Goal: Task Accomplishment & Management: Manage account settings

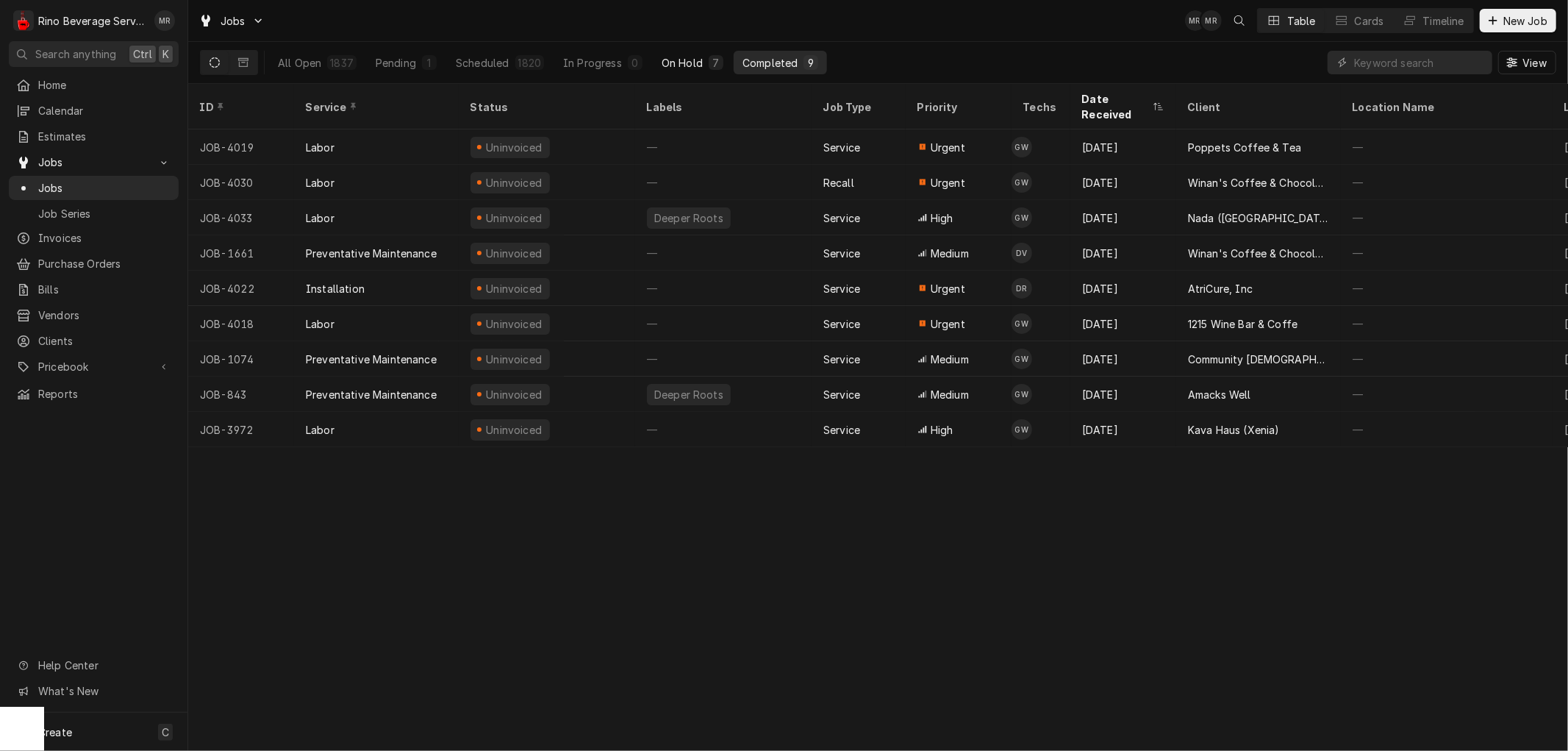
click at [677, 65] on div "On Hold" at bounding box center [682, 62] width 41 height 15
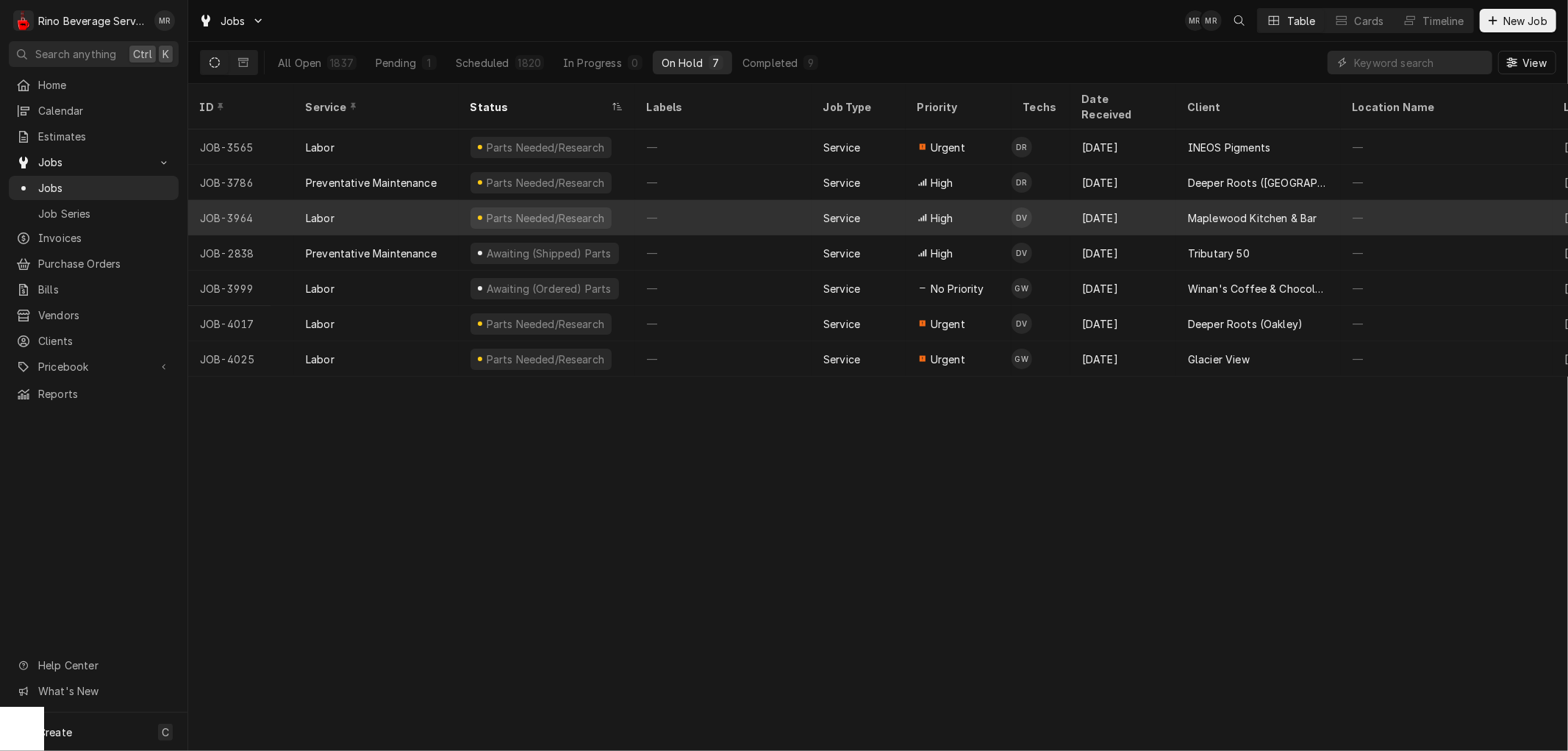
click at [781, 200] on div "—" at bounding box center [724, 218] width 177 height 35
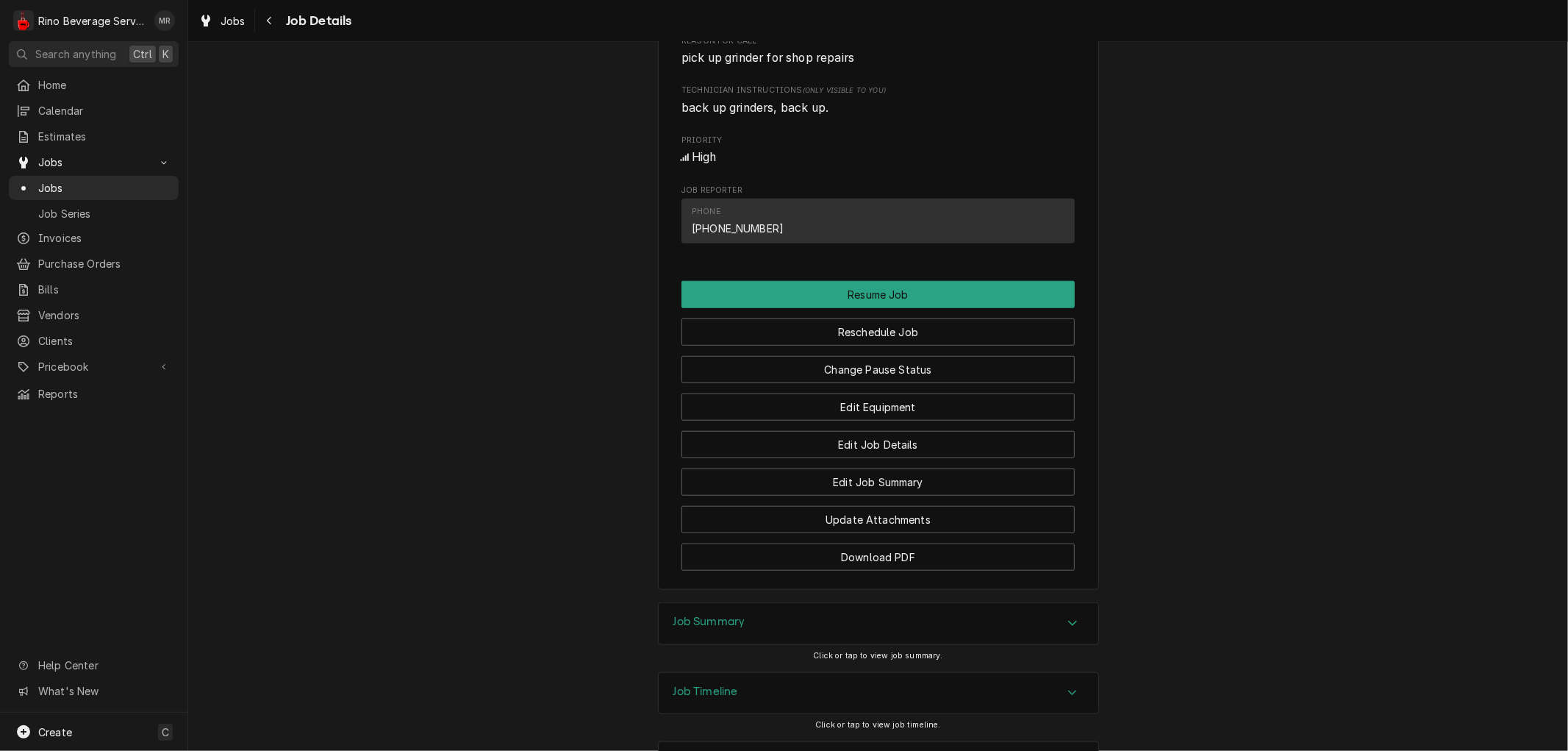
scroll to position [980, 0]
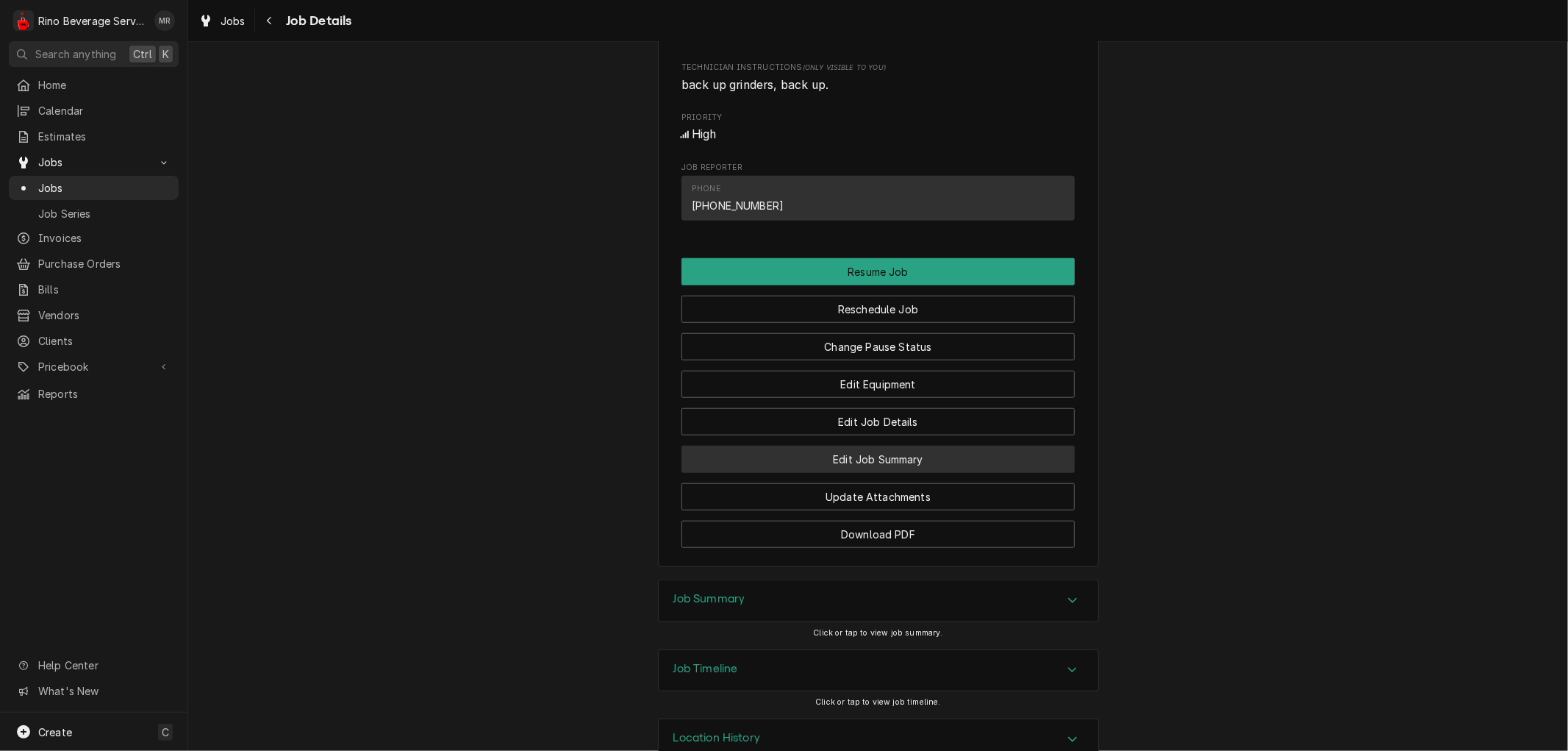
click at [825, 473] on button "Edit Job Summary" at bounding box center [878, 460] width 393 height 27
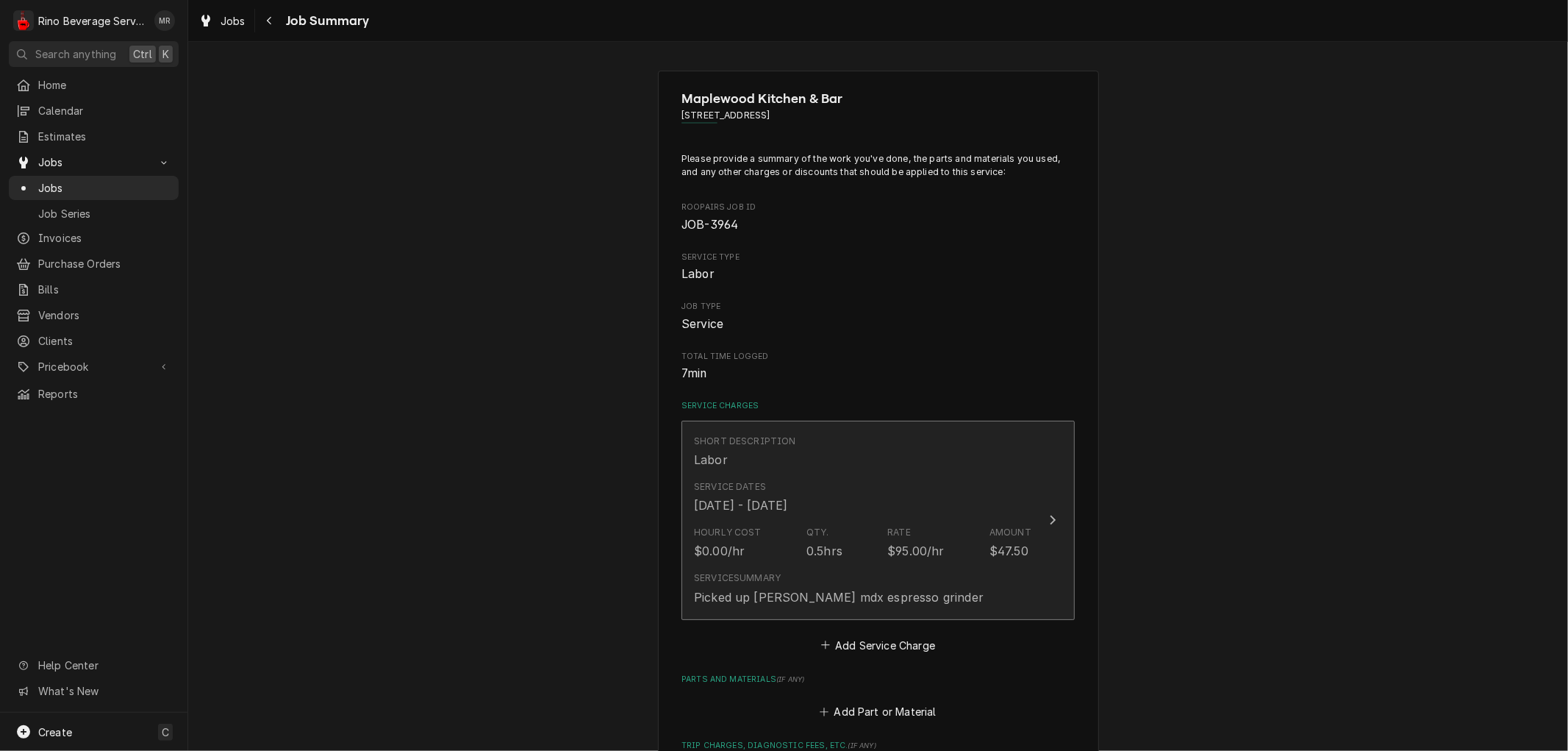
click at [928, 496] on div "Service Dates Aug 6, 2025 - Aug 7, 2025" at bounding box center [863, 497] width 338 height 46
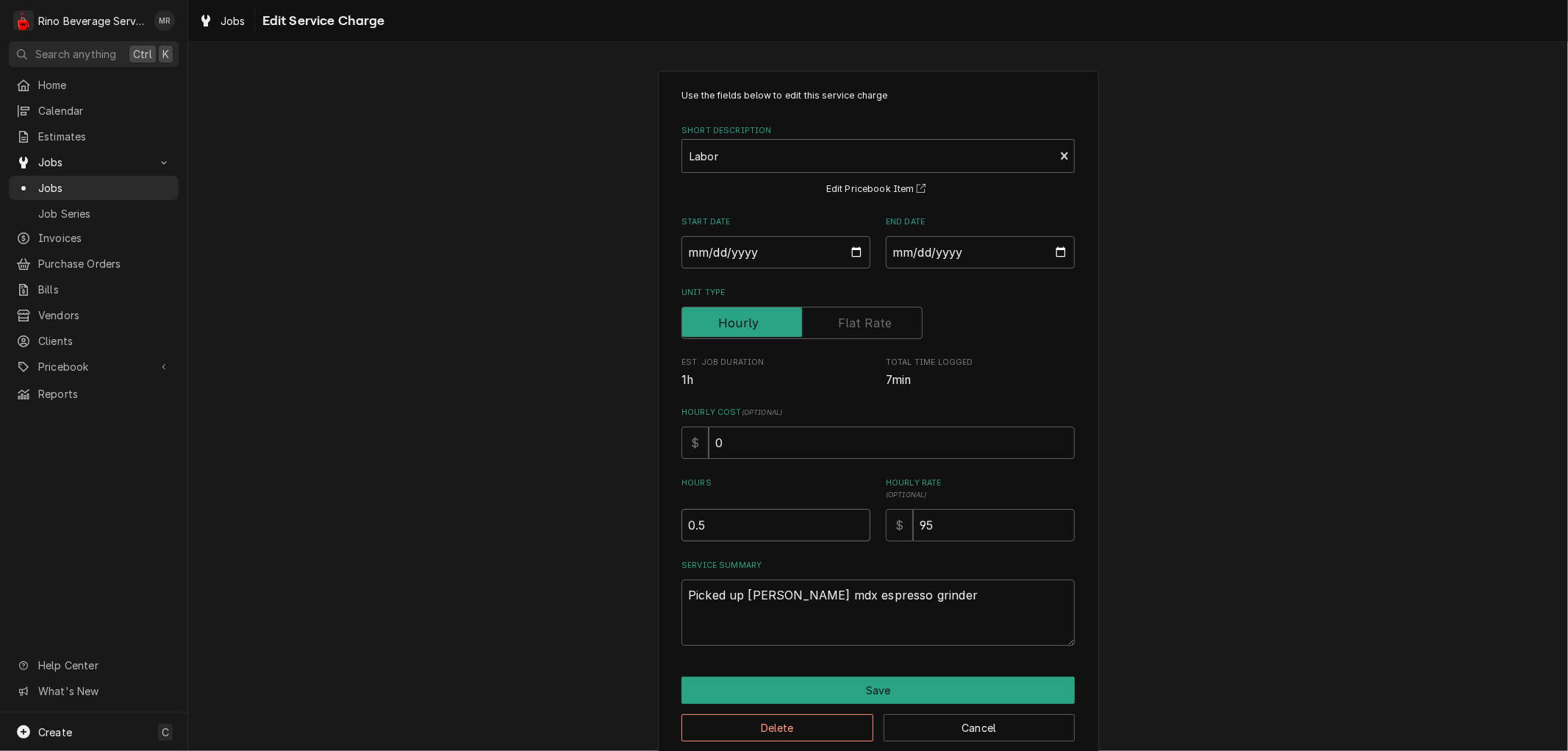
type textarea "x"
type input "1"
click at [850, 520] on input "1" at bounding box center [776, 525] width 189 height 33
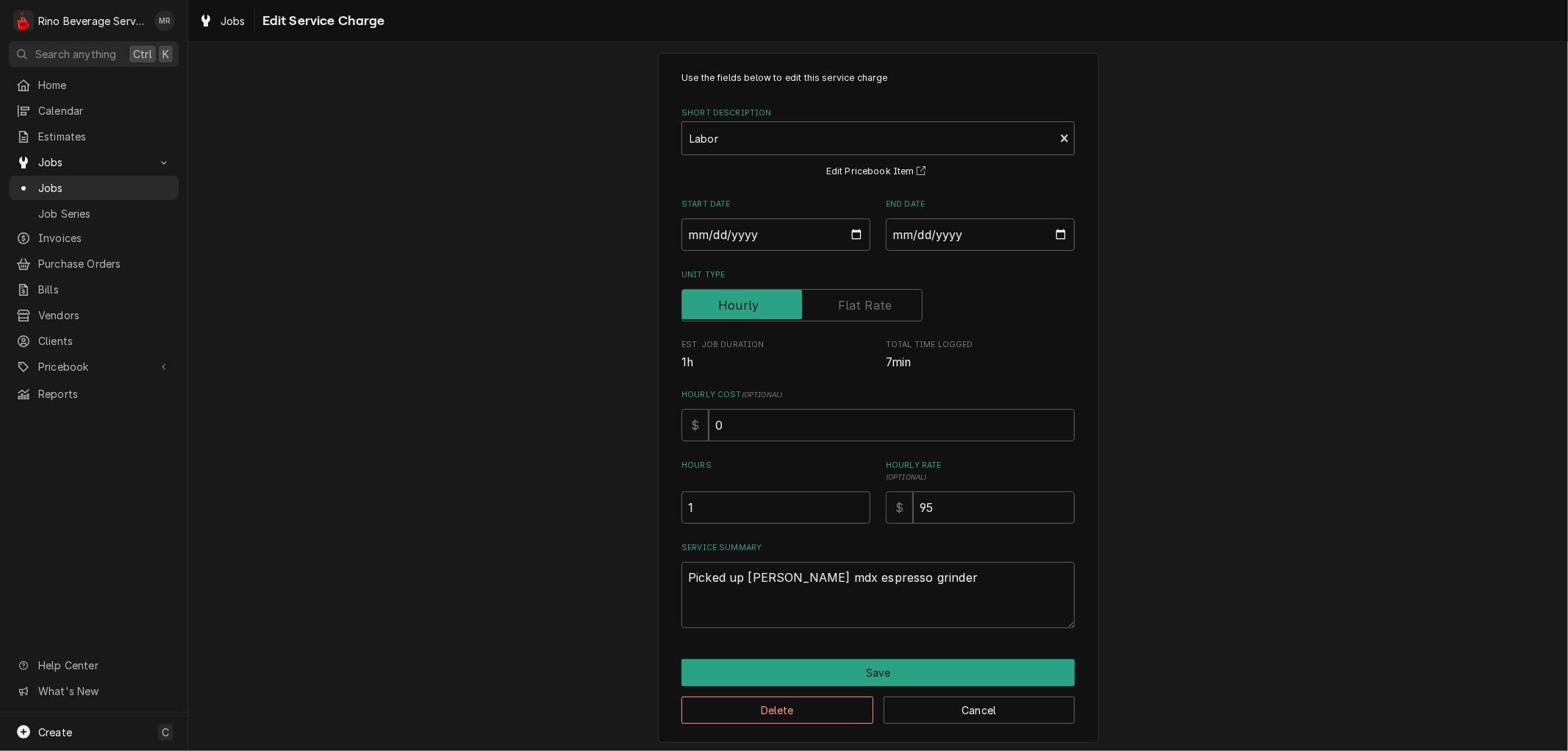
scroll to position [22, 0]
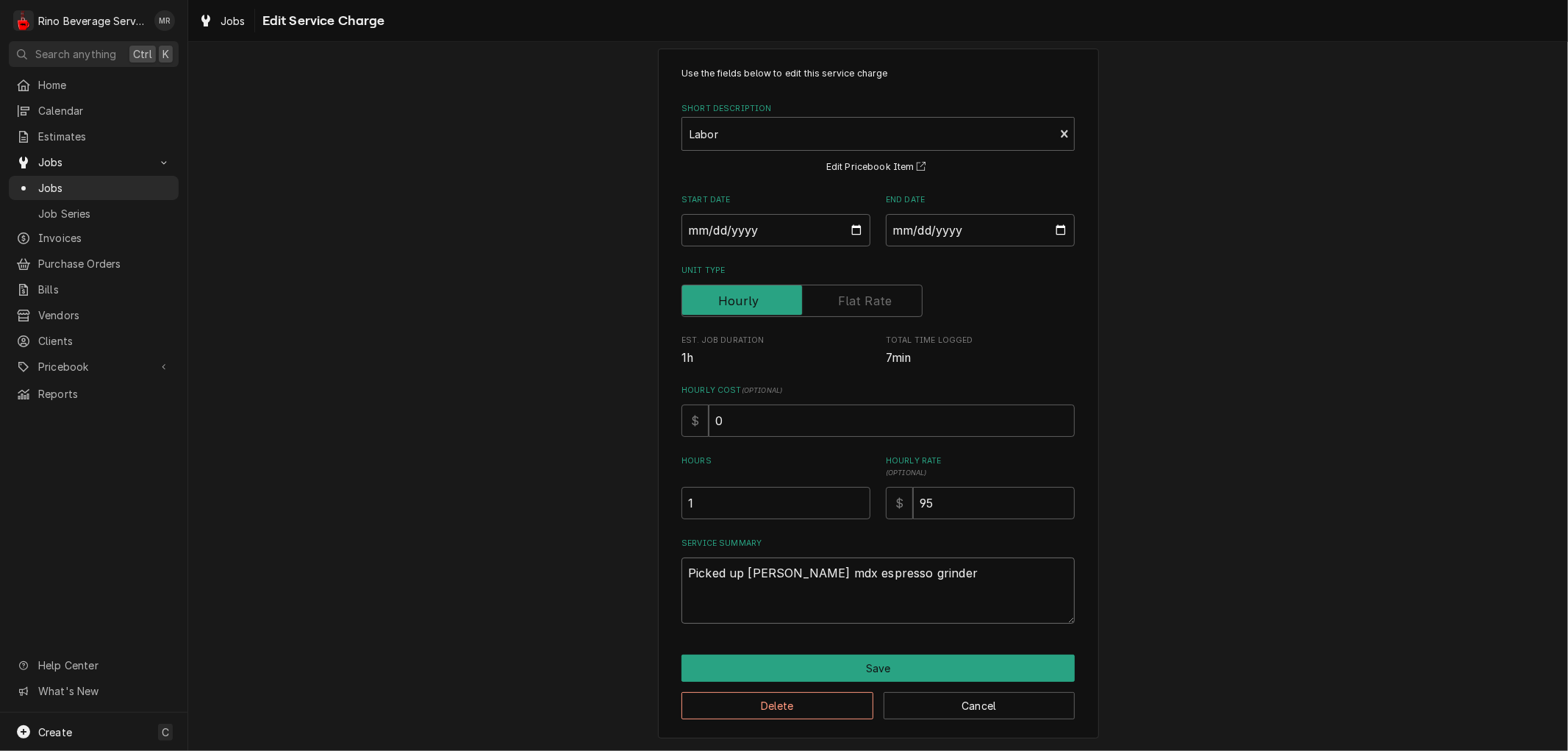
click at [936, 574] on textarea "Picked up Simonelli mdx espresso grinder" at bounding box center [878, 590] width 393 height 66
type textarea "x"
type textarea "Picked up Simonelli mdx espresso grinder"
type textarea "x"
type textarea "8Picked up Simonelli mdx espresso grinder"
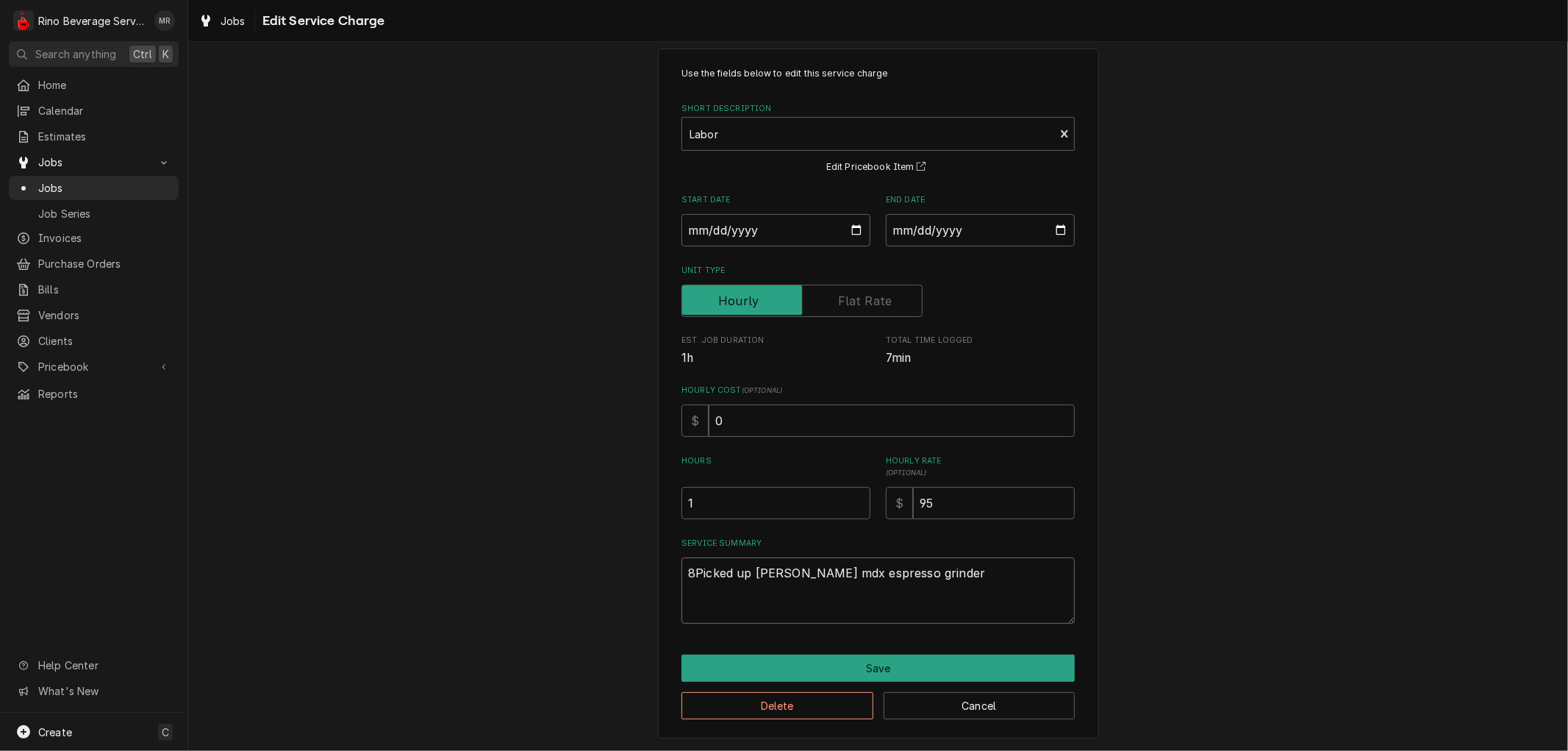
type textarea "x"
type textarea "8\Picked up Simonelli mdx espresso grinder"
type textarea "x"
type textarea "8\6Picked up Simonelli mdx espresso grinder"
type textarea "x"
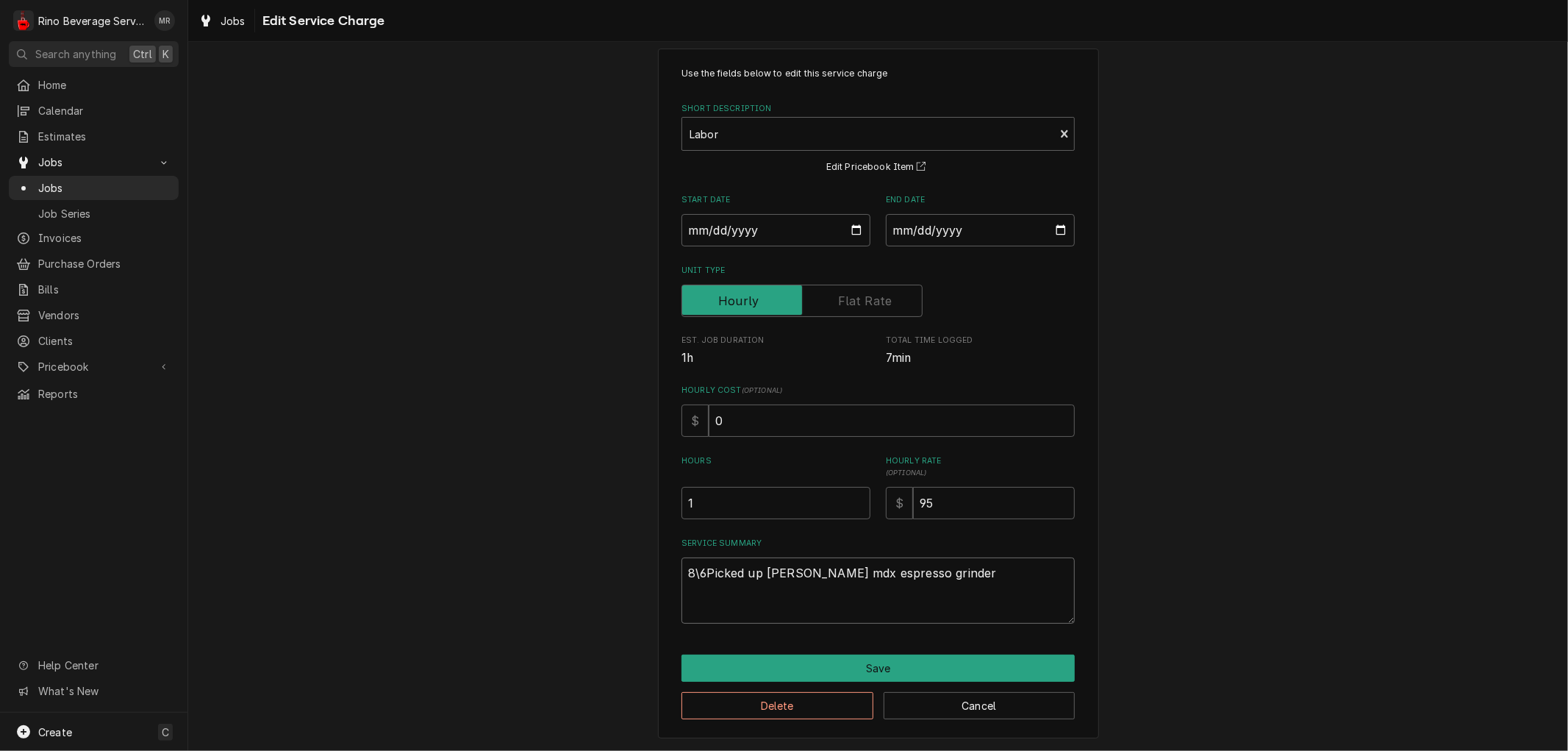
type textarea "8\6 Picked up Simonelli mdx espresso grinder"
click at [953, 575] on textarea "8\6 Picked up Simonelli mdx espresso grinder" at bounding box center [878, 590] width 393 height 66
type textarea "x"
type textarea "8\6 Picked up Simonelli mdx espresso grinder"
type textarea "x"
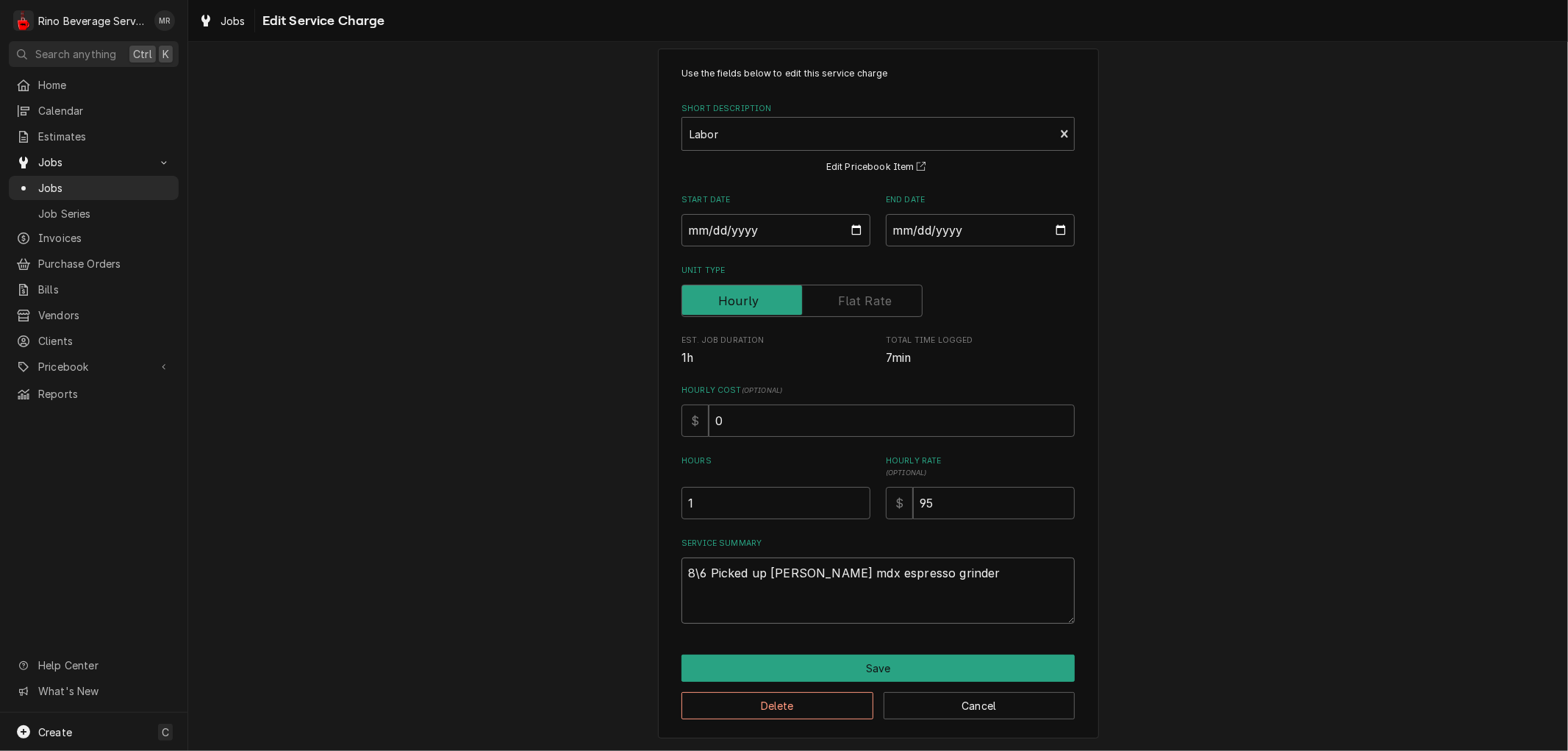
type textarea "8\6 Picked up Simonelli mdx espresso grinder 8"
type textarea "x"
type textarea "8\6 Picked up Simonelli mdx espresso grinder 8/"
click at [692, 574] on textarea "8\6 Picked up Simonelli mdx espresso grinder 8/" at bounding box center [878, 590] width 393 height 66
type textarea "x"
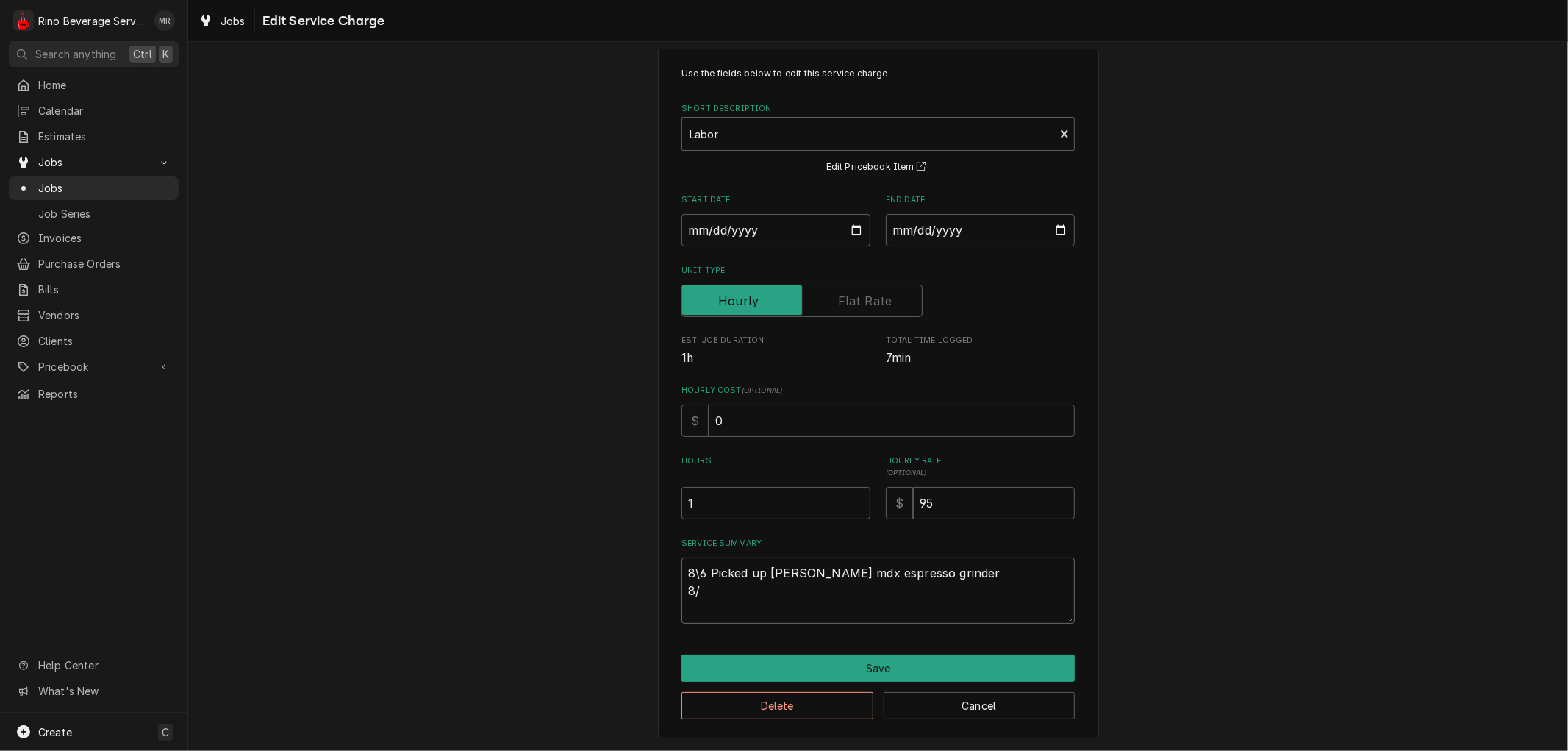
type textarea "86 Picked up Simonelli mdx espresso grinder 8/"
type textarea "x"
type textarea "8/6 Picked up Simonelli mdx espresso grinder 8/"
click at [696, 593] on textarea "8/6 Picked up Simonelli mdx espresso grinder 8/" at bounding box center [878, 590] width 393 height 66
type textarea "x"
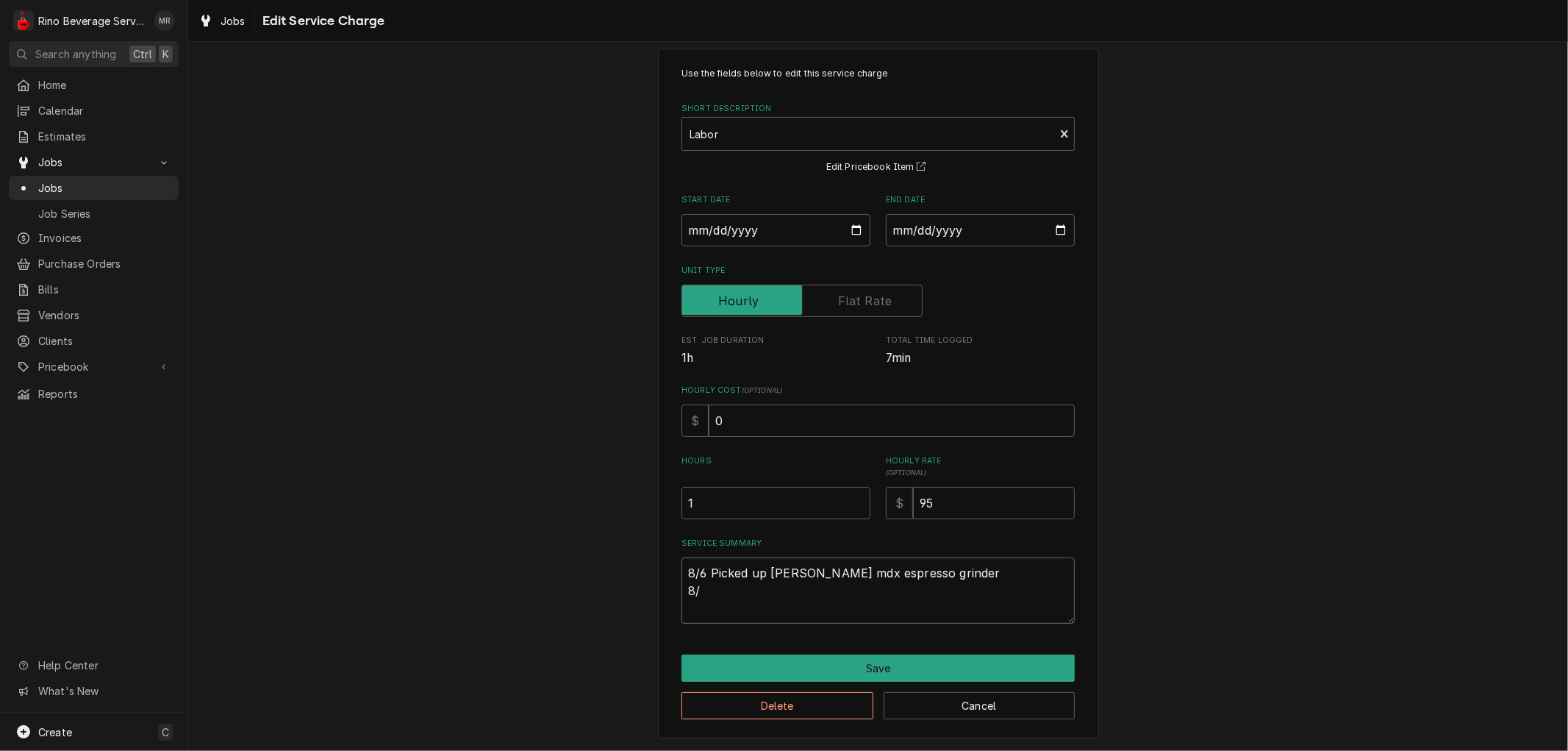
type textarea "8/6 Picked up Simonelli mdx espresso grinder 8/1"
type textarea "x"
type textarea "8/6 Picked up Simonelli mdx espresso grinder 8/11"
type textarea "x"
type textarea "8/6 Picked up Simonelli mdx espresso grinder 8/11"
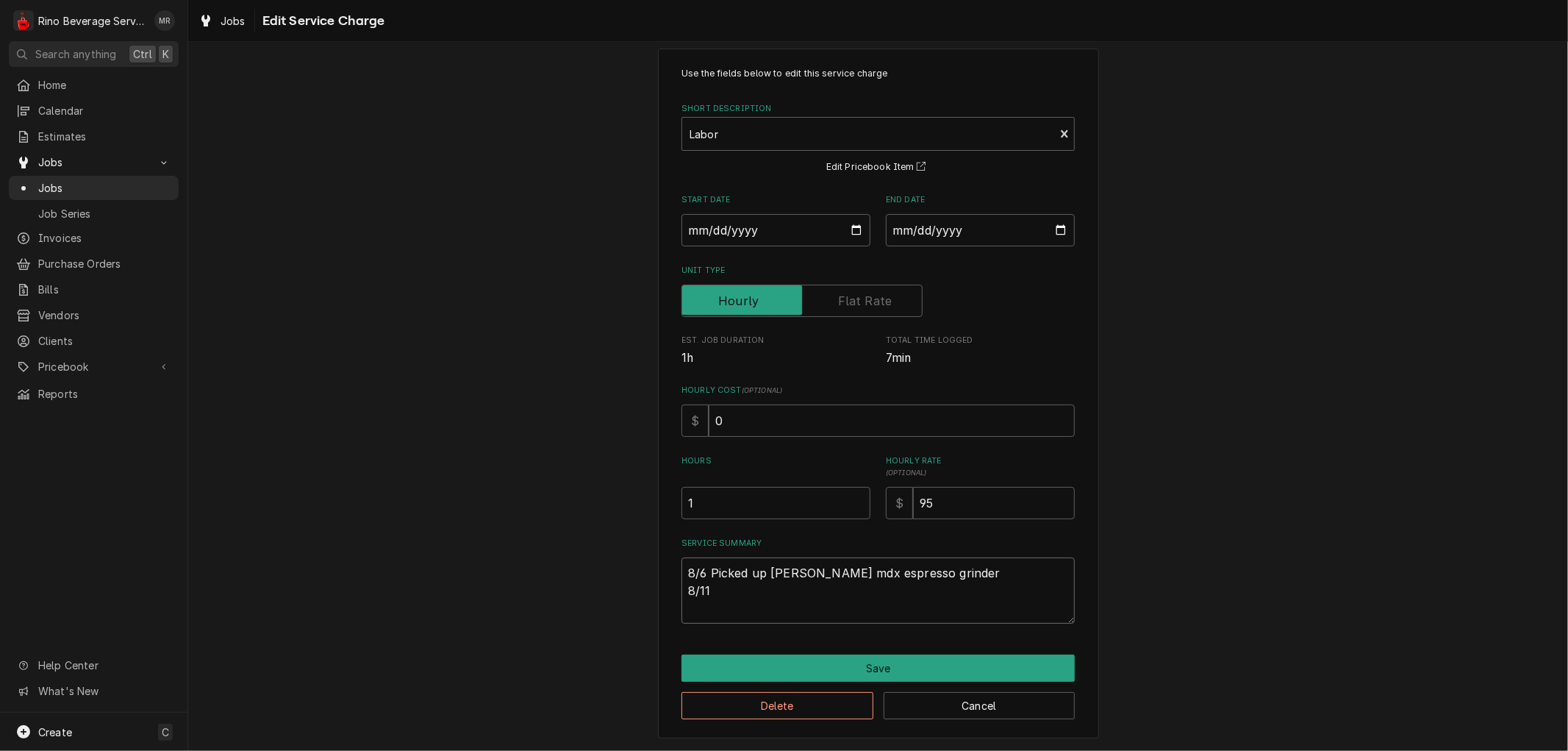
type textarea "x"
type textarea "8/6 Picked up Simonelli mdx espresso grinder 8/11 D"
type textarea "x"
type textarea "8/6 Picked up Simonelli mdx espresso grinder 8/11 Di"
type textarea "x"
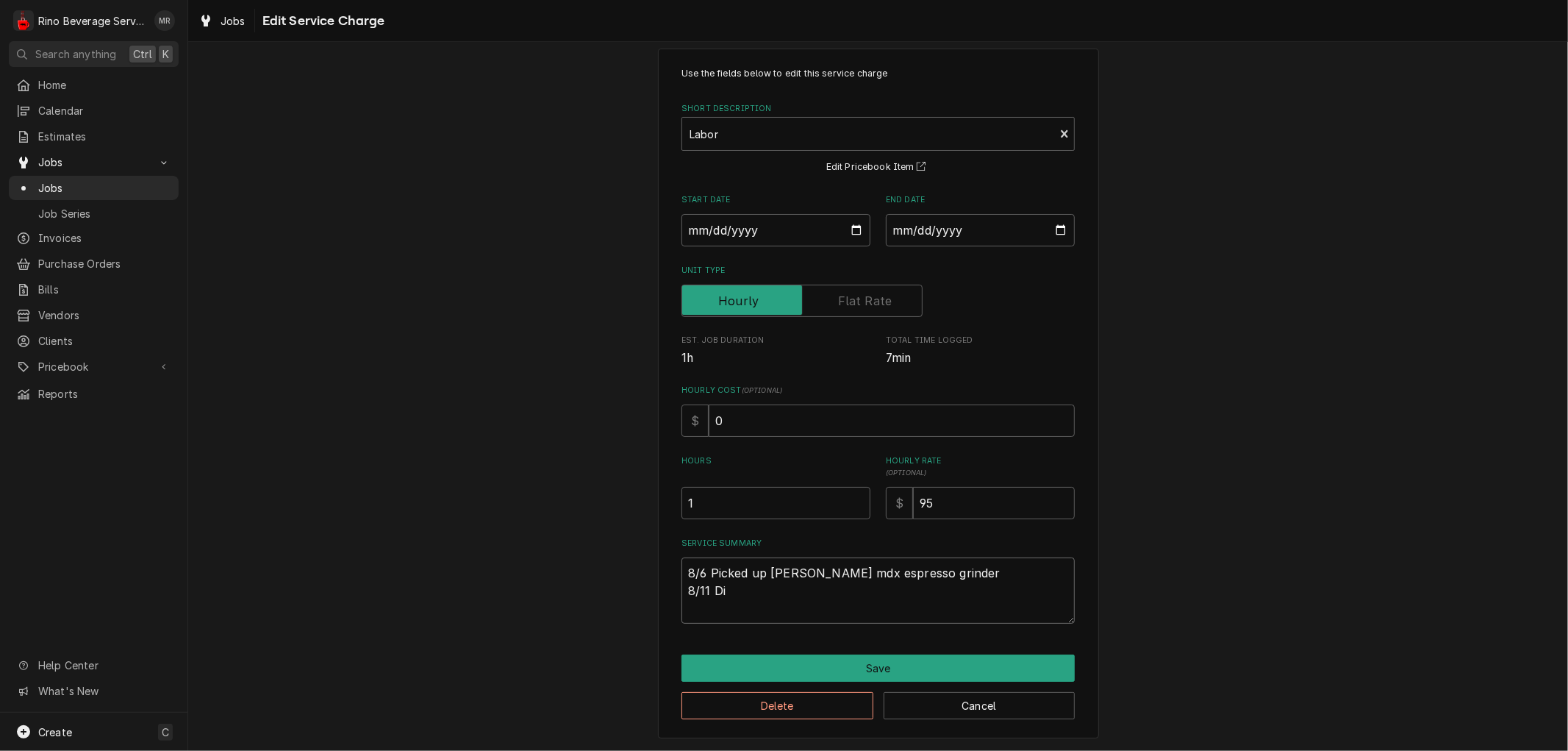
type textarea "8/6 Picked up Simonelli mdx espresso grinder 8/11 Dis"
type textarea "x"
type textarea "8/6 Picked up Simonelli mdx espresso grinder 8/11 Disa"
type textarea "x"
type textarea "8/6 Picked up Simonelli mdx espresso grinder 8/11 Disas"
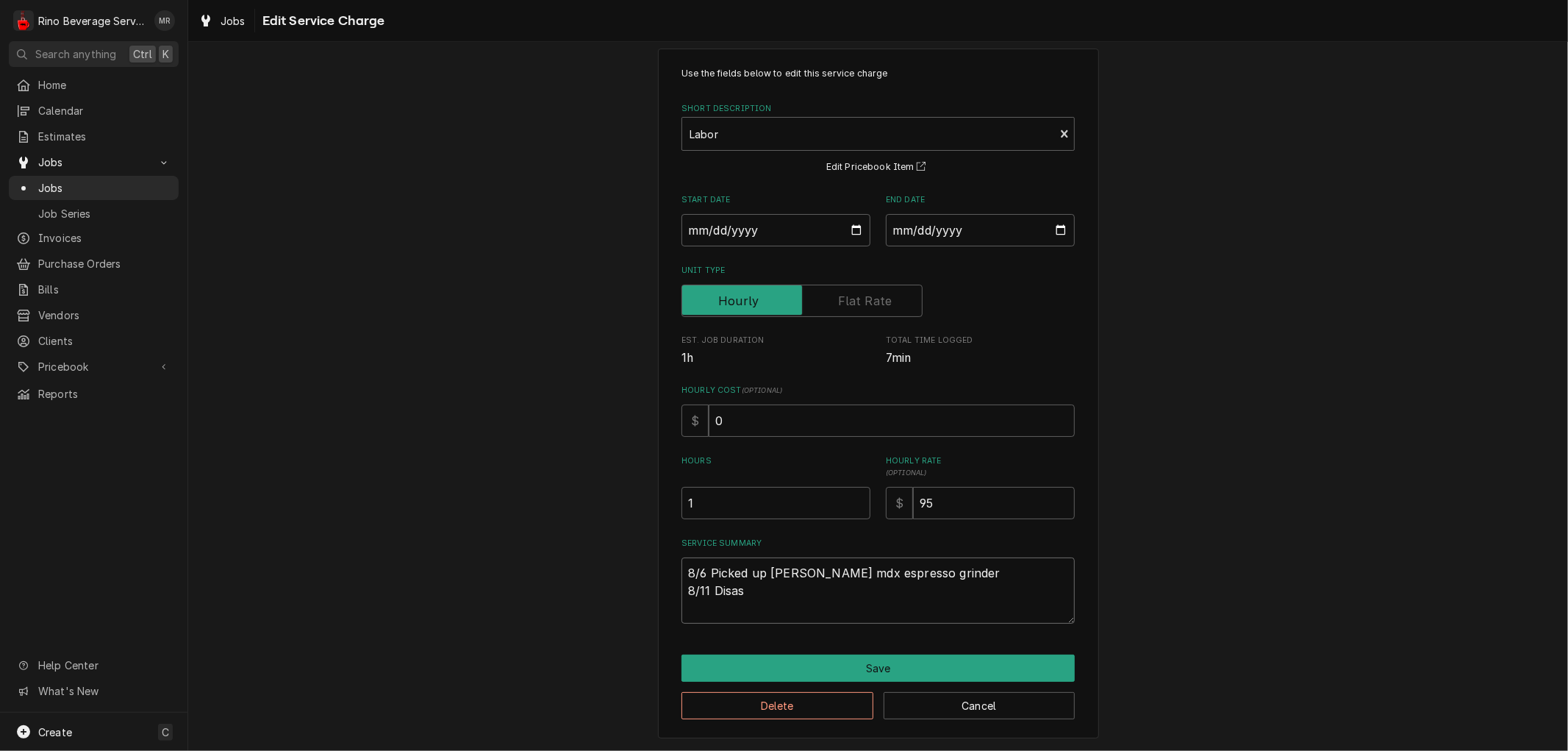
type textarea "x"
type textarea "8/6 Picked up Simonelli mdx espresso grinder 8/11 Disass"
type textarea "x"
type textarea "8/6 Picked up Simonelli mdx espresso grinder 8/11 Disasse"
type textarea "x"
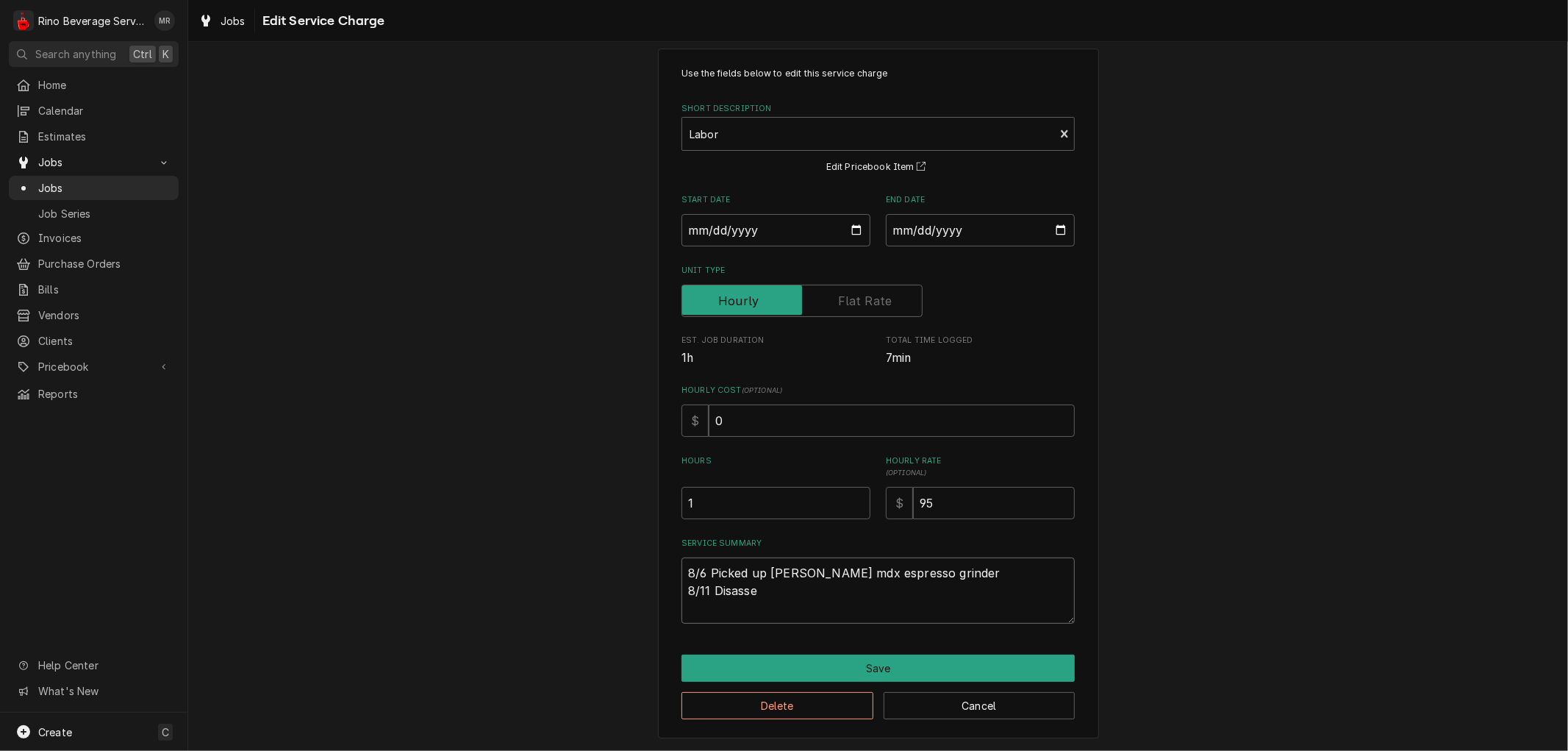
type textarea "8/6 Picked up Simonelli mdx espresso grinder 8/11 Disassem"
type textarea "x"
type textarea "8/6 Picked up Simonelli mdx espresso grinder 8/11 Disassemb"
type textarea "x"
type textarea "8/6 Picked up Simonelli mdx espresso grinder 8/11 Disassembl"
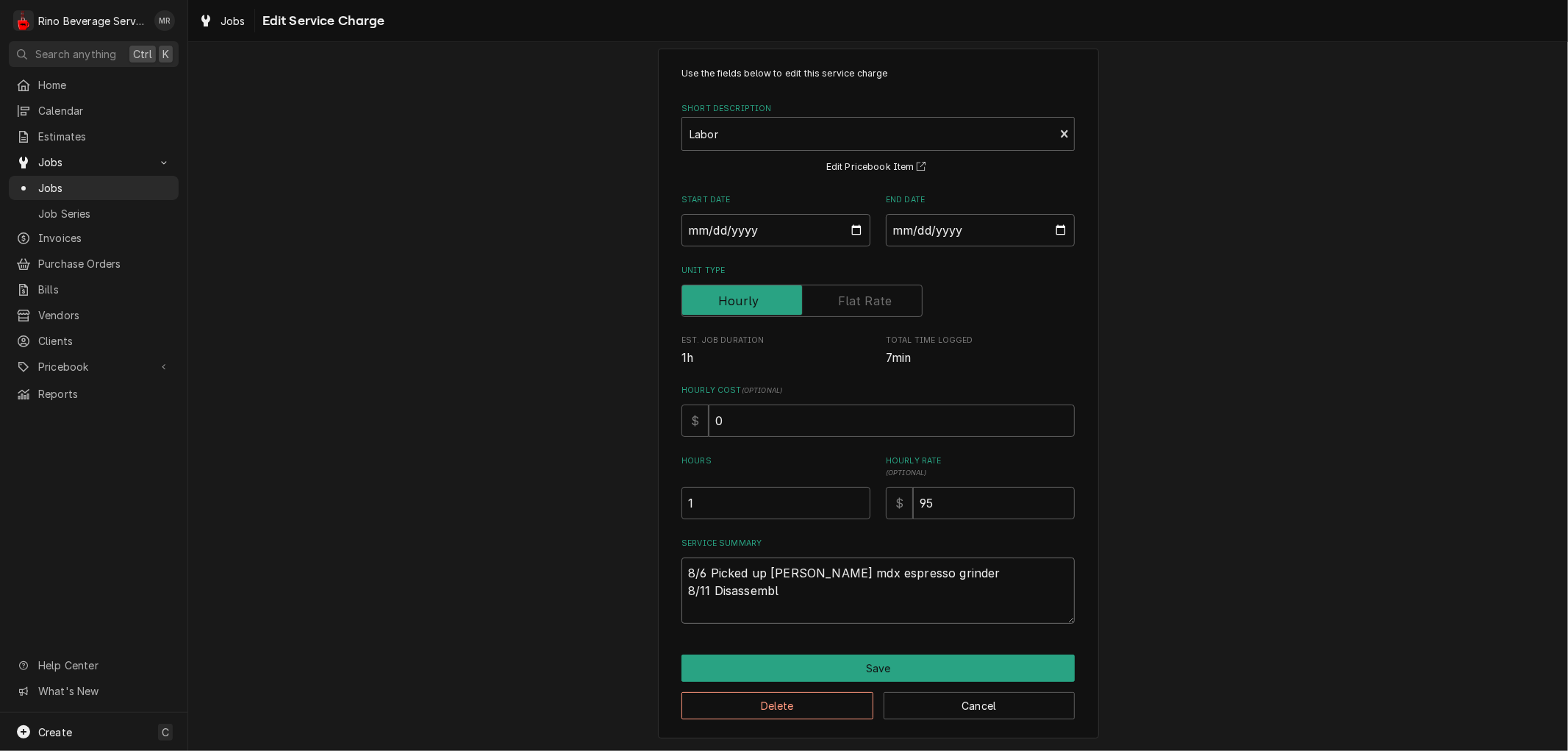
type textarea "x"
type textarea "8/6 Picked up Simonelli mdx espresso grinder 8/11 Disassemble"
type textarea "x"
type textarea "8/6 Picked up Simonelli mdx espresso grinder 8/11 Disassembled"
type textarea "x"
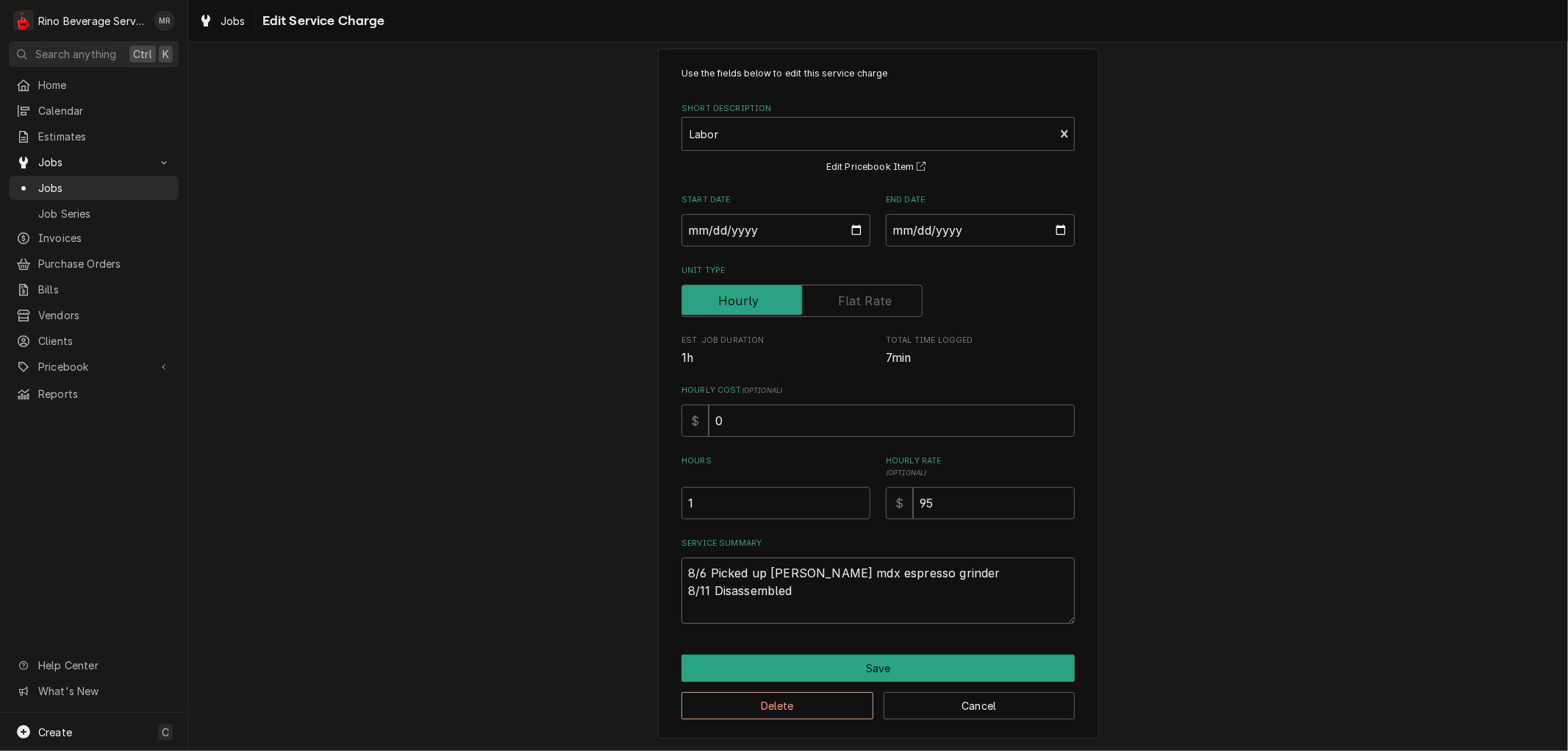
type textarea "8/6 Picked up Simonelli mdx espresso grinder 8/11 Disassembled"
type textarea "x"
type textarea "8/6 Picked up Simonelli mdx espresso grinder 8/11 Disassembled a"
type textarea "x"
type textarea "8/6 Picked up Simonelli mdx espresso grinder 8/11 Disassembled an"
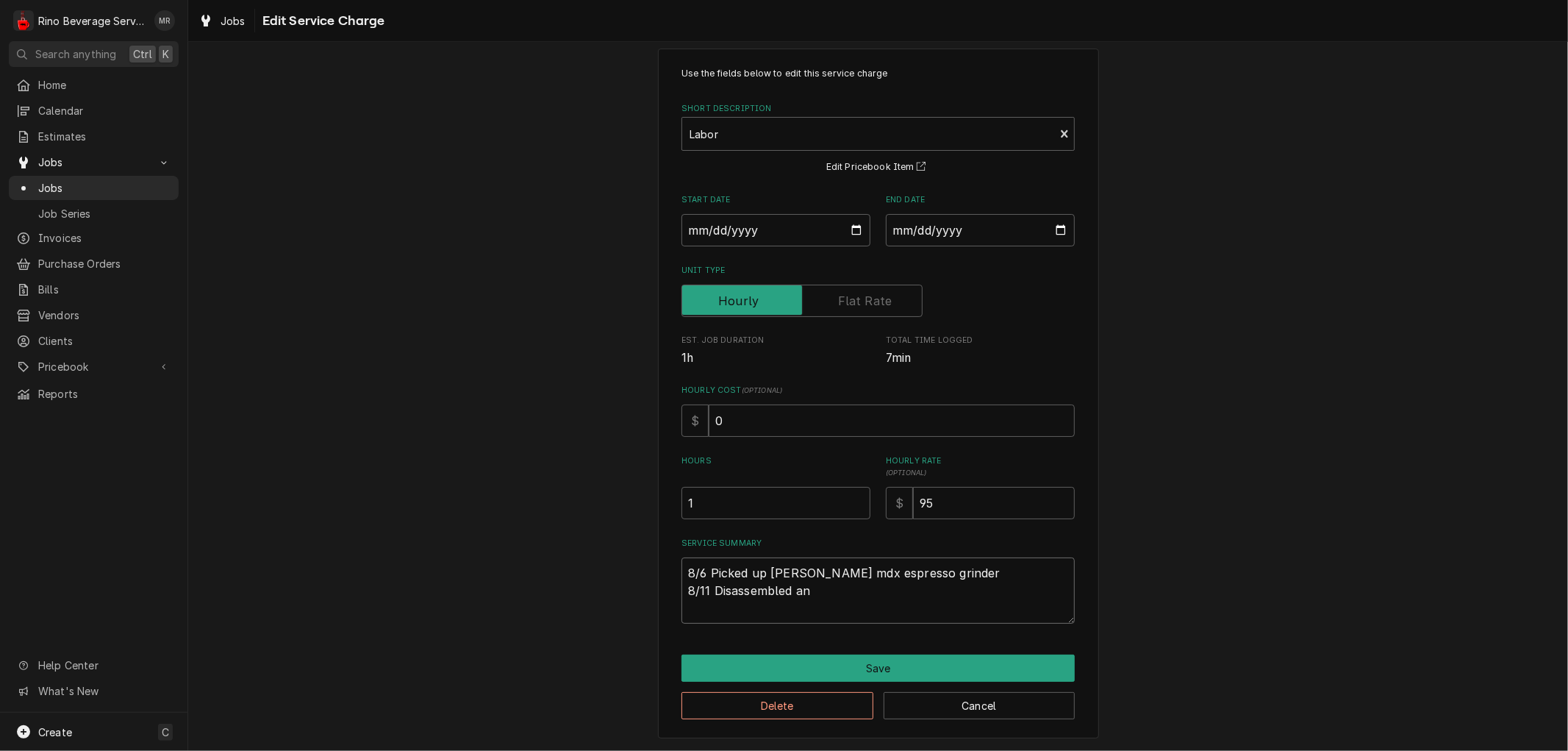
type textarea "x"
type textarea "8/6 Picked up Simonelli mdx espresso grinder 8/11 Disassembled and"
type textarea "x"
type textarea "8/6 Picked up Simonelli mdx espresso grinder 8/11 Disassembled and"
type textarea "x"
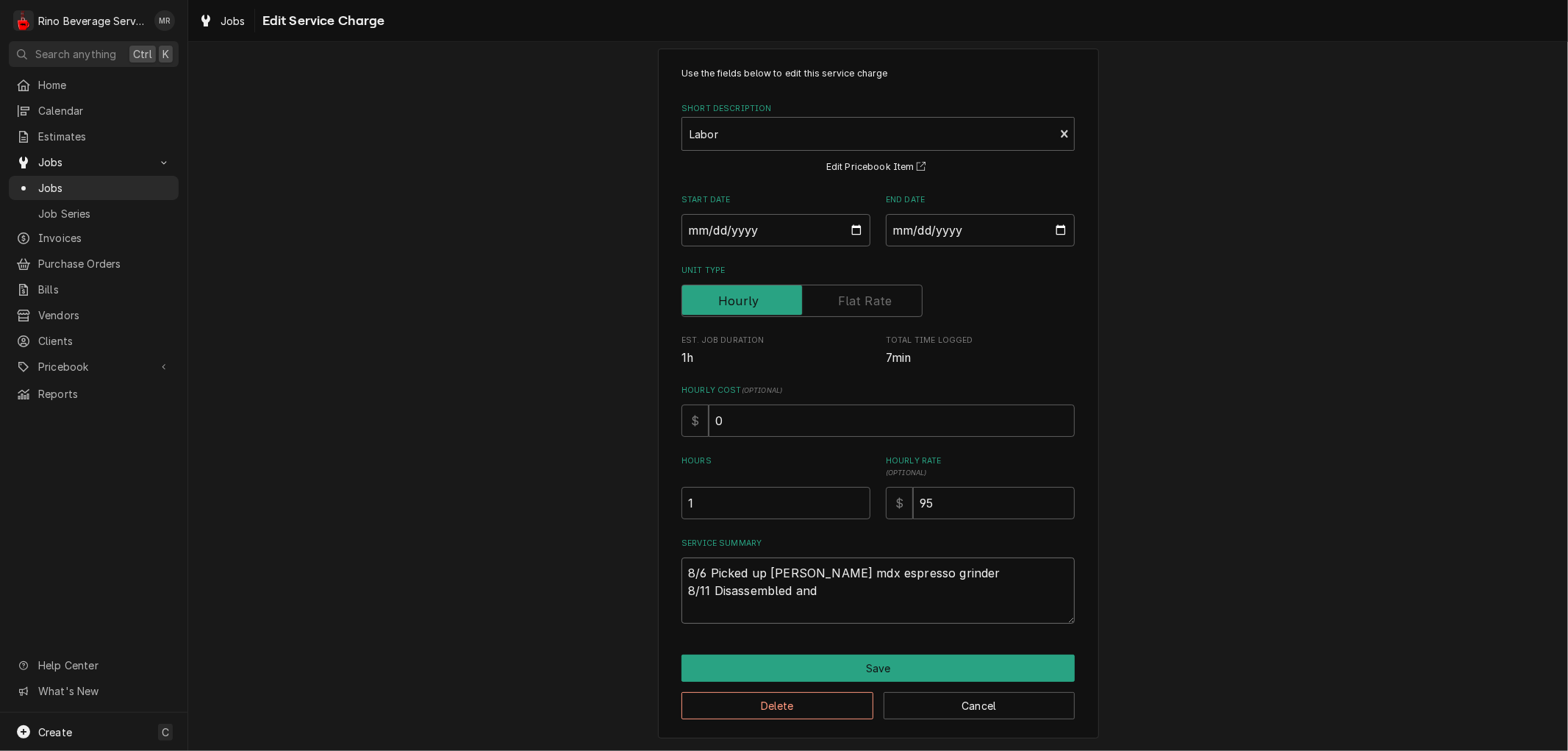
type textarea "8/6 Picked up Simonelli mdx espresso grinder 8/11 Disassembled and c"
type textarea "x"
type textarea "8/6 Picked up Simonelli mdx espresso grinder 8/11 Disassembled and cl"
type textarea "x"
type textarea "8/6 Picked up Simonelli mdx espresso grinder 8/11 Disassembled and cle"
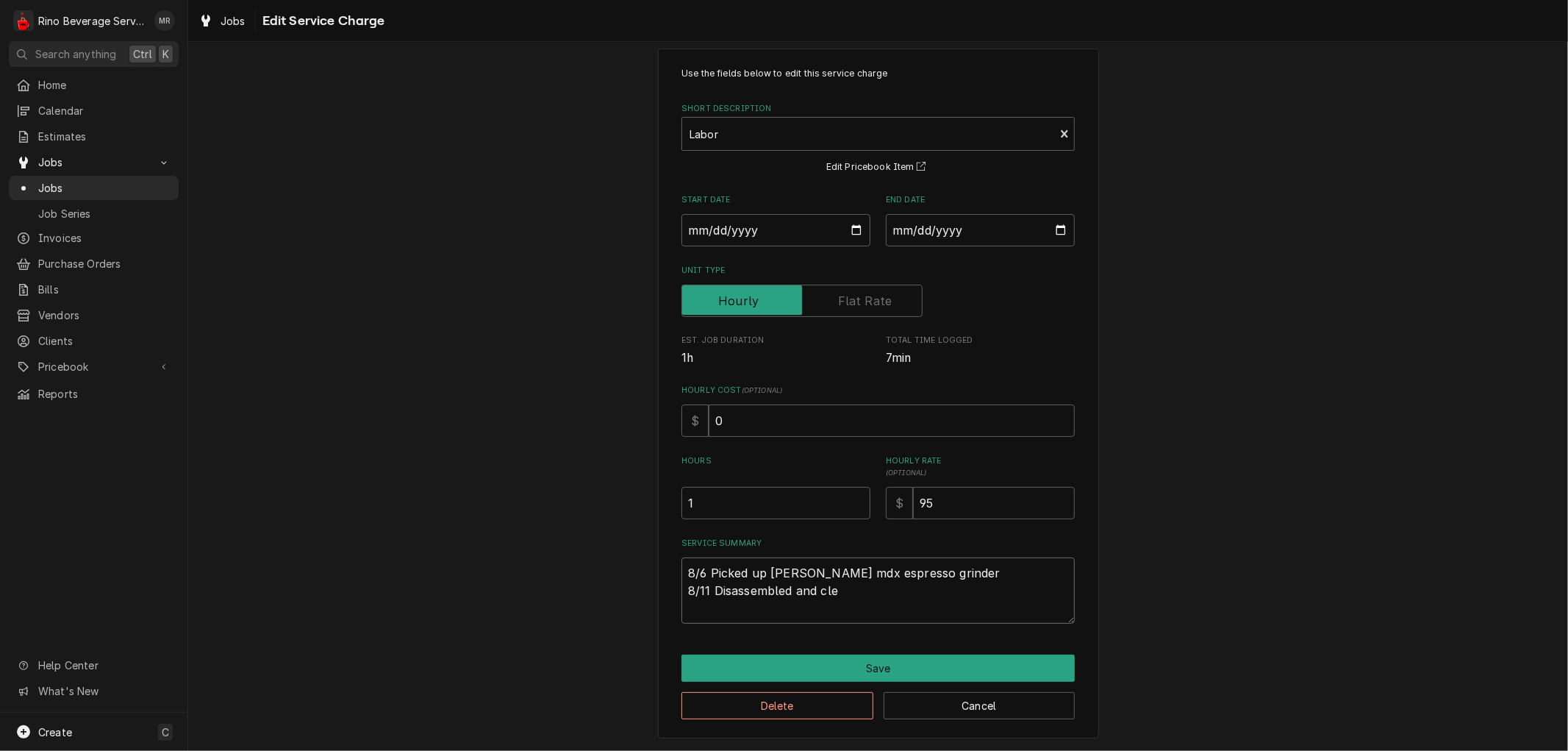
type textarea "x"
type textarea "8/6 Picked up Simonelli mdx espresso grinder 8/11 Disassembled and clea"
type textarea "x"
type textarea "8/6 Picked up Simonelli mdx espresso grinder 8/11 Disassembled and clean"
type textarea "x"
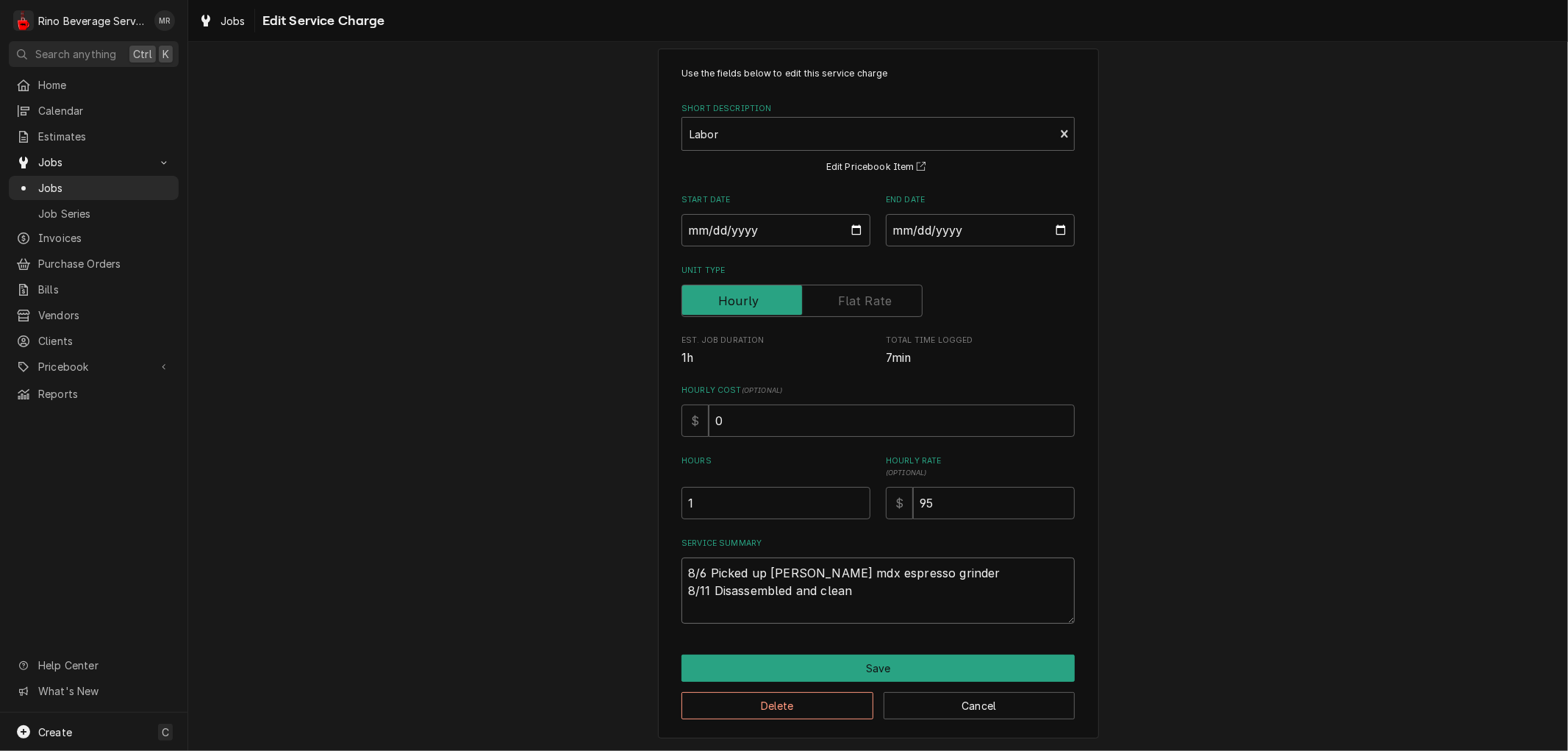
type textarea "8/6 Picked up Simonelli mdx espresso grinder 8/11 Disassembled and cleane"
type textarea "x"
type textarea "8/6 Picked up Simonelli mdx espresso grinder 8/11 Disassembled and cleaned"
click at [701, 590] on textarea "8/6 Picked up Simonelli mdx espresso grinder 8/11 Disassembled and cleaned" at bounding box center [878, 590] width 393 height 66
type textarea "x"
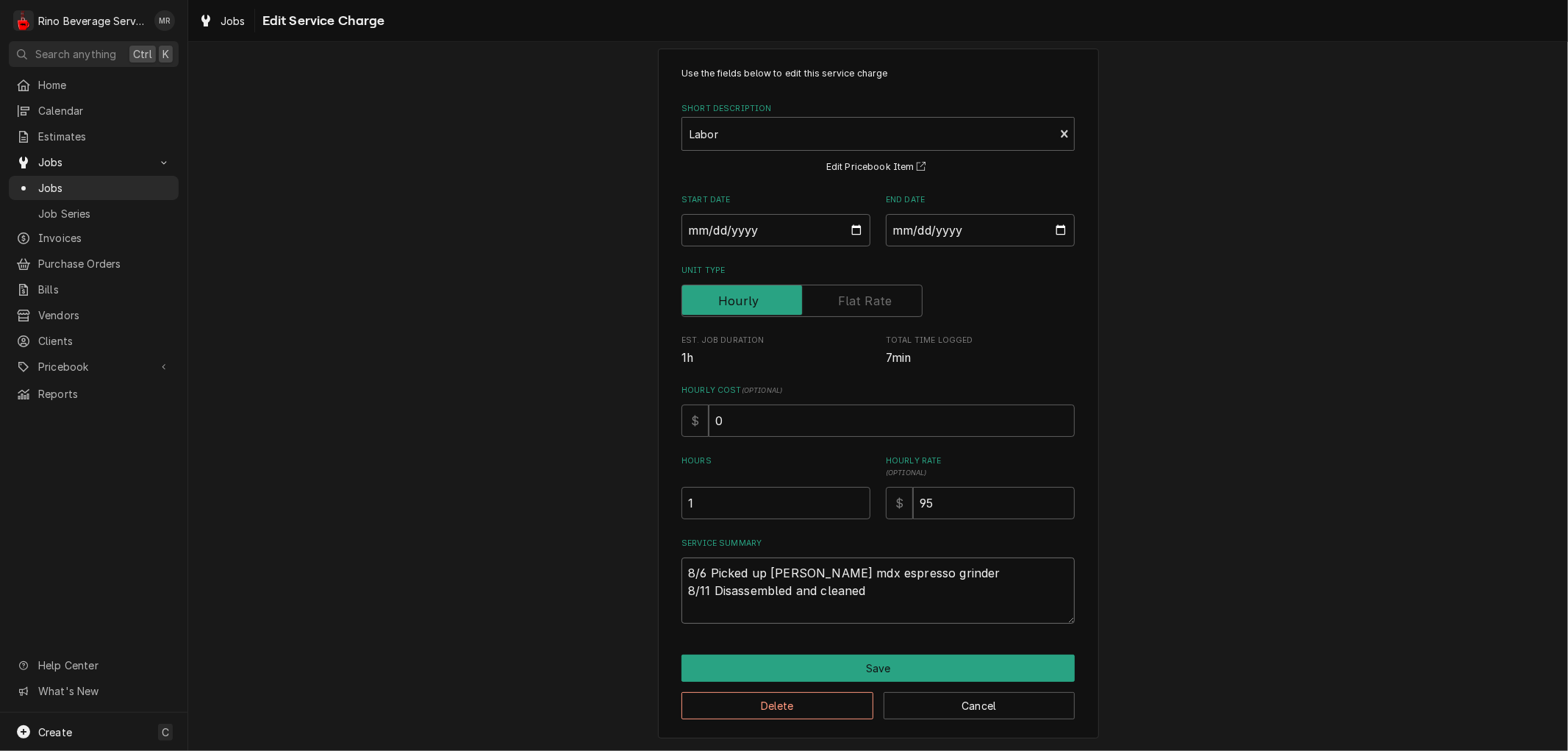
type textarea "8/6 Picked up Simonelli mdx espresso grinder 8/1 Disassembled and cleaned"
type textarea "x"
type textarea "8/6 Picked up Simonelli mdx espresso grinder 8/15 Disassembled and cleaned"
click at [863, 593] on textarea "8/6 Picked up Simonelli mdx espresso grinder 8/15 Disassembled and cleaned" at bounding box center [878, 590] width 393 height 66
type textarea "x"
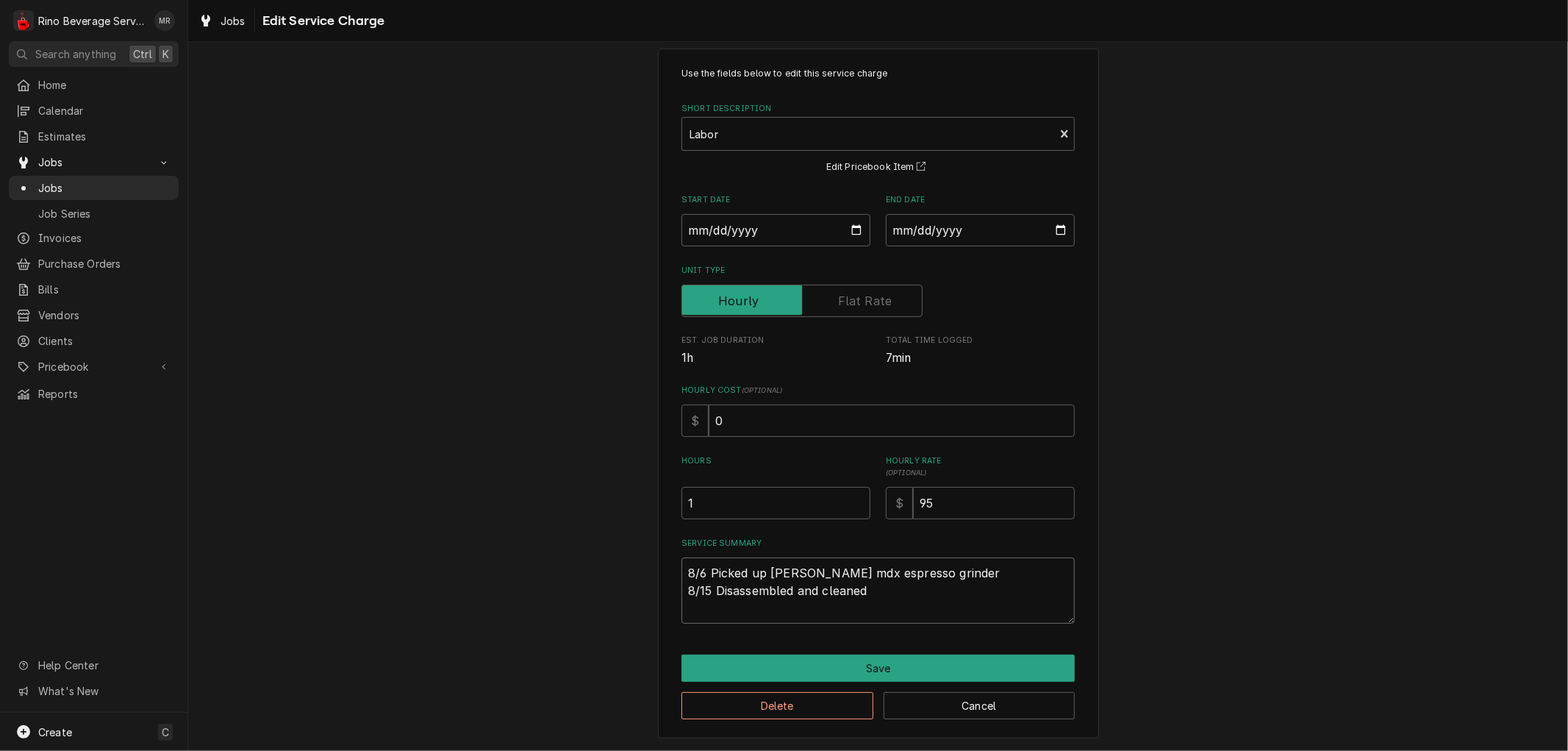
type textarea "8/6 Picked up Simonelli mdx espresso grinder 8/15 Disassembled and cleaned."
type textarea "x"
type textarea "8/6 Picked up Simonelli mdx espresso grinder 8/15 Disassembled and cleaned."
type textarea "x"
type textarea "8/6 Picked up Simonelli mdx espresso grinder 8/15 Disassembled and cleaned. R"
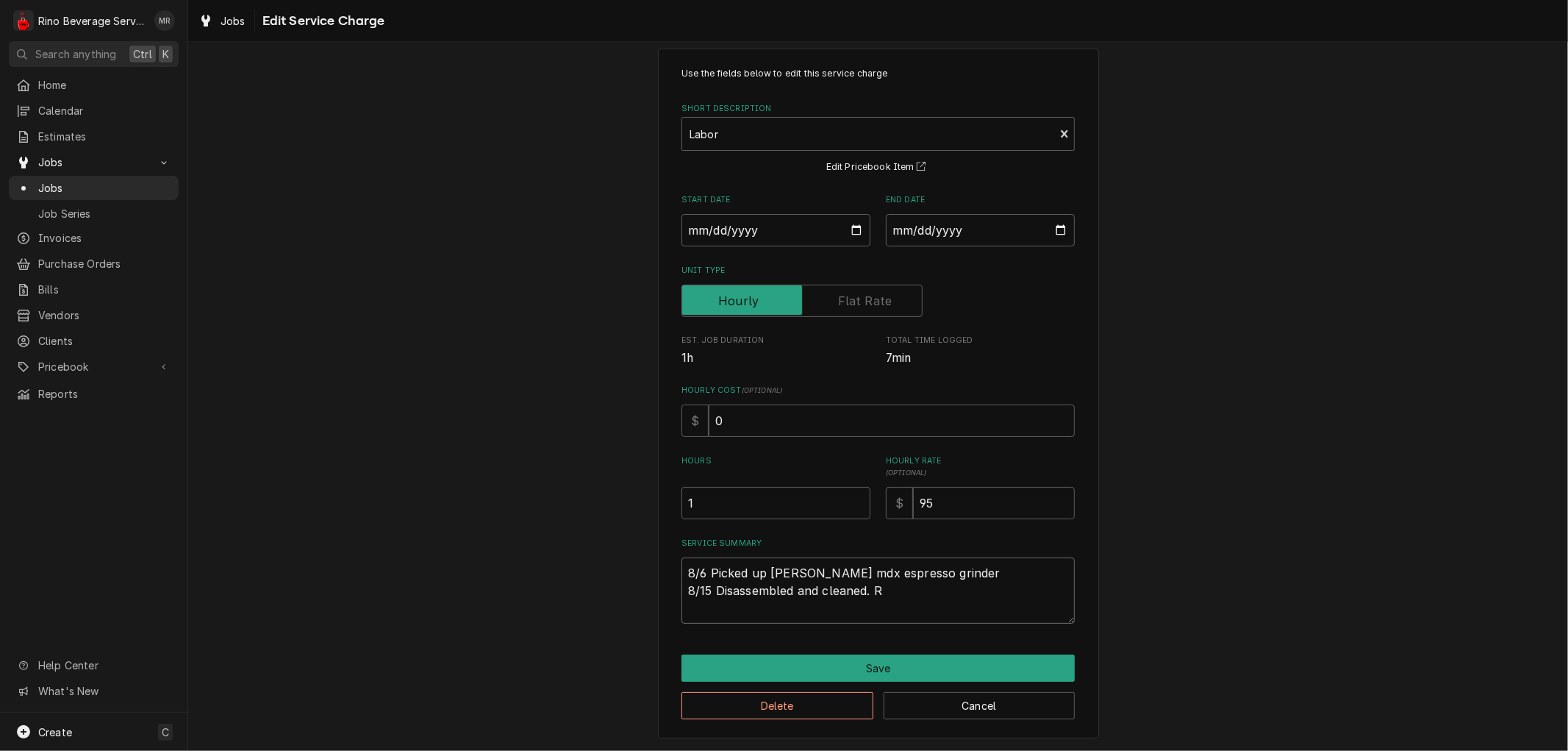
type textarea "x"
type textarea "8/6 Picked up Simonelli mdx espresso grinder 8/15 Disassembled and cleaned. Re"
type textarea "x"
type textarea "8/6 Picked up Simonelli mdx espresso grinder 8/15 Disassembled and cleaned. Rep"
type textarea "x"
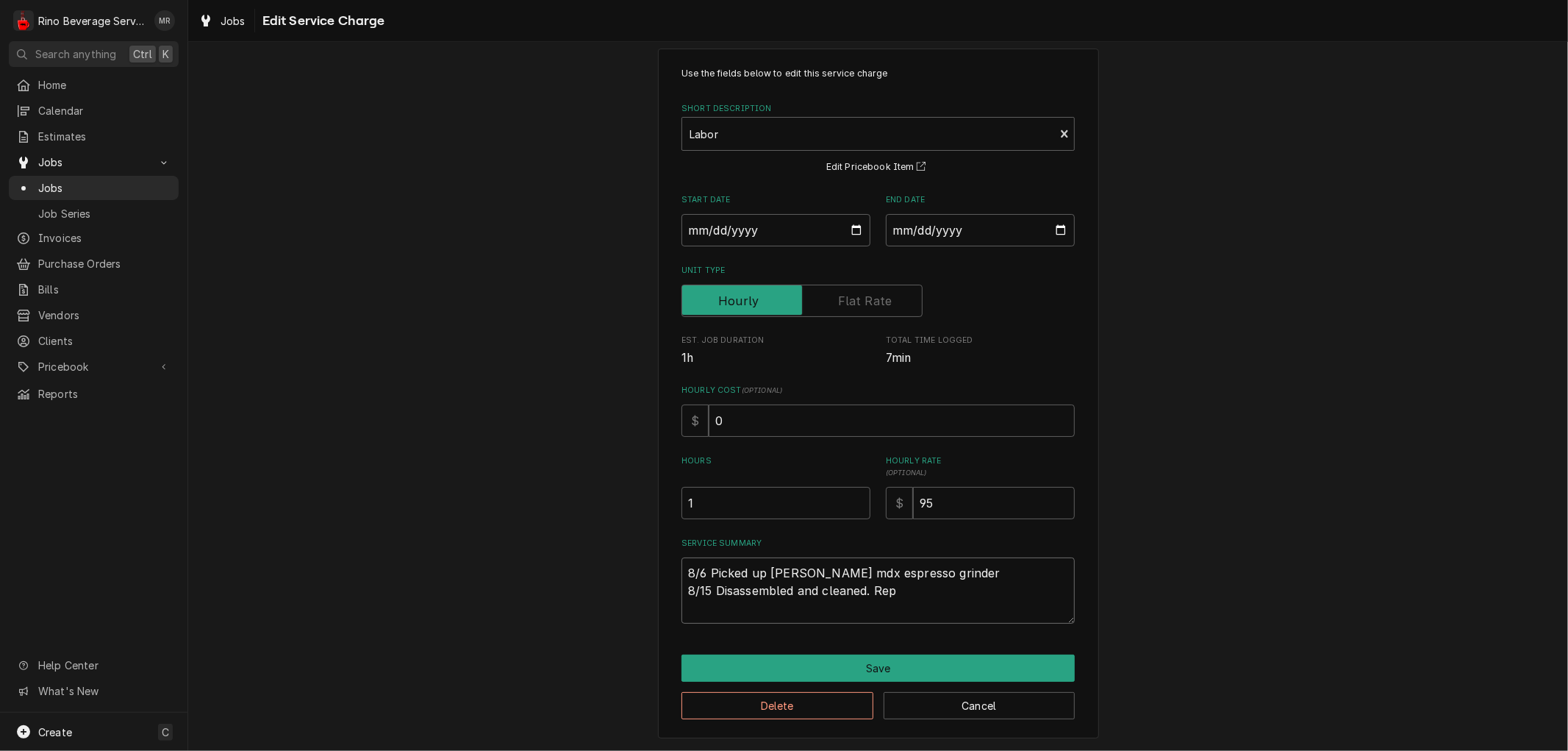
type textarea "8/6 Picked up Simonelli mdx espresso grinder 8/15 Disassembled and cleaned. Repl"
type textarea "x"
type textarea "8/6 Picked up Simonelli mdx espresso grinder 8/15 Disassembled and cleaned. Rep…"
type textarea "x"
type textarea "8/6 Picked up Simonelli mdx espresso grinder 8/15 Disassembled and cleaned. Rep…"
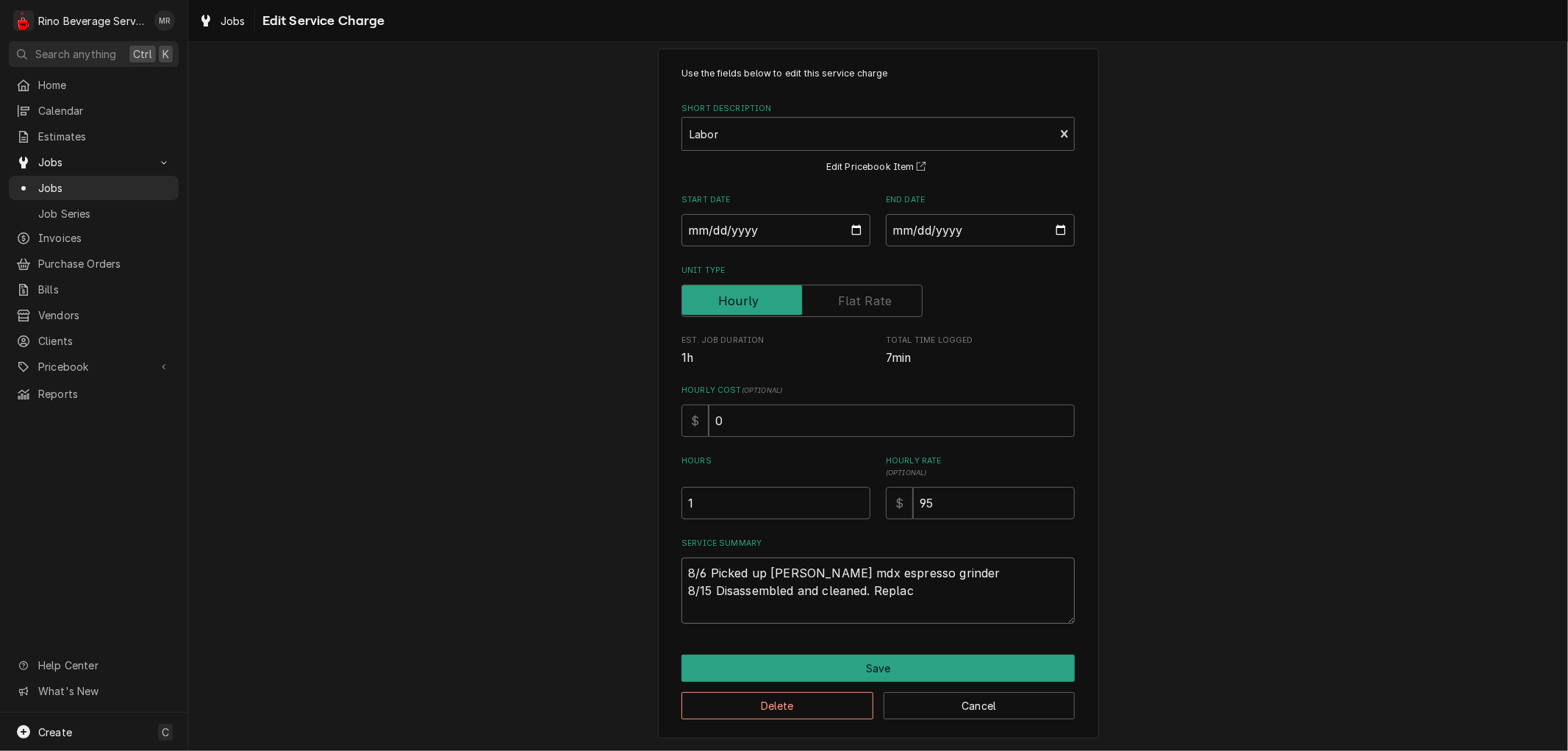
type textarea "x"
type textarea "8/6 Picked up Simonelli mdx espresso grinder 8/15 Disassembled and cleaned. Rep…"
type textarea "x"
type textarea "8/6 Picked up Simonelli mdx espresso grinder 8/15 Disassembled and cleaned. Rep…"
type textarea "x"
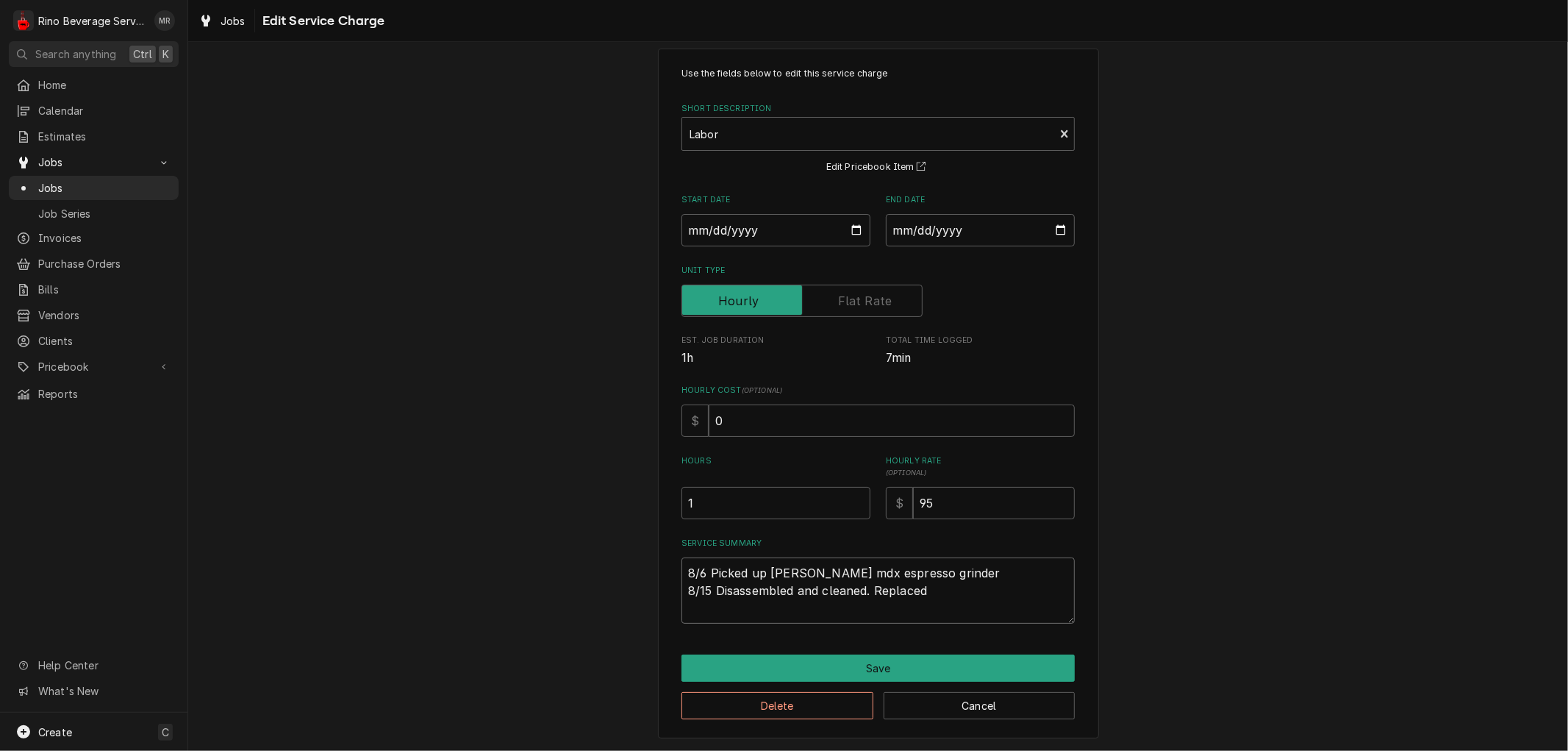
type textarea "8/6 Picked up Simonelli mdx espresso grinder 8/15 Disassembled and cleaned. Rep…"
type textarea "x"
type textarea "8/6 Picked up Simonelli mdx espresso grinder 8/15 Disassembled and cleaned. Rep…"
type textarea "x"
type textarea "8/6 Picked up Simonelli mdx espresso grinder 8/15 Disassembled and cleaned. Rep…"
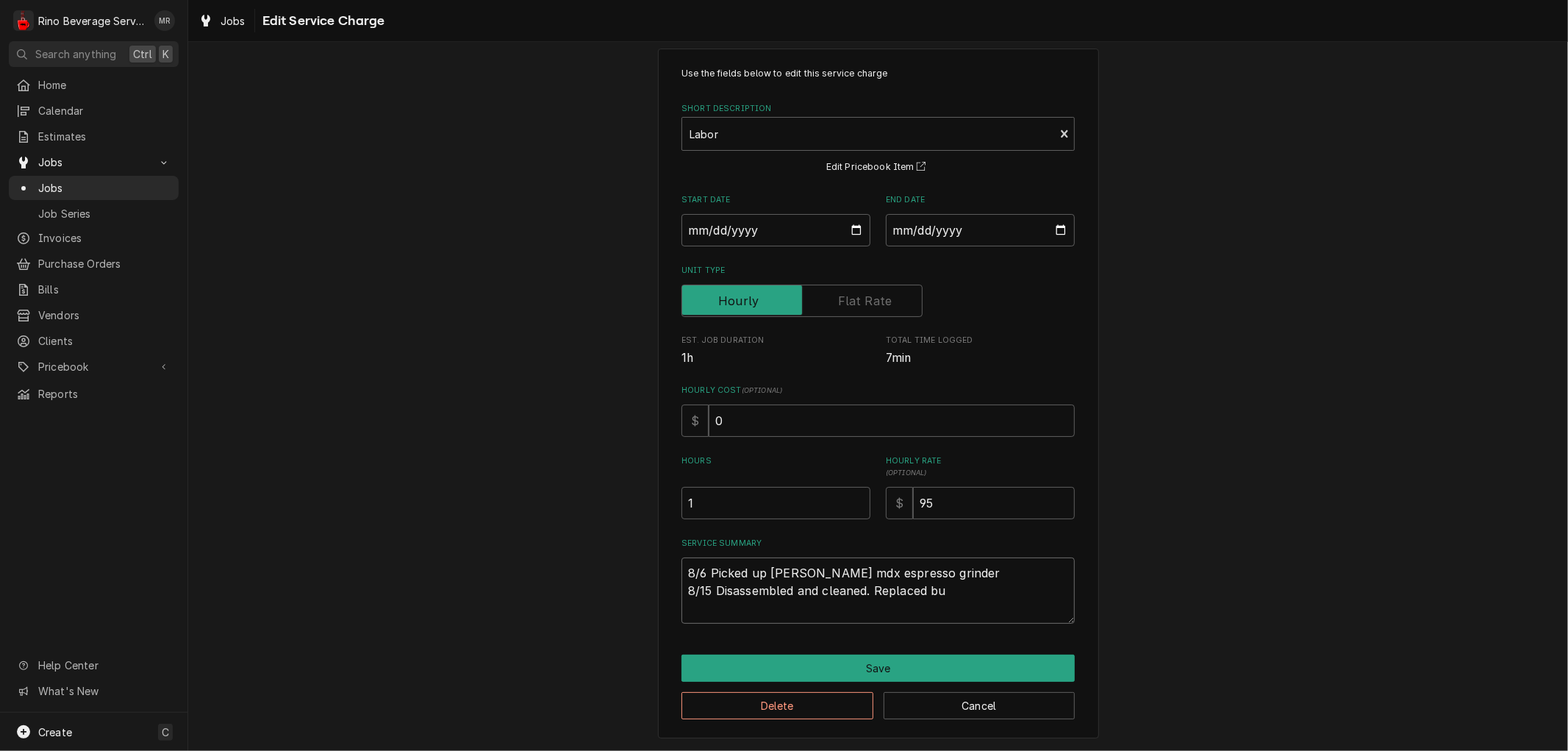
type textarea "x"
type textarea "8/6 Picked up Simonelli mdx espresso grinder 8/15 Disassembled and cleaned. Rep…"
type textarea "x"
type textarea "8/6 Picked up Simonelli mdx espresso grinder 8/15 Disassembled and cleaned. Rep…"
type textarea "x"
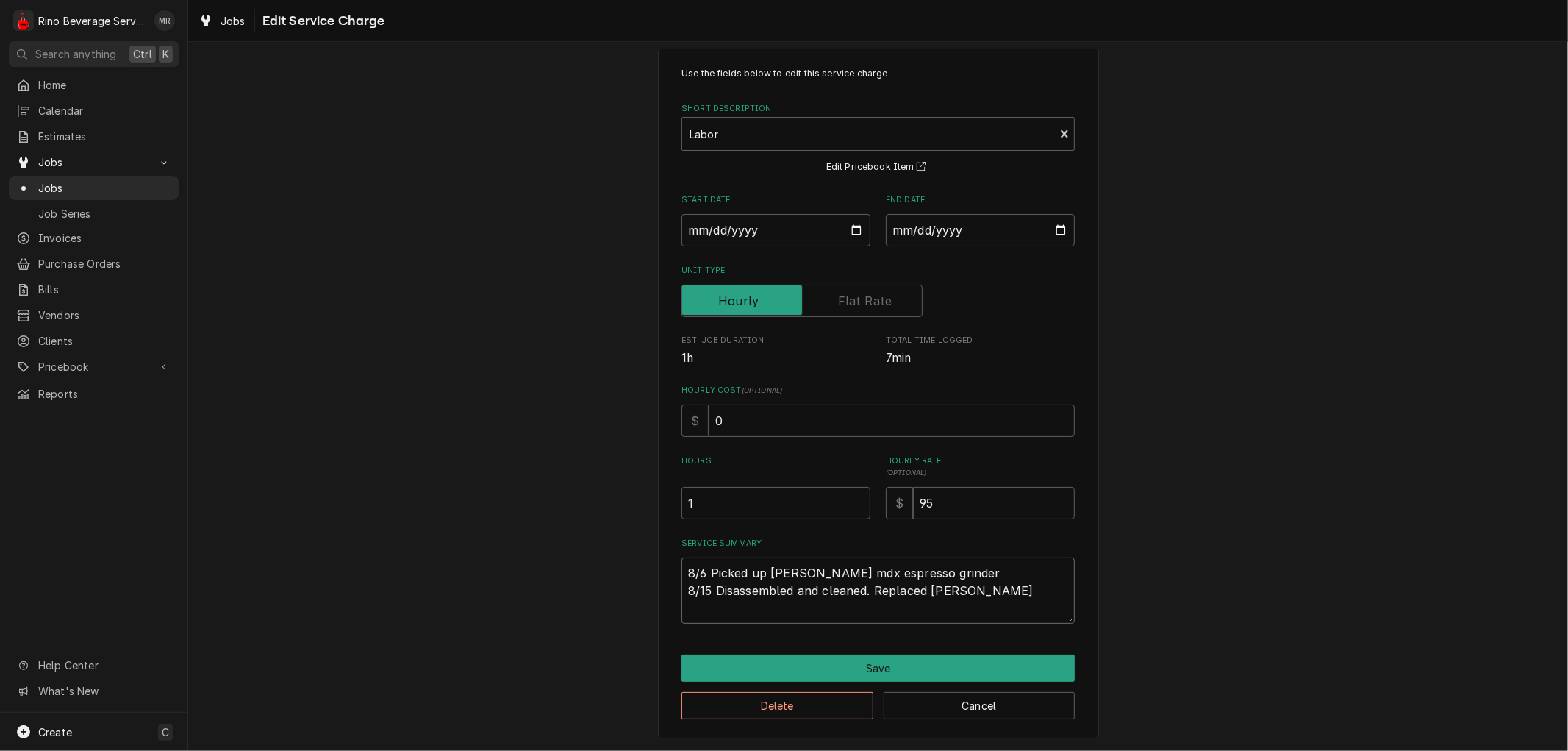
type textarea "8/6 Picked up Simonelli mdx espresso grinder 8/15 Disassembled and cleaned. Rep…"
type textarea "x"
type textarea "8/6 Picked up Simonelli mdx espresso grinder 8/15 Disassembled and cleaned. Rep…"
type textarea "x"
type textarea "8/6 Picked up Simonelli mdx espresso grinder 8/15 Disassembled and cleaned. Rep…"
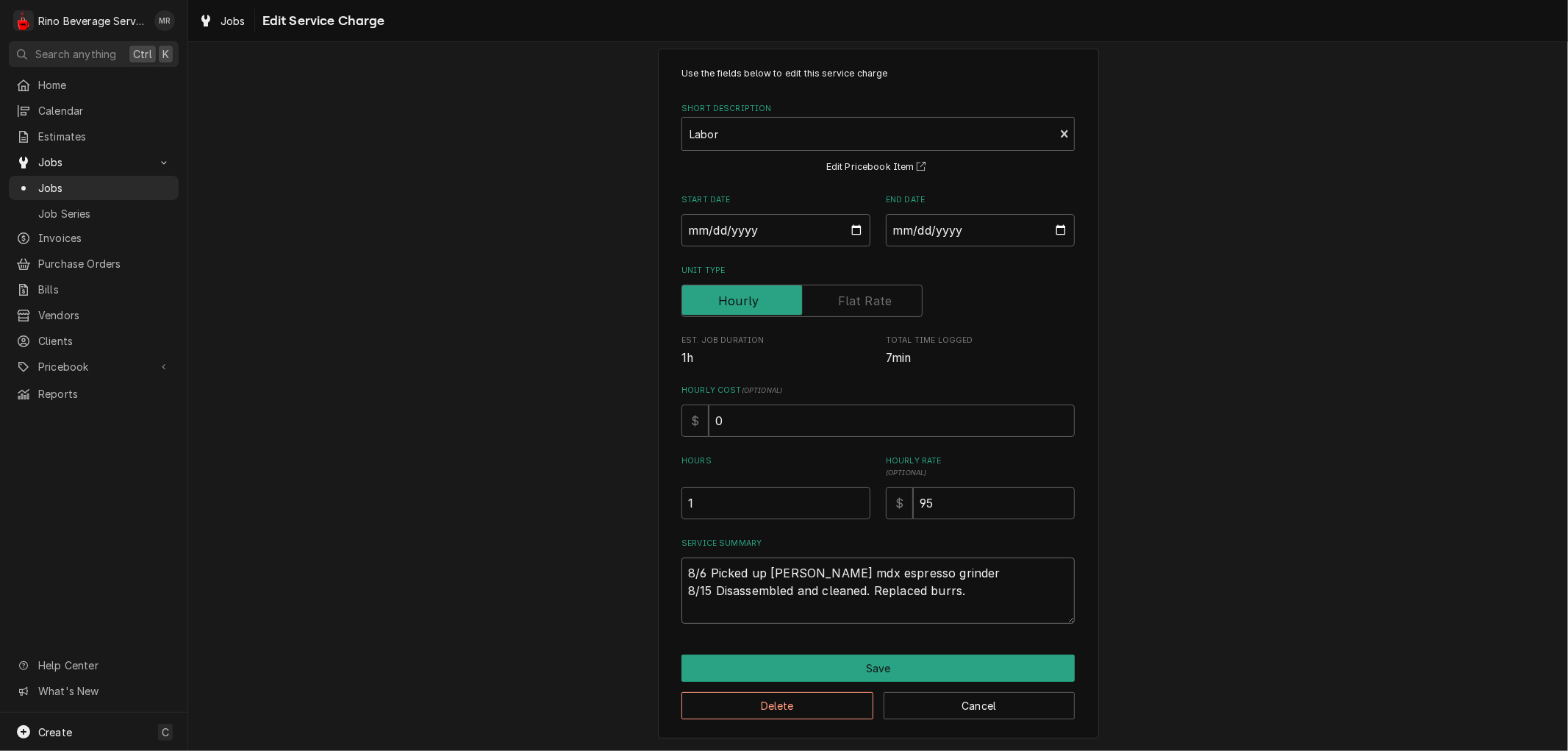
type textarea "x"
type textarea "8/6 Picked up Simonelli mdx espresso grinder 8/15 Disassembled and cleaned. Rep…"
type textarea "x"
type textarea "8/6 Picked up Simonelli mdx espresso grinder 8/15 Disassembled and cleaned. Rep…"
type textarea "x"
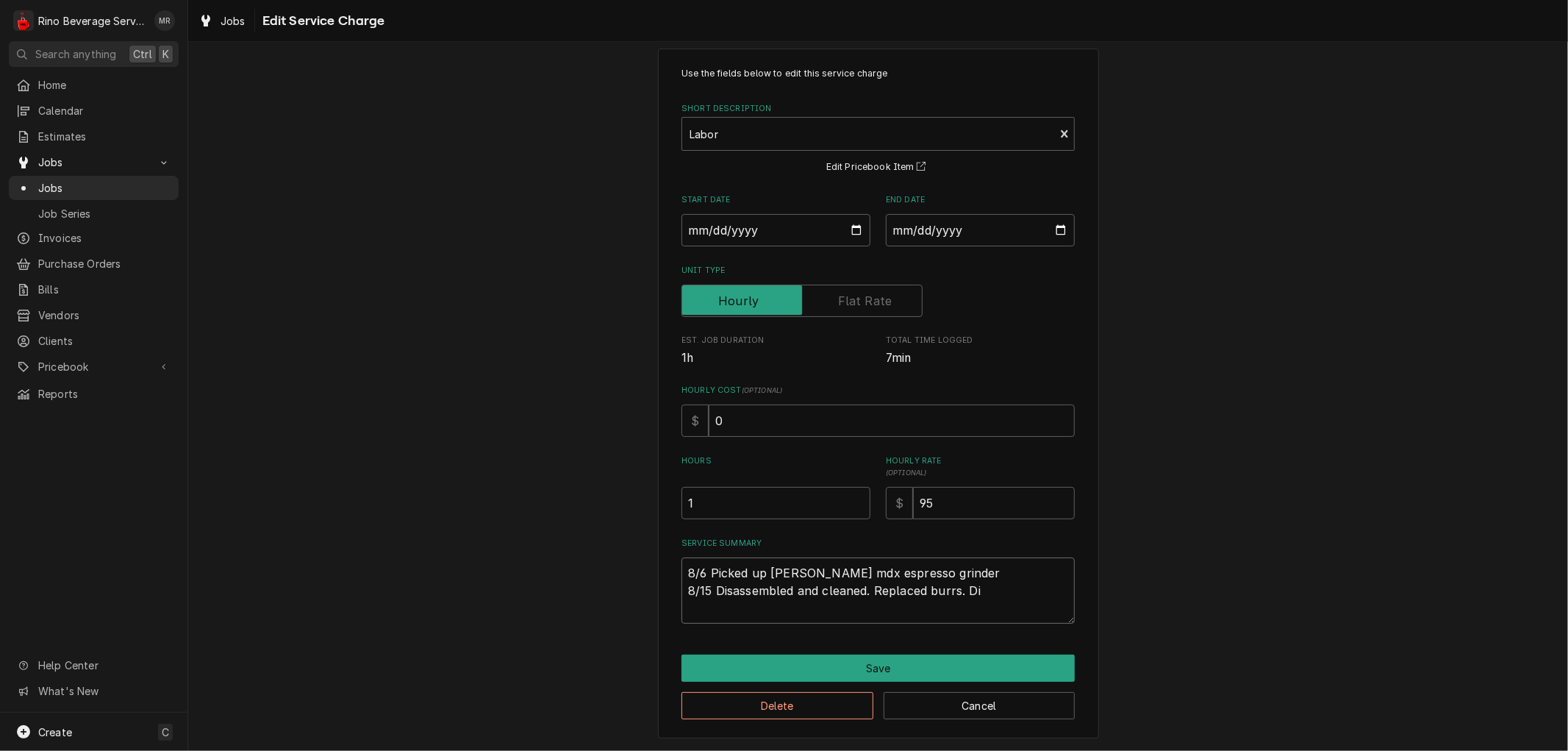
type textarea "8/6 Picked up Simonelli mdx espresso grinder 8/15 Disassembled and cleaned. Rep…"
type textarea "x"
type textarea "8/6 Picked up Simonelli mdx espresso grinder 8/15 Disassembled and cleaned. Rep…"
type textarea "x"
type textarea "8/6 Picked up Simonelli mdx espresso grinder 8/15 Disassembled and cleaned. Rep…"
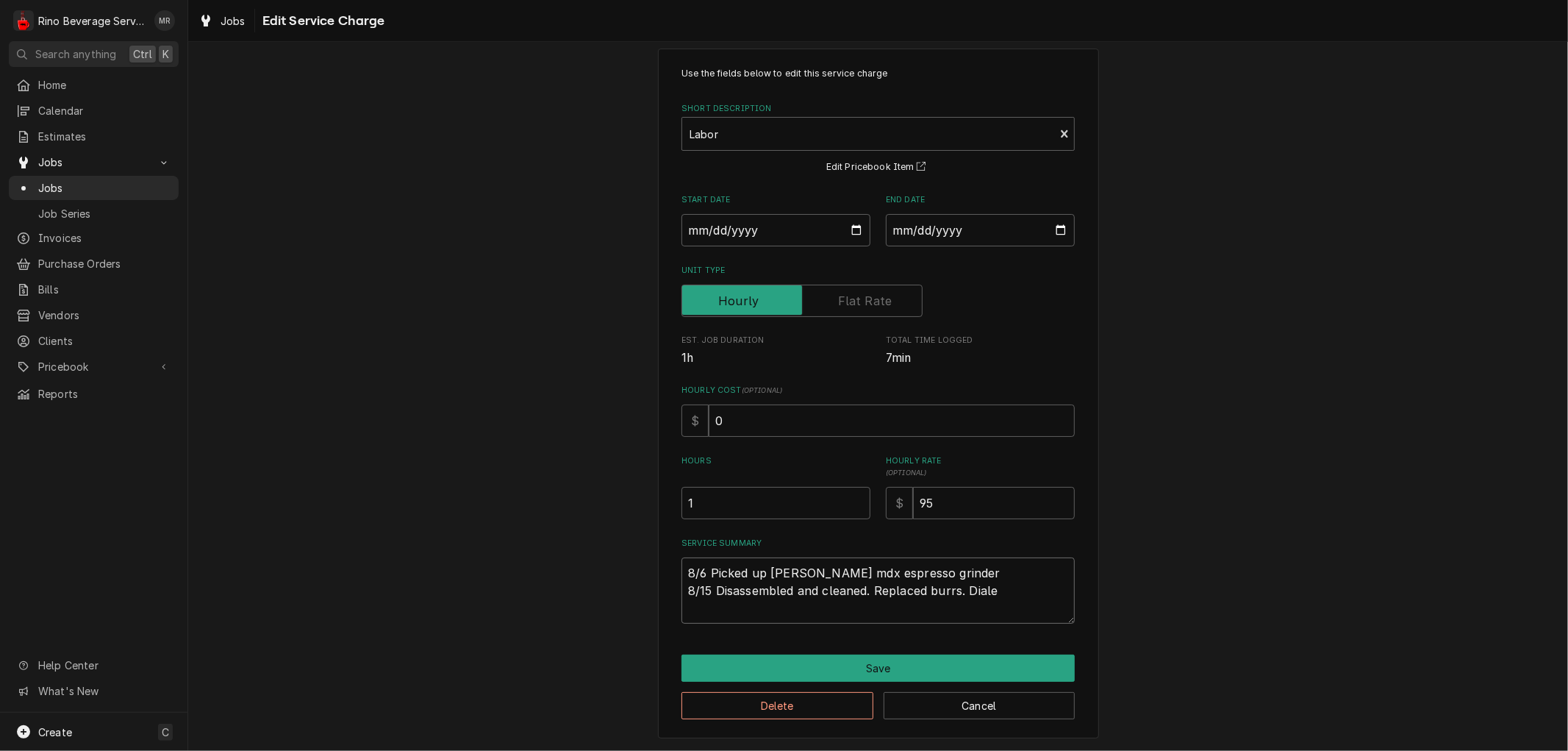
type textarea "x"
type textarea "8/6 Picked up Simonelli mdx espresso grinder 8/15 Disassembled and cleaned. Rep…"
type textarea "x"
type textarea "8/6 Picked up Simonelli mdx espresso grinder 8/15 Disassembled and cleaned. Rep…"
type textarea "x"
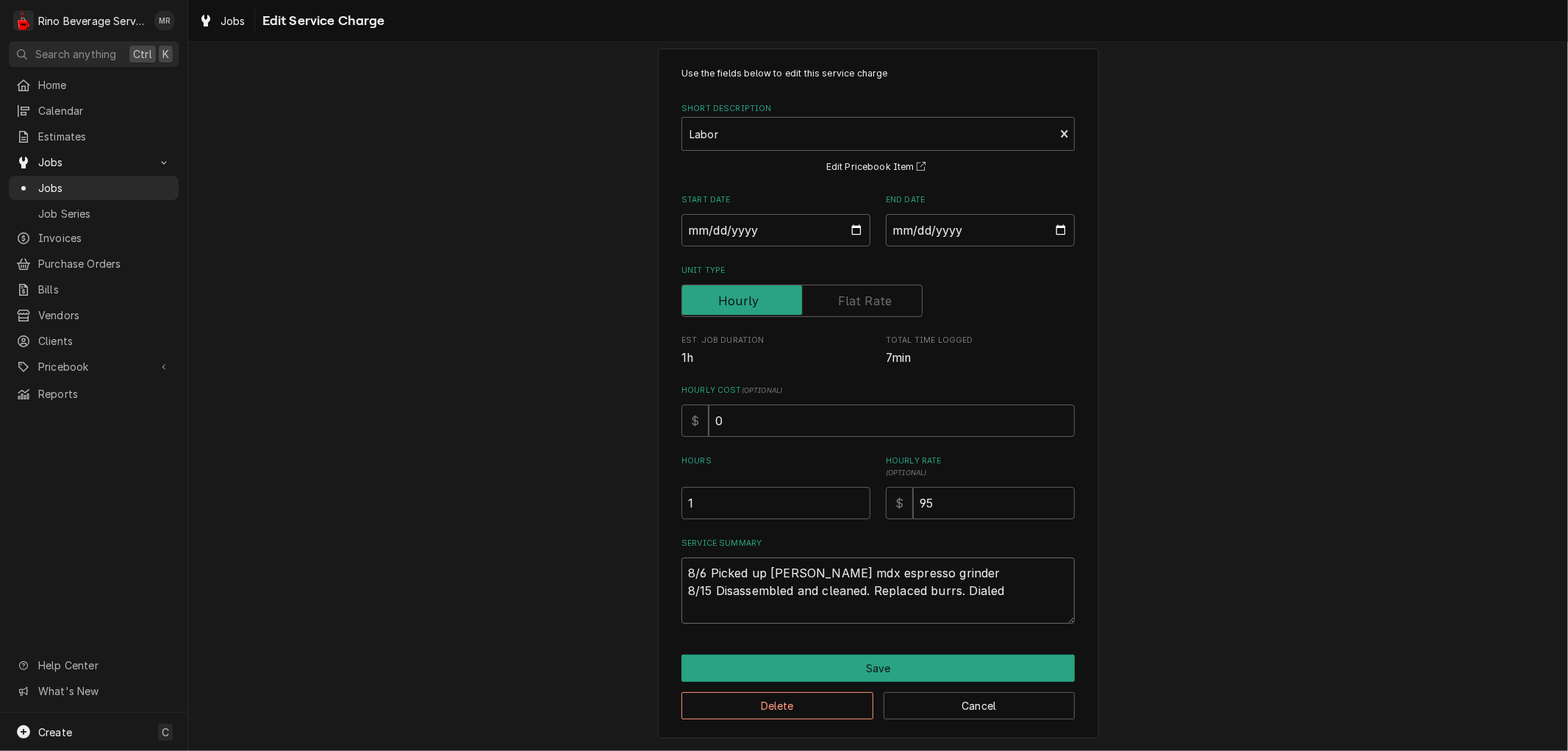
type textarea "8/6 Picked up Simonelli mdx espresso grinder 8/15 Disassembled and cleaned. Rep…"
type textarea "x"
type textarea "8/6 Picked up Simonelli mdx espresso grinder 8/15 Disassembled and cleaned. Rep…"
type textarea "x"
type textarea "8/6 Picked up Simonelli mdx espresso grinder 8/15 Disassembled and cleaned. Rep…"
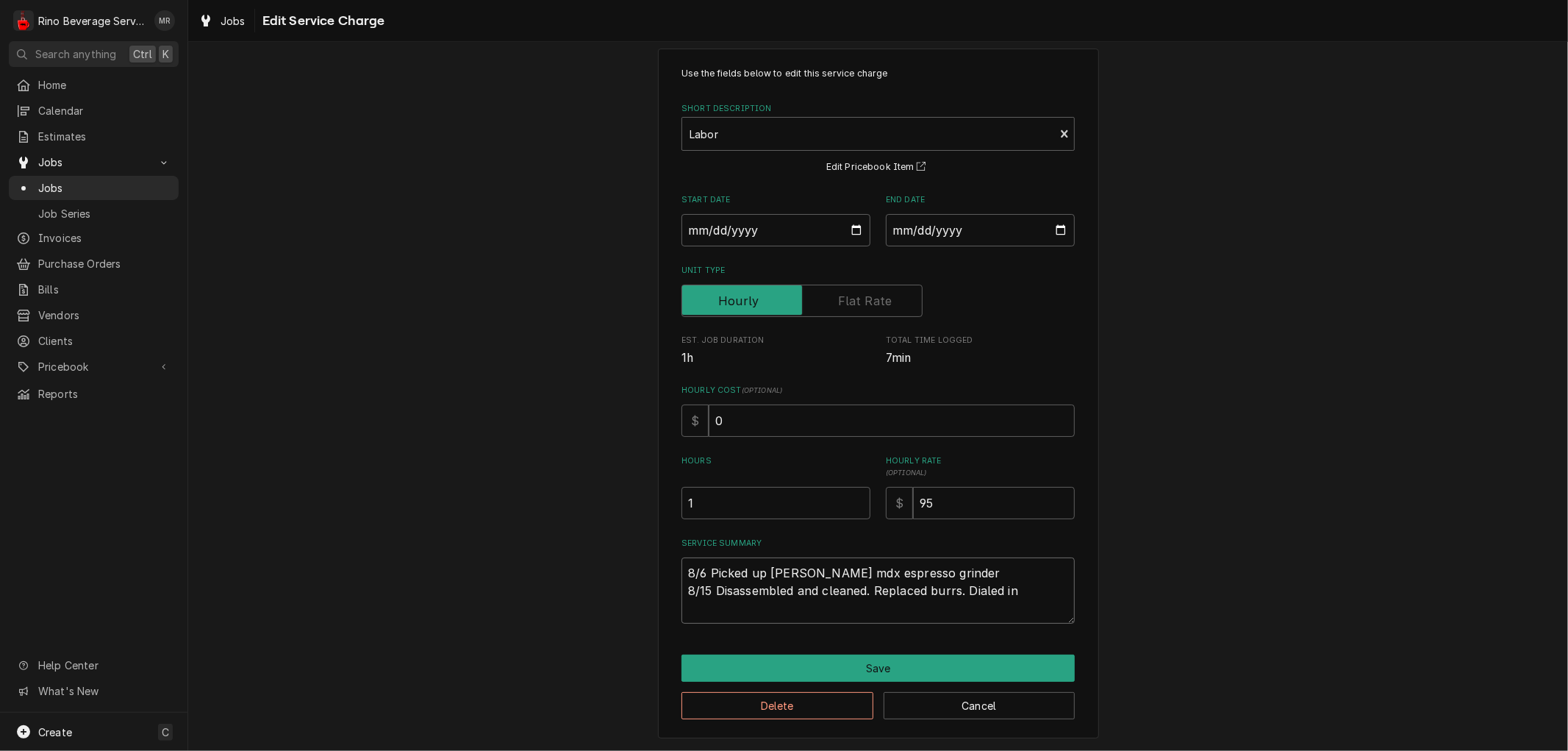
type textarea "x"
type textarea "8/6 Picked up Simonelli mdx espresso grinder 8/15 Disassembled and cleaned. Rep…"
type textarea "x"
type textarea "8/6 Picked up Simonelli mdx espresso grinder 8/15 Disassembled and cleaned. Rep…"
type textarea "x"
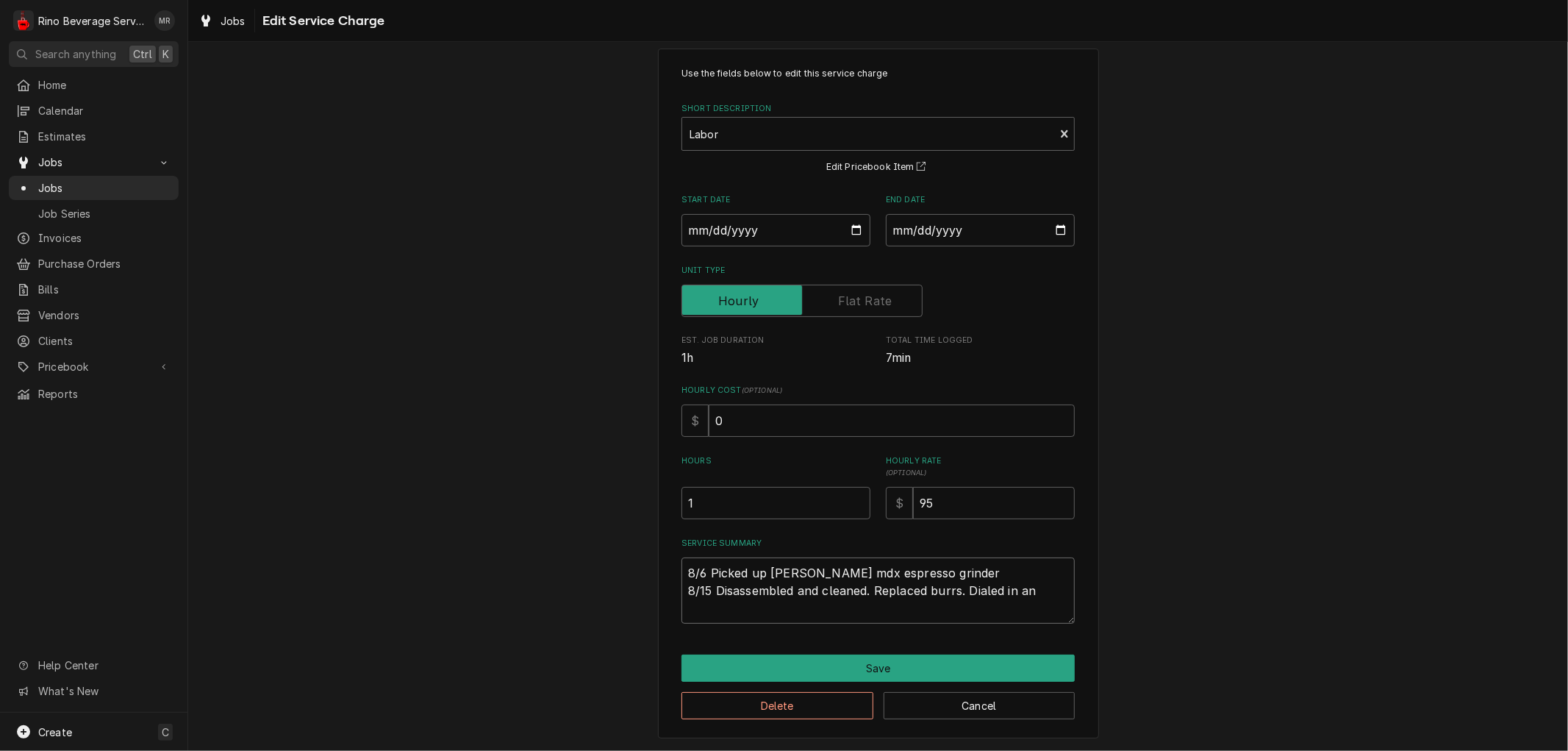
type textarea "8/6 Picked up Simonelli mdx espresso grinder 8/15 Disassembled and cleaned. Rep…"
type textarea "x"
type textarea "8/6 Picked up Simonelli mdx espresso grinder 8/15 Disassembled and cleaned. Rep…"
type textarea "x"
type textarea "8/6 Picked up Simonelli mdx espresso grinder 8/15 Disassembled and cleaned. Rep…"
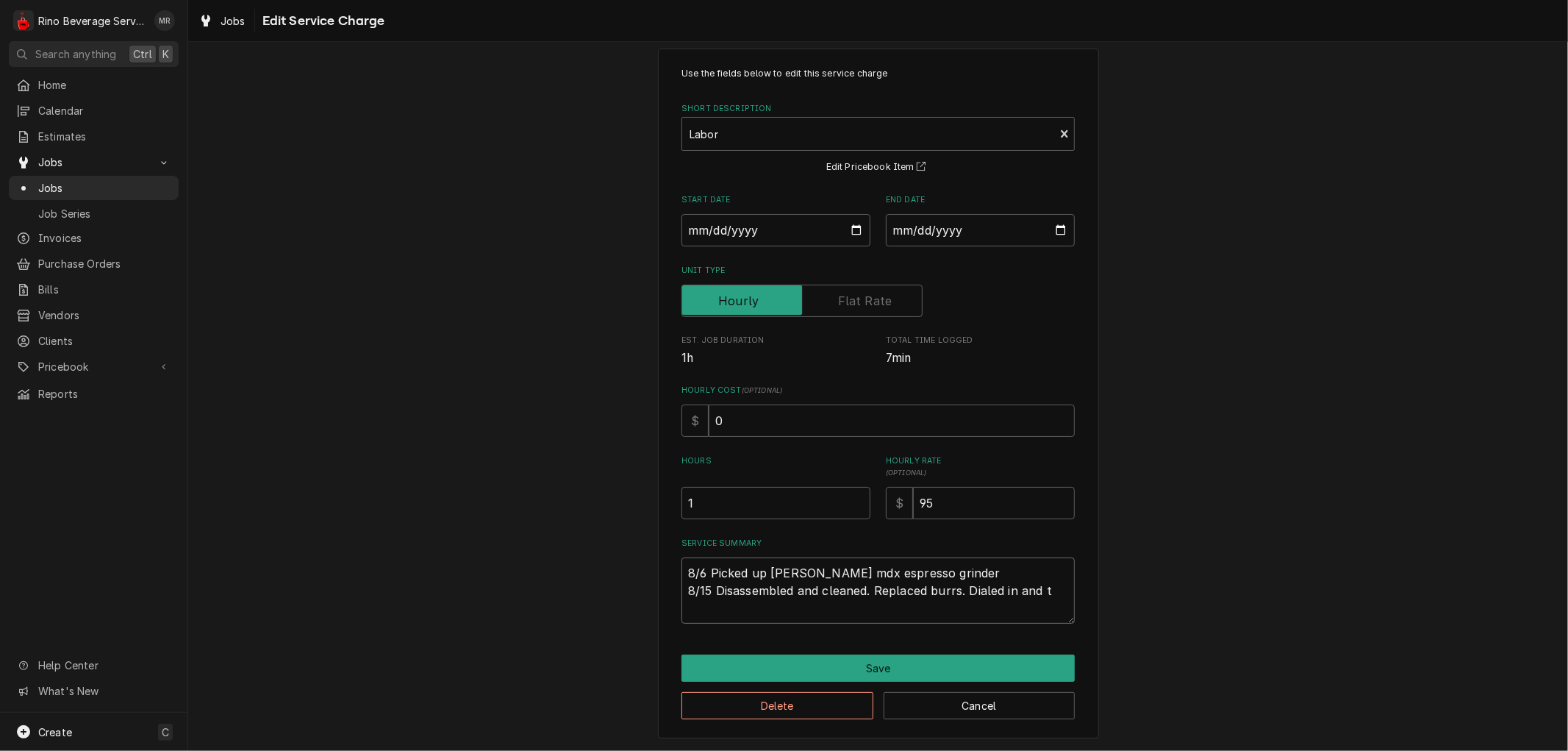
type textarea "x"
type textarea "8/6 Picked up Simonelli mdx espresso grinder 8/15 Disassembled and cleaned. Rep…"
type textarea "x"
type textarea "8/6 Picked up Simonelli mdx espresso grinder 8/15 Disassembled and cleaned. Rep…"
type textarea "x"
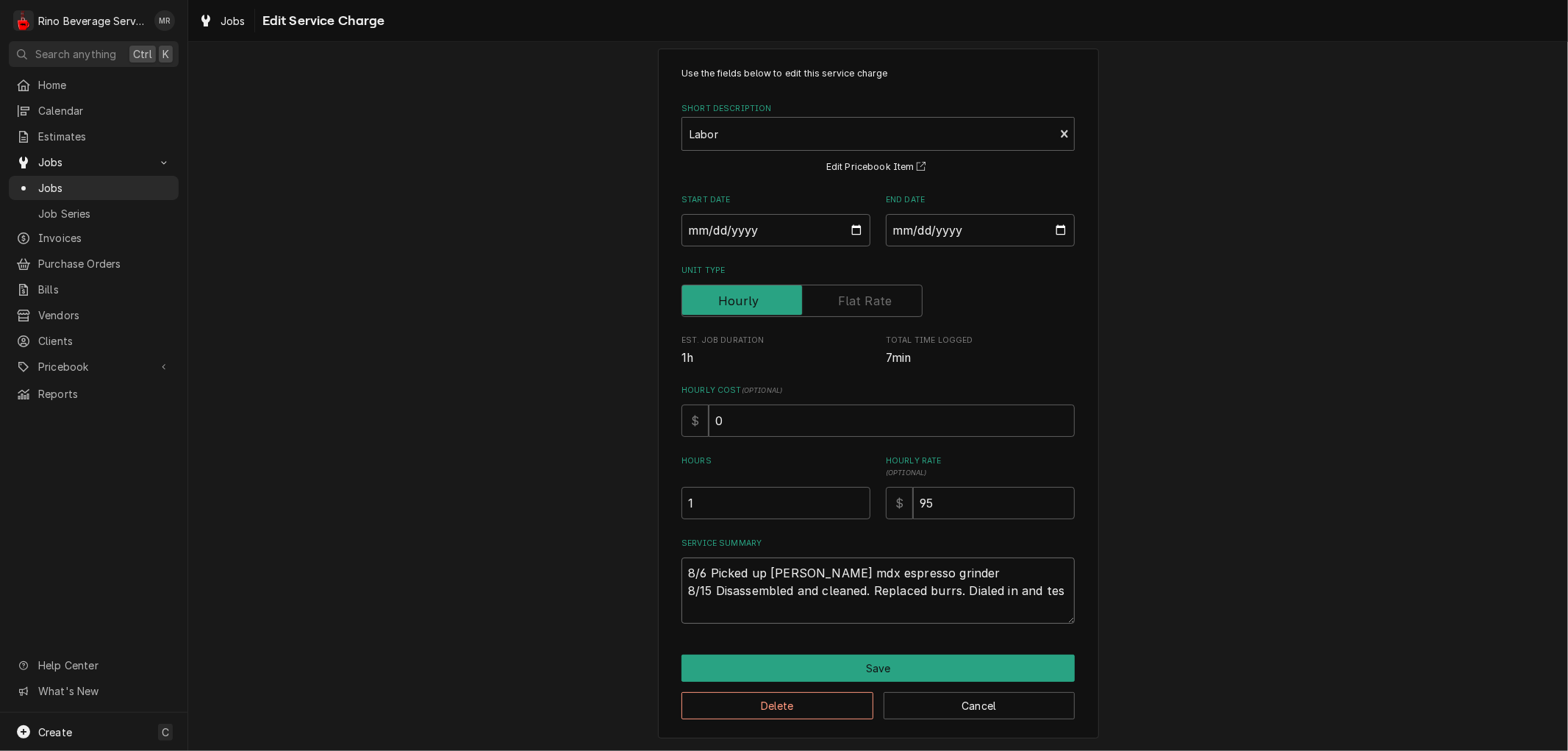
type textarea "8/6 Picked up Simonelli mdx espresso grinder 8/15 Disassembled and cleaned. Rep…"
type textarea "x"
type textarea "8/6 Picked up Simonelli mdx espresso grinder 8/15 Disassembled and cleaned. Rep…"
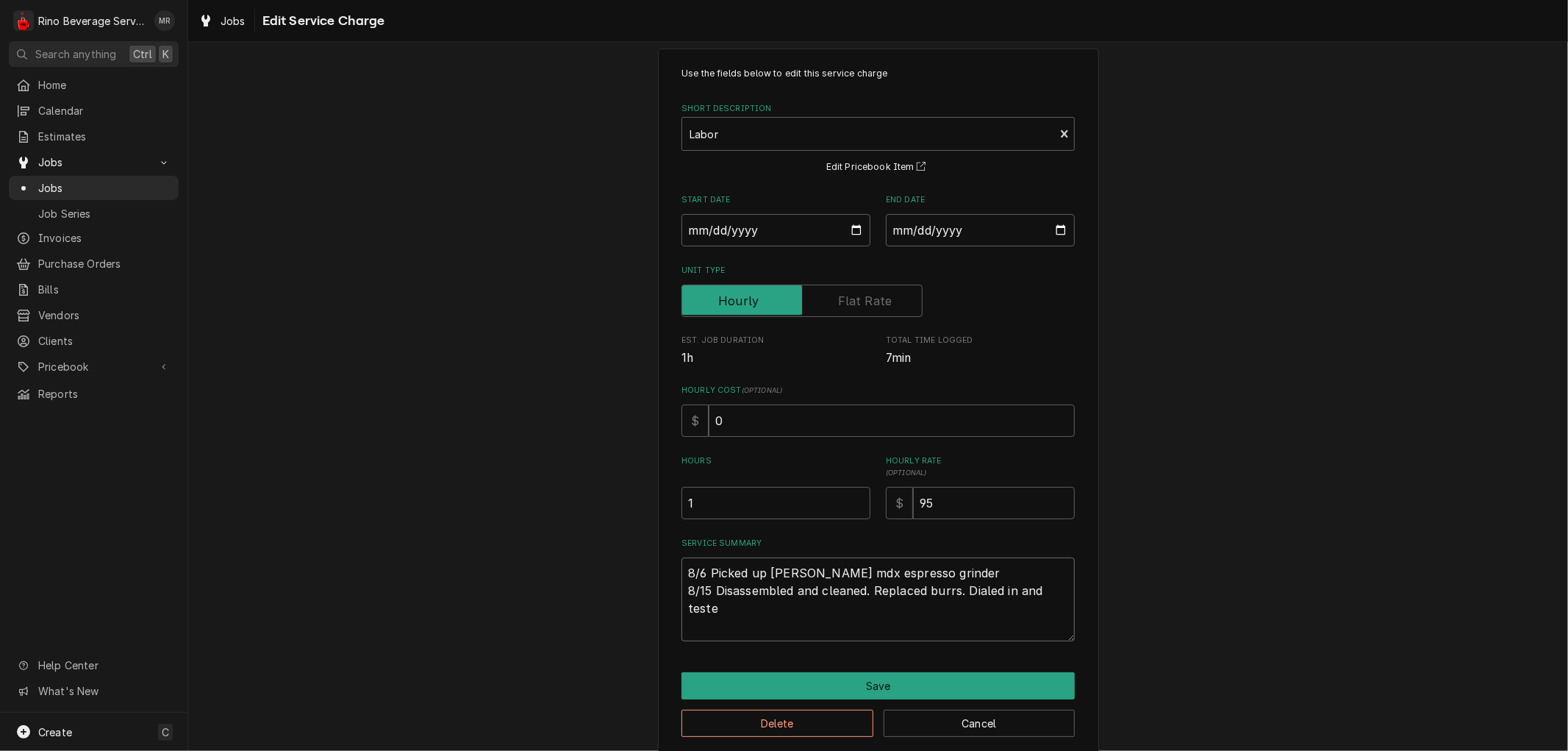
type textarea "x"
type textarea "8/6 Picked up Simonelli mdx espresso grinder 8/15 Disassembled and cleaned. Rep…"
type textarea "x"
type textarea "8/6 Picked up Simonelli mdx espresso grinder 8/15 Disassembled and cleaned. Rep…"
type textarea "x"
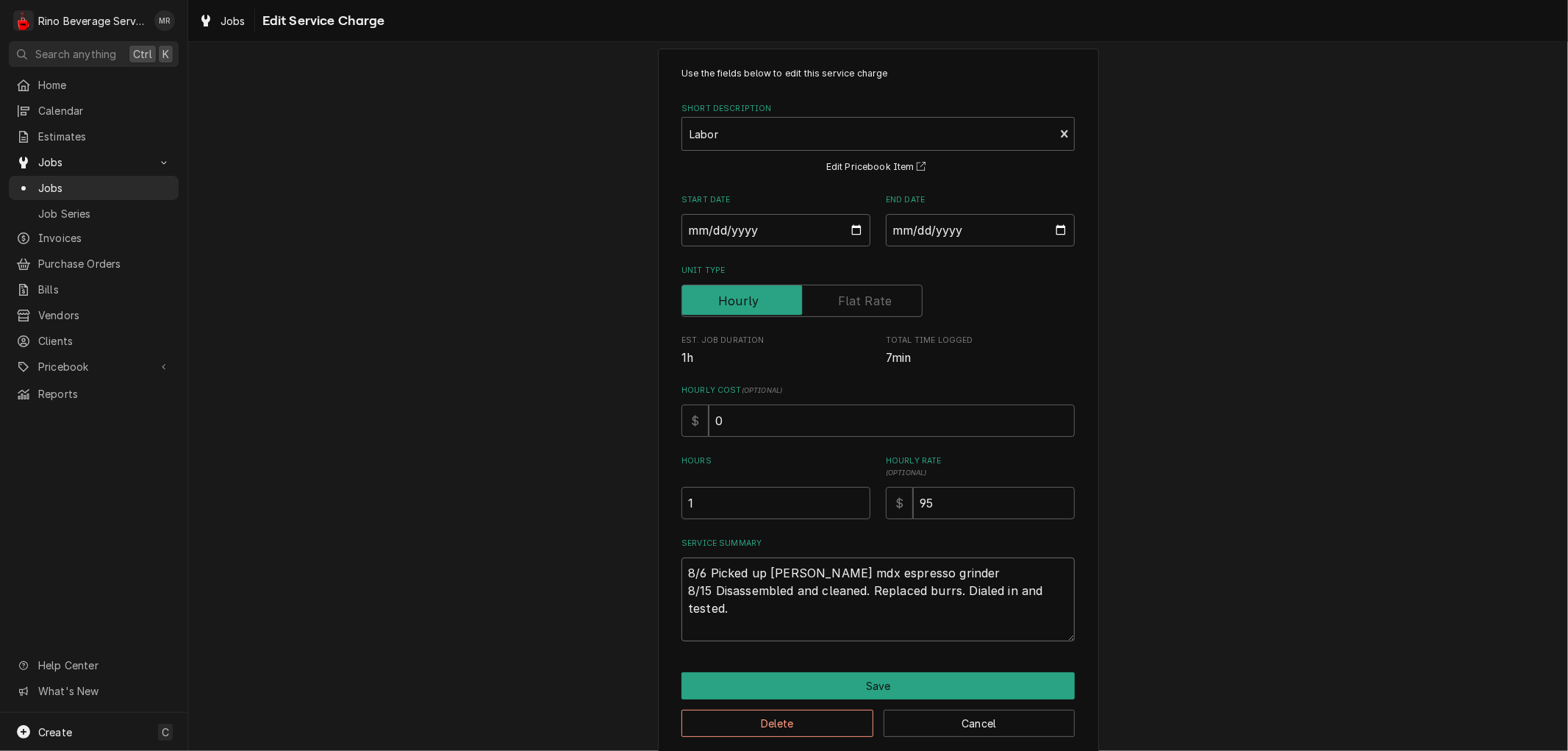
type textarea "8/6 Picked up Simonelli mdx espresso grinder 8/15 Disassembled and cleaned. Rep…"
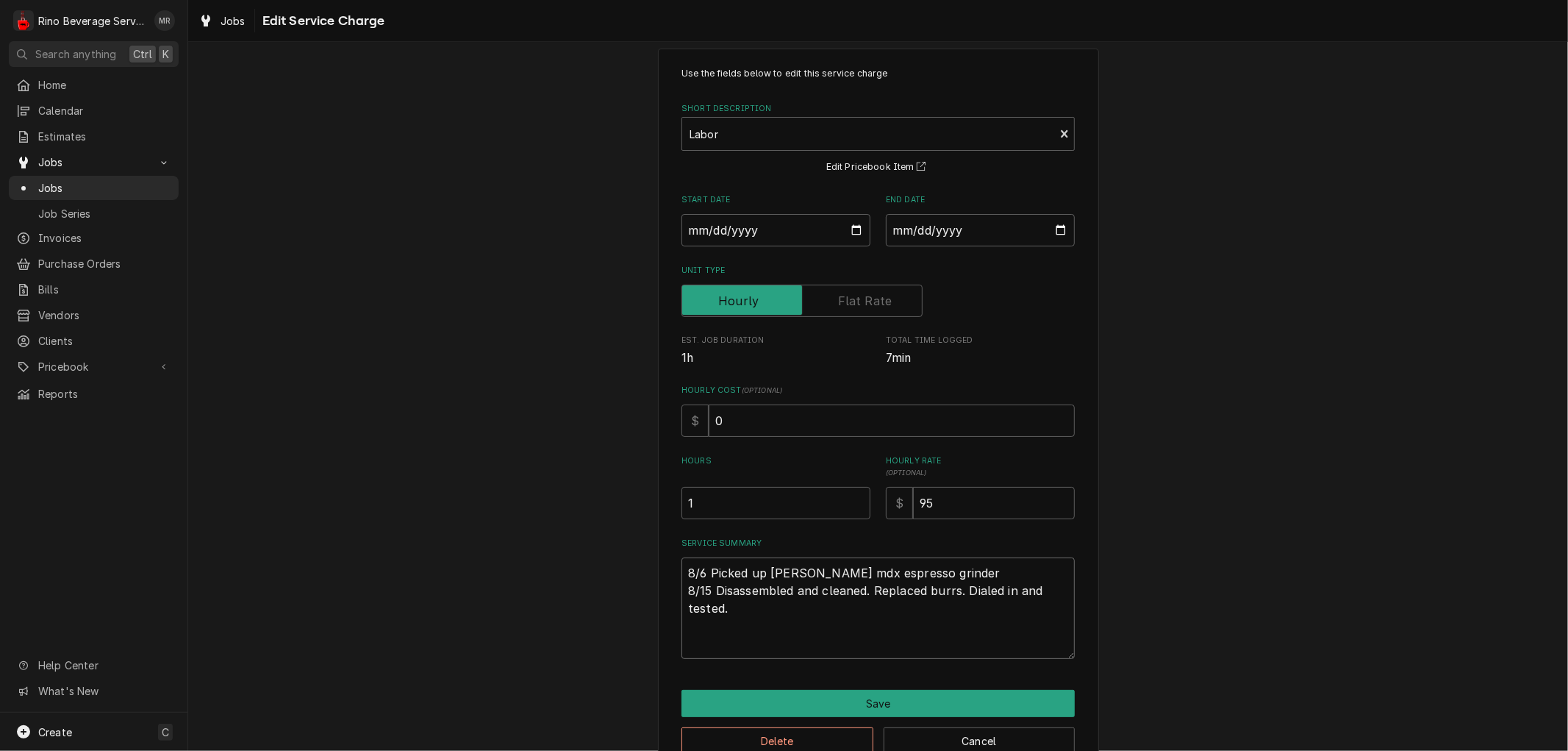
type textarea "x"
type textarea "8/6 Picked up Simonelli mdx espresso grinder 8/15 Disassembled and cleaned. Rep…"
type textarea "x"
type textarea "8/6 Picked up Simonelli mdx espresso grinder 8/15 Disassembled and cleaned. Rep…"
type textarea "x"
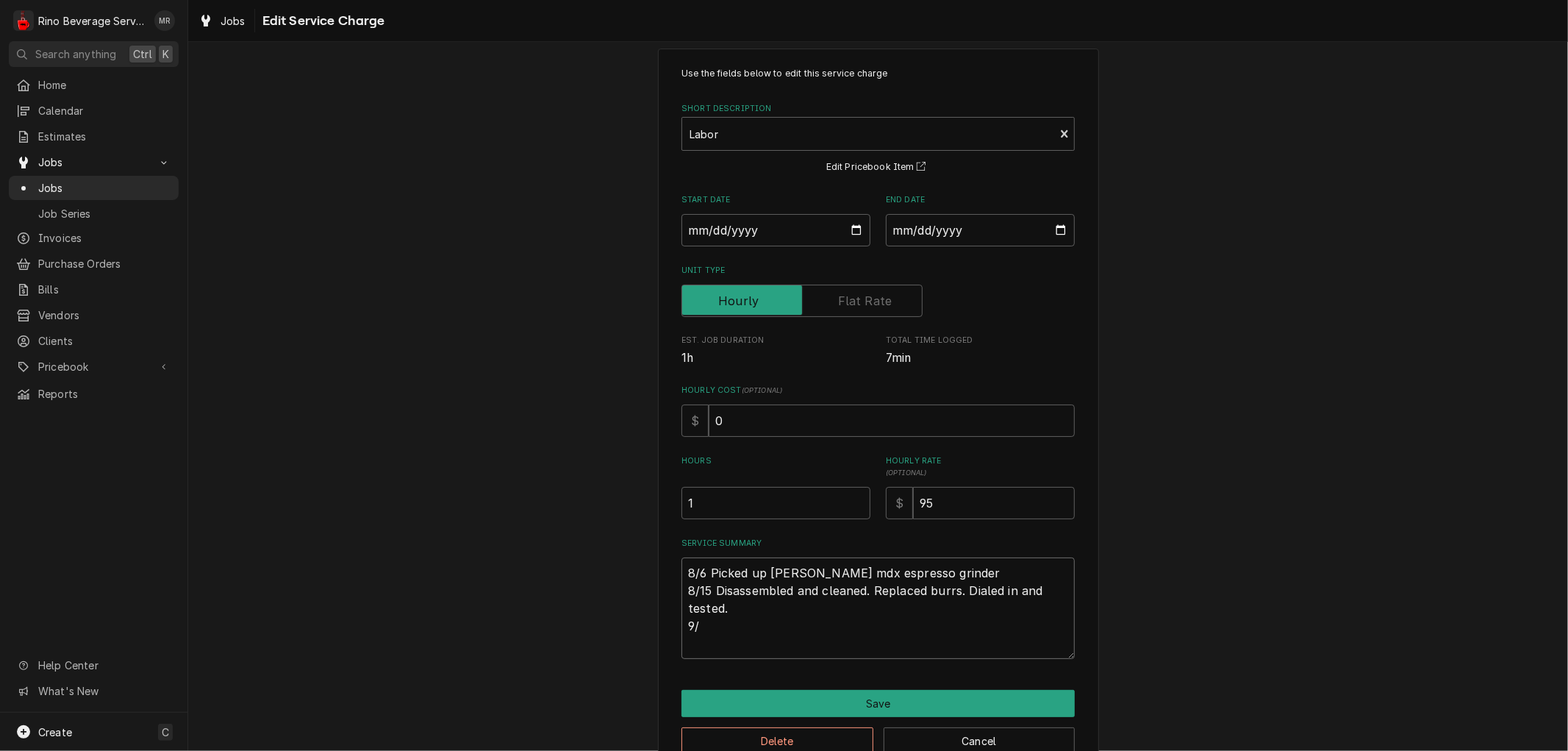
type textarea "8/6 Picked up Simonelli mdx espresso grinder 8/15 Disassembled and cleaned. Rep…"
type textarea "x"
type textarea "8/6 Picked up Simonelli mdx espresso grinder 8/15 Disassembled and cleaned. Rep…"
type textarea "x"
type textarea "8/6 Picked up Simonelli mdx espresso grinder 8/15 Disassembled and cleaned. Rep…"
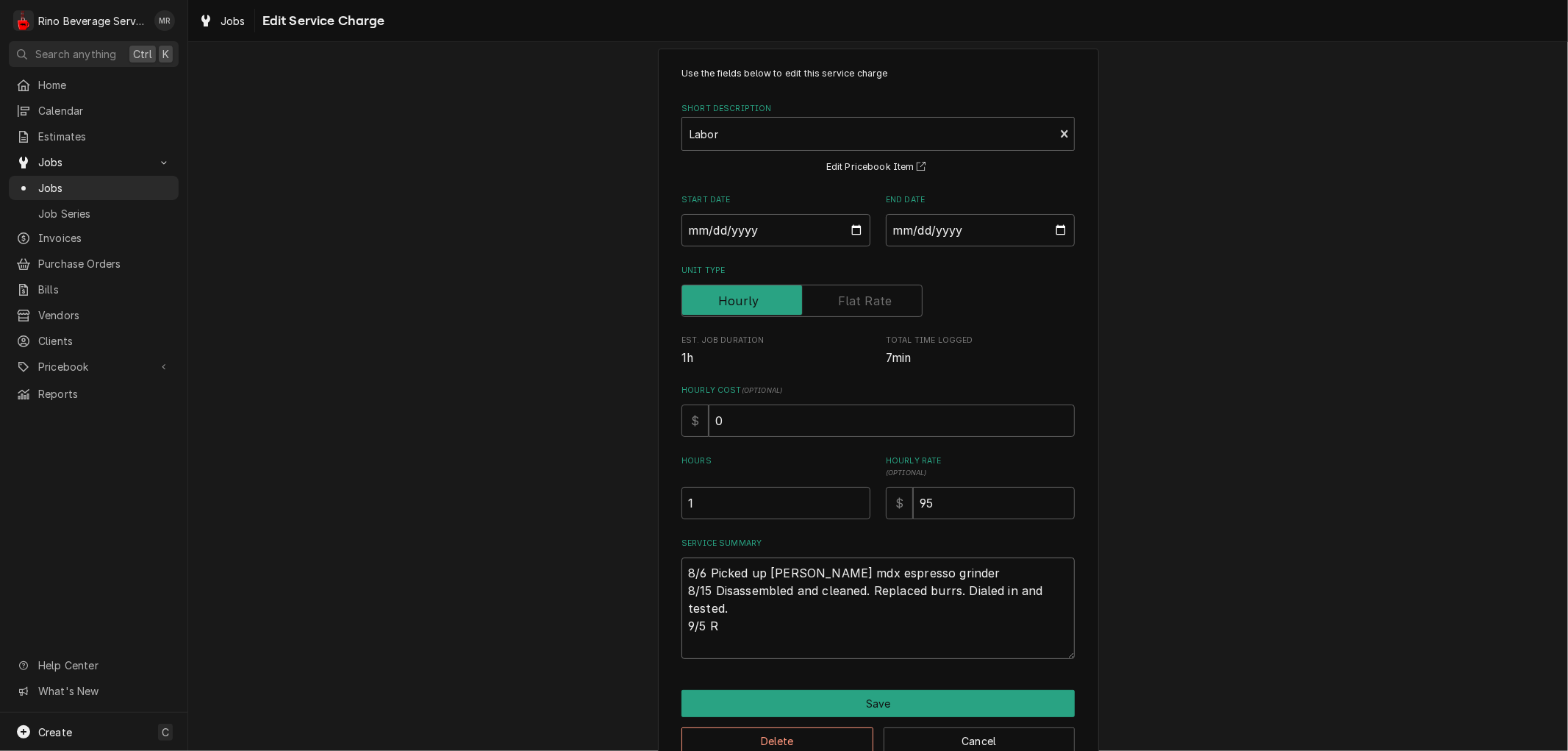
type textarea "x"
type textarea "8/6 Picked up Simonelli mdx espresso grinder 8/15 Disassembled and cleaned. Rep…"
type textarea "x"
type textarea "8/6 Picked up Simonelli mdx espresso grinder 8/15 Disassembled and cleaned. Rep…"
type textarea "x"
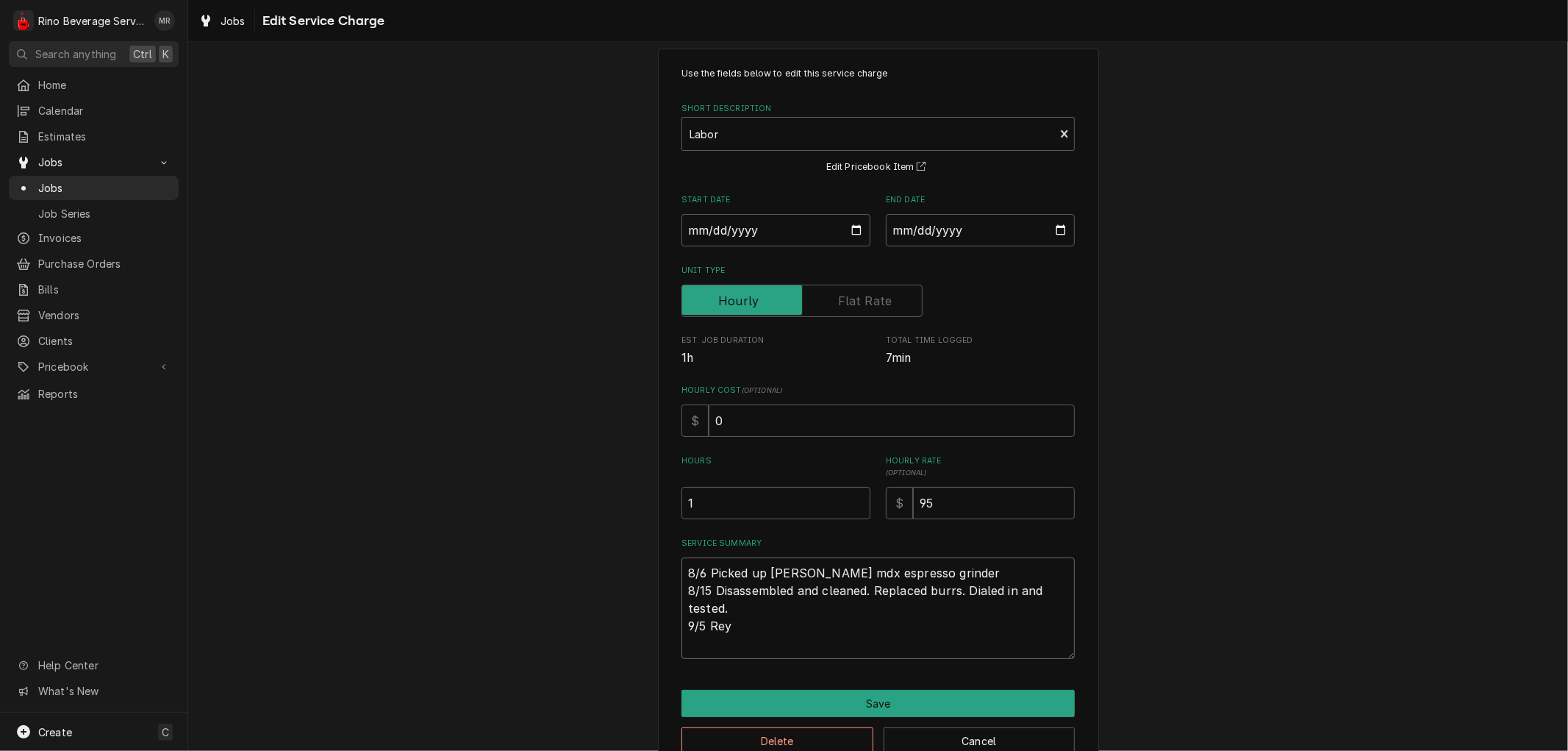
type textarea "8/6 Picked up Simonelli mdx espresso grinder 8/15 Disassembled and cleaned. Rep…"
type textarea "x"
type textarea "8/6 Picked up Simonelli mdx espresso grinder 8/15 Disassembled and cleaned. Rep…"
type textarea "x"
type textarea "8/6 Picked up Simonelli mdx espresso grinder 8/15 Disassembled and cleaned. Rep…"
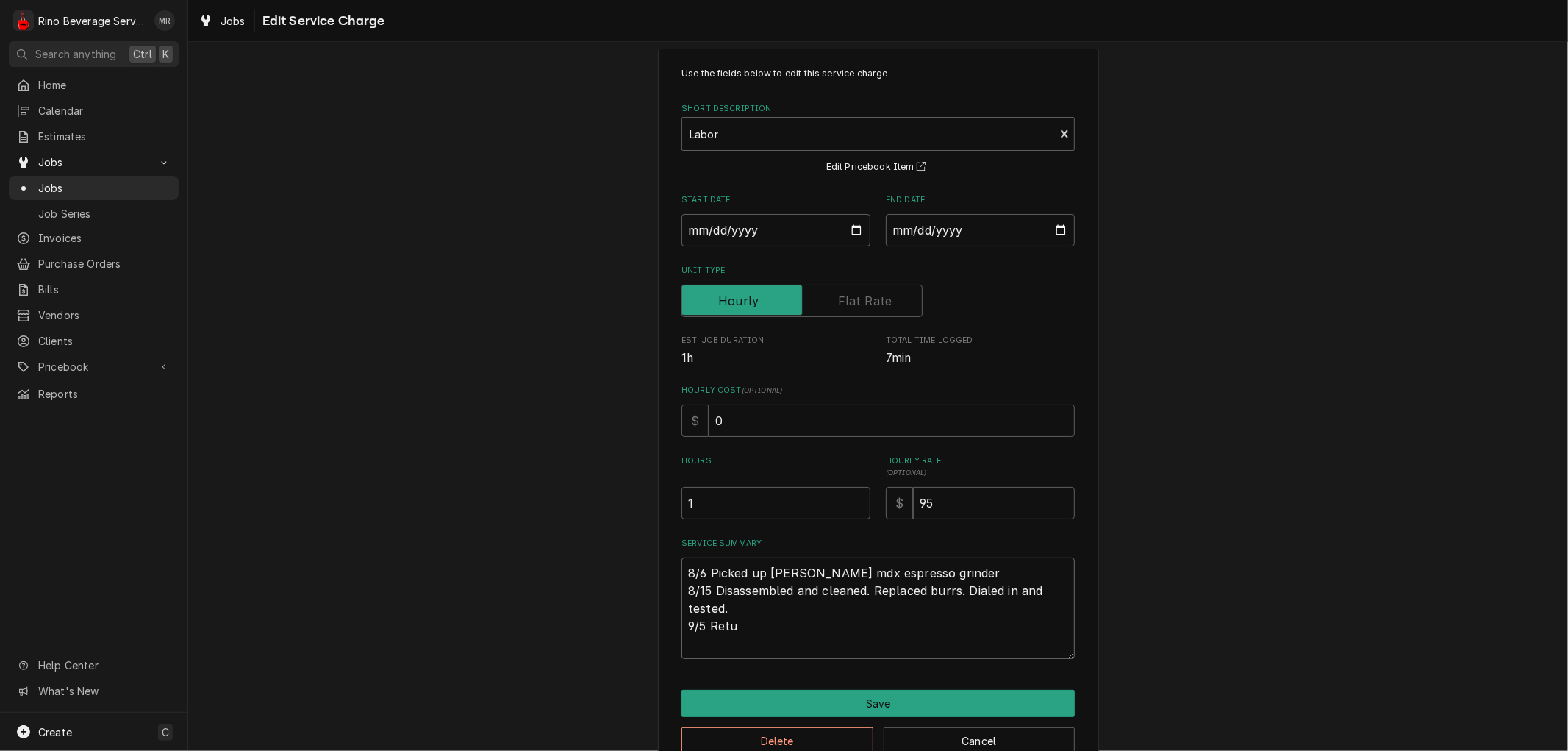
type textarea "x"
type textarea "8/6 Picked up Simonelli mdx espresso grinder 8/15 Disassembled and cleaned. Rep…"
type textarea "x"
type textarea "8/6 Picked up Simonelli mdx espresso grinder 8/15 Disassembled and cleaned. Rep…"
type textarea "x"
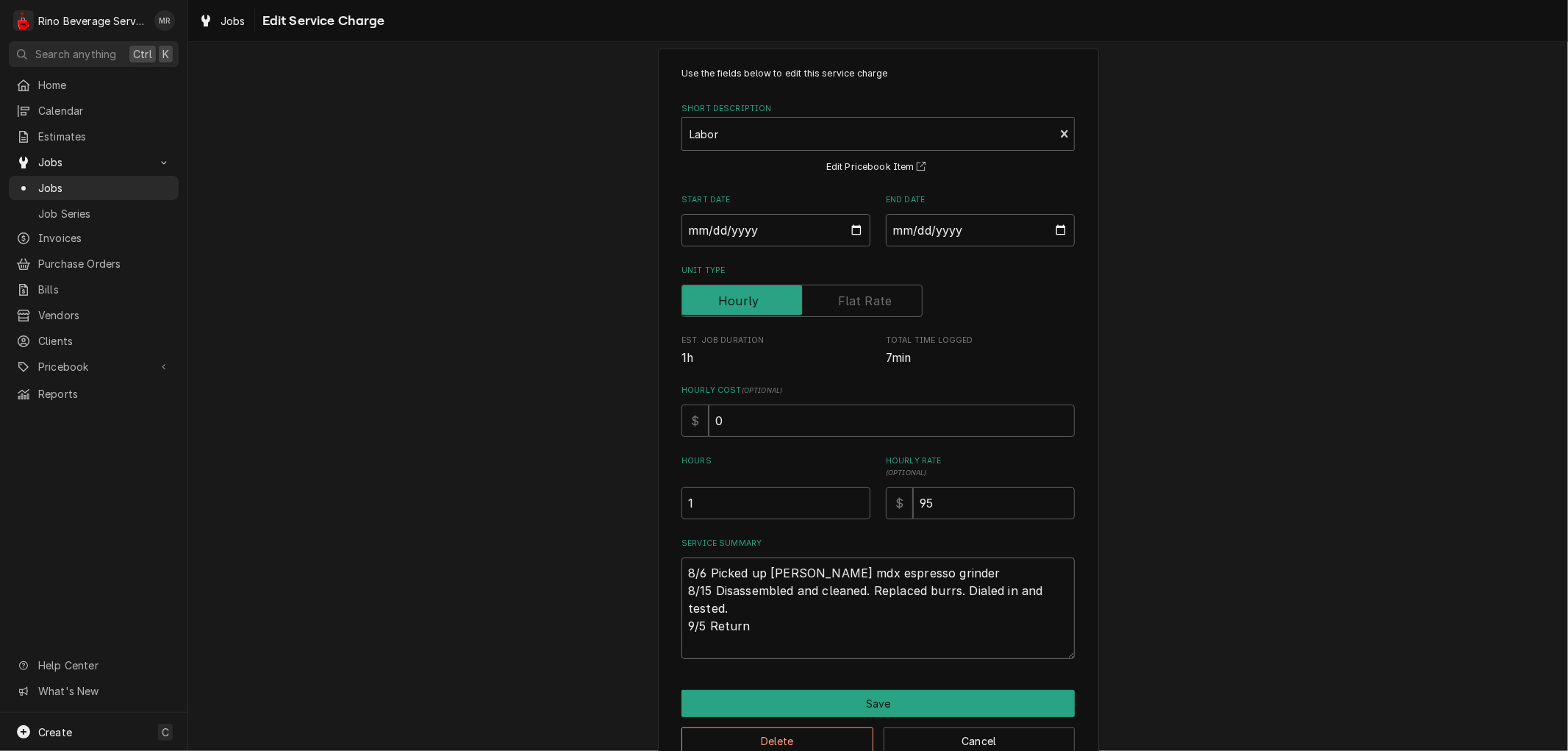
type textarea "8/6 Picked up Simonelli mdx espresso grinder 8/15 Disassembled and cleaned. Rep…"
type textarea "x"
type textarea "8/6 Picked up Simonelli mdx espresso grinder 8/15 Disassembled and cleaned. Rep…"
type textarea "x"
type textarea "8/6 Picked up Simonelli mdx espresso grinder 8/15 Disassembled and cleaned. Rep…"
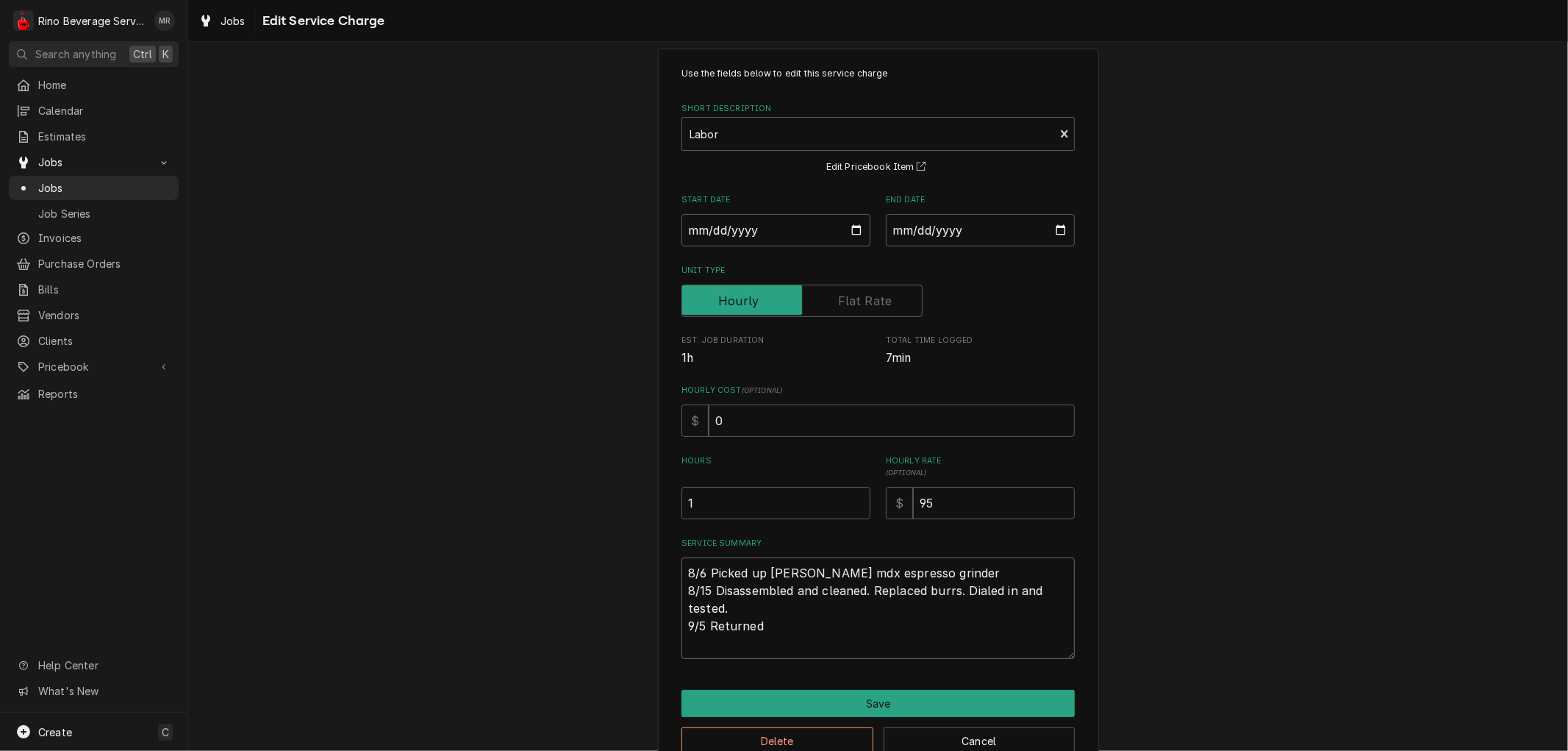
type textarea "x"
type textarea "8/6 Picked up Simonelli mdx espresso grinder 8/15 Disassembled and cleaned. Rep…"
type textarea "x"
type textarea "8/6 Picked up Simonelli mdx espresso grinder 8/15 Disassembled and cleaned. Rep…"
type textarea "x"
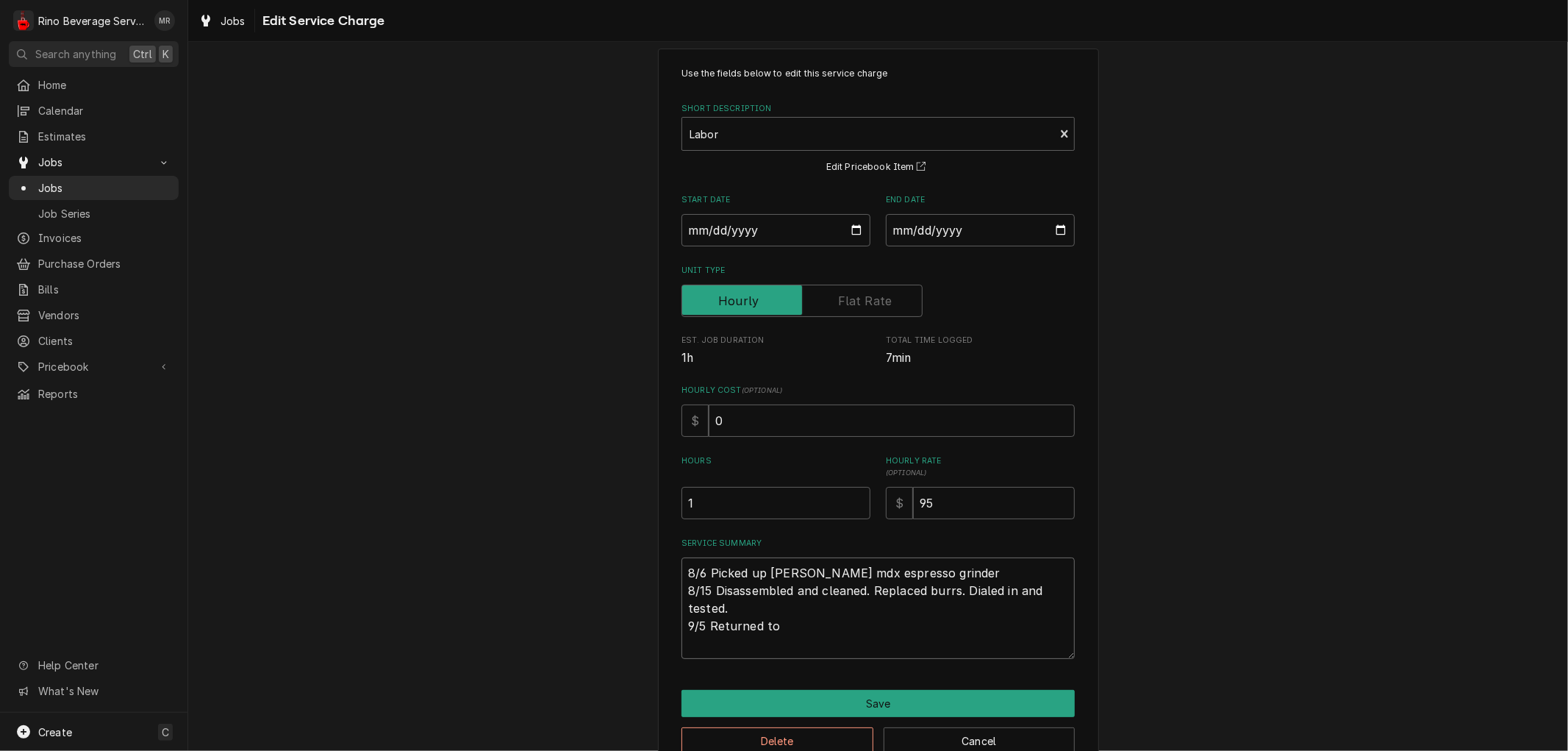
type textarea "8/6 Picked up Simonelli mdx espresso grinder 8/15 Disassembled and cleaned. Rep…"
type textarea "x"
type textarea "8/6 Picked up Simonelli mdx espresso grinder 8/15 Disassembled and cleaned. Rep…"
type textarea "x"
type textarea "8/6 Picked up Simonelli mdx espresso grinder 8/15 Disassembled and cleaned. Rep…"
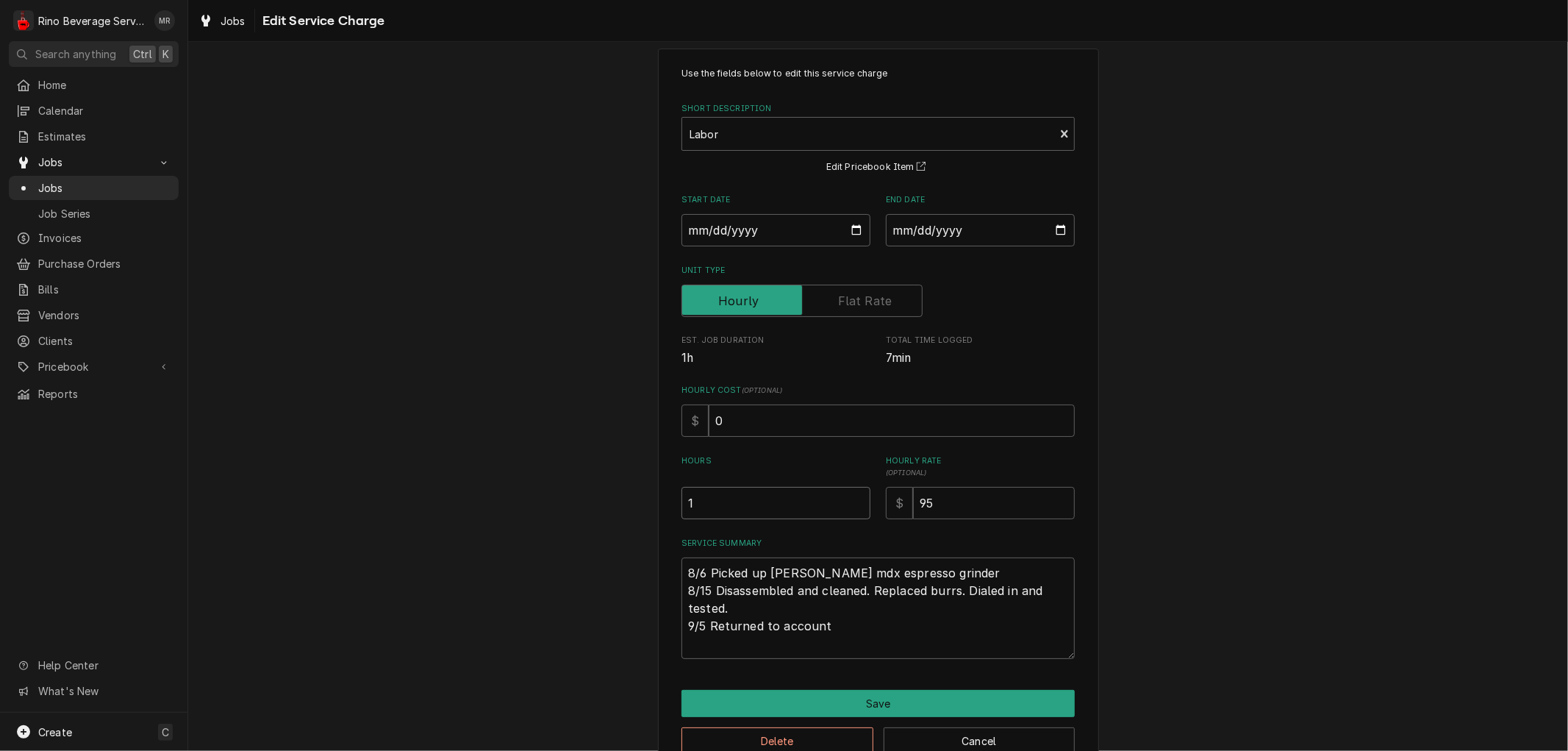
click at [712, 505] on input "1" at bounding box center [776, 503] width 189 height 33
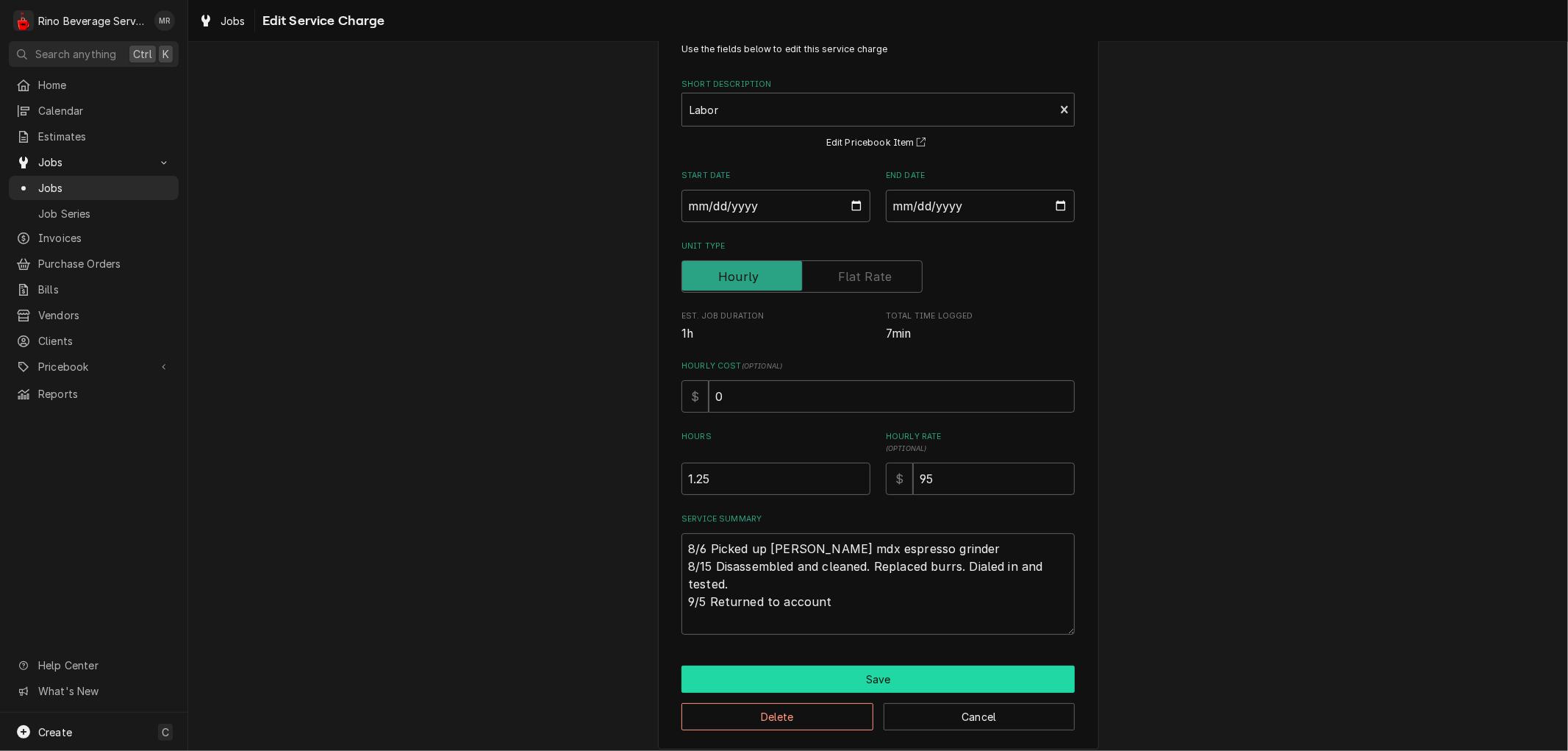
scroll to position [57, 0]
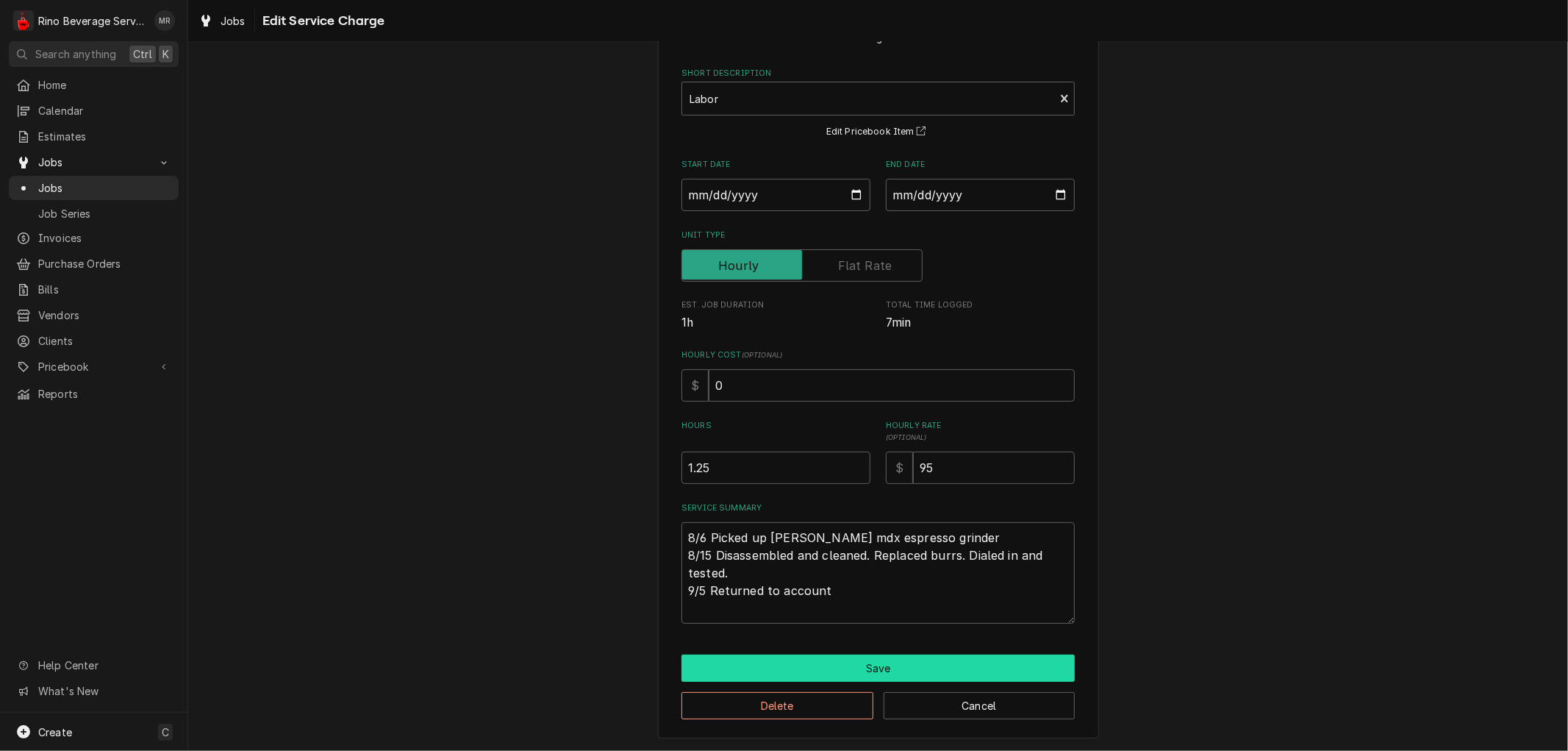
click at [878, 670] on button "Save" at bounding box center [878, 668] width 393 height 27
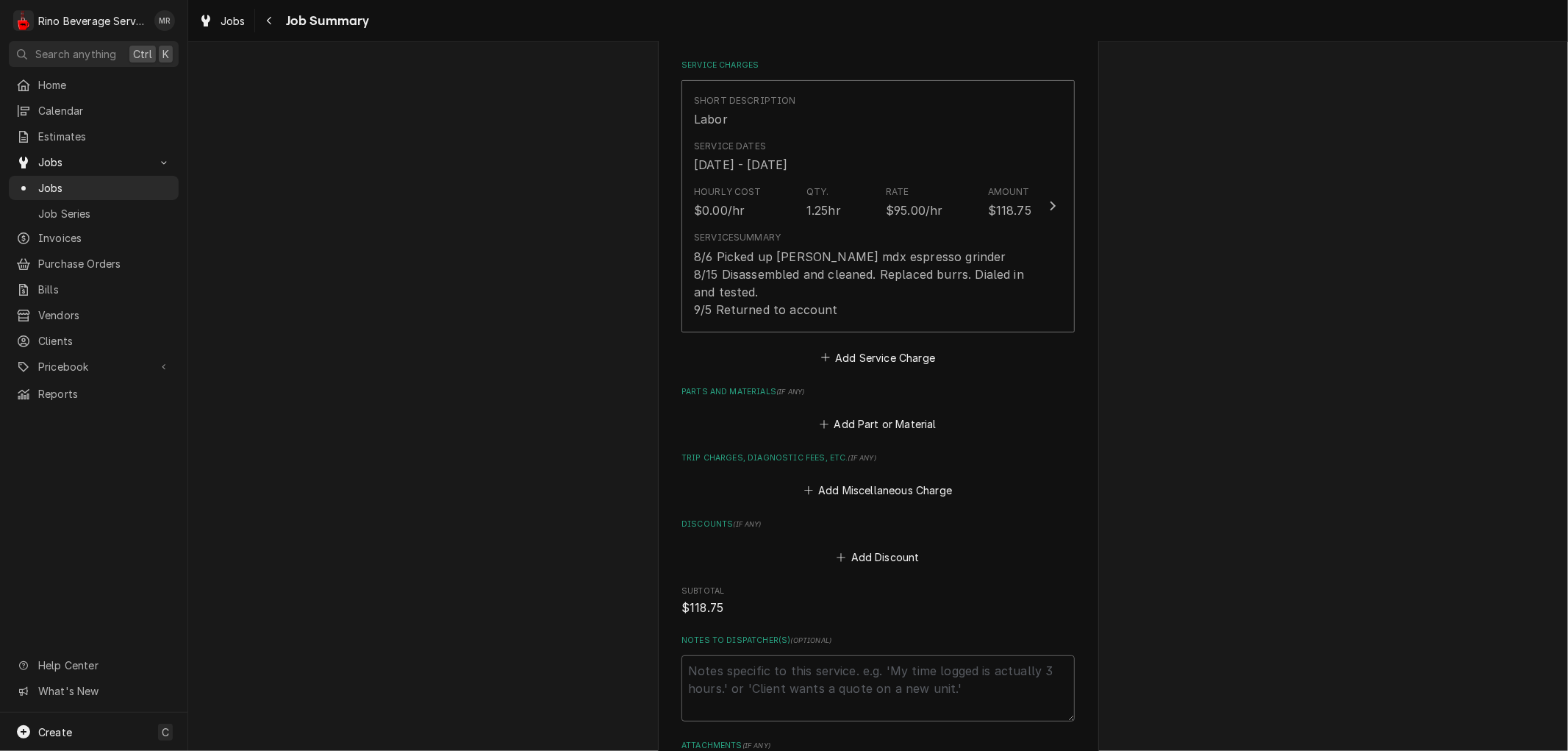
scroll to position [326, 0]
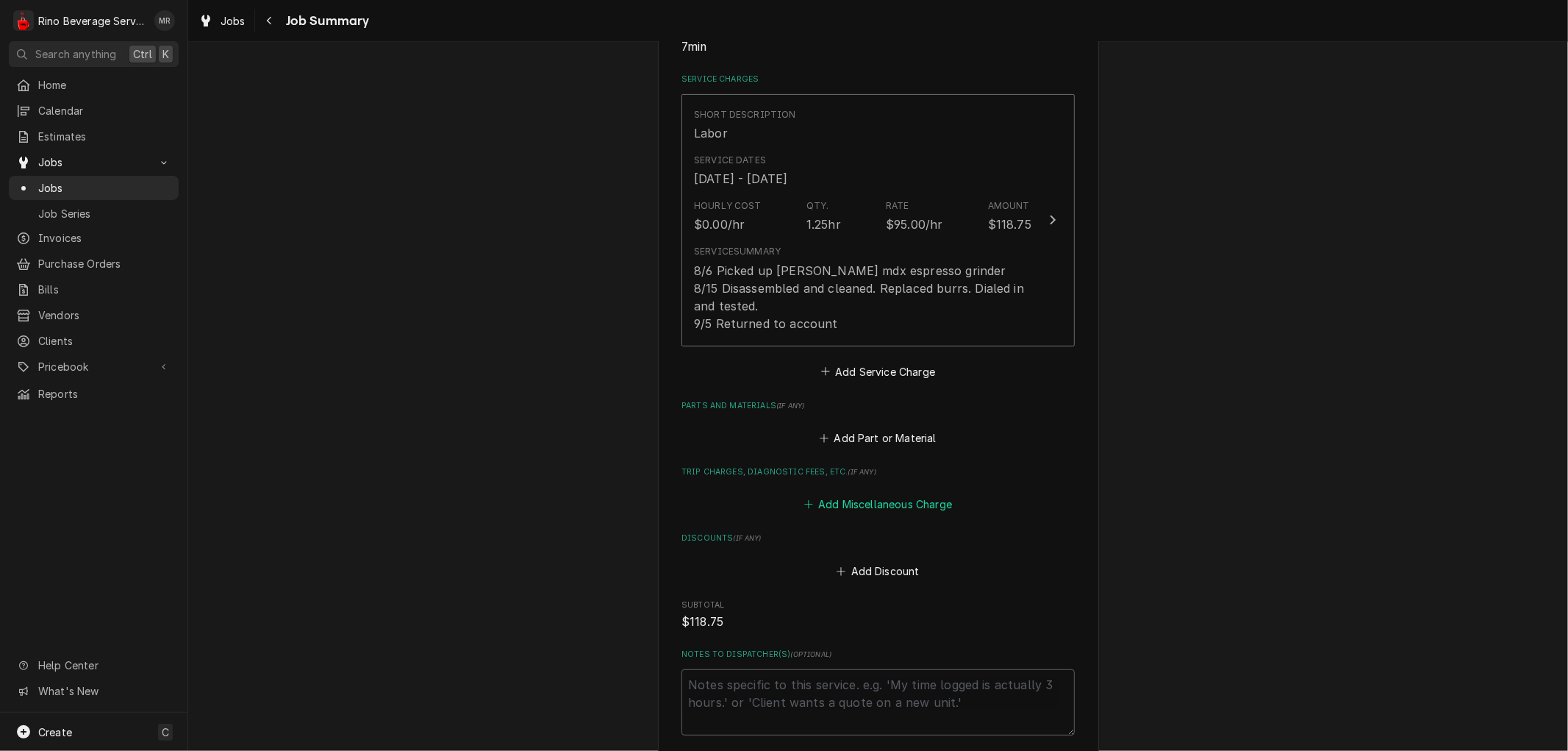
click at [867, 508] on button "Add Miscellaneous Charge" at bounding box center [877, 504] width 153 height 21
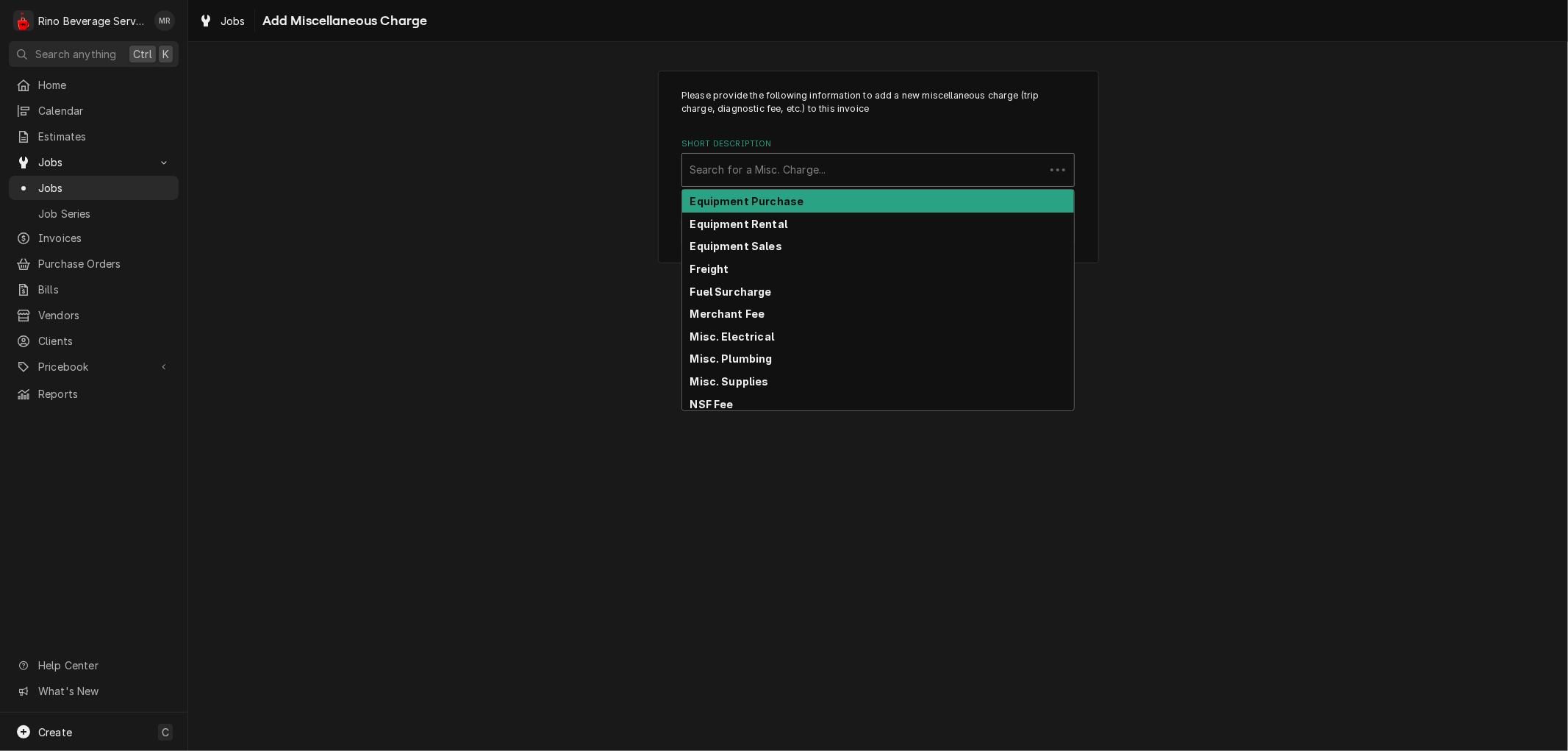
click at [813, 170] on div "Short Description" at bounding box center [864, 170] width 348 height 27
click at [1172, 149] on div "Please provide the following information to add a new miscellaneous charge (tri…" at bounding box center [878, 167] width 1380 height 219
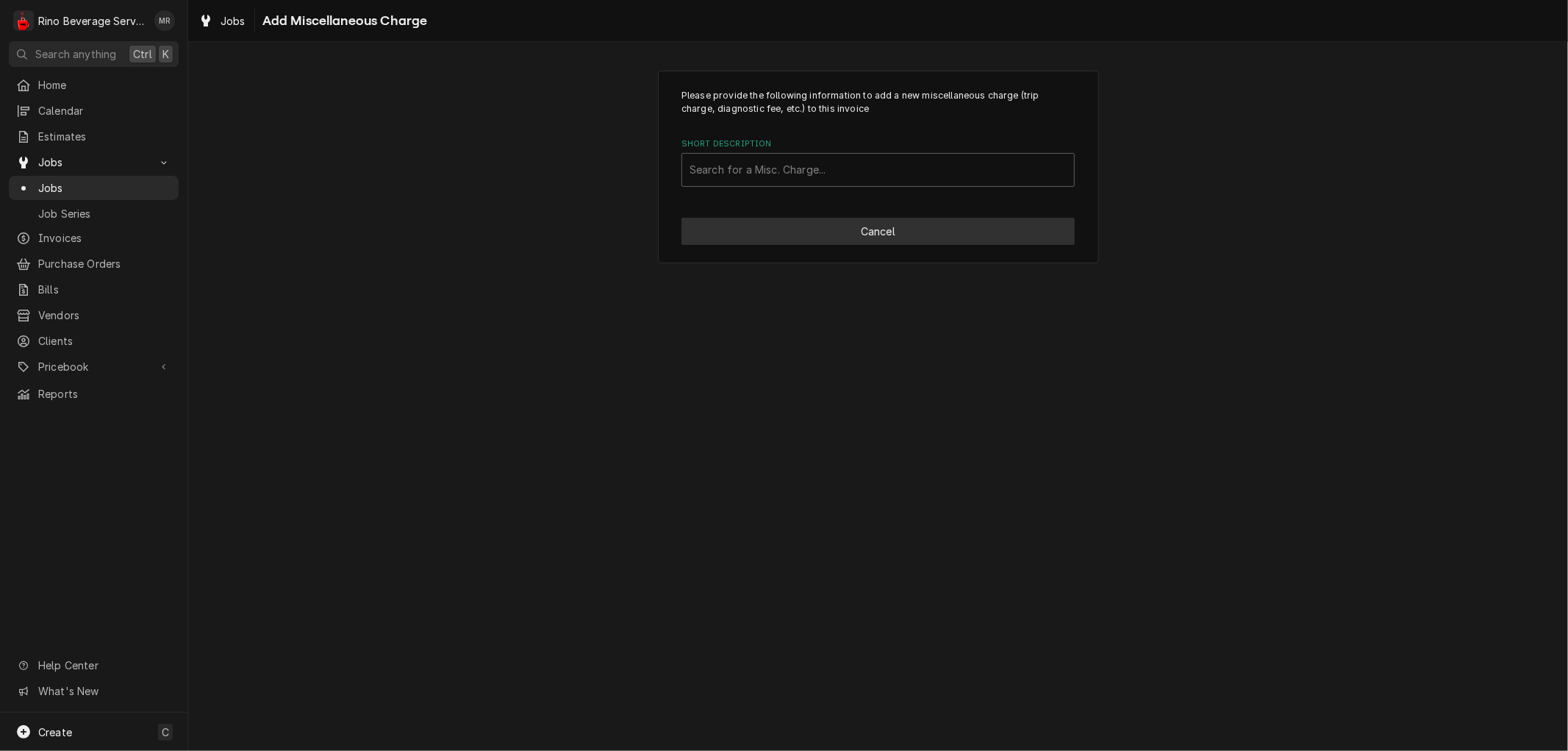
click at [862, 229] on button "Cancel" at bounding box center [878, 231] width 393 height 27
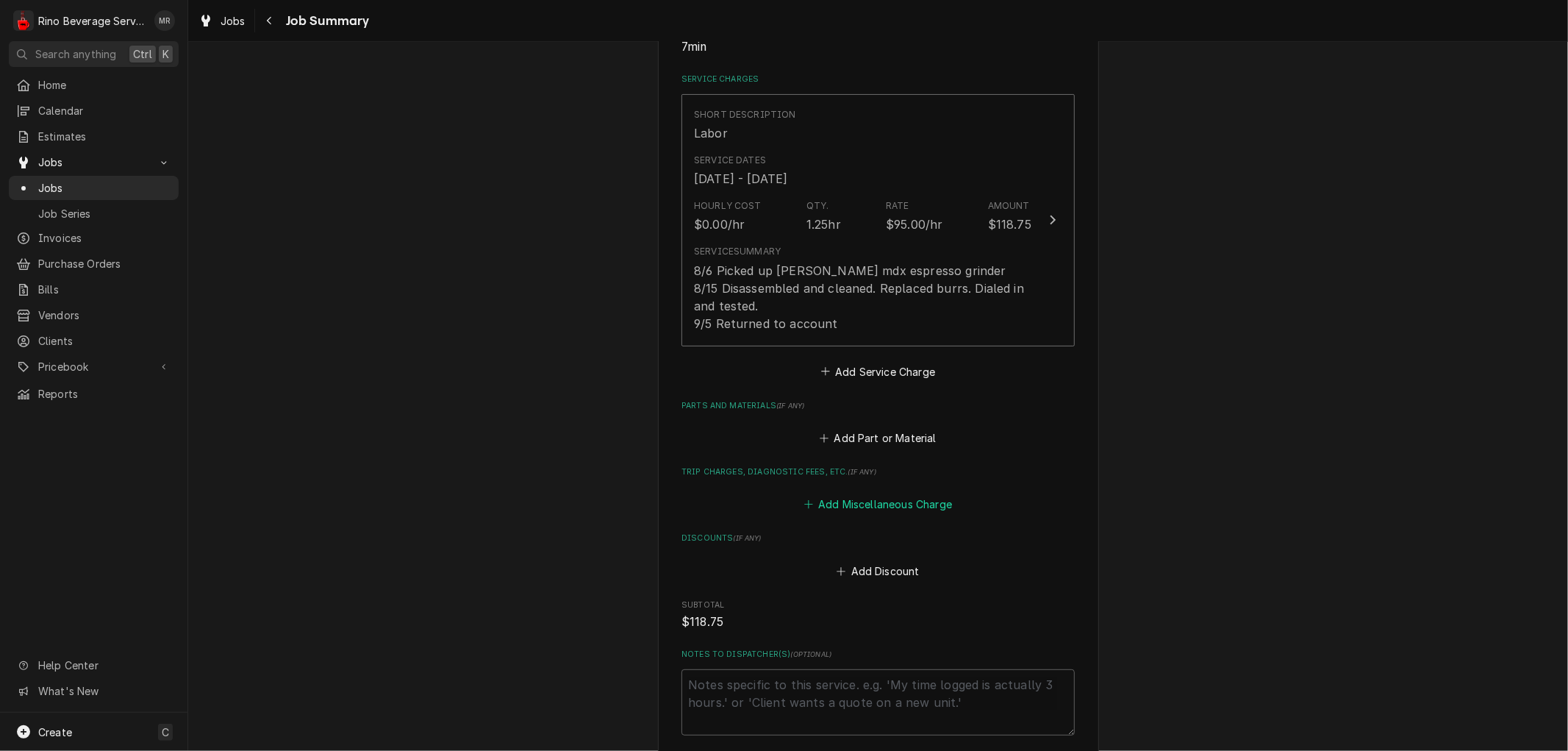
click at [886, 500] on button "Add Miscellaneous Charge" at bounding box center [877, 504] width 153 height 21
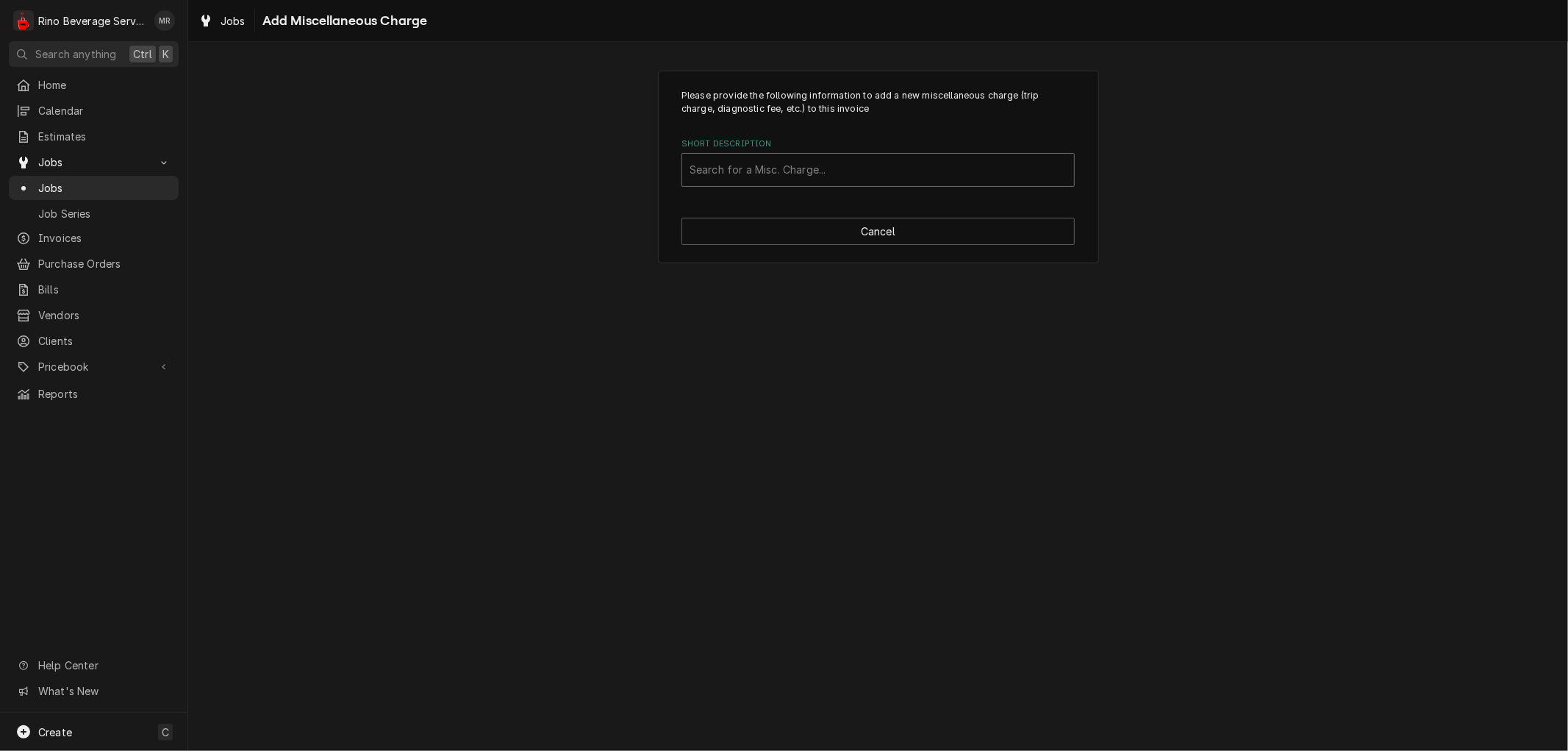
click at [866, 177] on div "Short Description" at bounding box center [879, 170] width 377 height 27
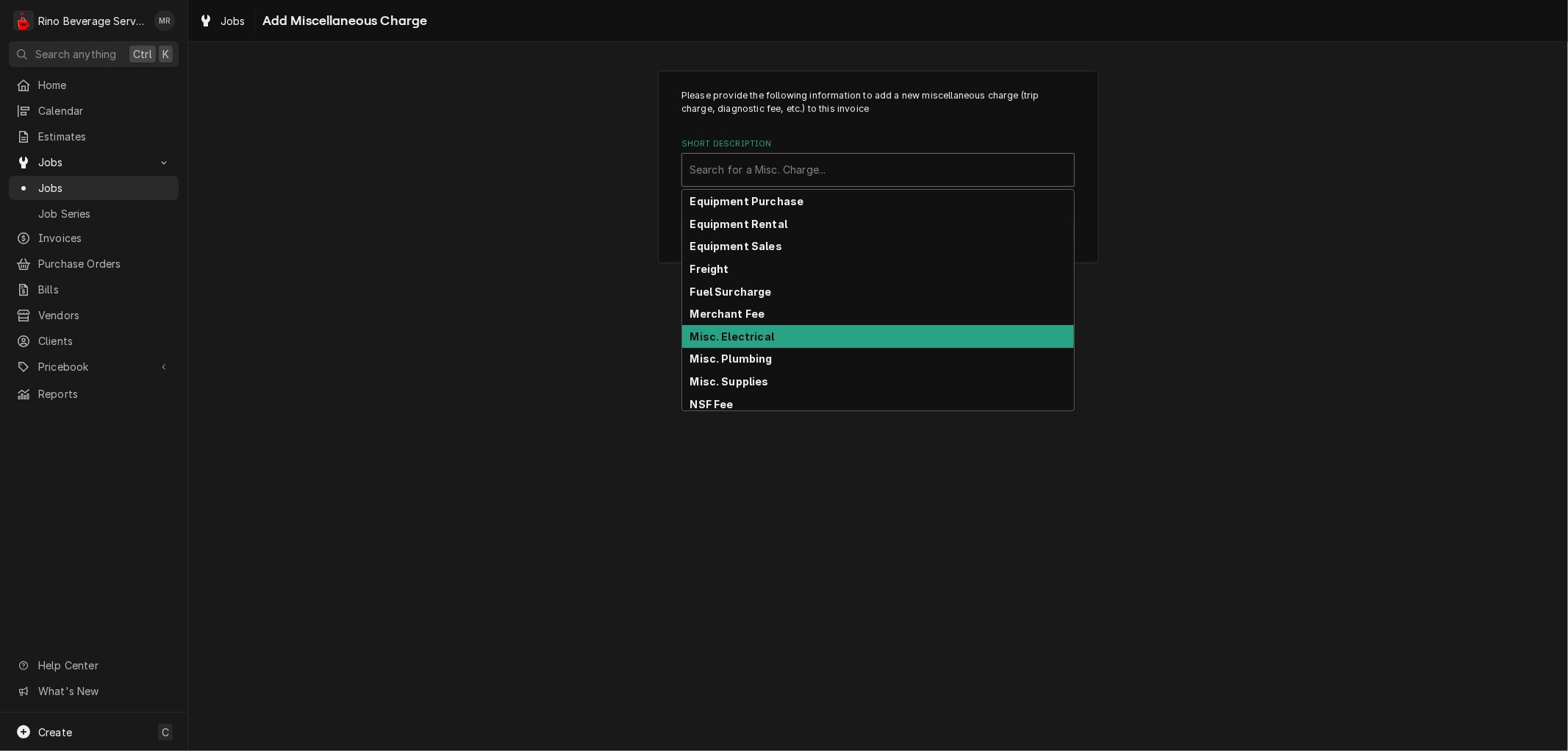
scroll to position [230, 0]
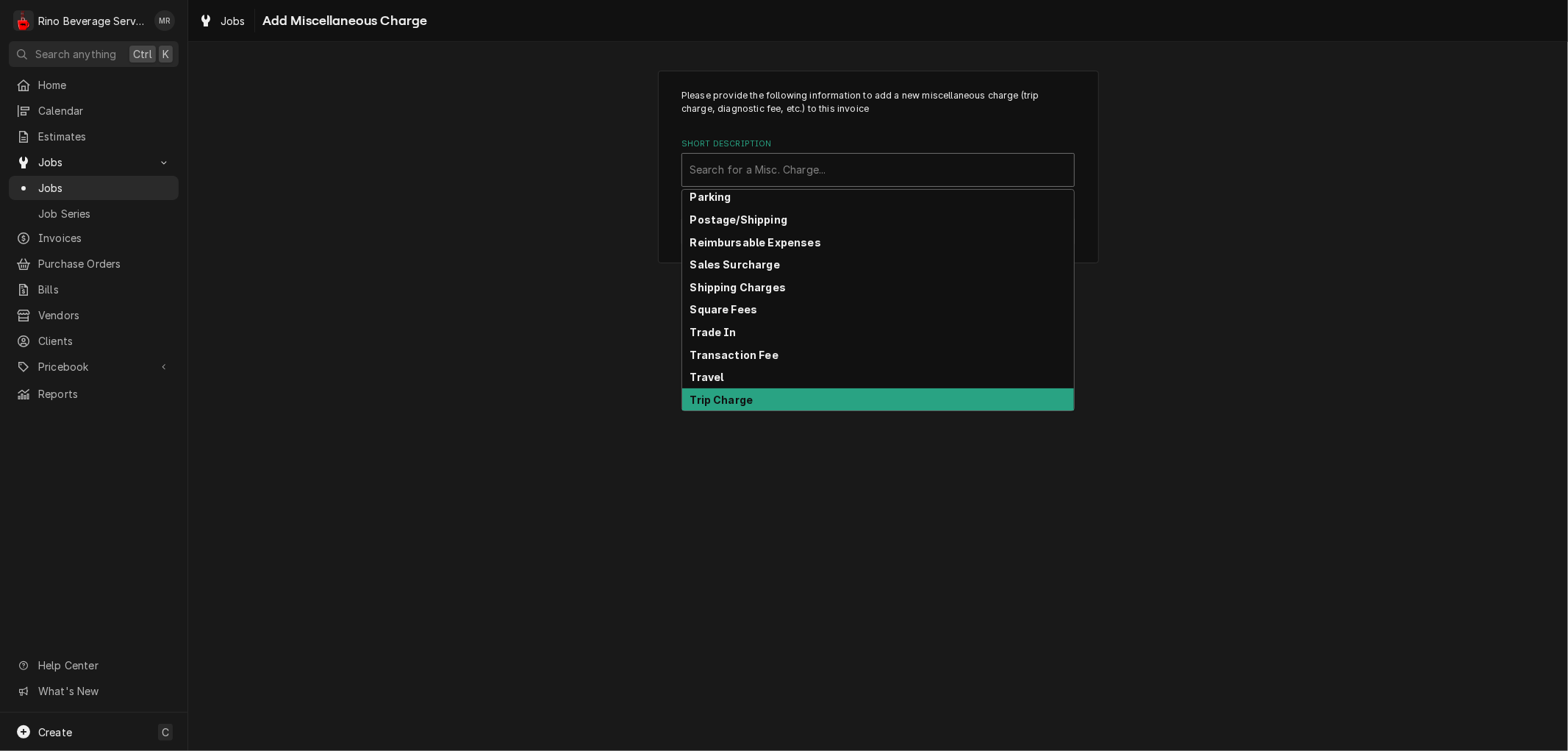
click at [801, 403] on div "Trip Charge" at bounding box center [878, 399] width 392 height 23
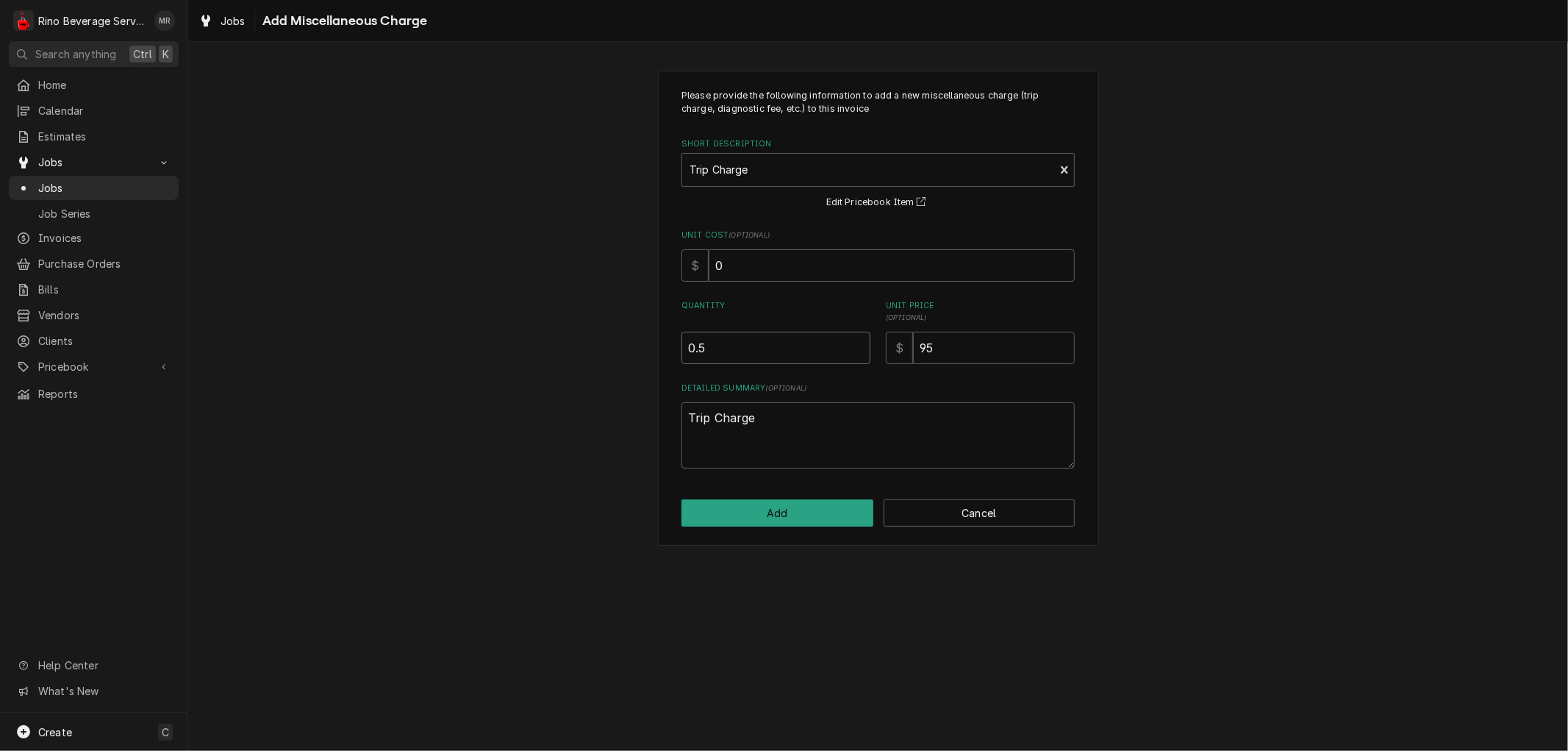
click at [856, 342] on input "0.5" at bounding box center [776, 348] width 189 height 33
click at [785, 513] on button "Add" at bounding box center [778, 513] width 192 height 27
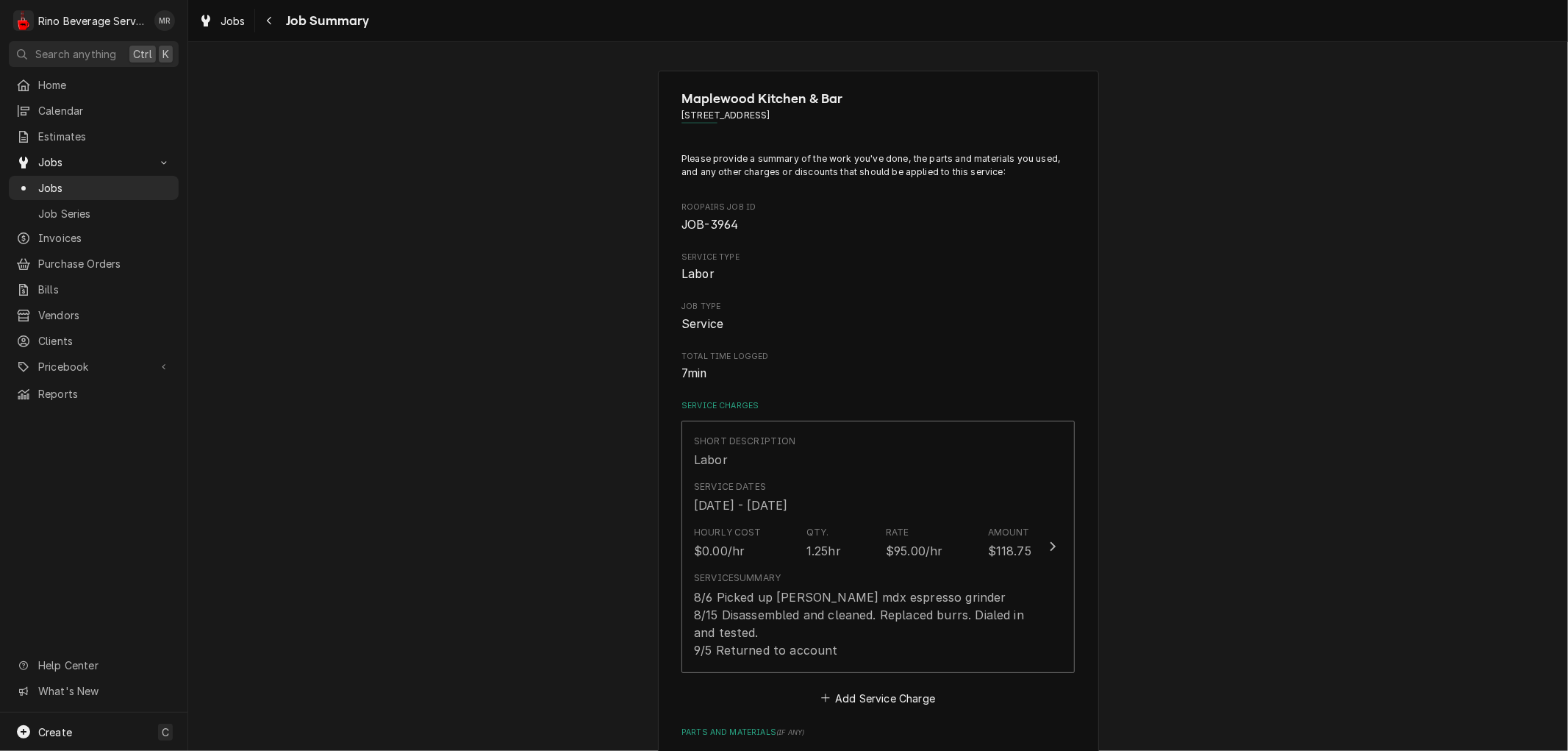
scroll to position [326, 0]
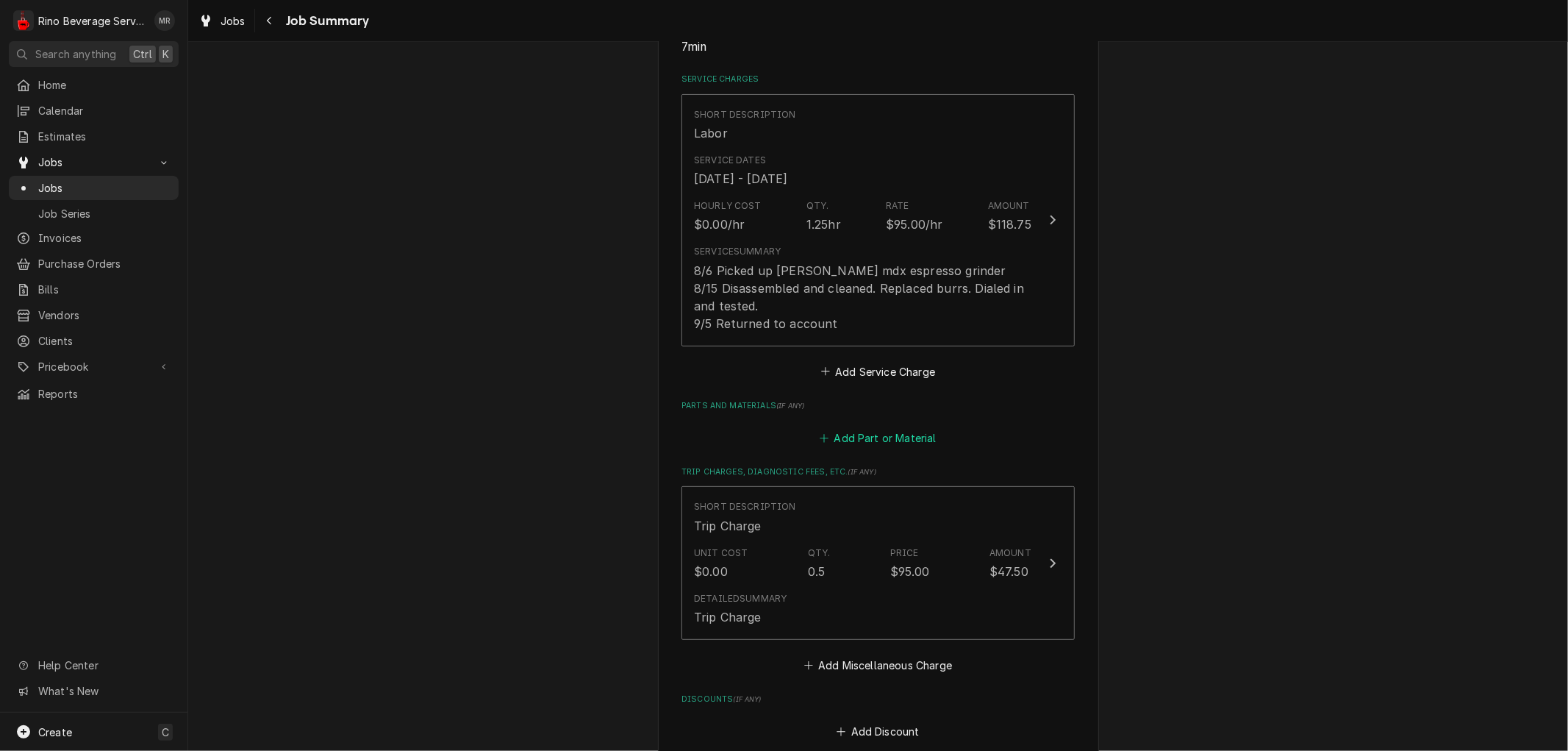
click at [862, 432] on button "Add Part or Material" at bounding box center [878, 438] width 121 height 21
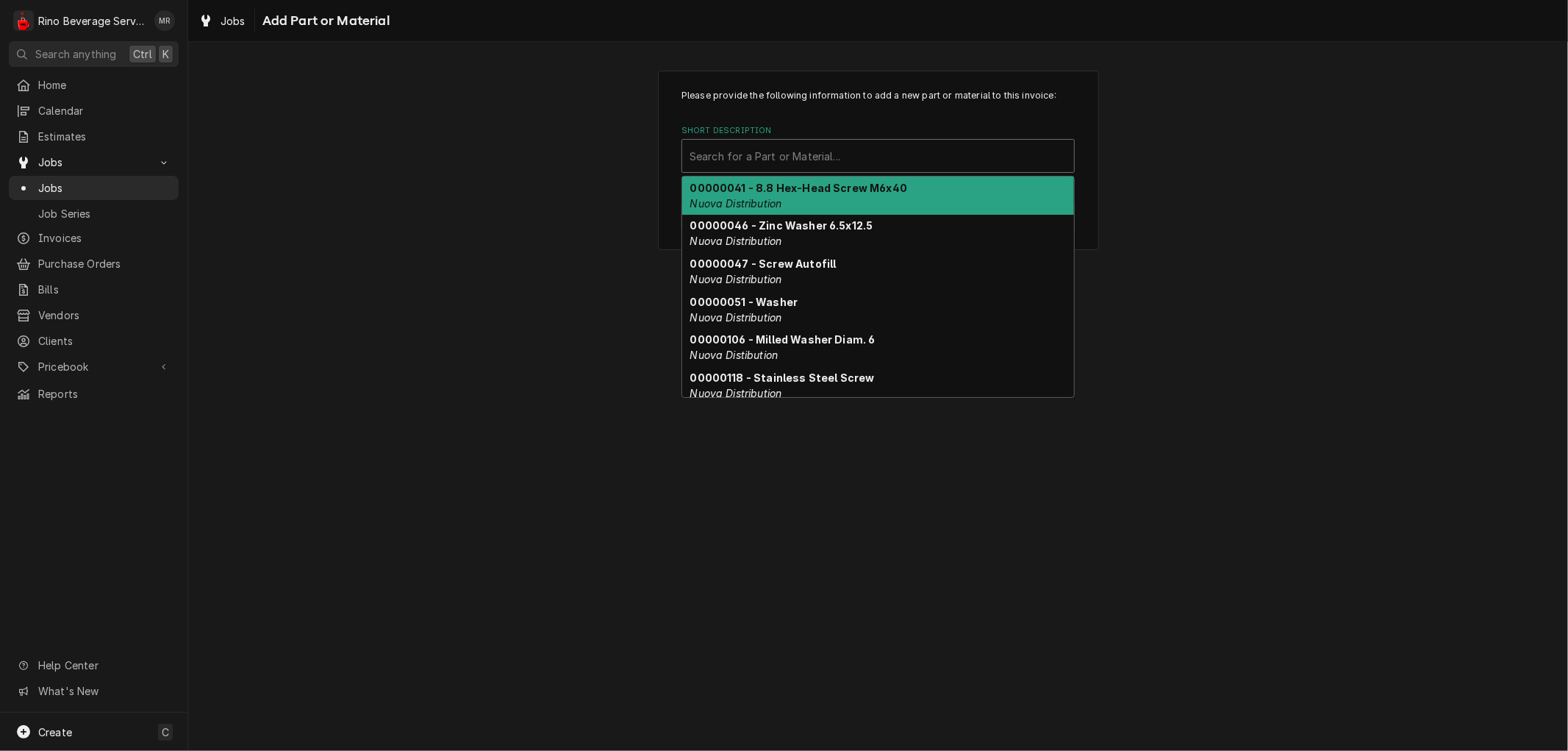
click at [724, 150] on div "Short Description" at bounding box center [879, 155] width 377 height 27
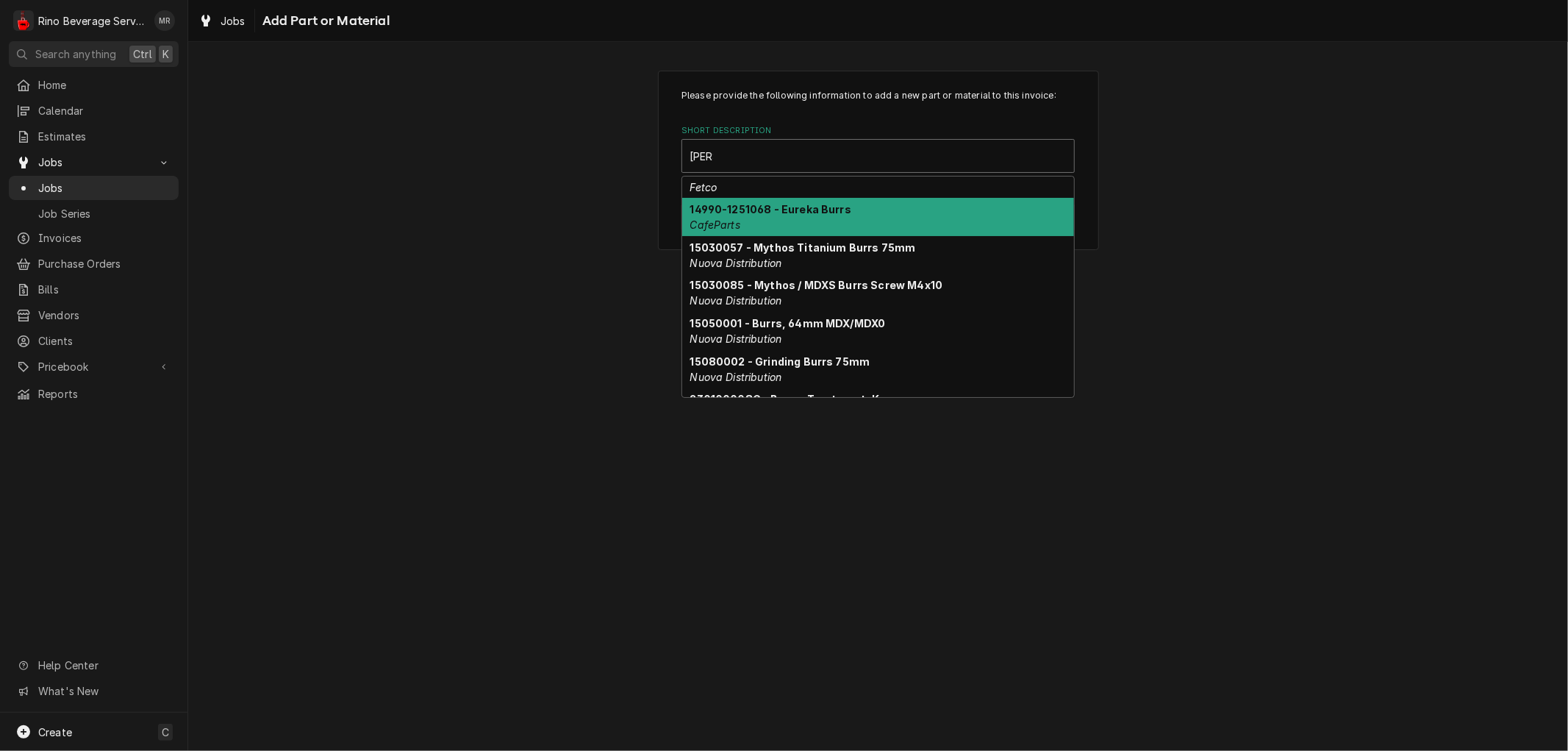
scroll to position [164, 0]
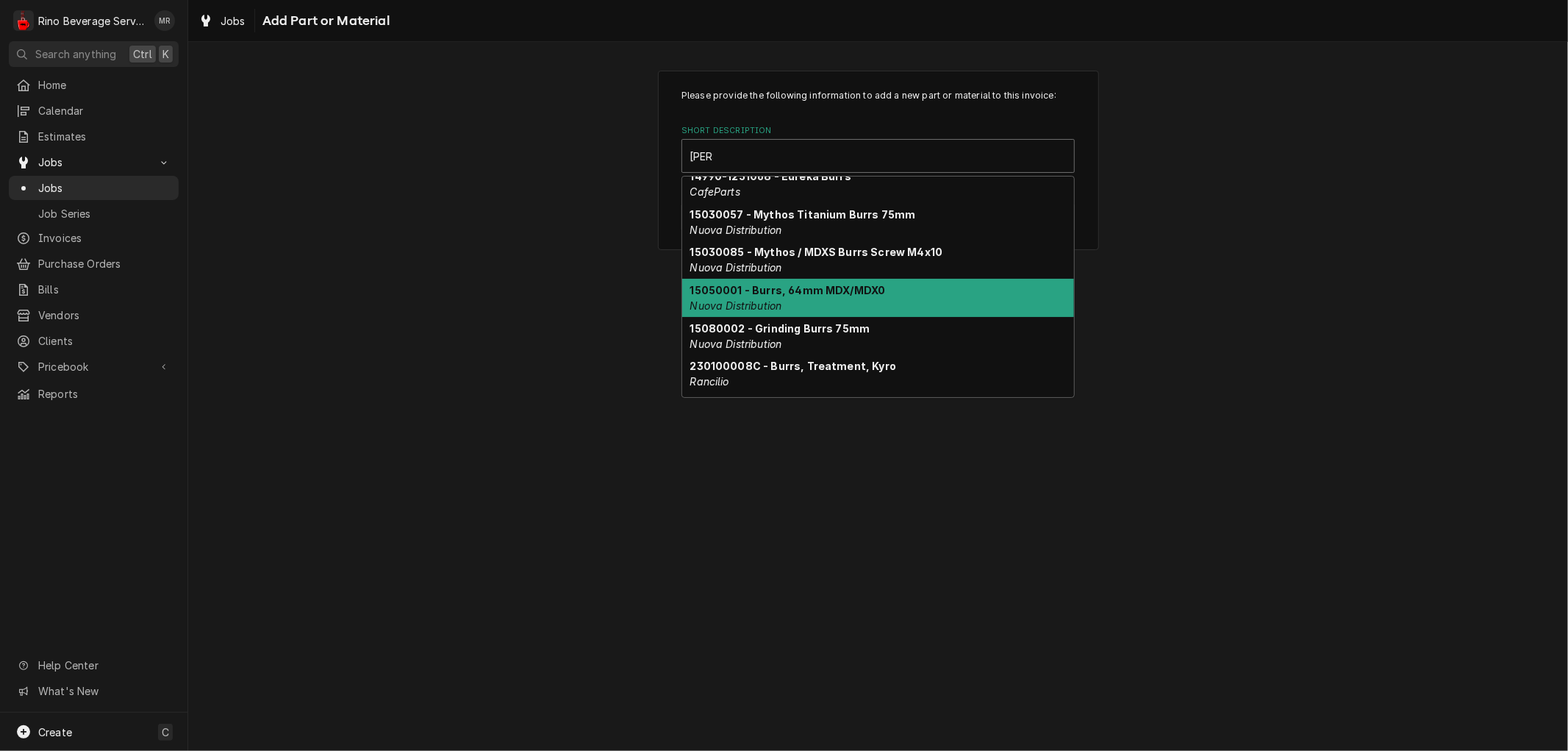
click at [883, 291] on div "15050001 - Burrs, 64mm MDX/MDX0 Nuova Distribution" at bounding box center [878, 298] width 392 height 38
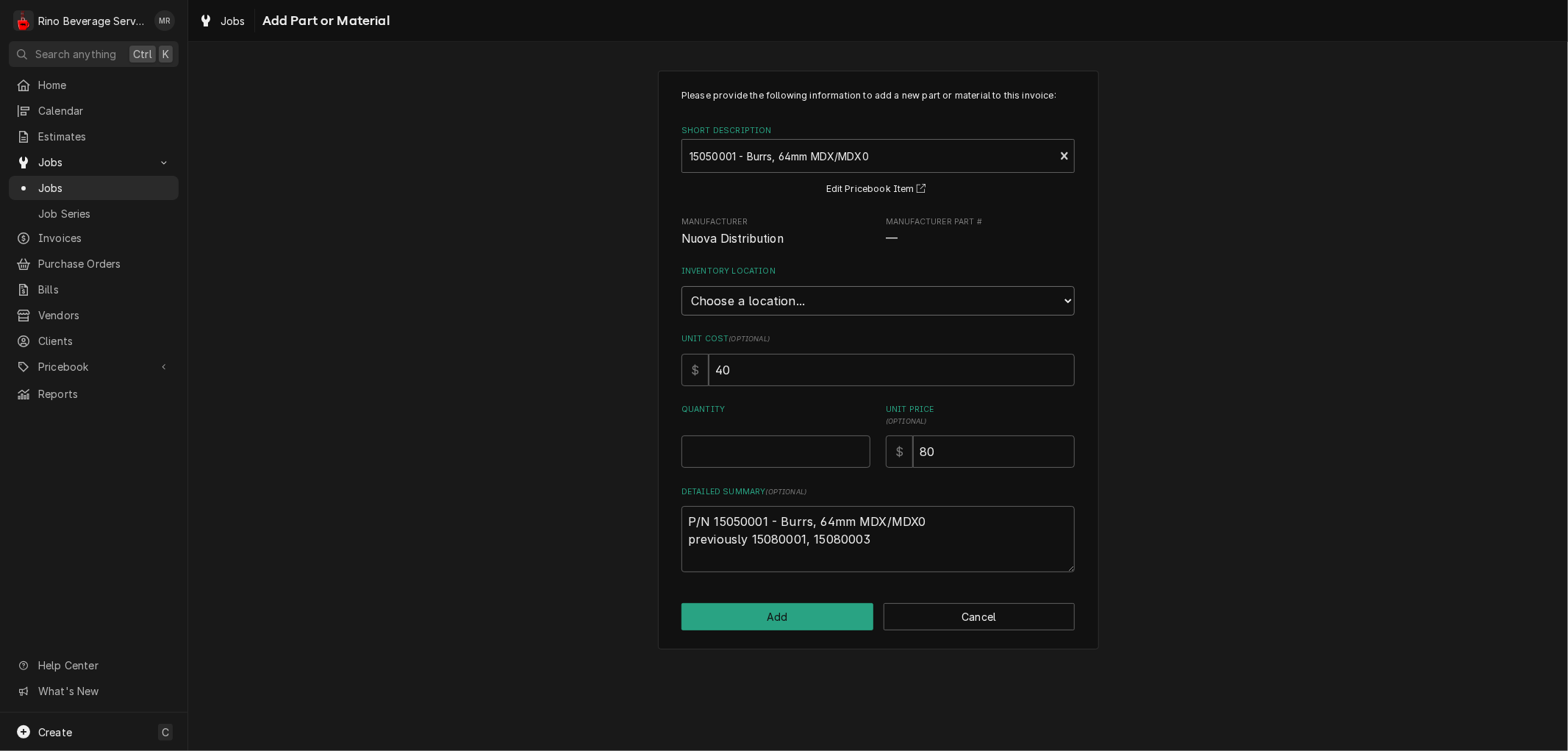
click at [867, 297] on select "Choose a location... Damon's Truck Dane's Truck Graham's Truck Main Warehouse" at bounding box center [878, 301] width 393 height 30
click at [682, 286] on select "Choose a location... Damon's Truck Dane's Truck Graham's Truck Main Warehouse" at bounding box center [878, 301] width 393 height 30
click at [860, 444] on input "0.5" at bounding box center [776, 451] width 189 height 33
click at [860, 444] on input "1" at bounding box center [776, 451] width 189 height 33
click at [794, 607] on button "Add" at bounding box center [778, 617] width 192 height 27
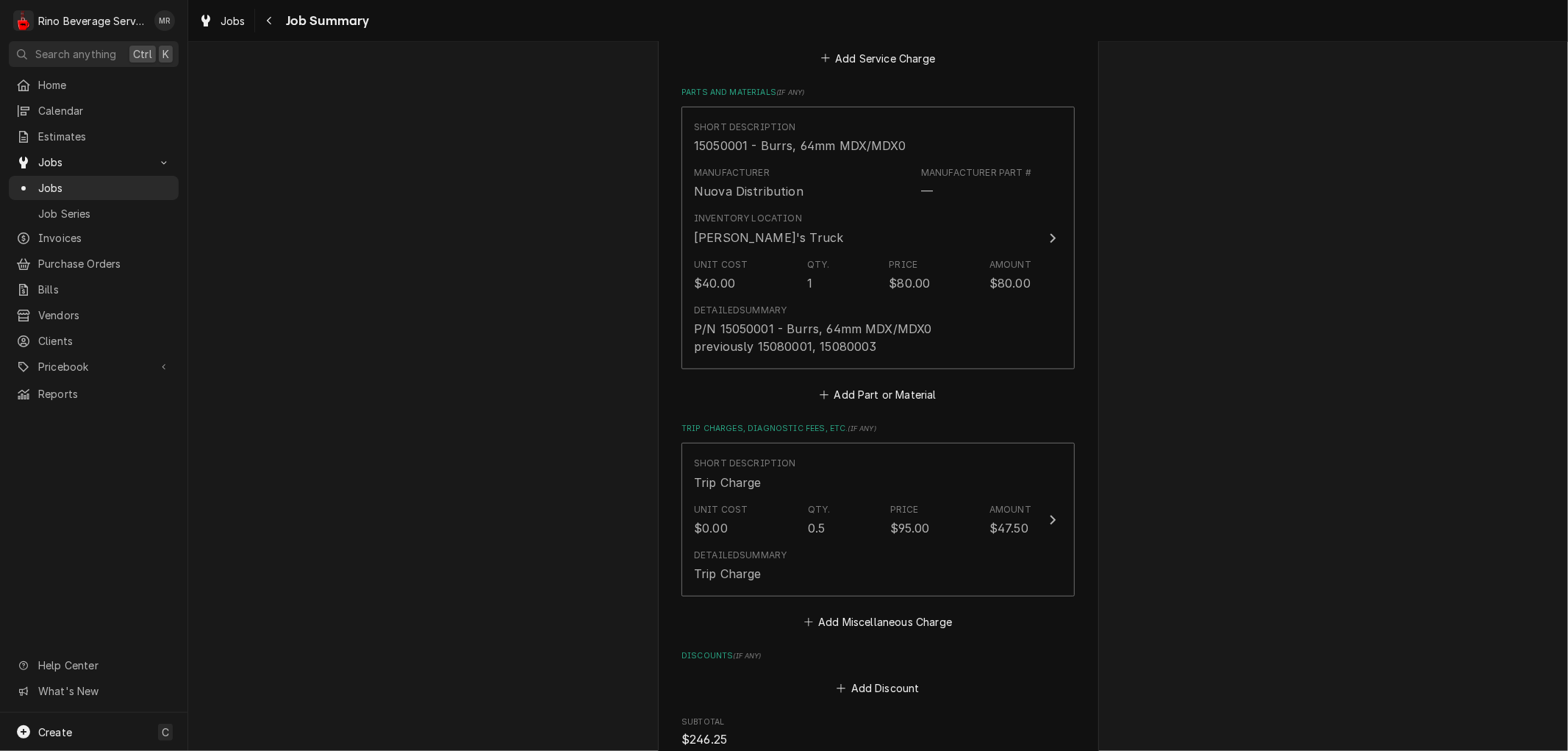
scroll to position [817, 0]
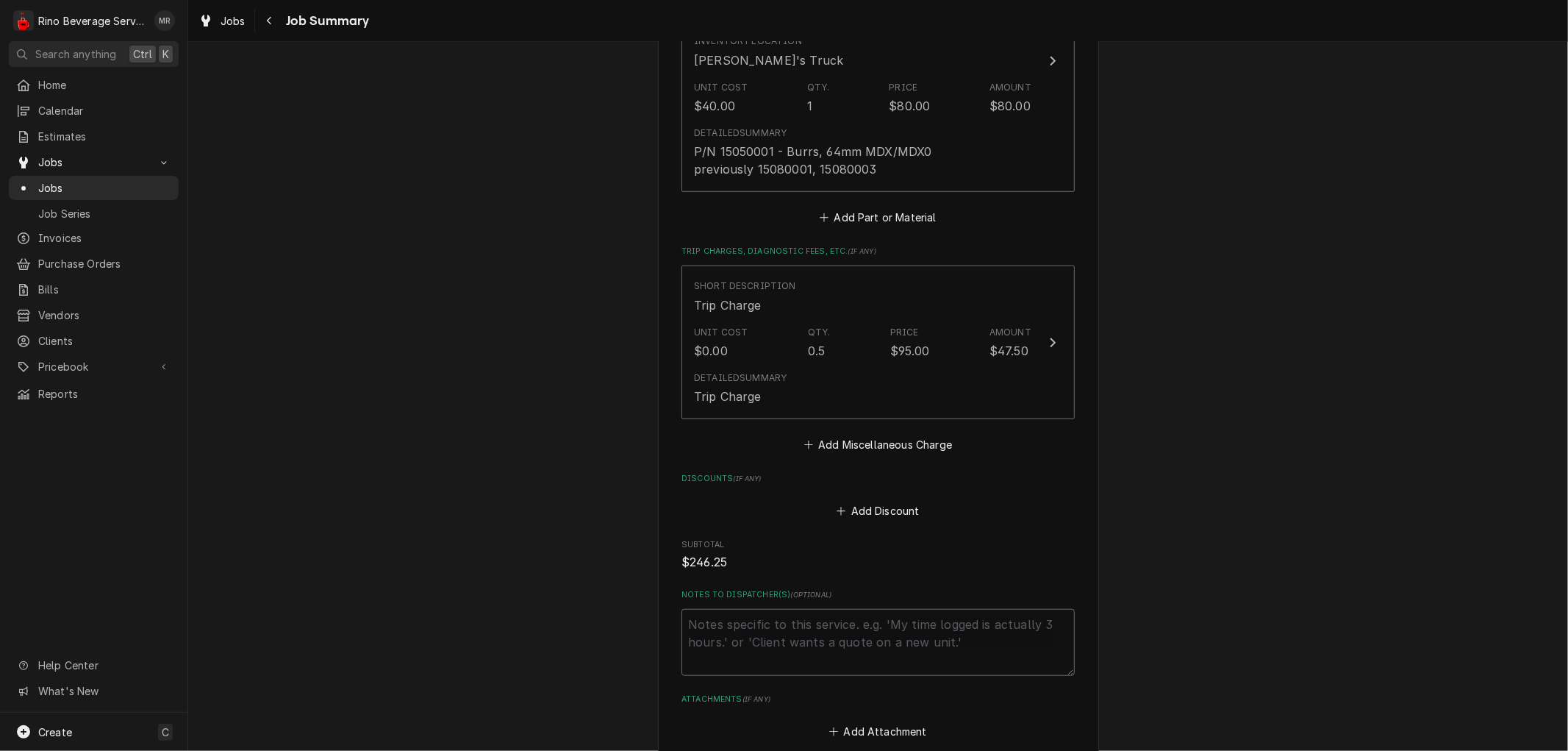
click at [743, 629] on textarea "Notes to Dispatcher(s) ( optional )" at bounding box center [878, 641] width 393 height 66
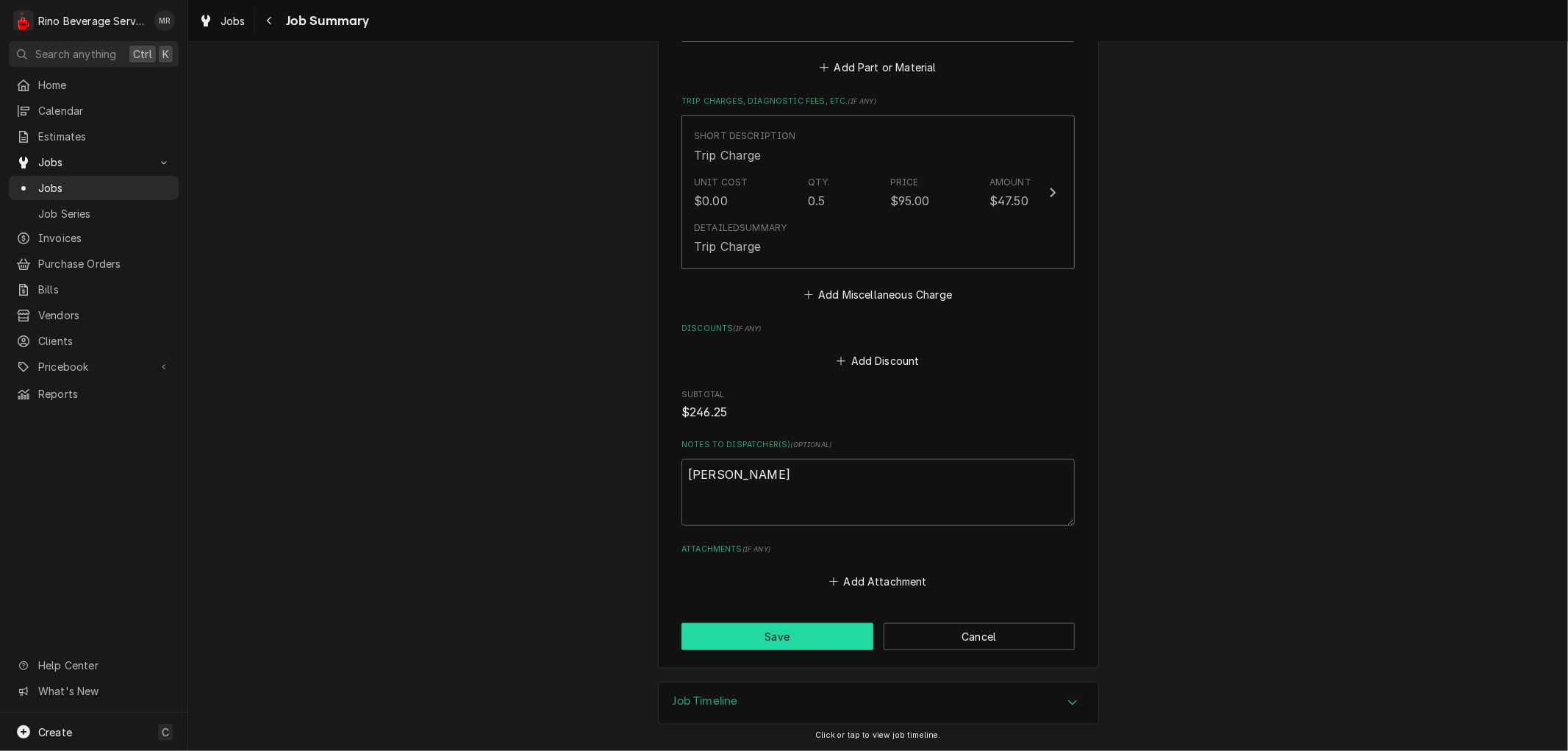
click at [770, 632] on button "Save" at bounding box center [778, 637] width 192 height 27
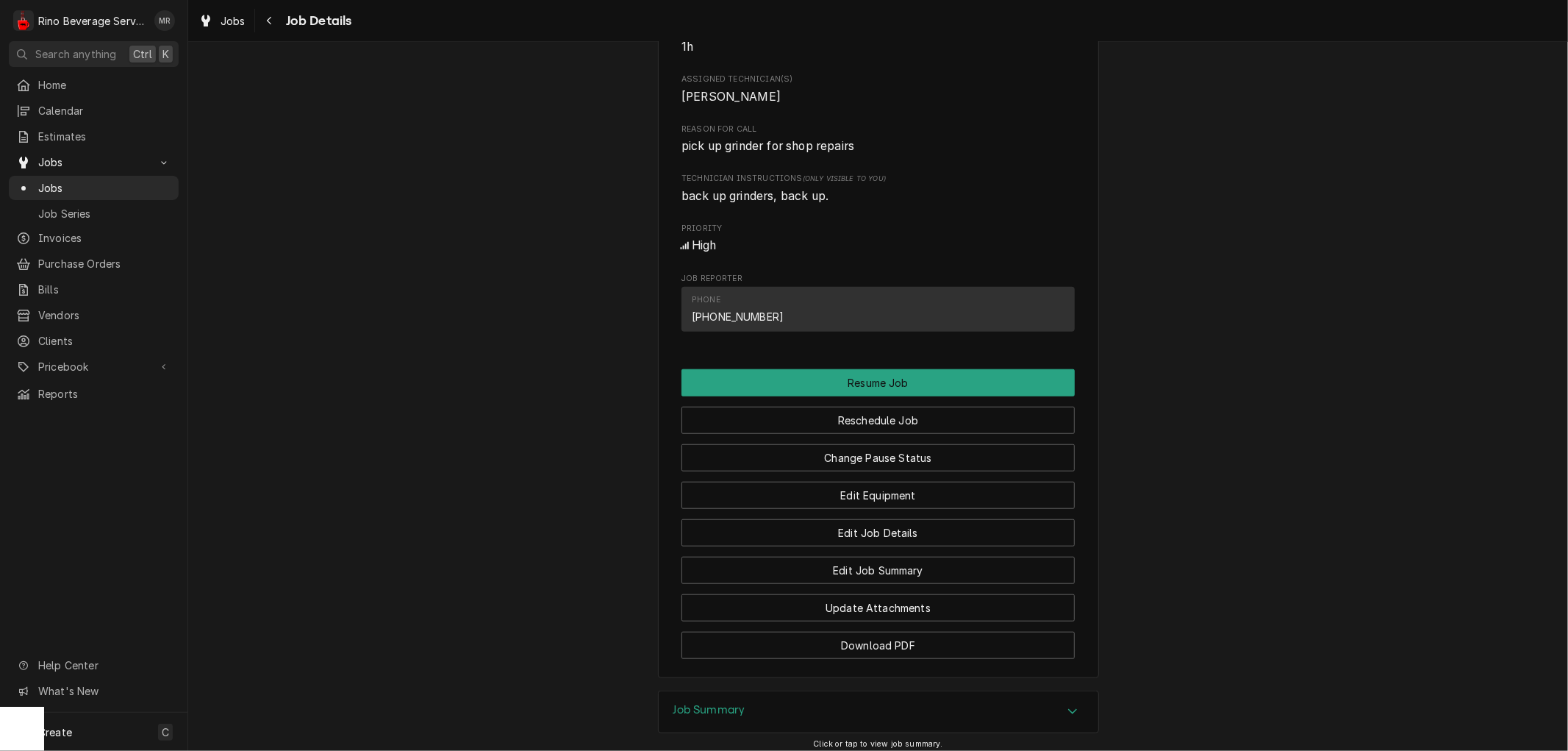
scroll to position [899, 0]
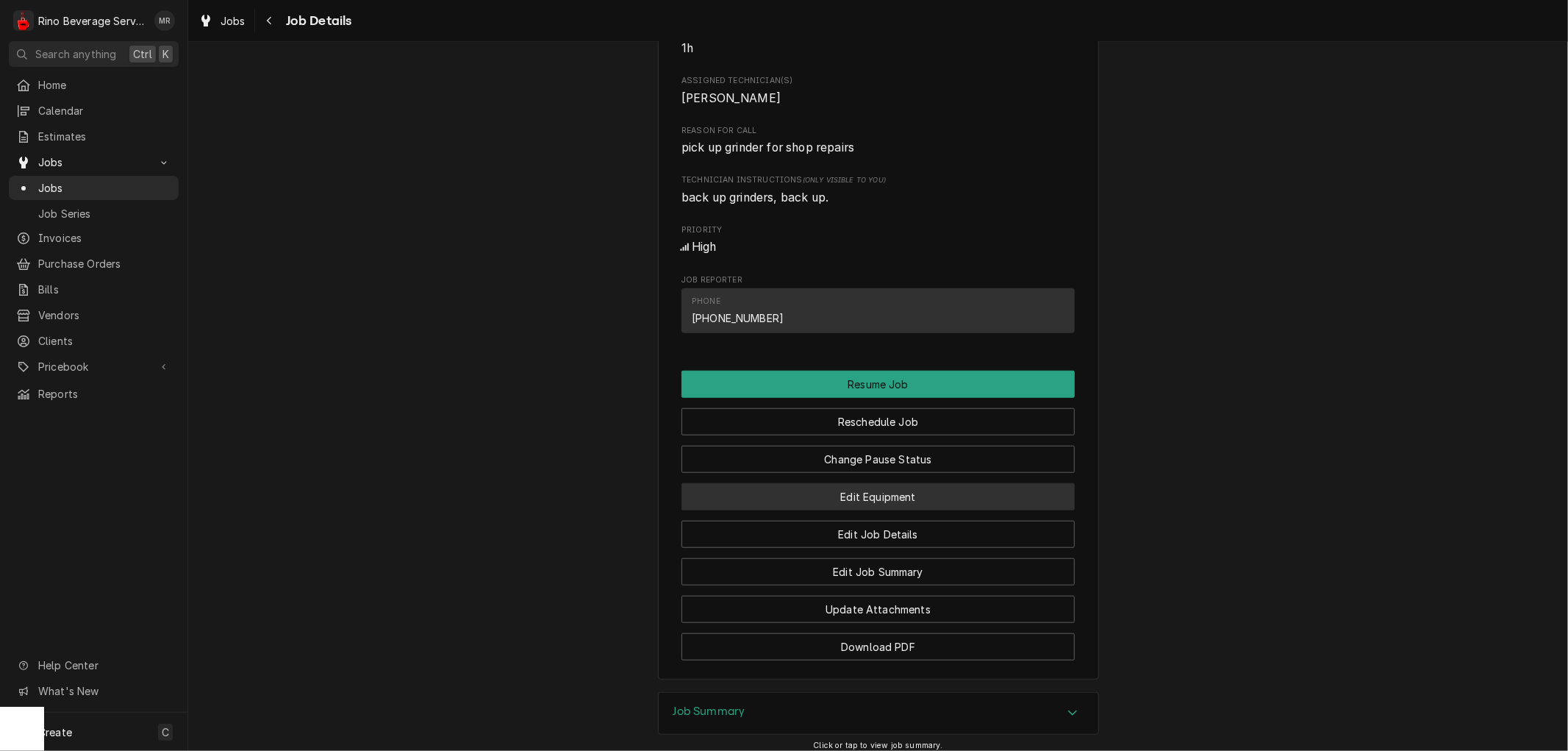
click at [792, 511] on button "Edit Equipment" at bounding box center [878, 497] width 393 height 27
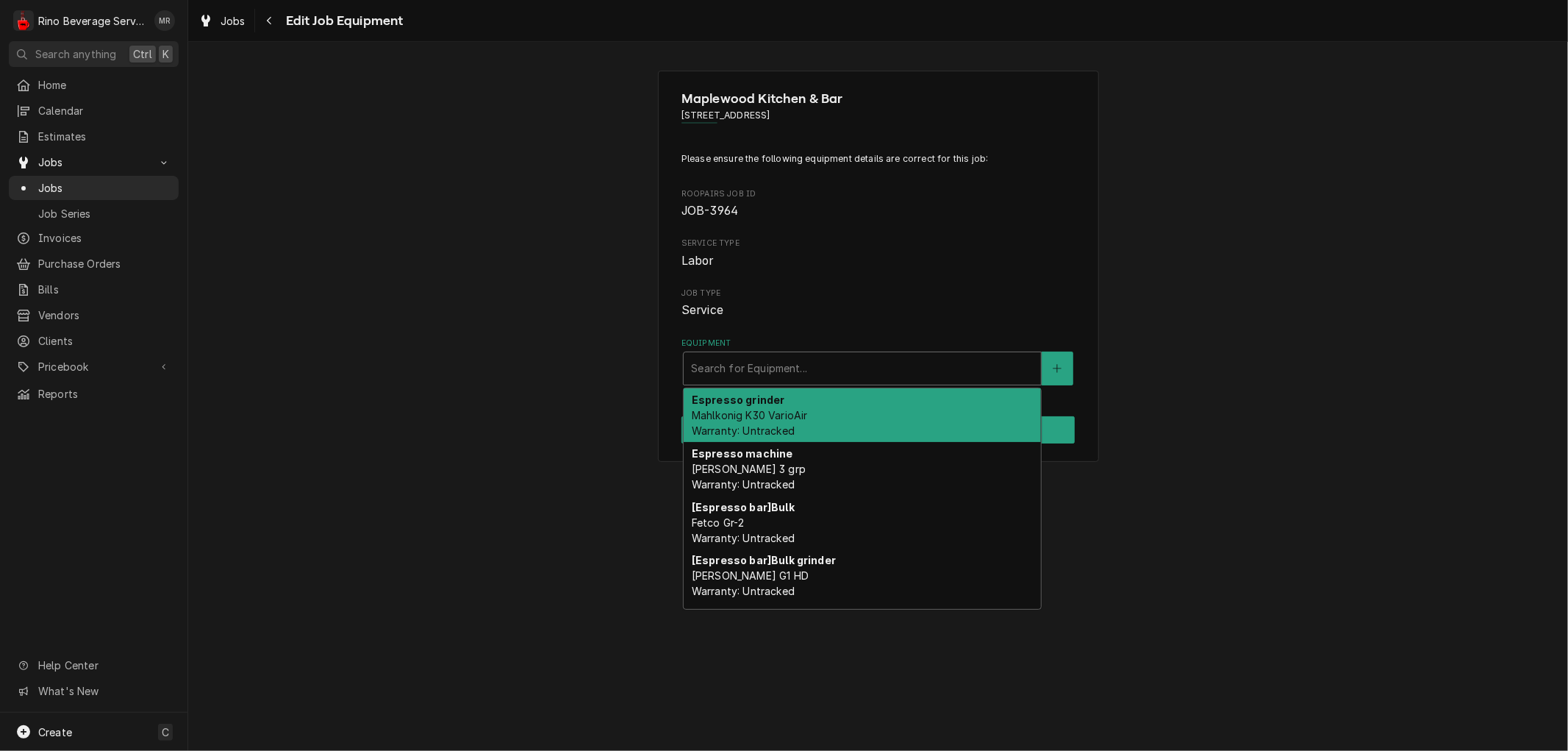
click at [752, 369] on div "Equipment" at bounding box center [862, 368] width 342 height 27
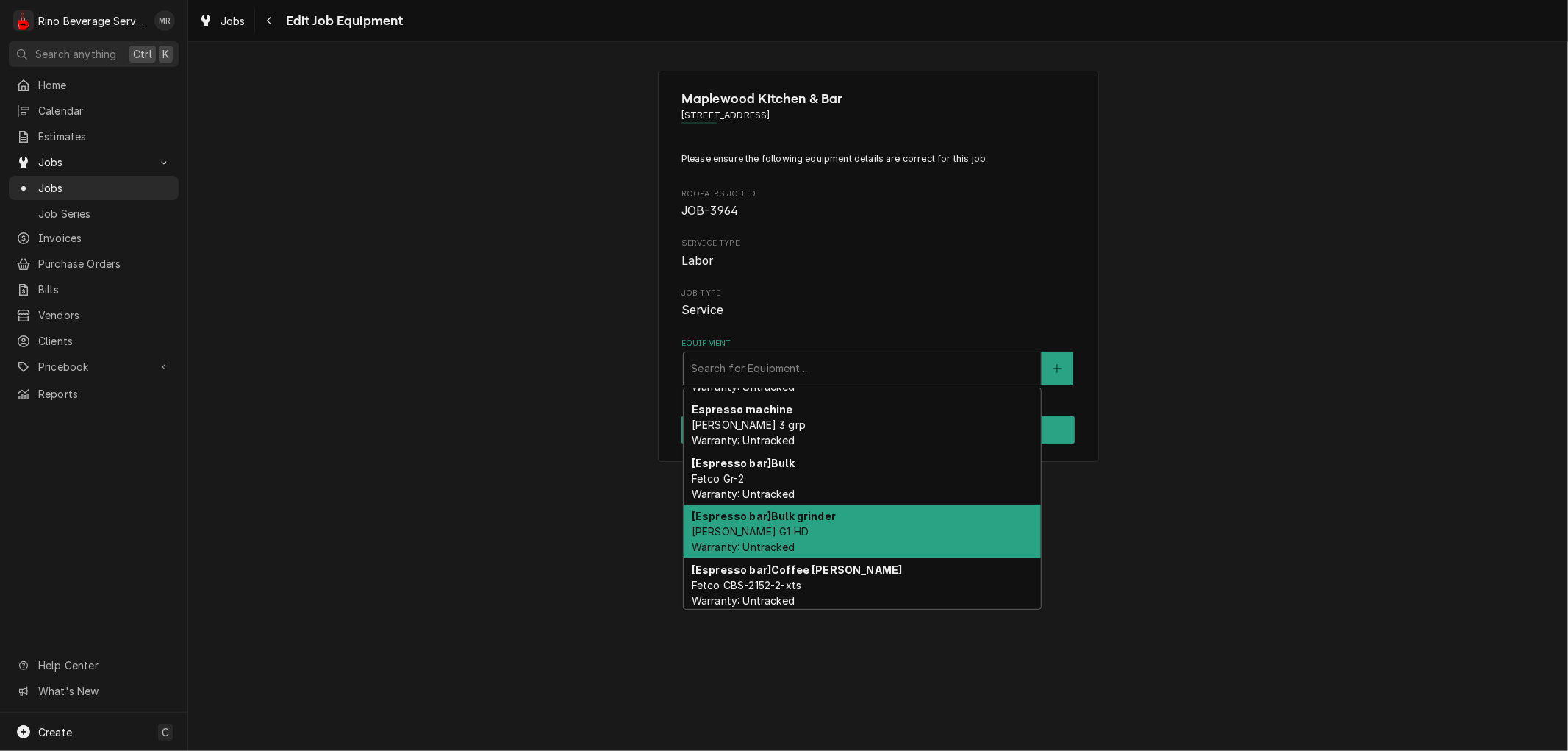
scroll to position [46, 0]
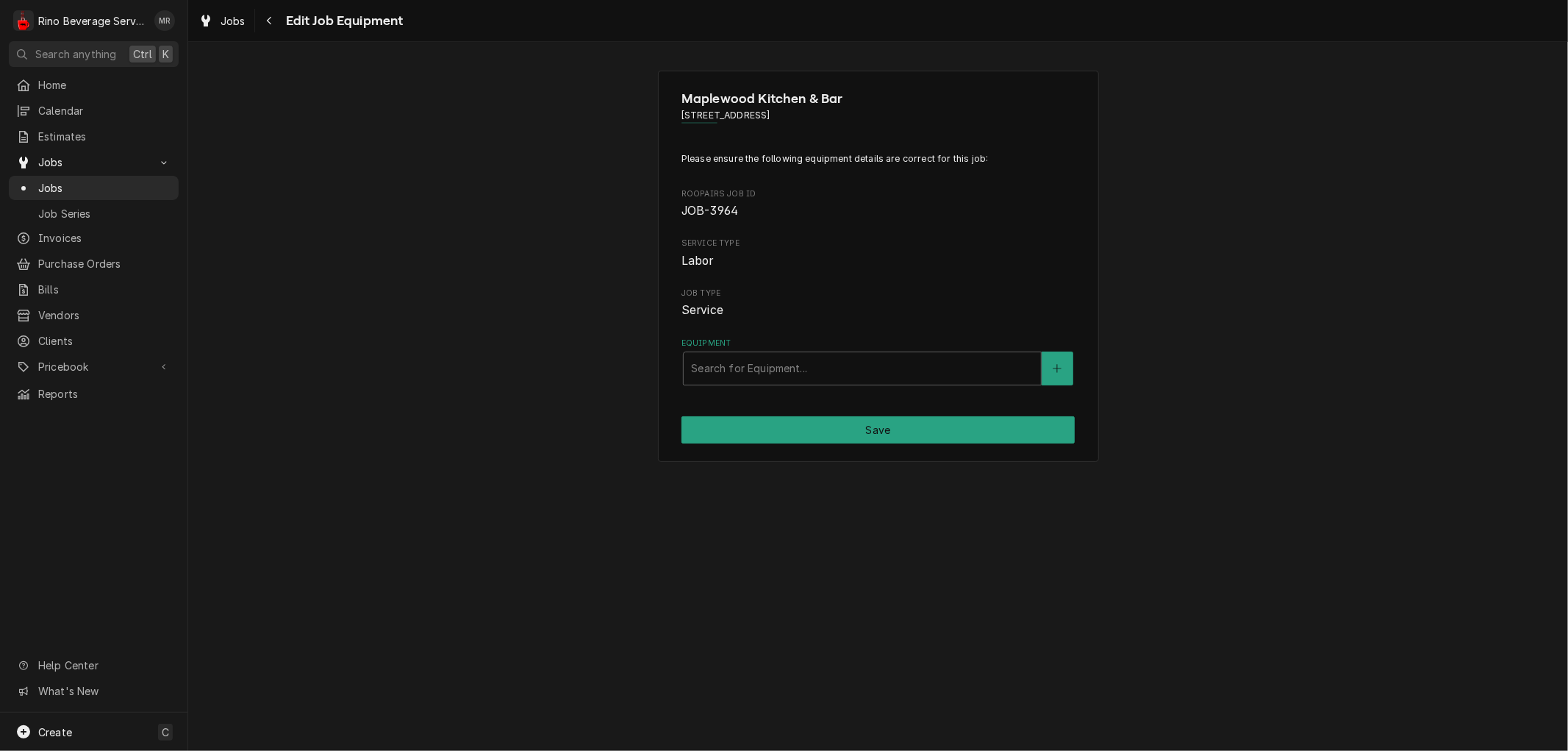
click at [520, 581] on div "Maplewood Kitchen & Bar 525 Race St, Cincinnati, OH 45202 Please ensure the fol…" at bounding box center [878, 396] width 1380 height 709
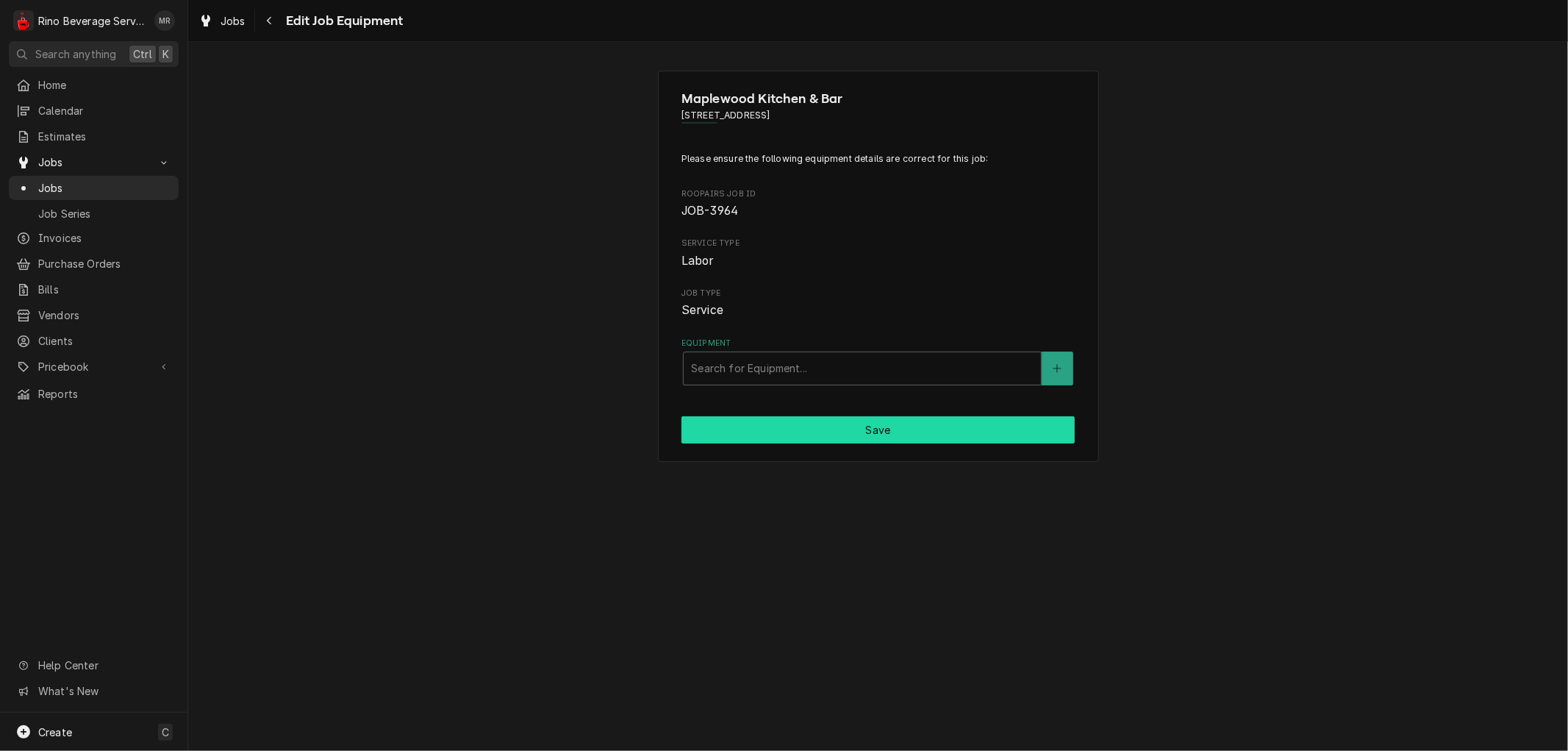
click at [853, 423] on button "Save" at bounding box center [878, 430] width 393 height 27
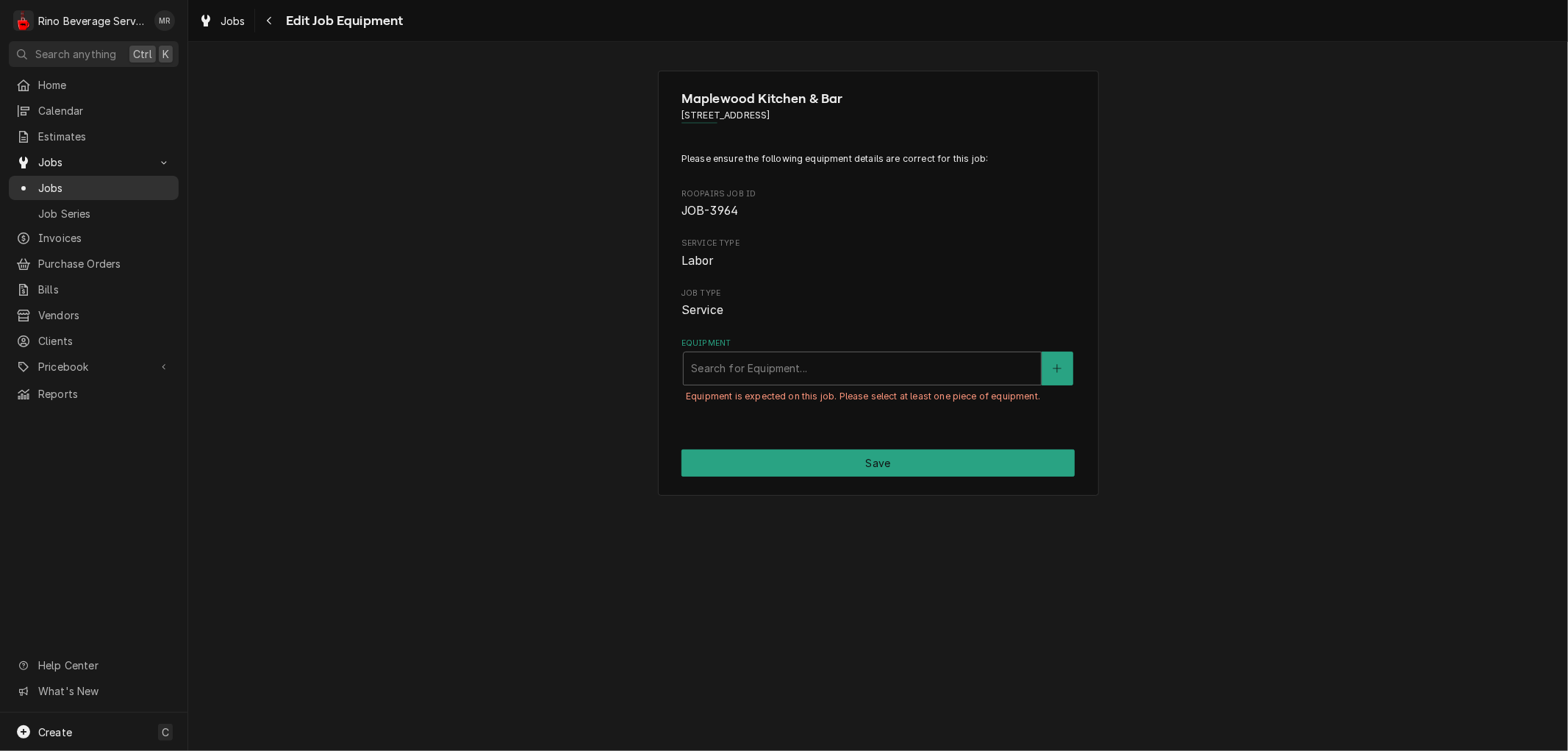
click at [149, 180] on span "Jobs" at bounding box center [104, 188] width 133 height 15
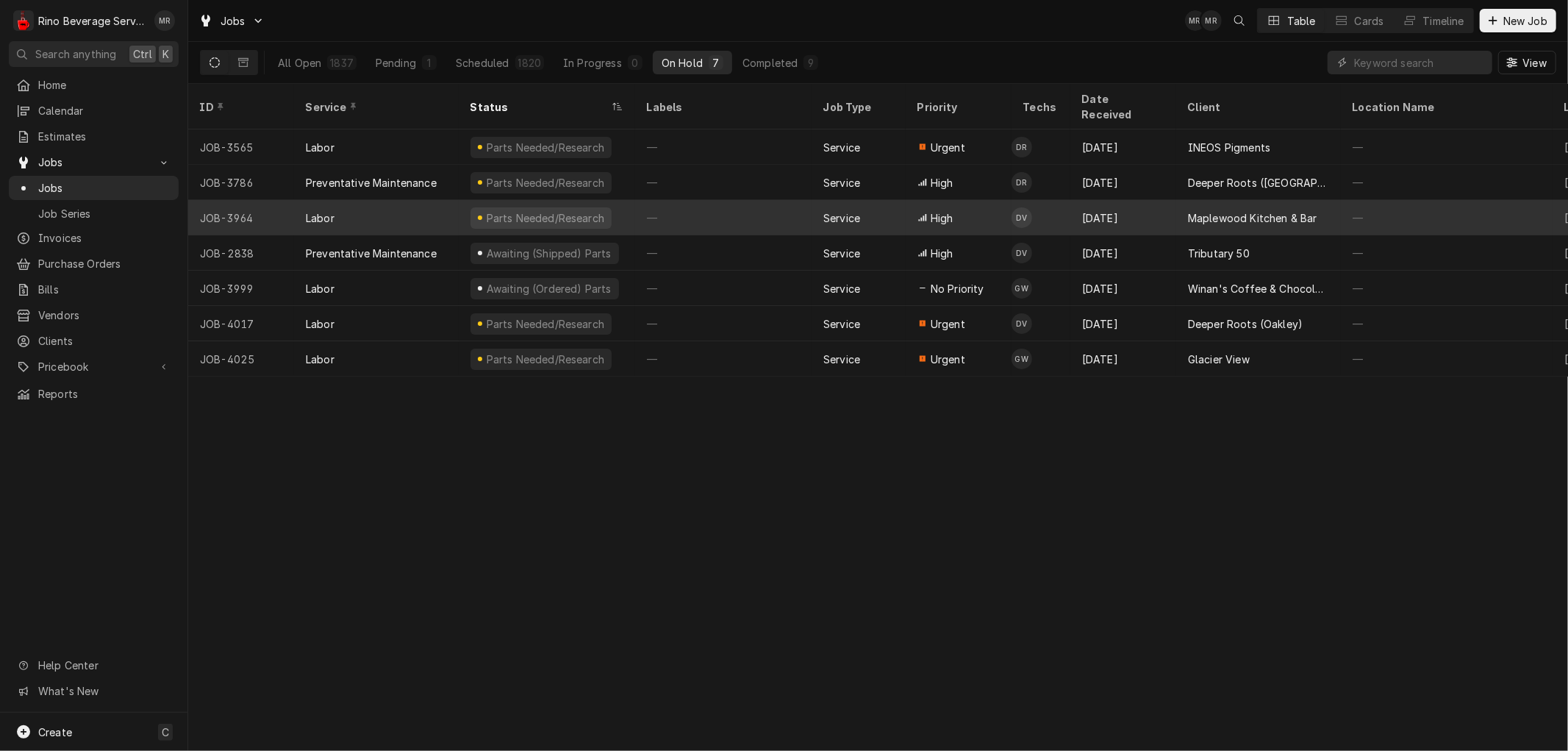
click at [733, 202] on div "—" at bounding box center [724, 218] width 177 height 35
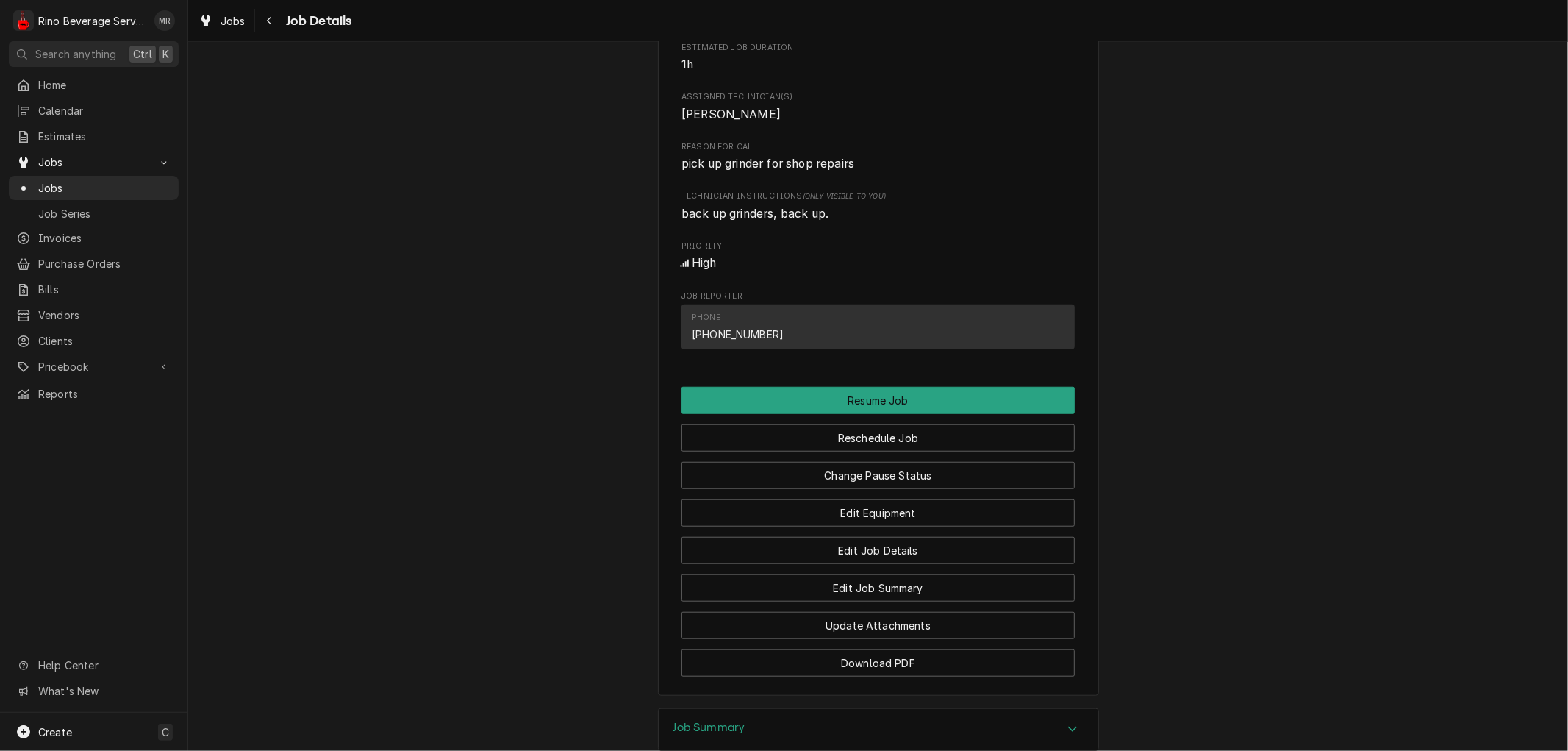
scroll to position [899, 0]
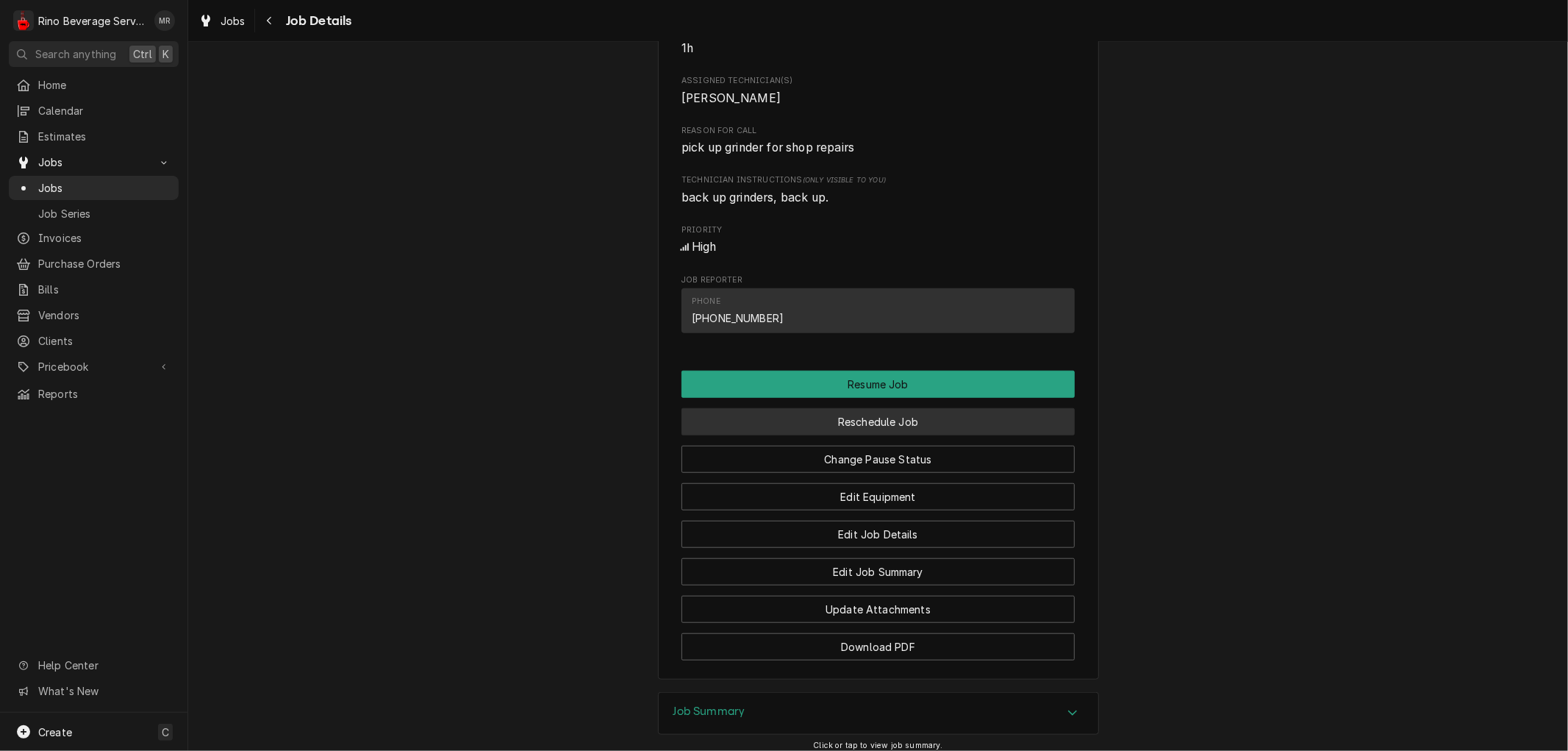
click at [818, 435] on button "Reschedule Job" at bounding box center [878, 422] width 393 height 27
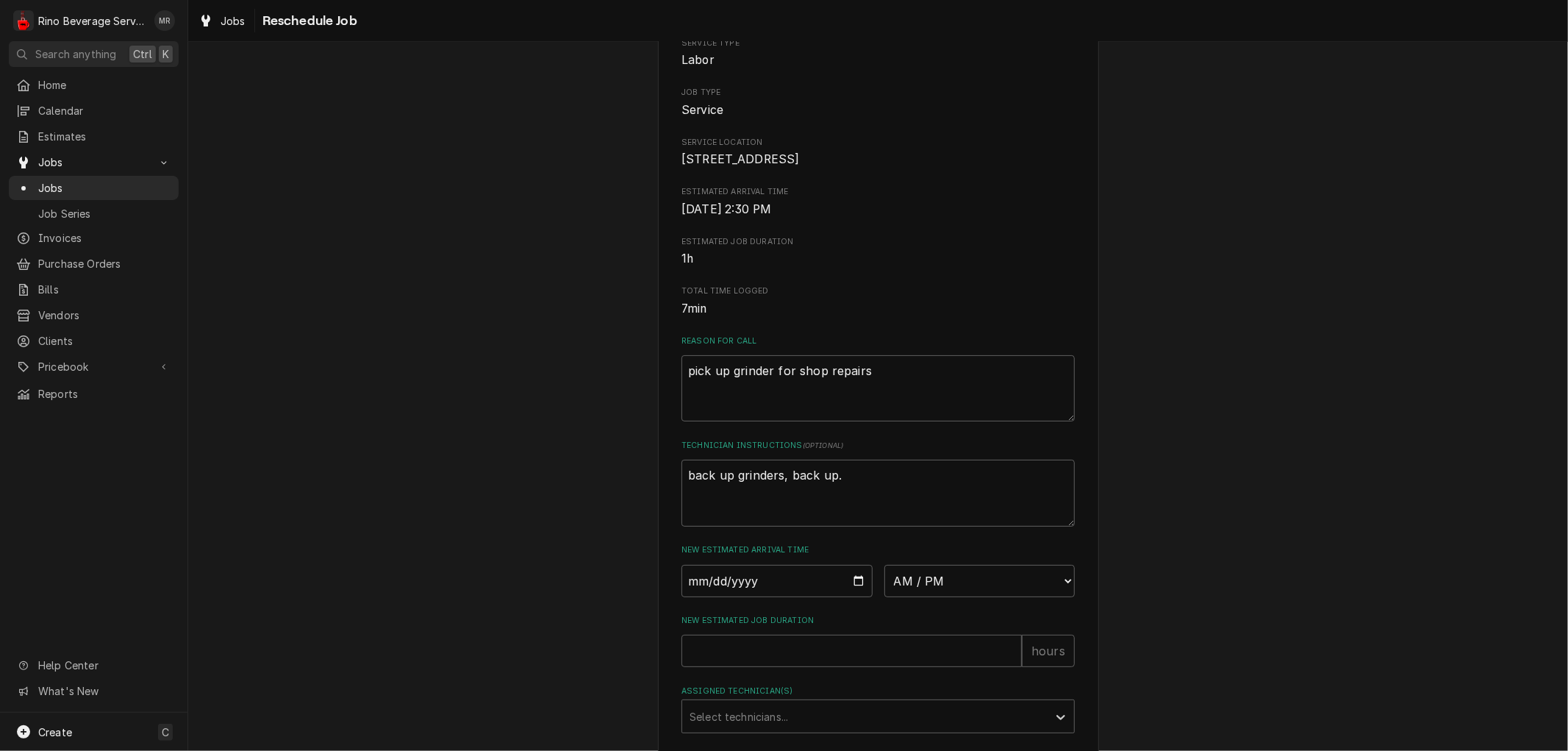
scroll to position [164, 0]
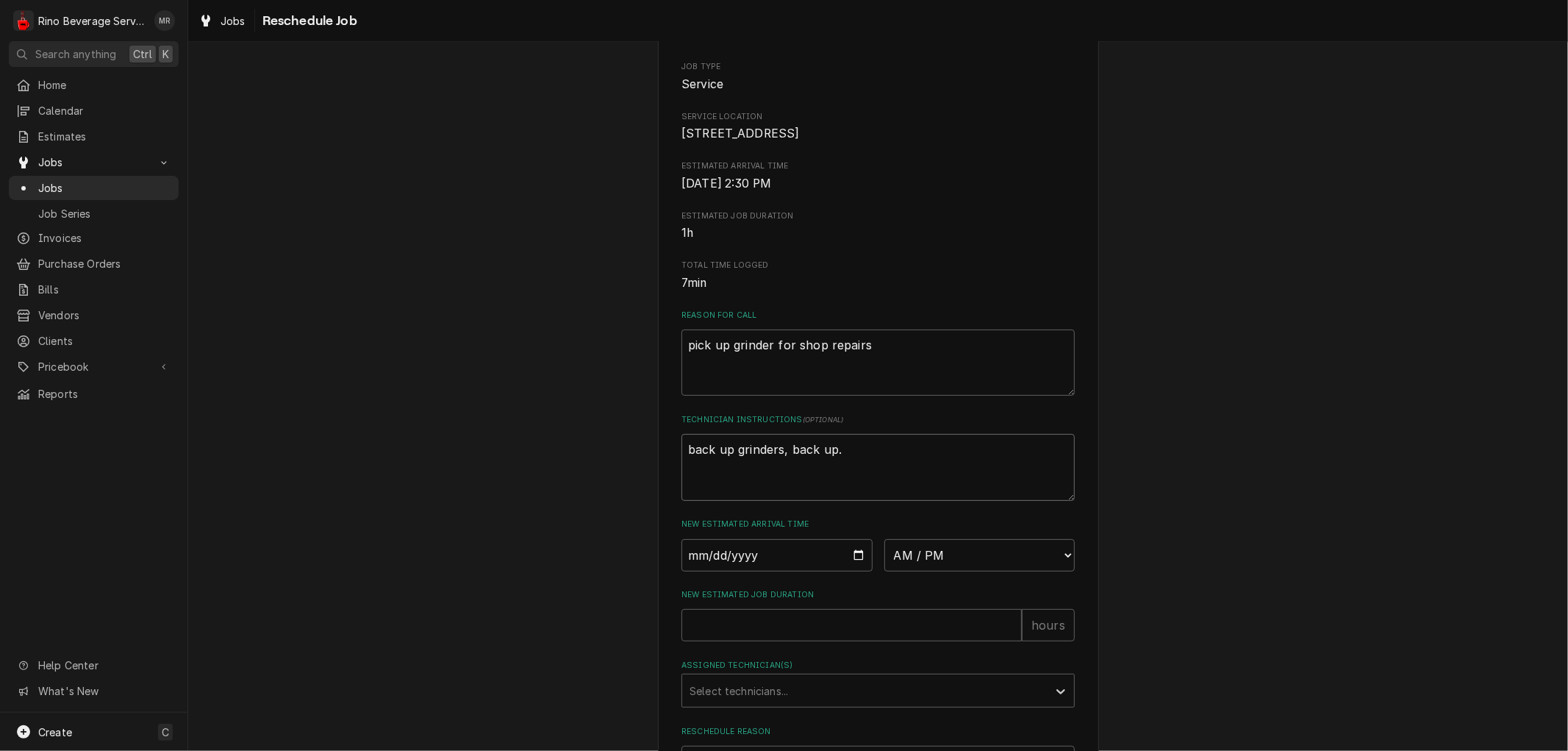
click at [891, 469] on textarea "back up grinders, back up." at bounding box center [878, 466] width 393 height 66
type textarea "x"
type textarea "back up grinders, back up."
type textarea "x"
type textarea "back up grinders, back up. N"
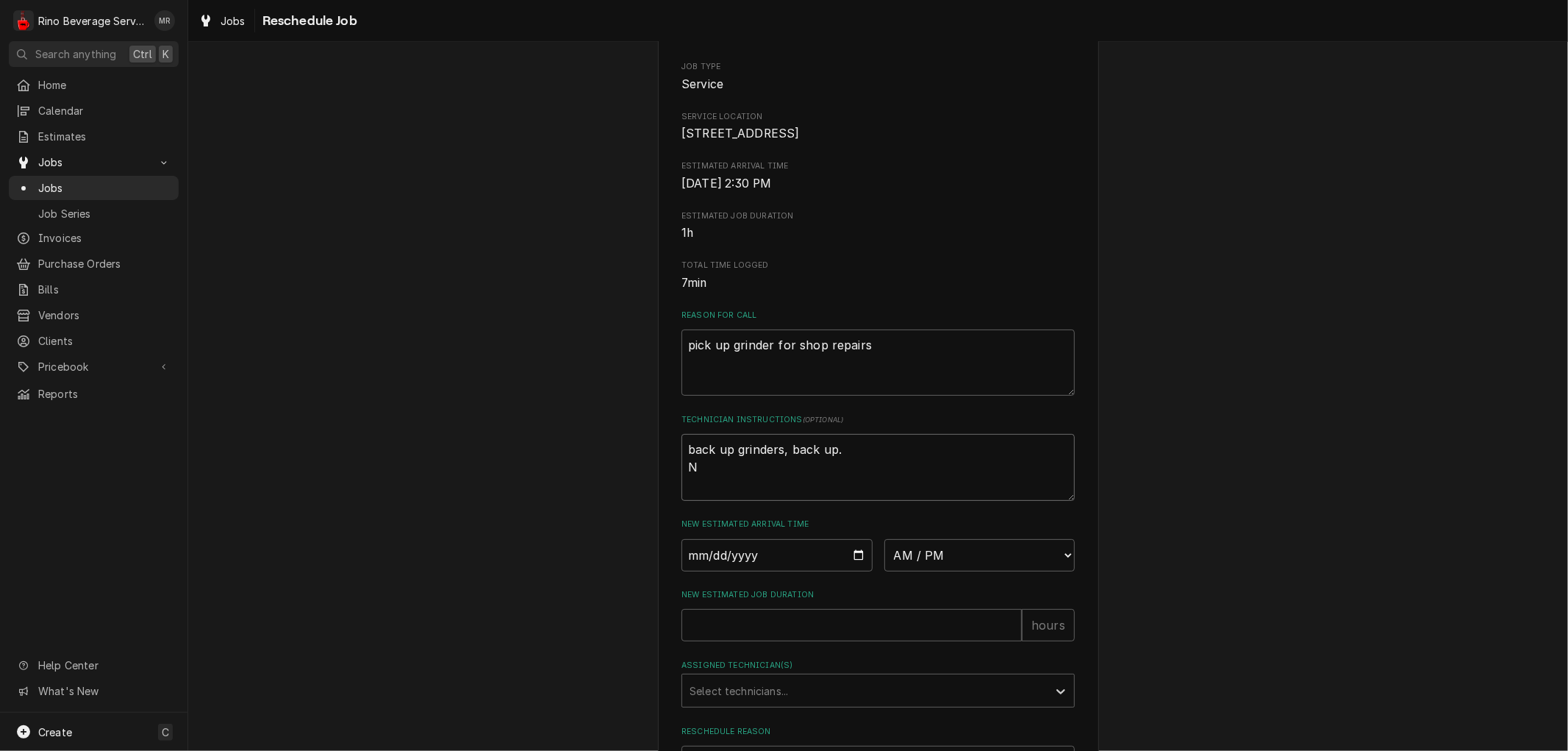
type textarea "x"
type textarea "back up grinders, back up. Ne"
type textarea "x"
type textarea "back up grinders, back up. Nee"
type textarea "x"
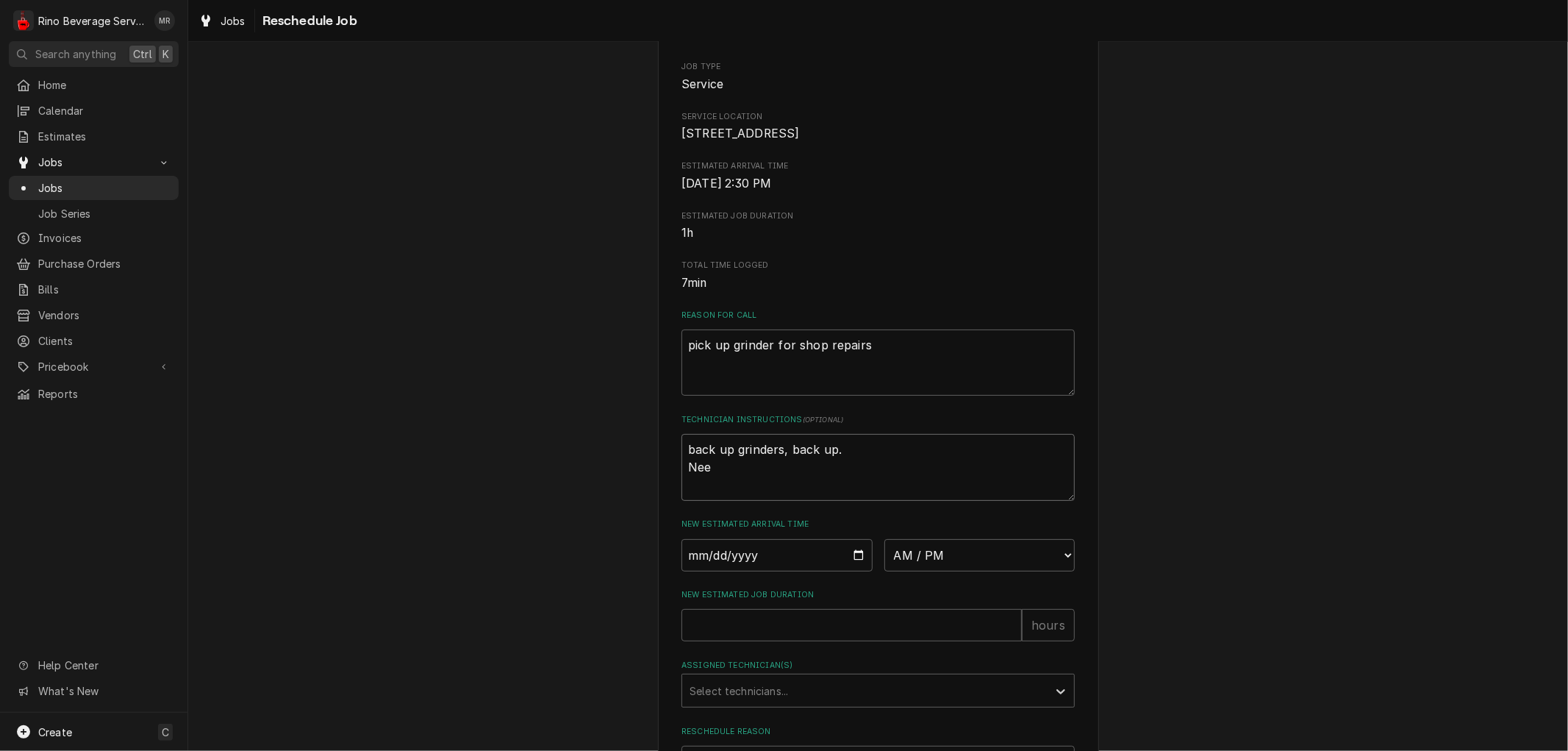
type textarea "back up grinders, back up. Need"
type textarea "x"
type textarea "back up grinders, back up. Need"
type textarea "x"
type textarea "back up grinders, back up. Need e"
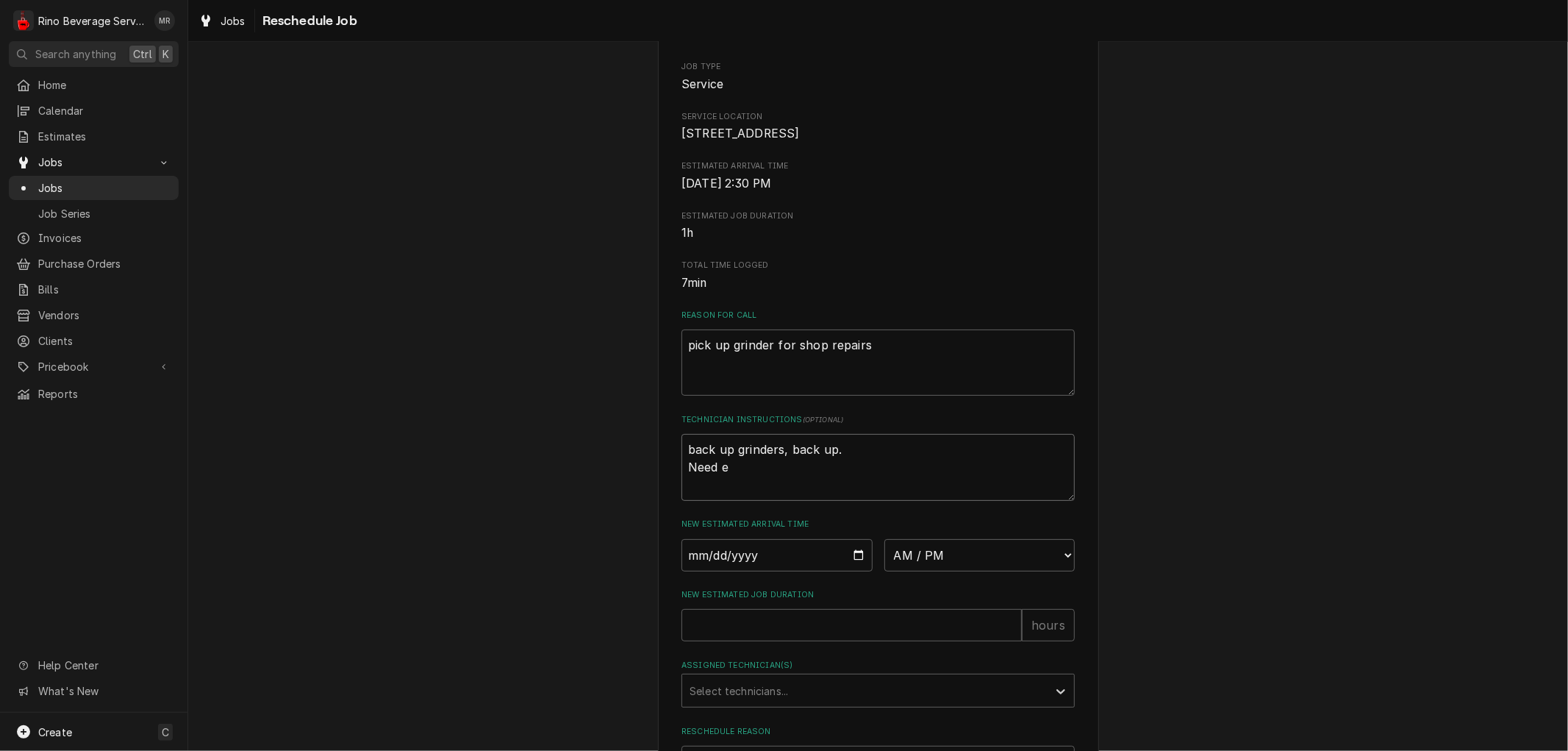
type textarea "x"
type textarea "back up grinders, back up. Need em"
type textarea "x"
type textarea "back up grinders, back up. Need ema"
type textarea "x"
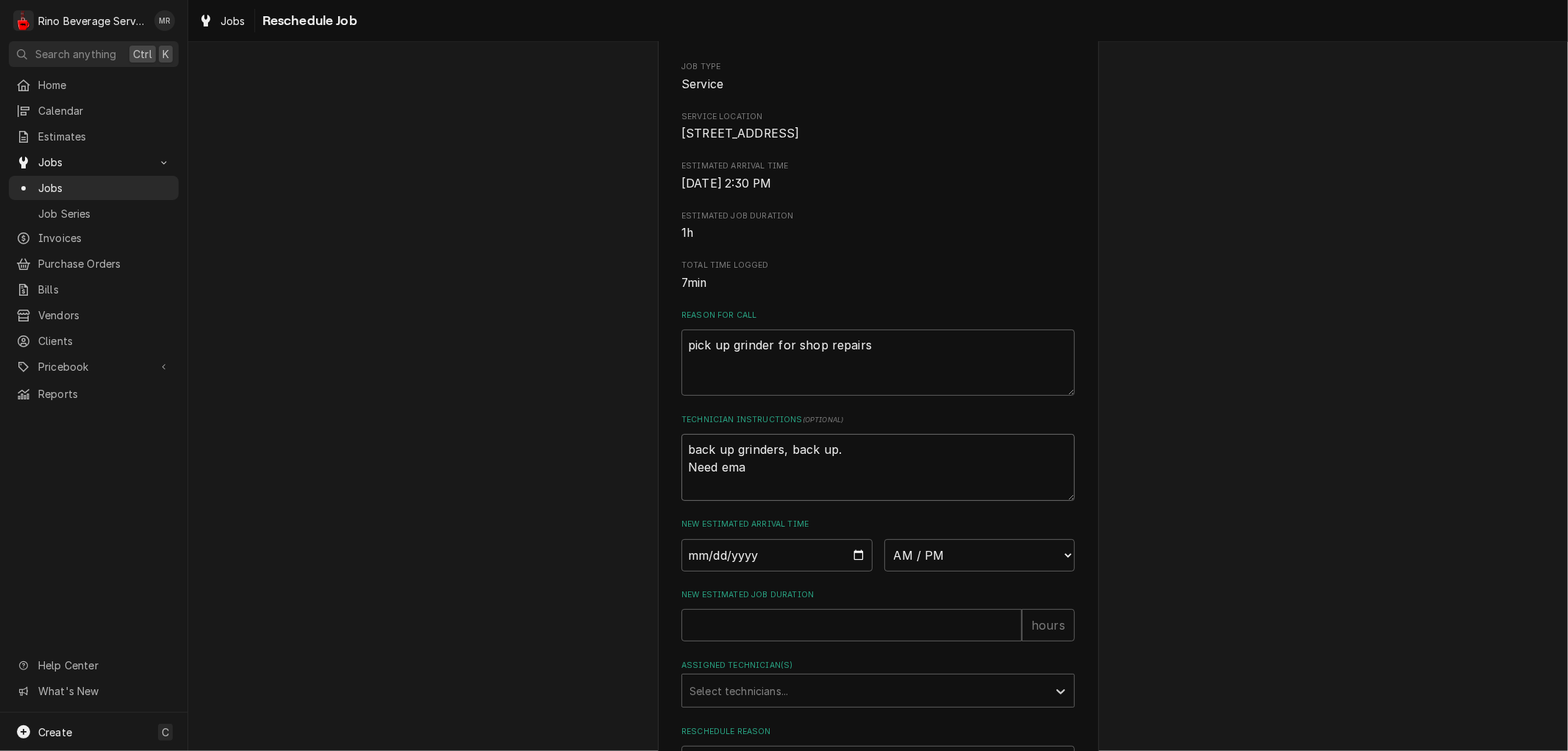
type textarea "back up grinders, back up. Need emai"
type textarea "x"
type textarea "back up grinders, back up. Need email"
type textarea "x"
type textarea "back up grinders, back up. Need email"
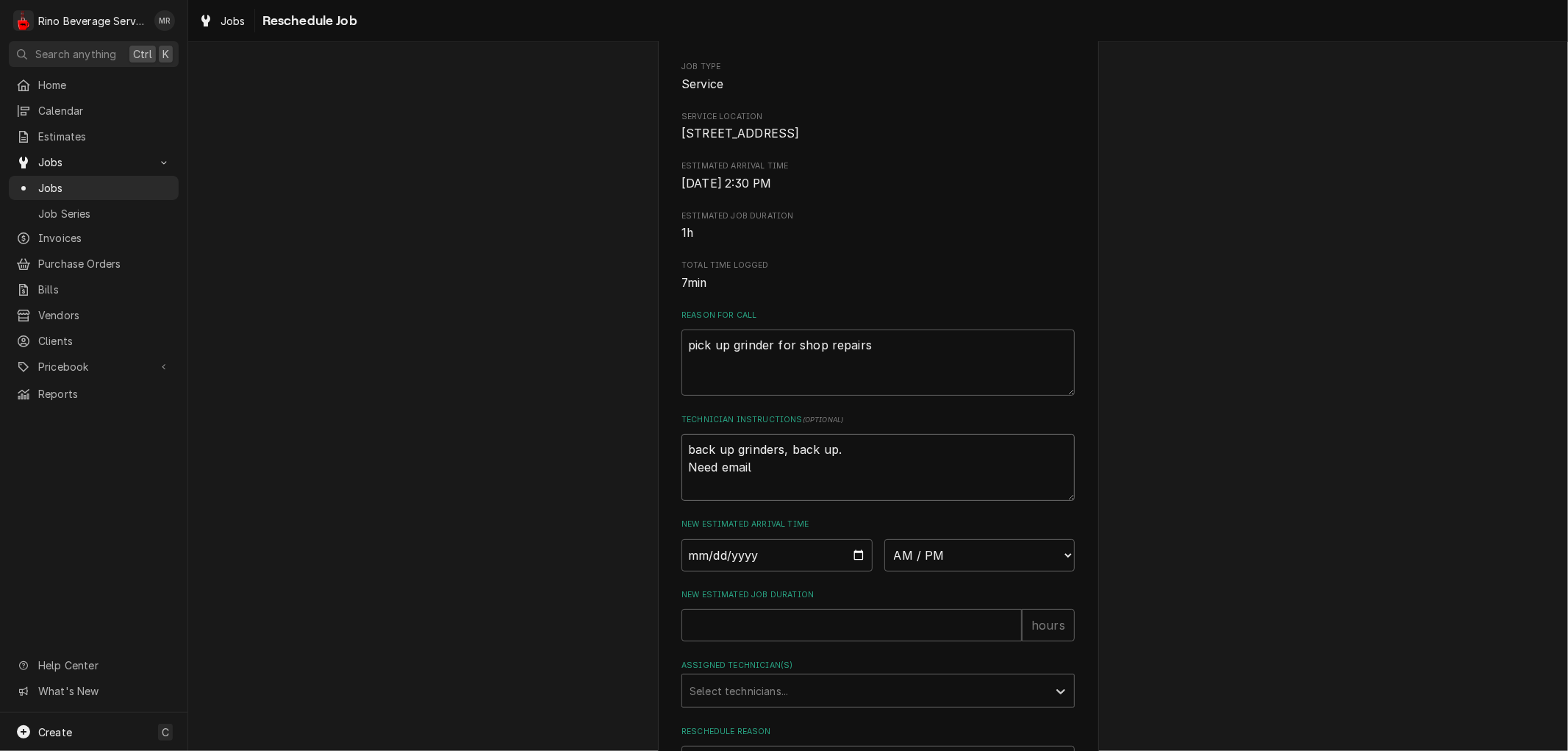
type textarea "x"
type textarea "back up grinders, back up. Need email f"
type textarea "x"
type textarea "back up grinders, back up. Need email fo"
type textarea "x"
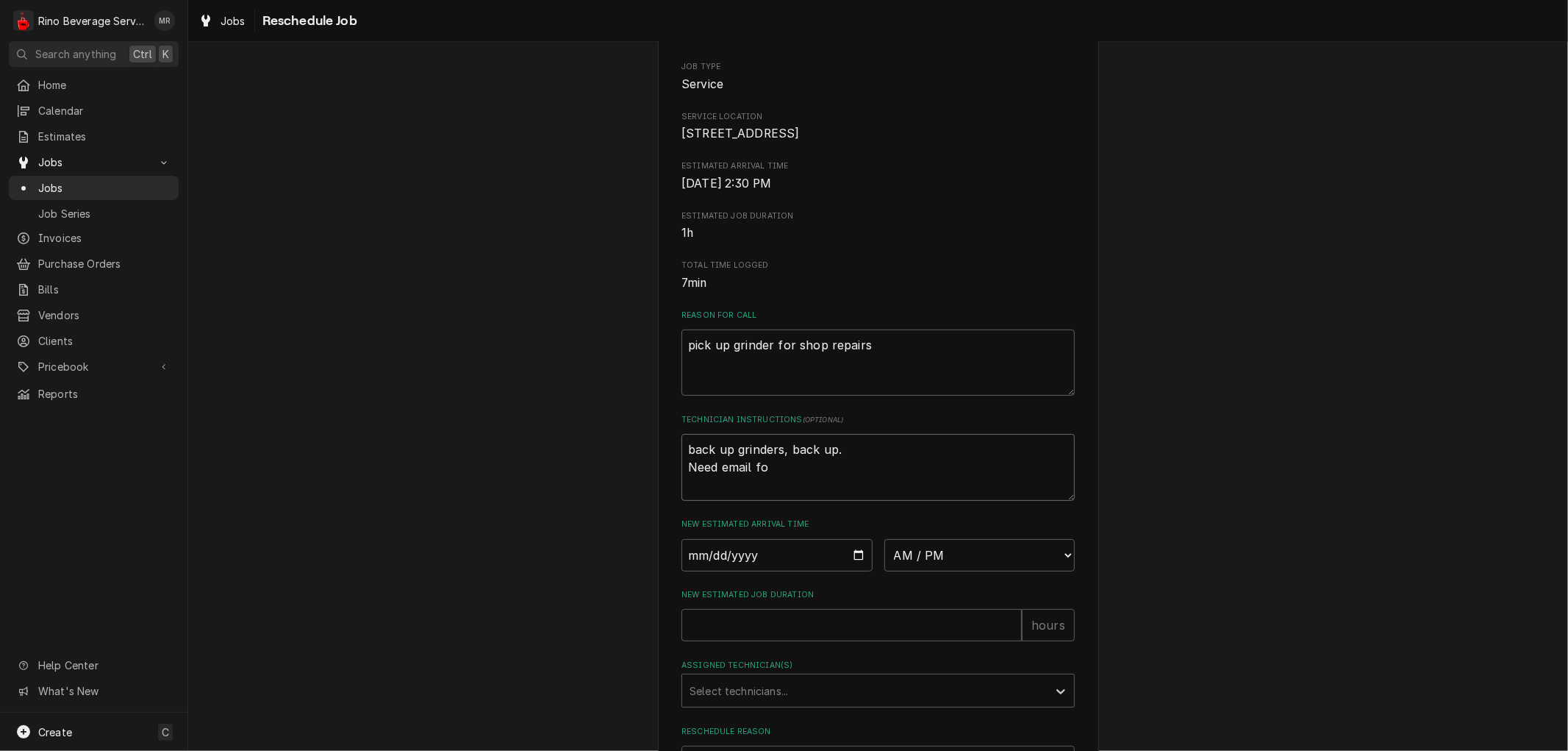
type textarea "back up grinders, back up. Need email for"
type textarea "x"
type textarea "back up grinders, back up. Need email for"
type textarea "x"
type textarea "back up grinders, back up. Need email for i"
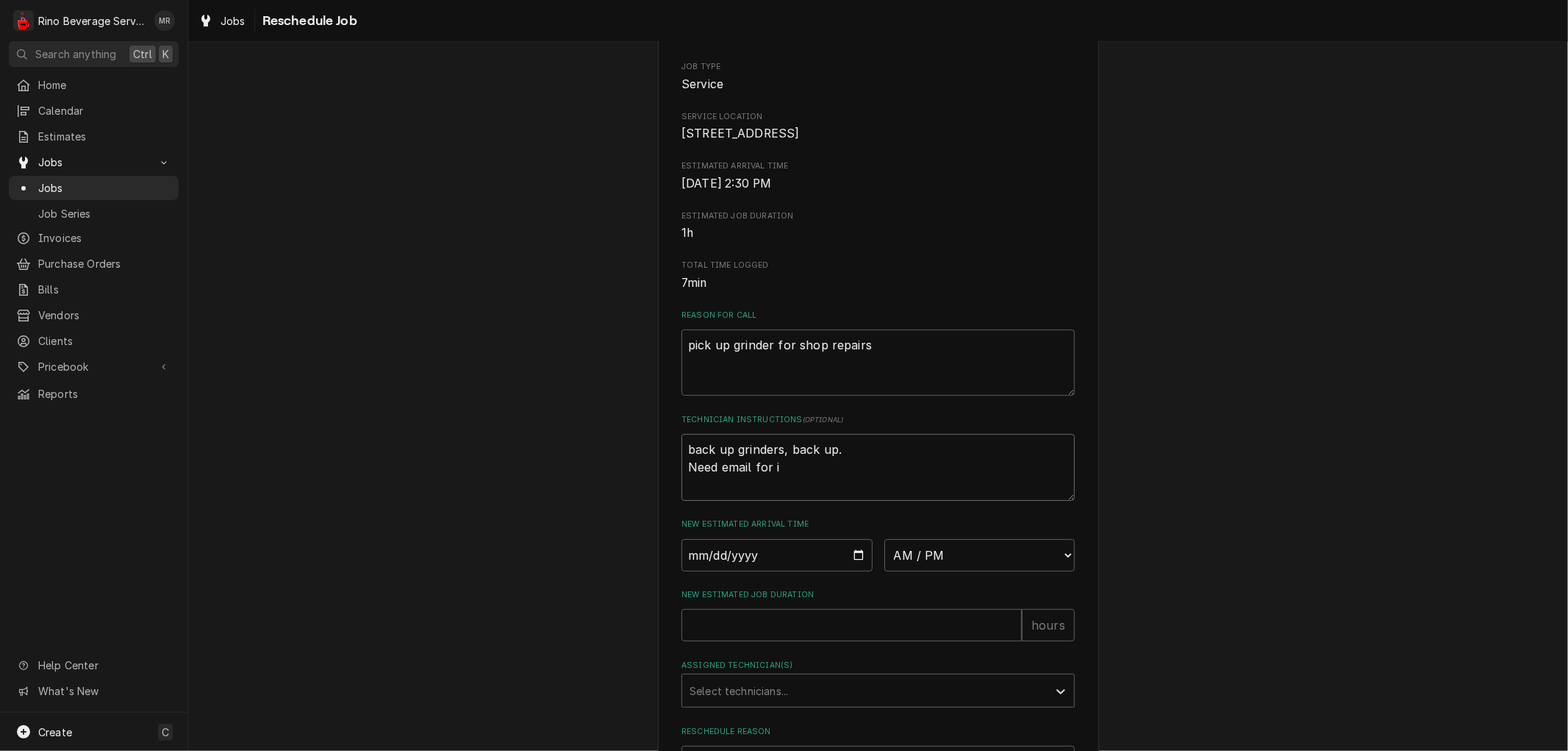
type textarea "x"
type textarea "back up grinders, back up. Need email for in"
type textarea "x"
type textarea "back up grinders, back up. Need email for inv"
type textarea "x"
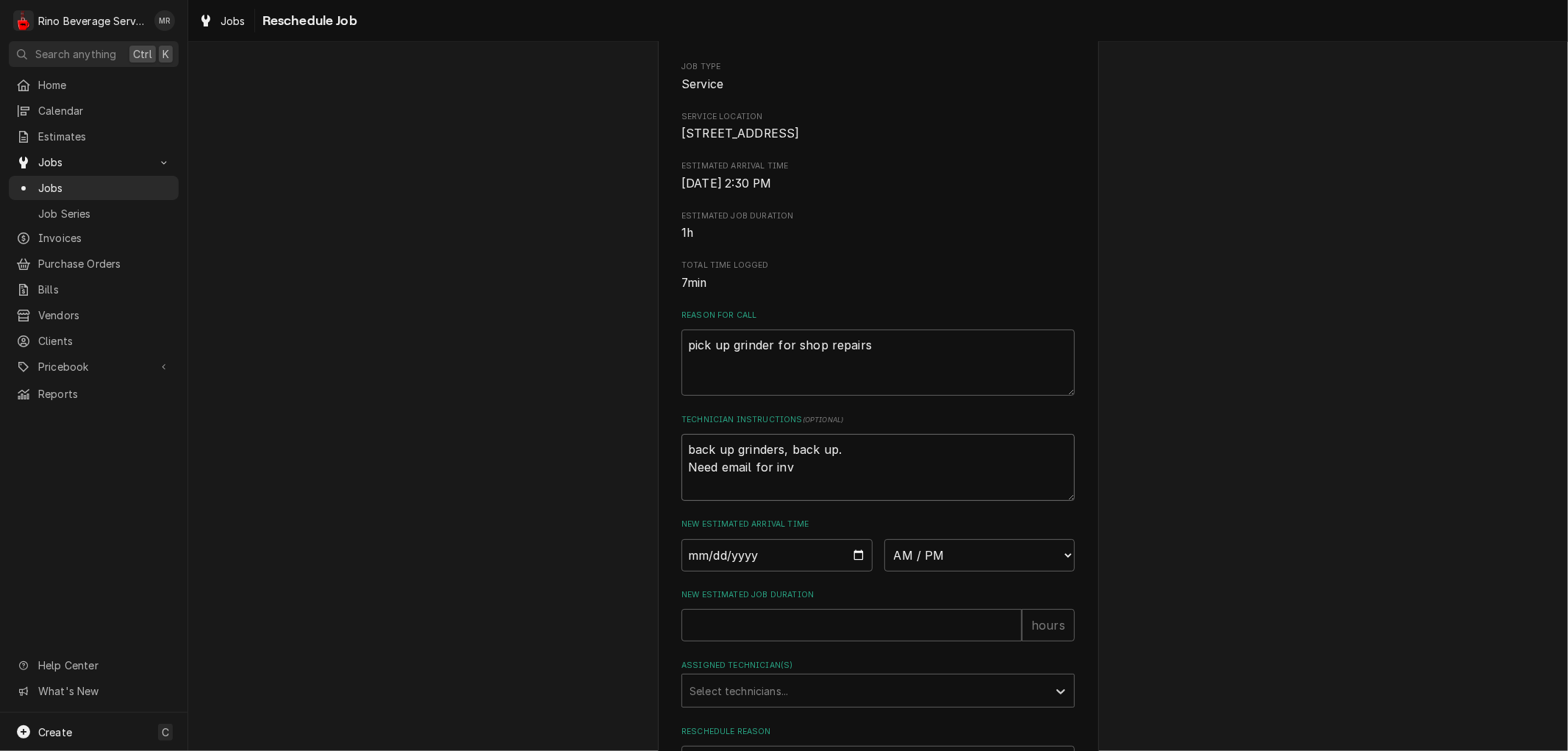
type textarea "back up grinders, back up. Need email for invo"
type textarea "x"
type textarea "back up grinders, back up. Need email for invoi"
type textarea "x"
type textarea "back up grinders, back up. Need email for invoic"
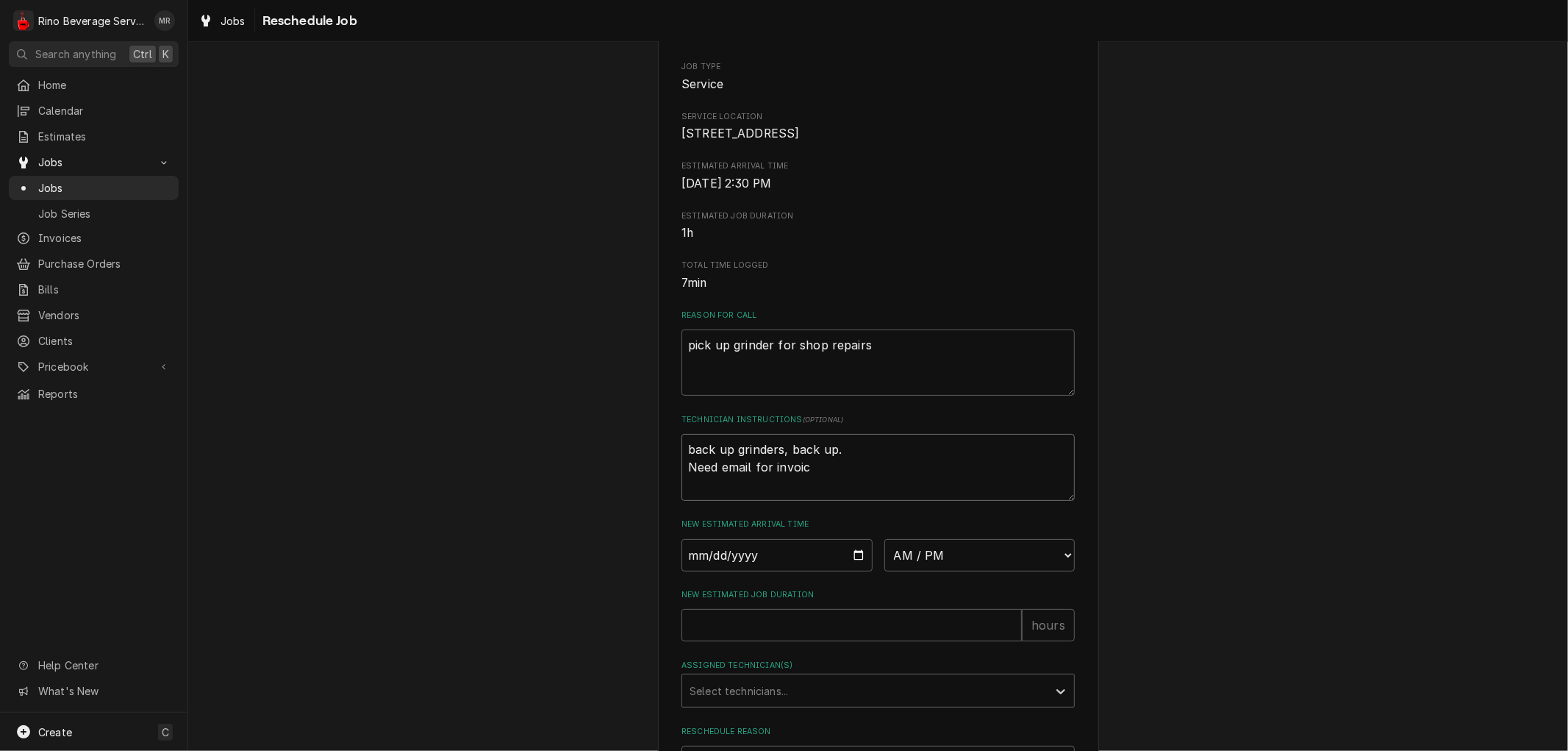
type textarea "x"
type textarea "back up grinders, back up. Need email for invoici"
type textarea "x"
type textarea "back up grinders, back up. Need email for invoicin"
type textarea "x"
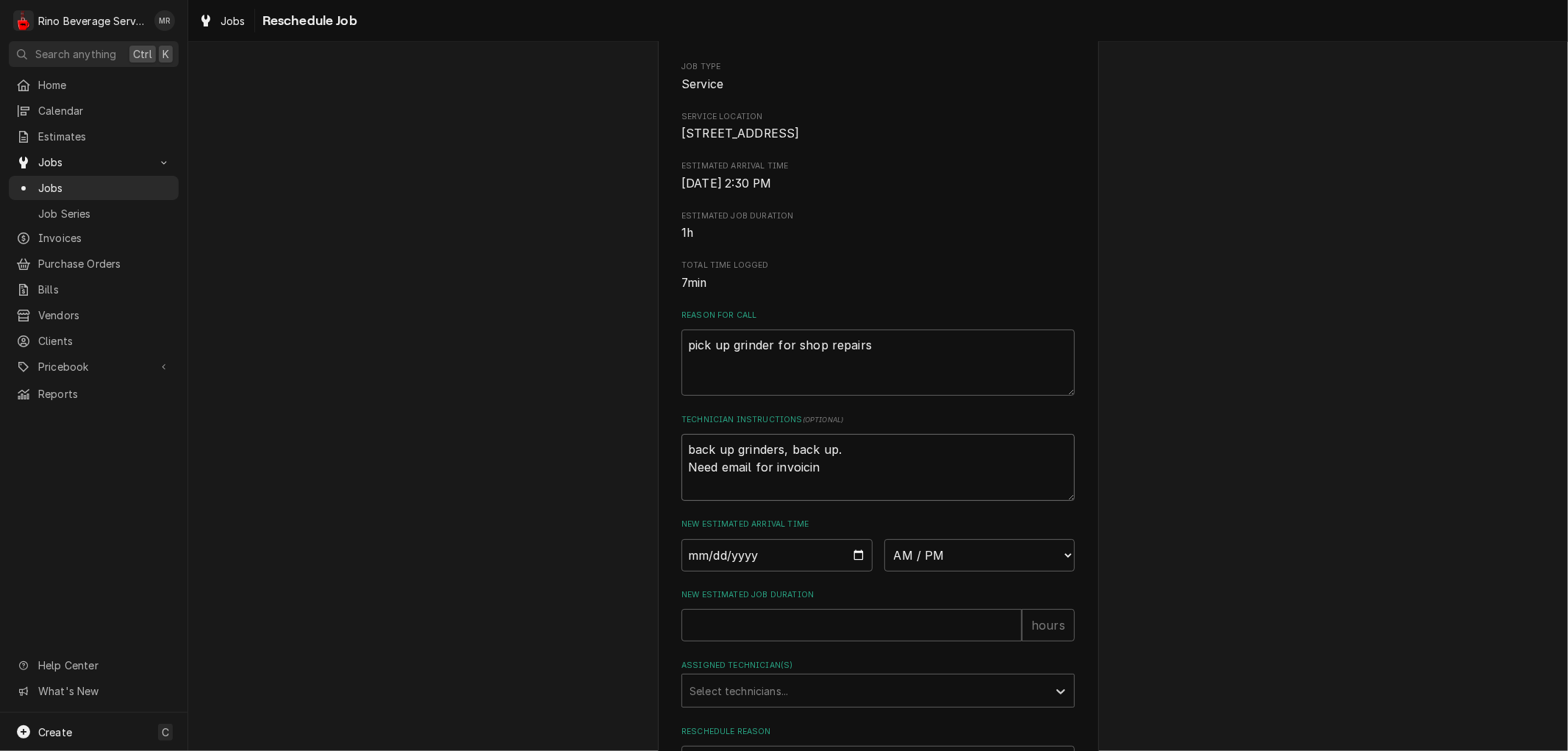
type textarea "back up grinders, back up. Need email for invoicing"
click at [868, 467] on textarea "back up grinders, back up. Need email for invoicing" at bounding box center [878, 466] width 393 height 66
type textarea "x"
type textarea "back up grinders, back up. Need email for invoicing"
click at [851, 571] on input "Date" at bounding box center [777, 555] width 191 height 33
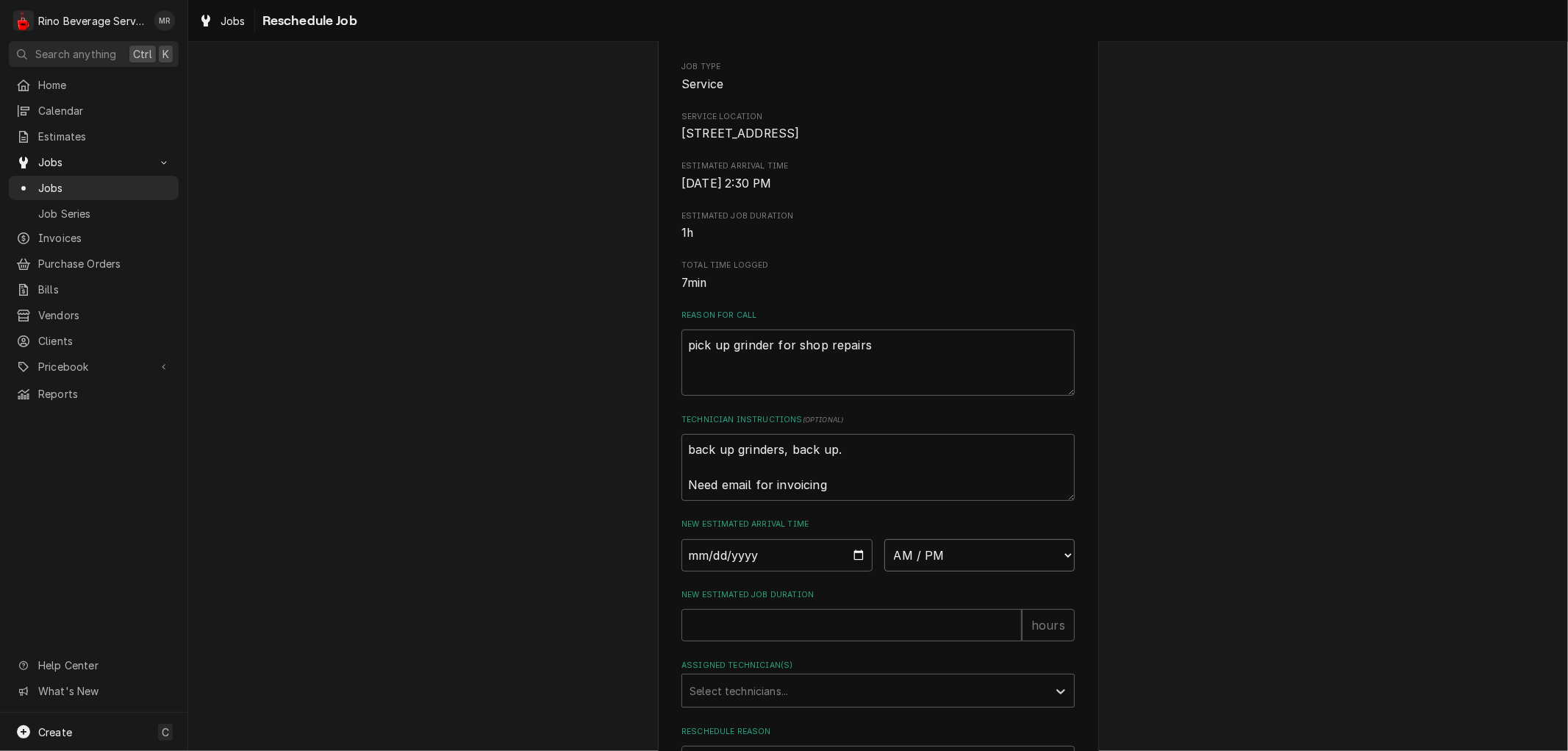
click at [1057, 568] on select "AM / PM 6:00 AM 6:15 AM 6:30 AM 6:45 AM 7:00 AM 7:15 AM 7:30 AM 7:45 AM 8:00 AM…" at bounding box center [980, 555] width 191 height 33
select select "11:00:00"
click at [885, 555] on select "AM / PM 6:00 AM 6:15 AM 6:30 AM 6:45 AM 7:00 AM 7:15 AM 7:30 AM 7:45 AM 8:00 AM…" at bounding box center [980, 555] width 191 height 33
click at [892, 641] on input "New Estimated Job Duration" at bounding box center [851, 625] width 340 height 33
type textarea "x"
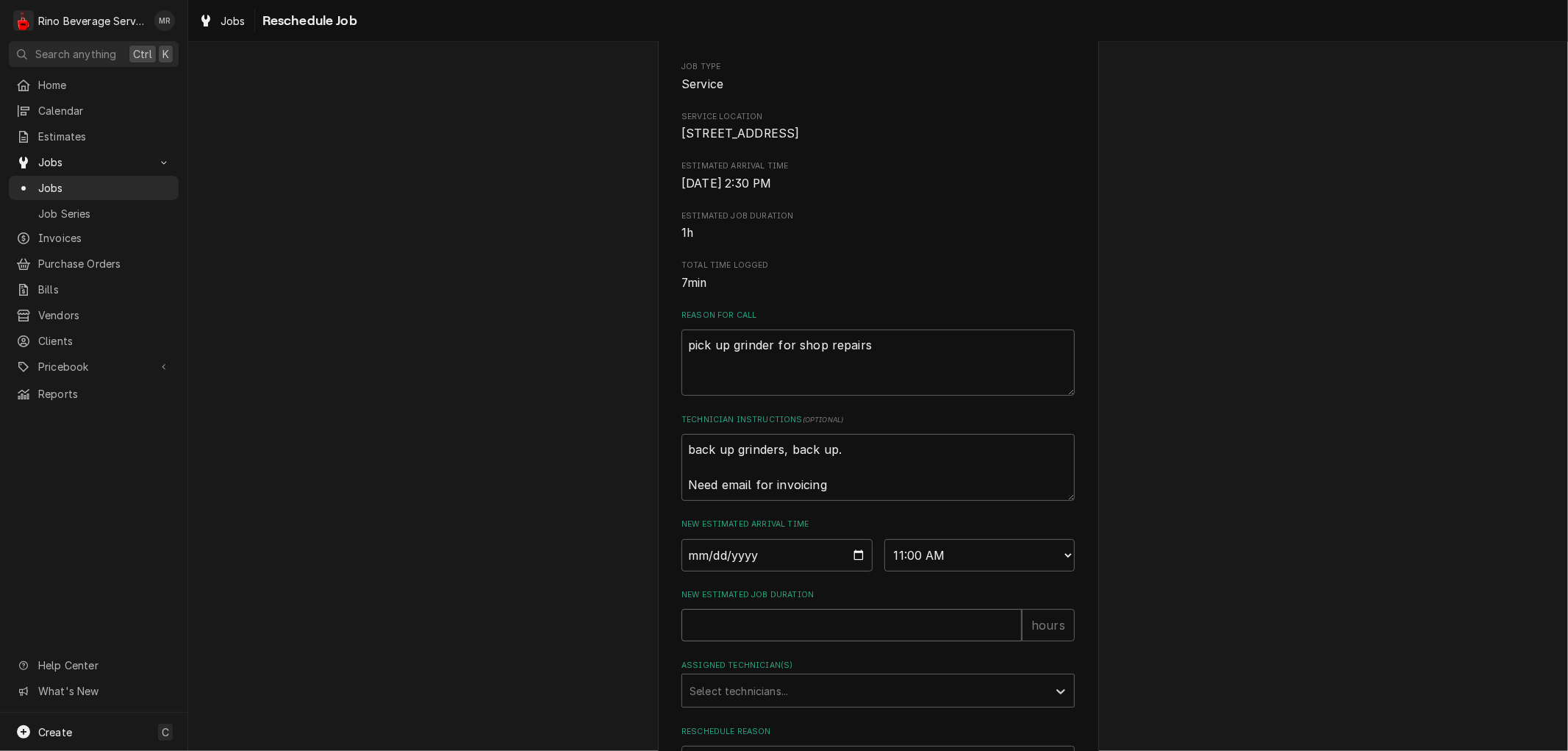
type input ".2"
type textarea "x"
type input ".25"
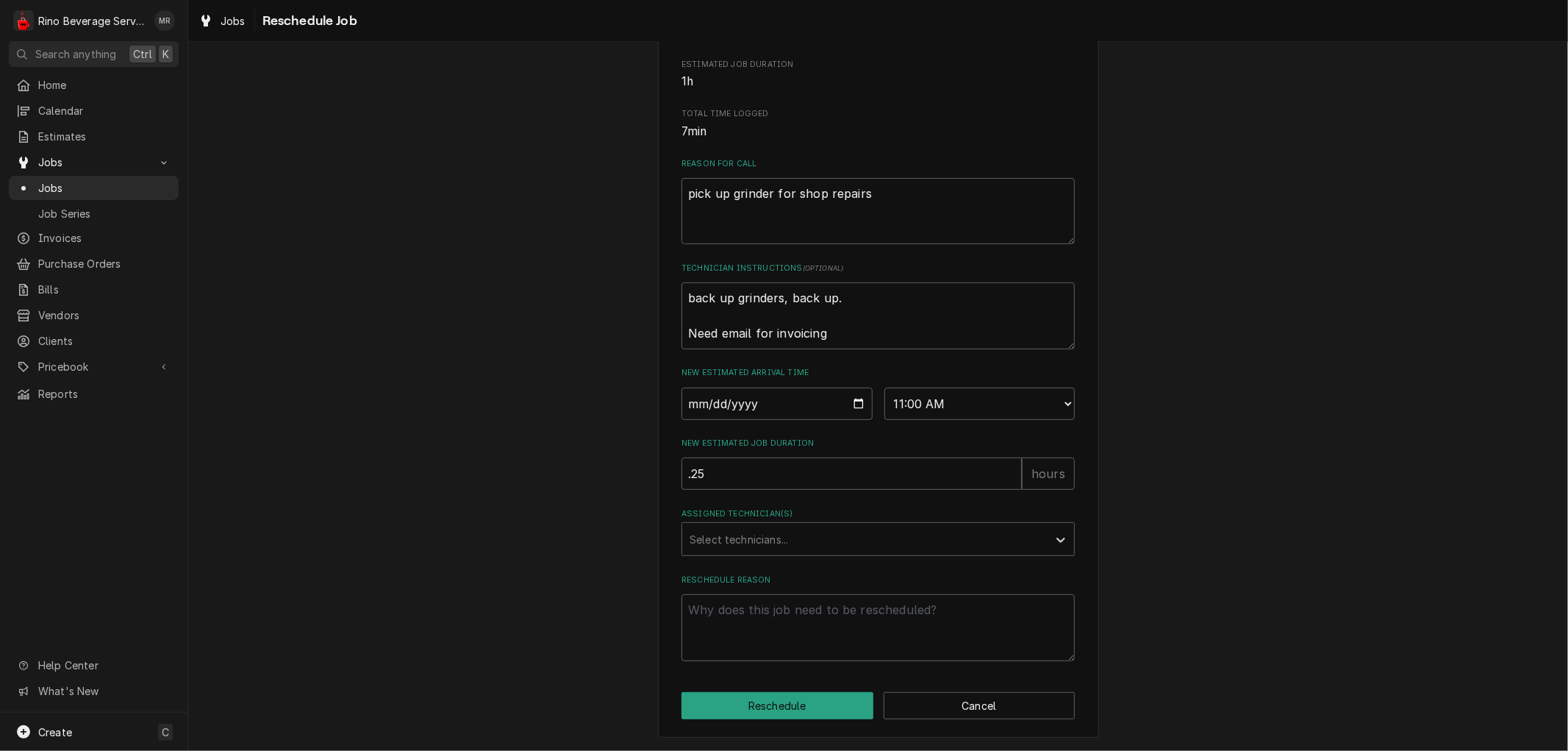
scroll to position [332, 0]
click at [711, 534] on div "Assigned Technician(s)" at bounding box center [865, 539] width 351 height 27
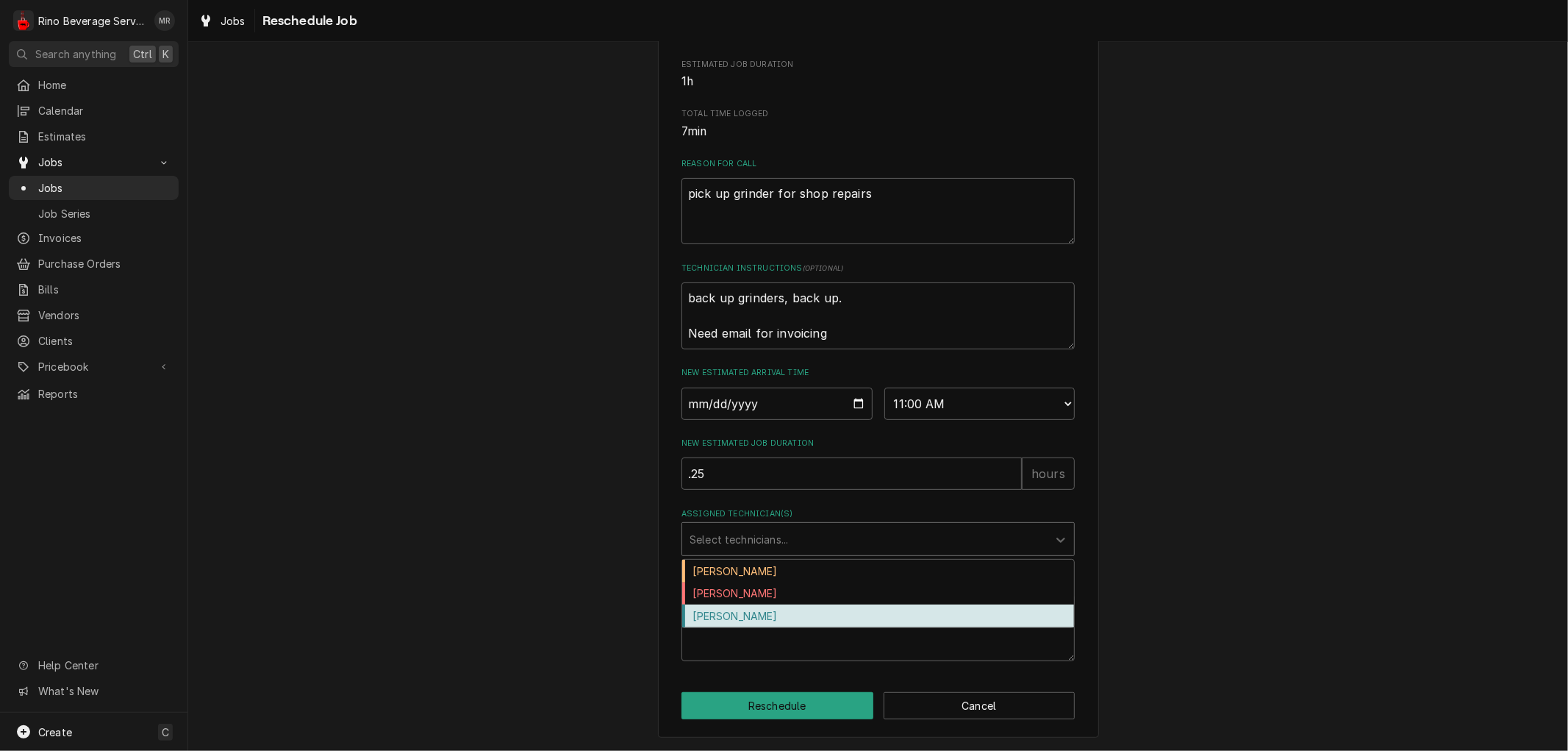
click at [731, 615] on div "Graham Wick" at bounding box center [878, 616] width 392 height 23
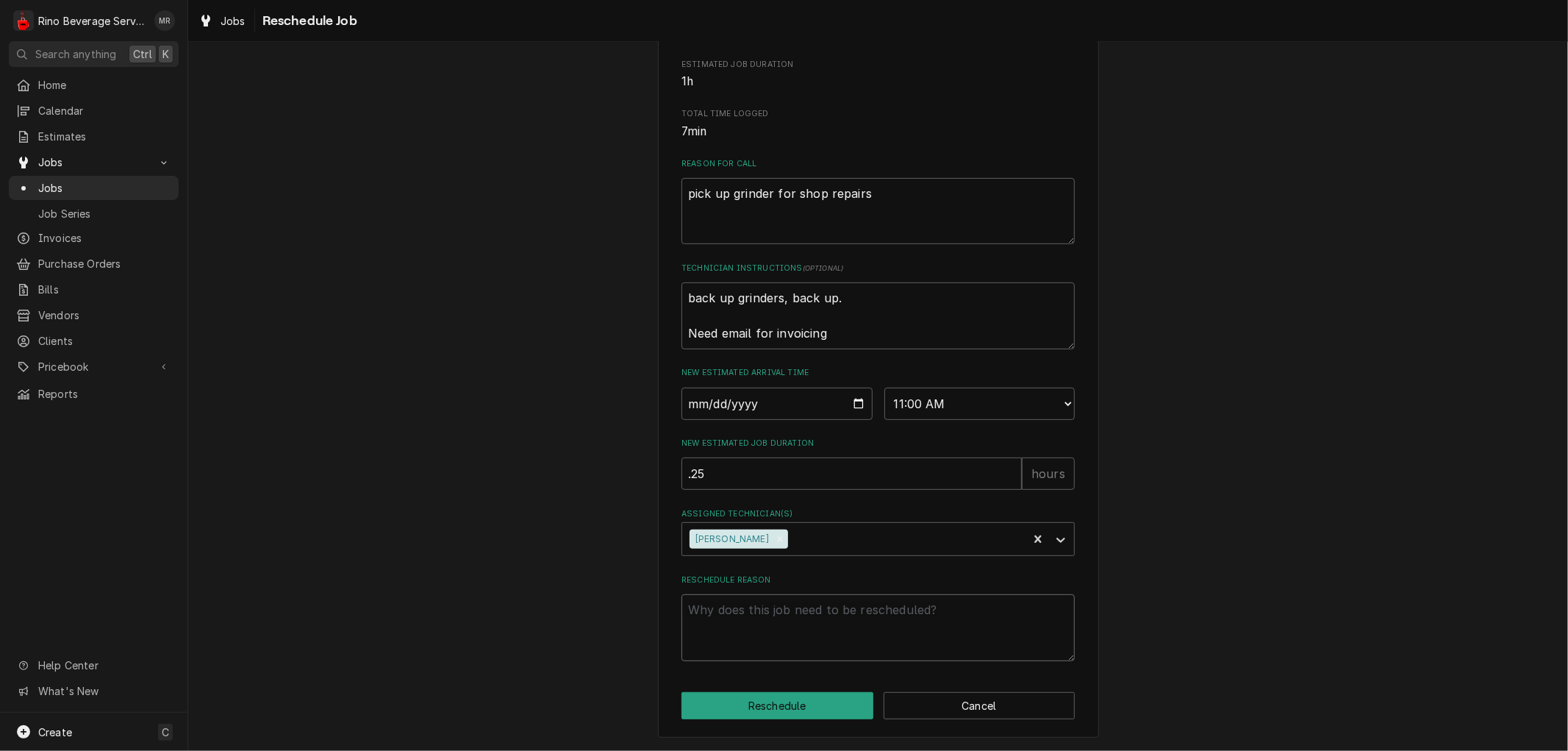
click at [731, 615] on textarea "Reschedule Reason" at bounding box center [878, 627] width 393 height 66
type textarea "x"
type textarea "r"
type textarea "x"
type textarea "re"
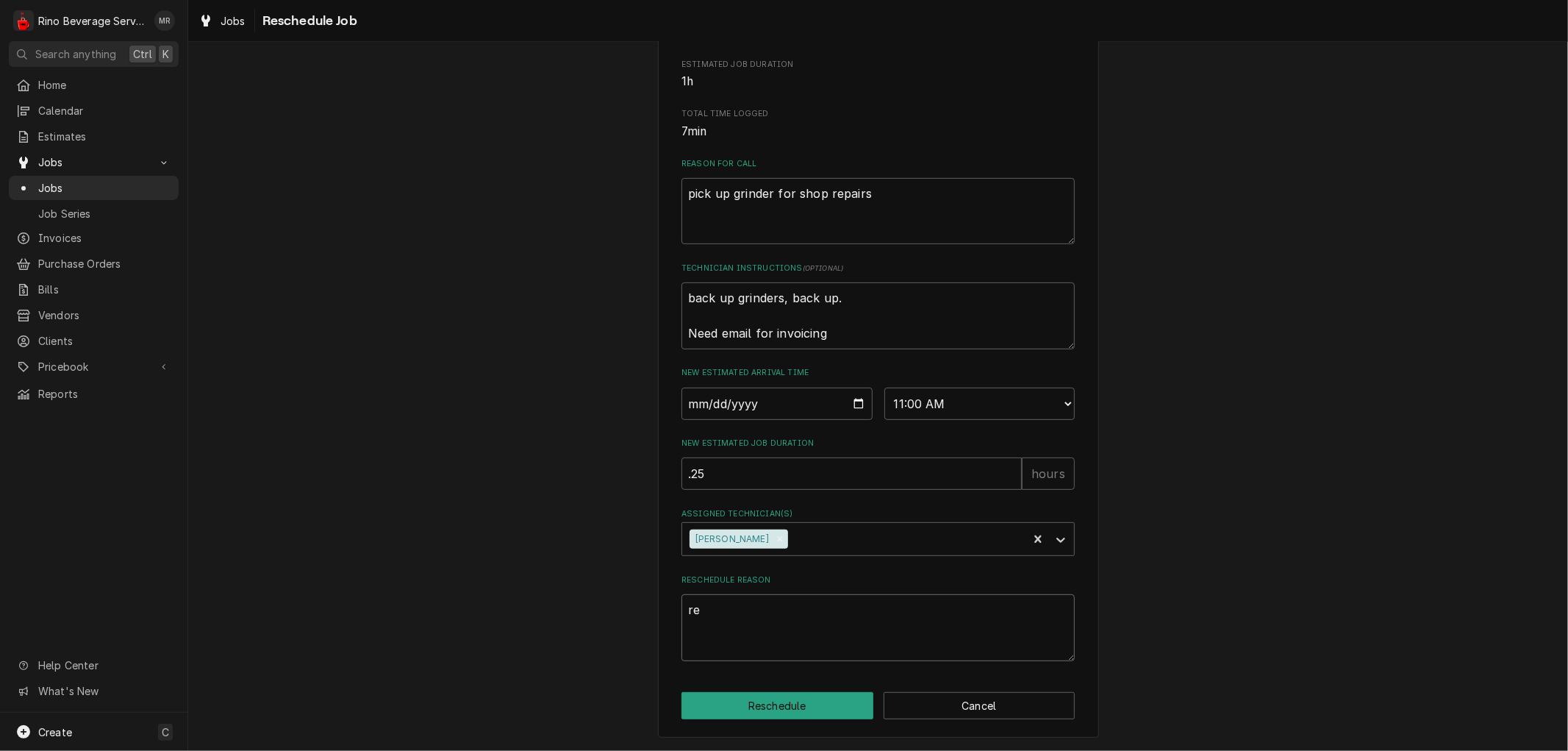
type textarea "x"
type textarea "ret"
type textarea "x"
type textarea "retu"
type textarea "x"
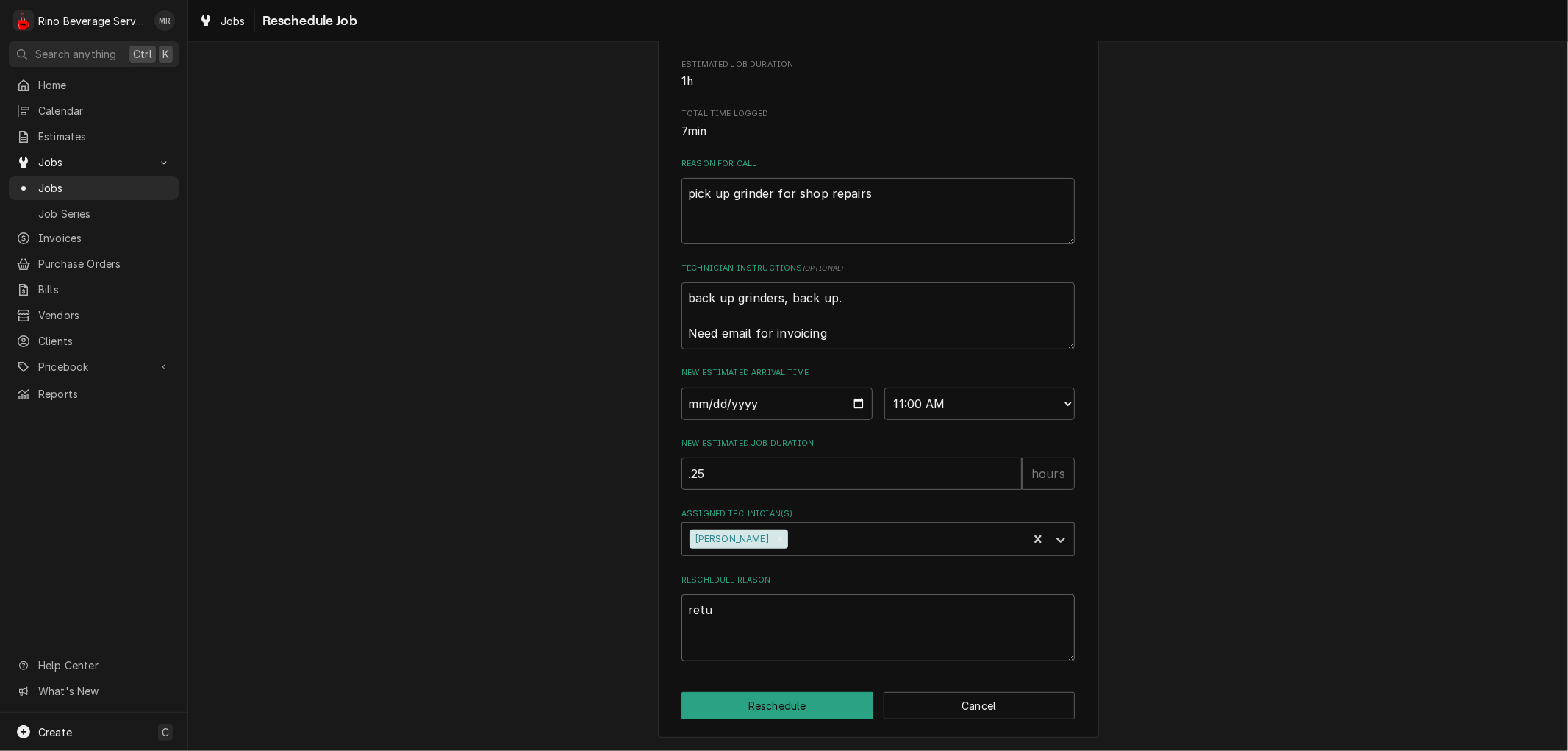
type textarea "retur"
type textarea "x"
type textarea "return"
type textarea "x"
type textarea "return"
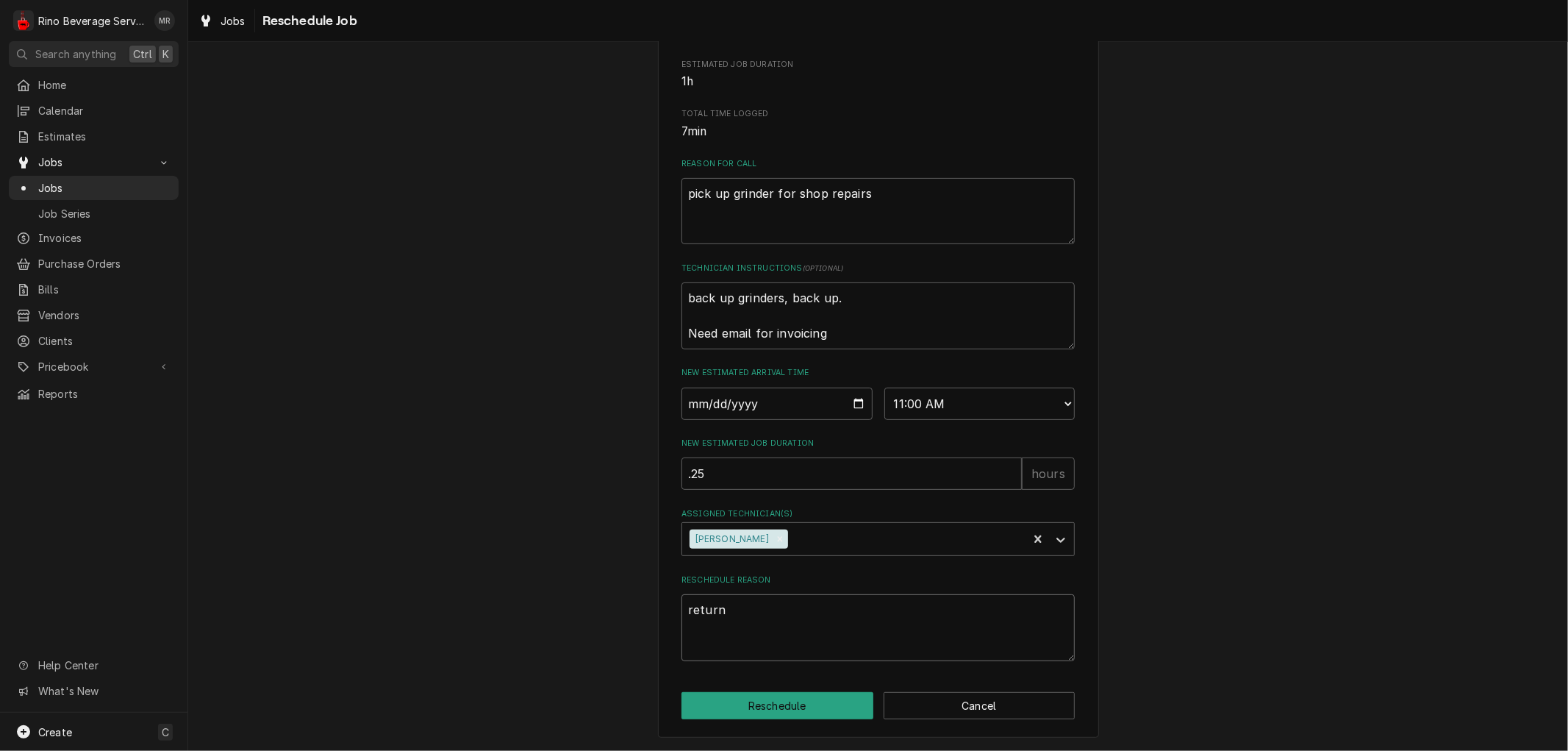
type textarea "x"
type textarea "return r"
type textarea "x"
type textarea "return re"
type textarea "x"
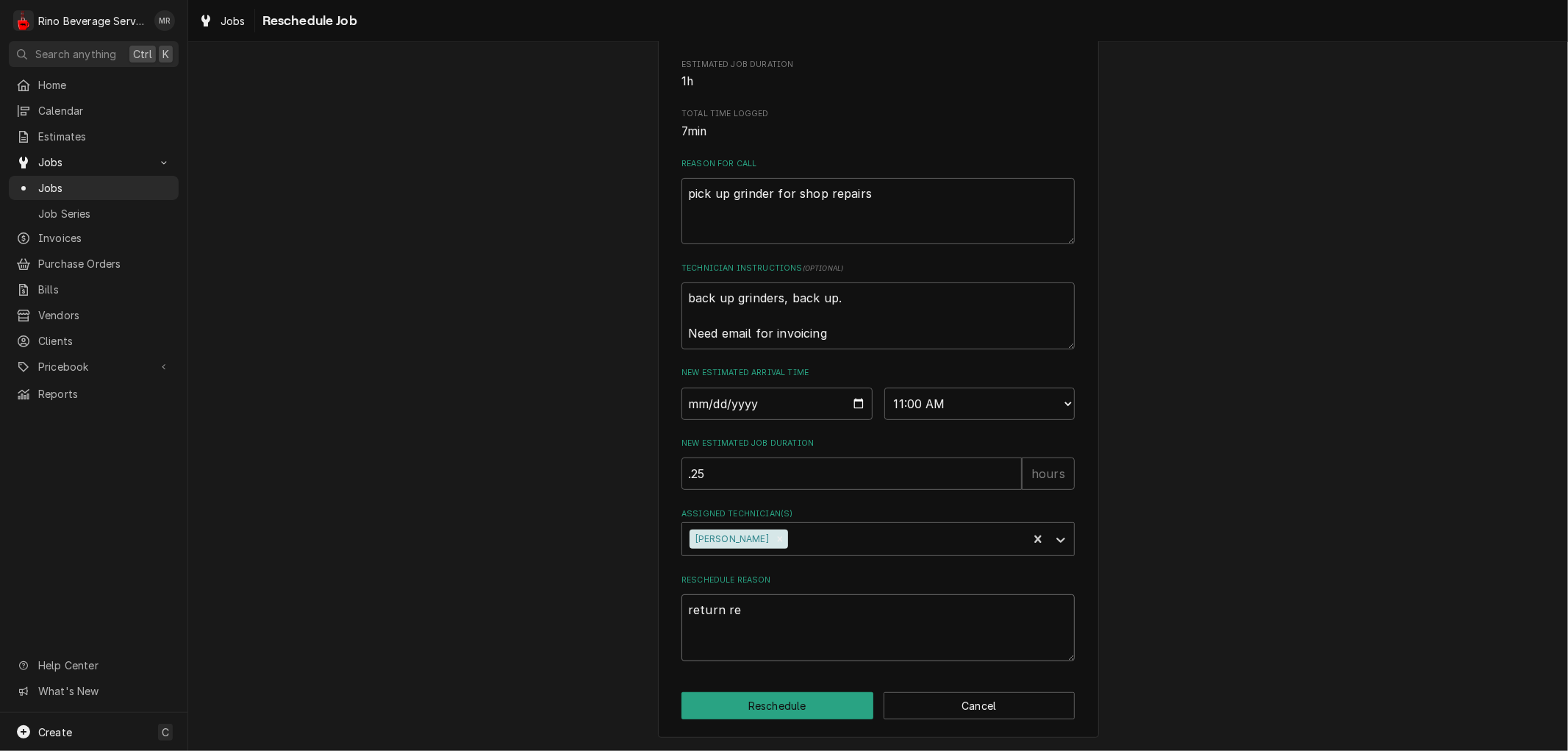
type textarea "return rep"
type textarea "x"
type textarea "return repa"
type textarea "x"
type textarea "return repai"
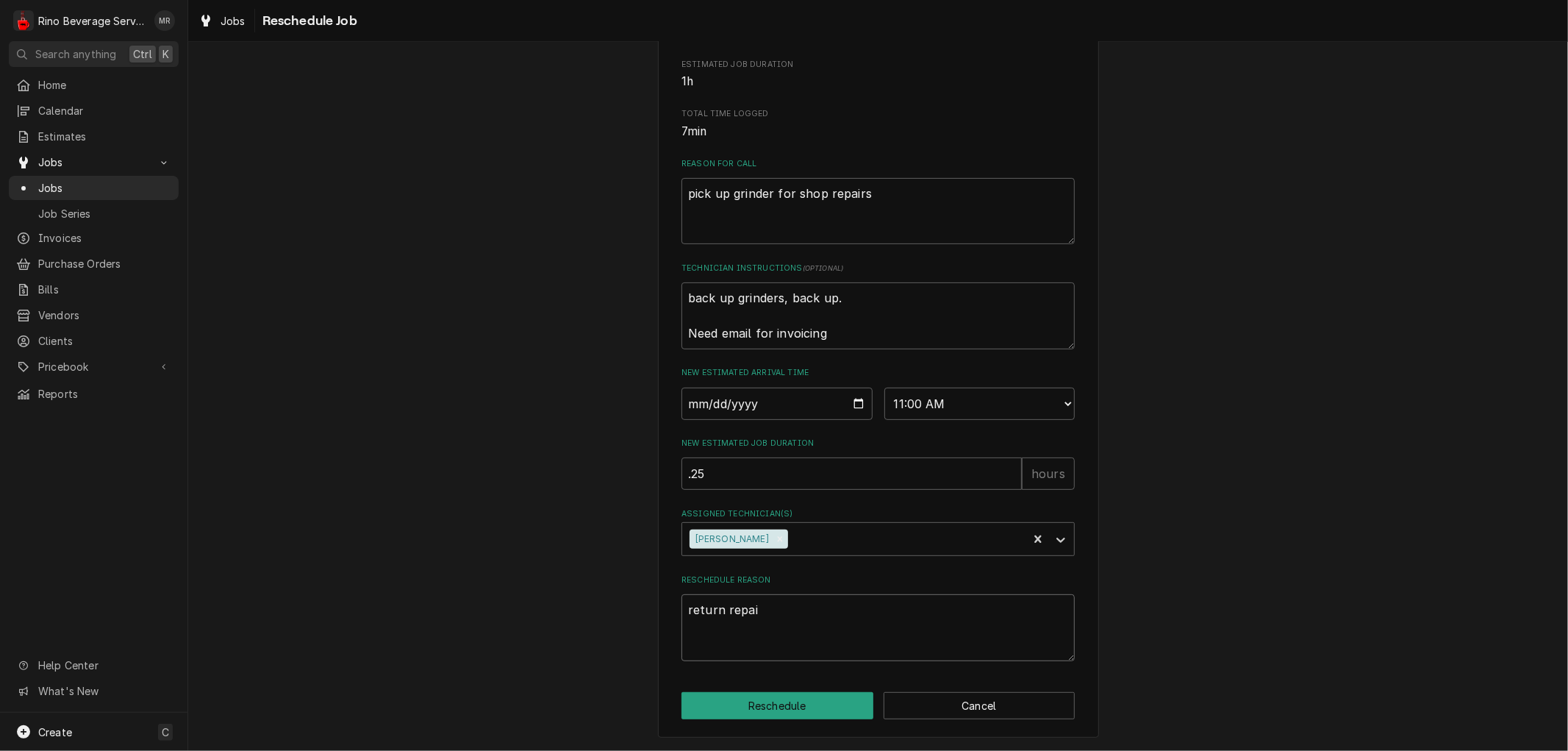
type textarea "x"
type textarea "return repair"
type textarea "x"
type textarea "return repaire"
type textarea "x"
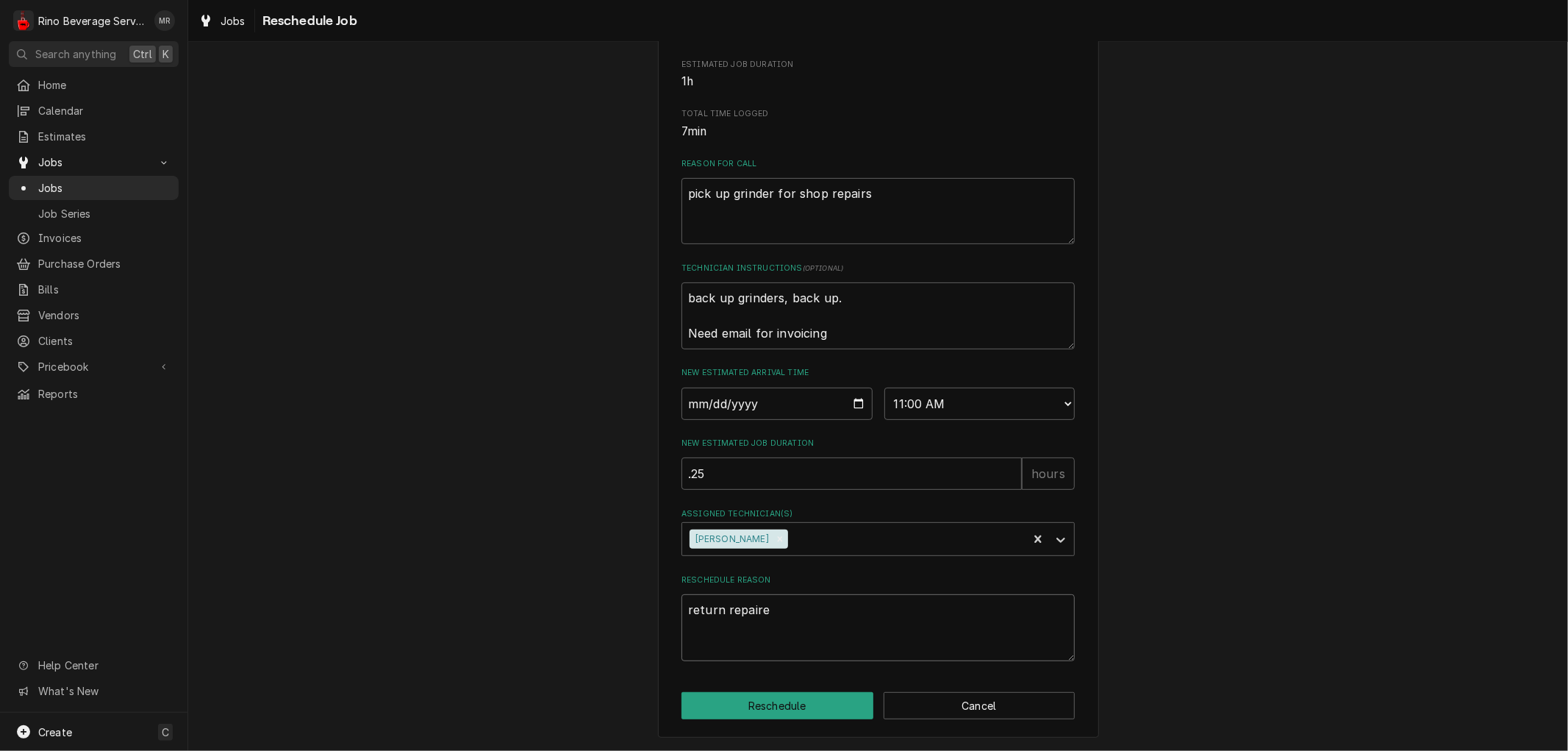
type textarea "return repaired"
type textarea "x"
type textarea "return repaired"
type textarea "x"
type textarea "return repaired g"
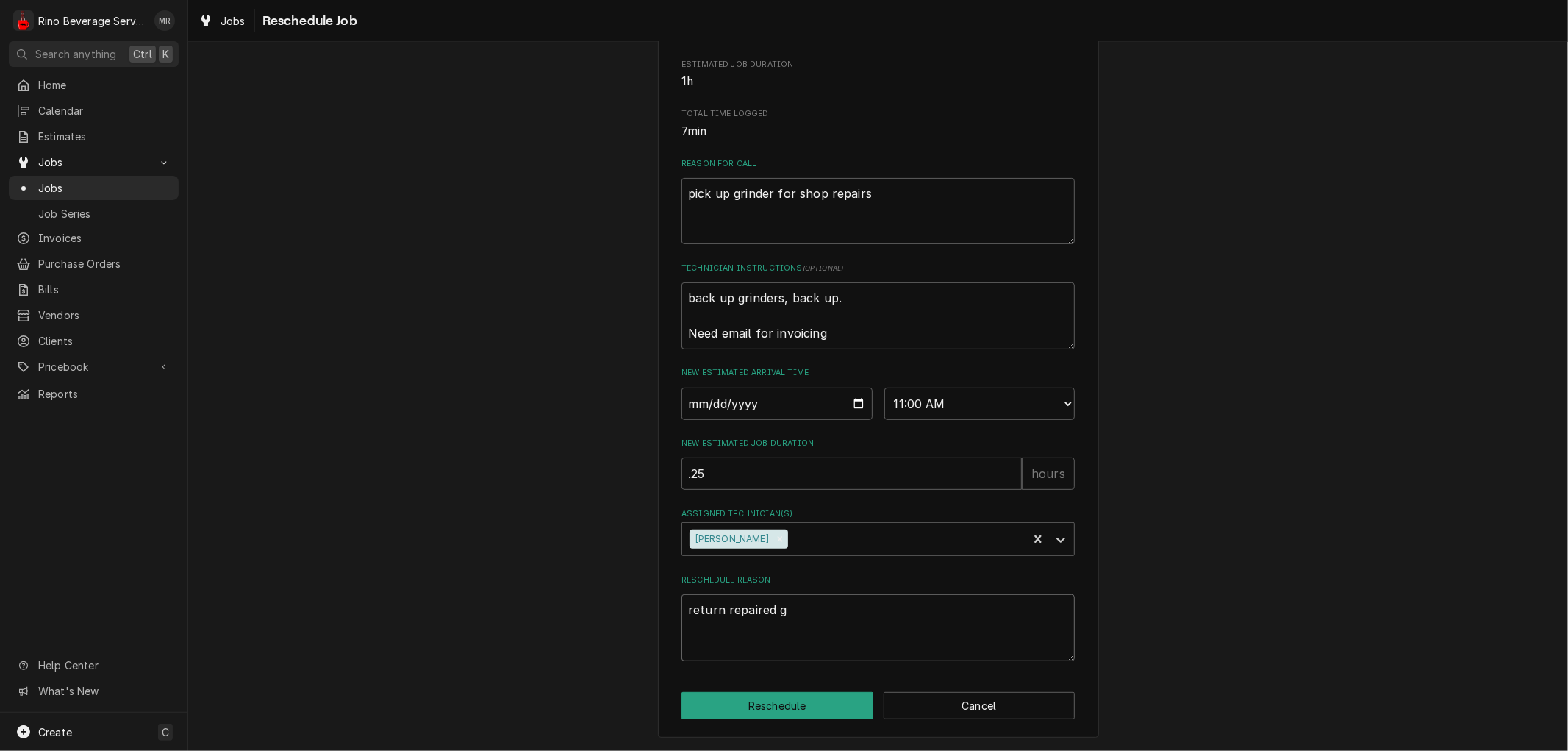
type textarea "x"
type textarea "return repaired gr"
type textarea "x"
type textarea "return repaired gri"
type textarea "x"
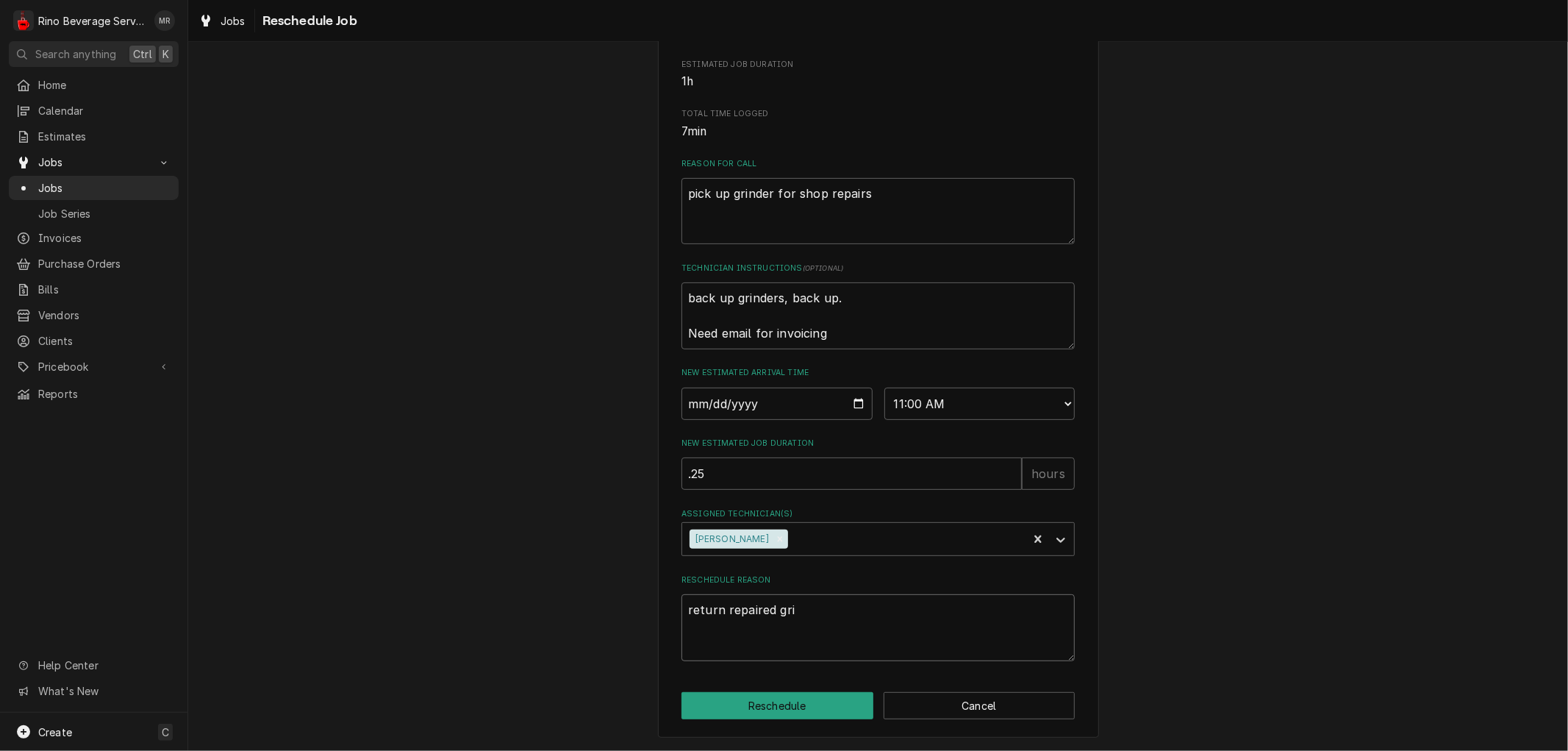
type textarea "return repaired grin"
type textarea "x"
type textarea "return repaired grind"
type textarea "x"
type textarea "return repaired grinde"
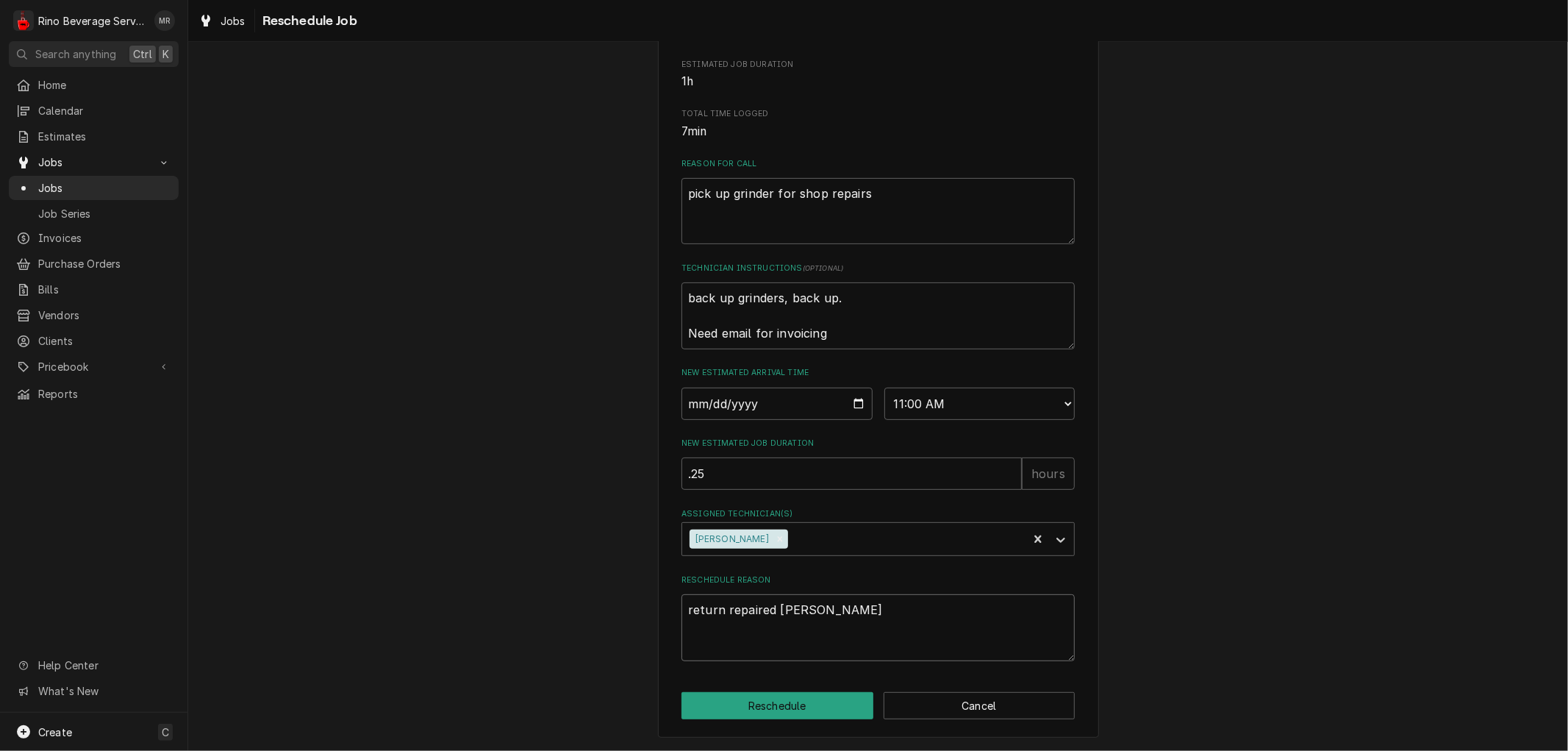
type textarea "x"
type textarea "return repaired grinder"
click at [762, 699] on button "Reschedule" at bounding box center [778, 705] width 192 height 27
type textarea "x"
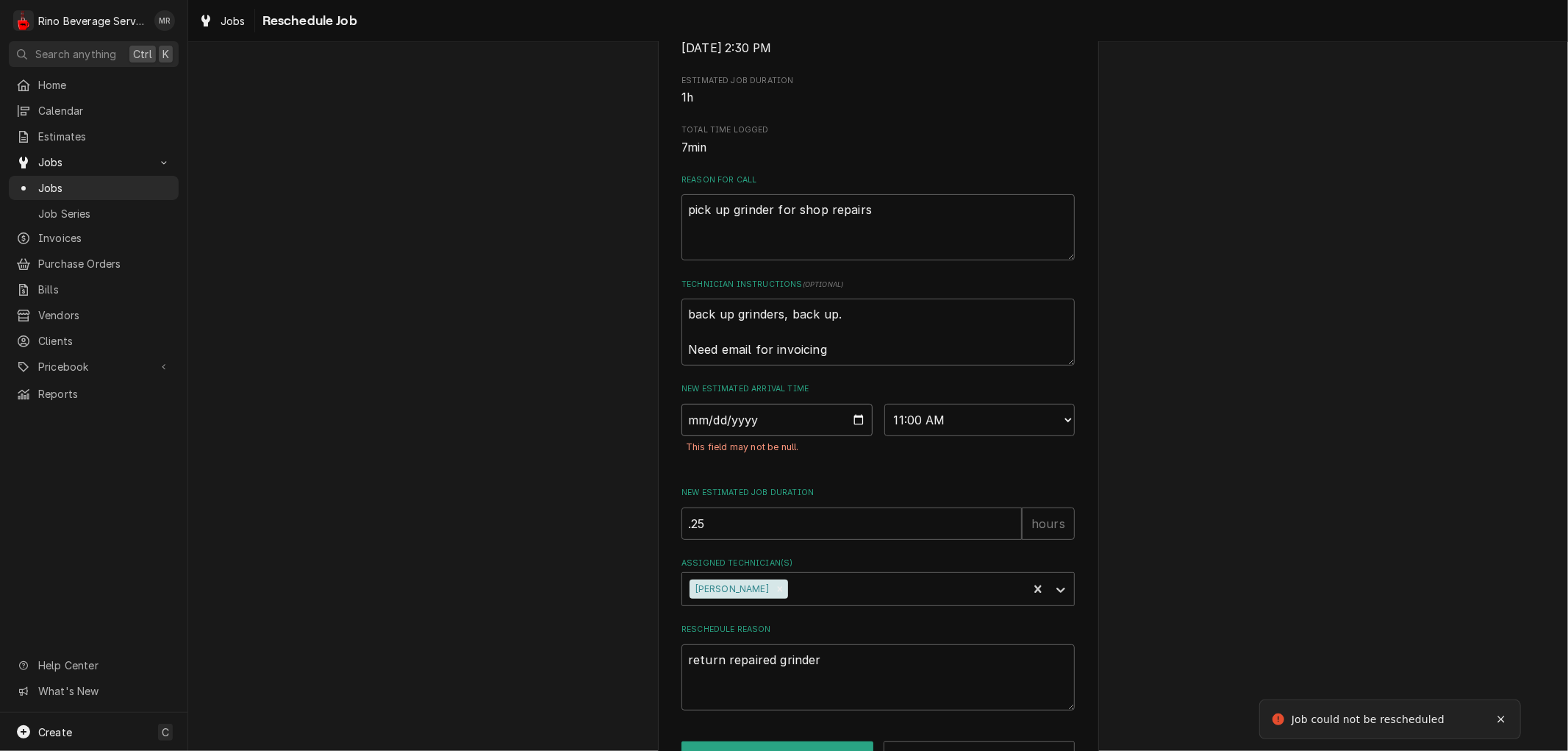
click at [845, 436] on input "Date" at bounding box center [777, 420] width 191 height 33
type input "2025-09-05"
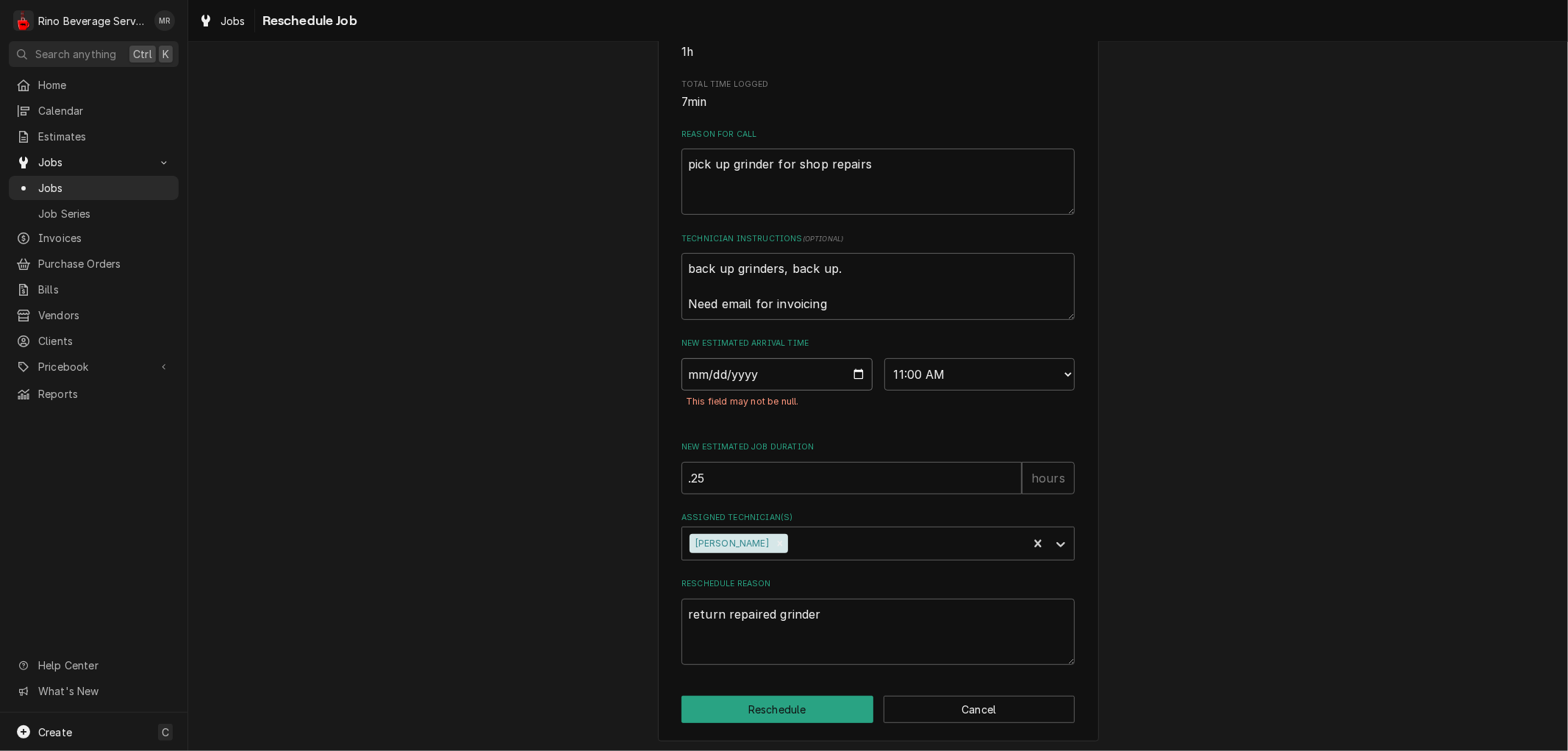
scroll to position [364, 0]
click at [730, 709] on button "Reschedule" at bounding box center [778, 705] width 192 height 27
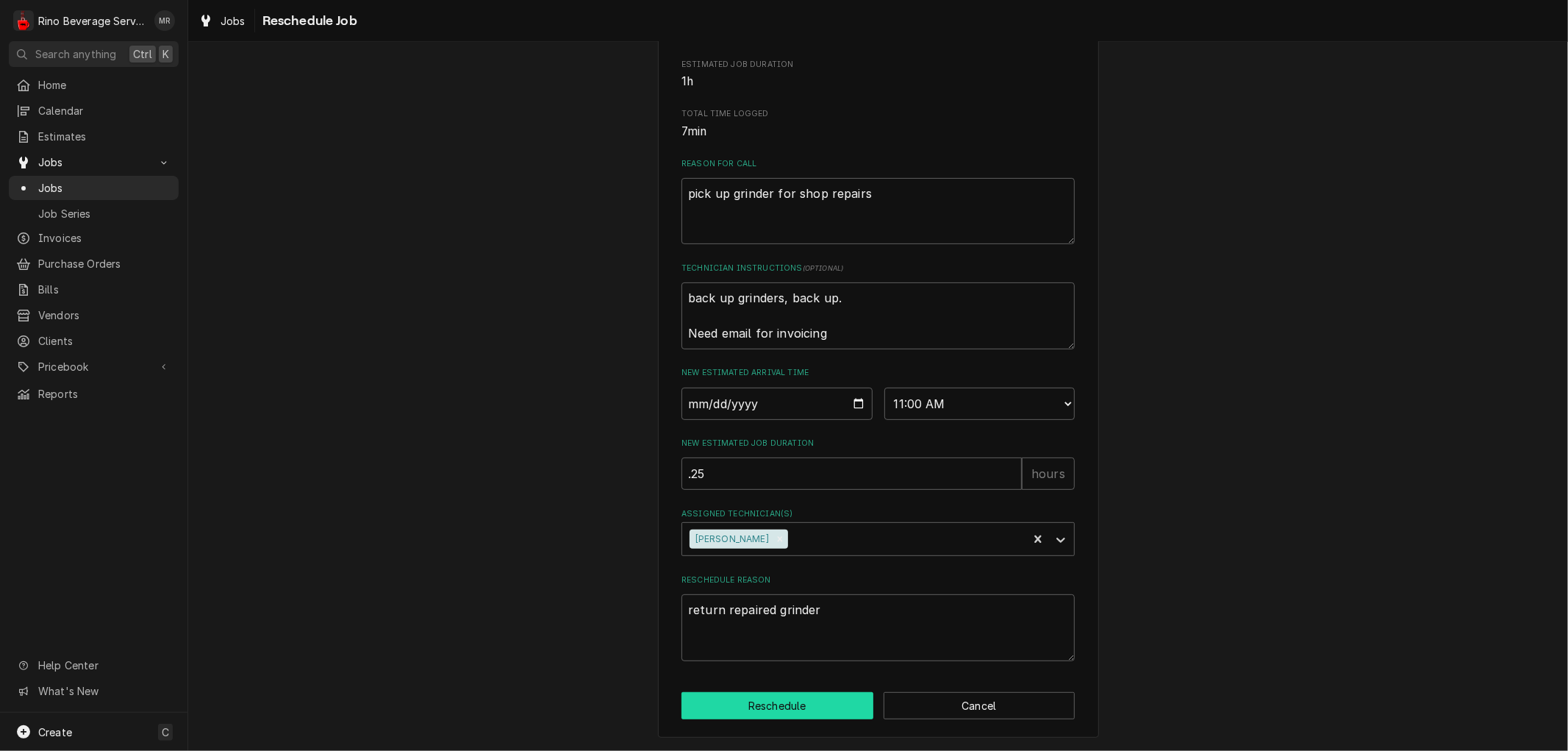
scroll to position [332, 0]
type textarea "x"
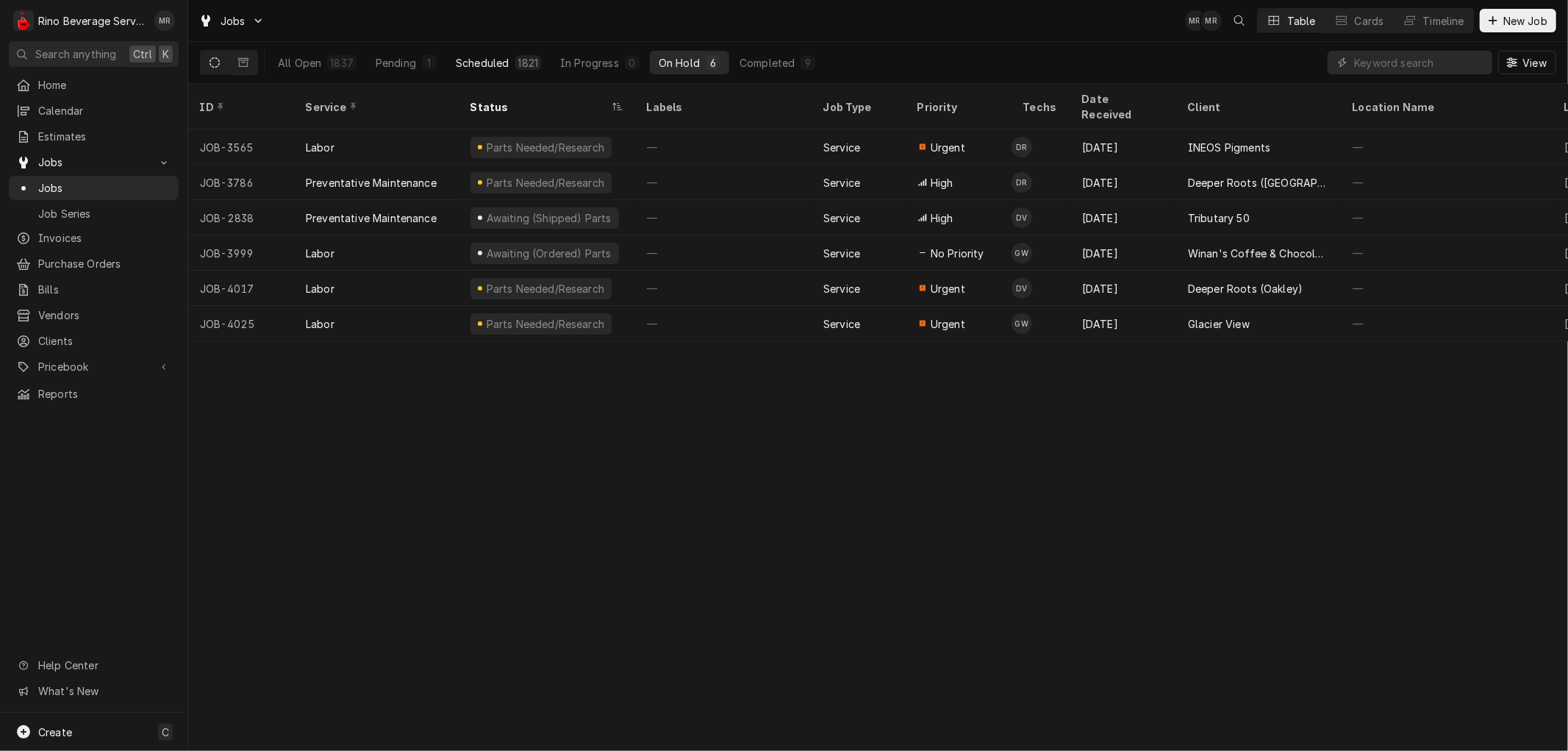
click at [511, 57] on button "Scheduled 1821" at bounding box center [498, 62] width 103 height 24
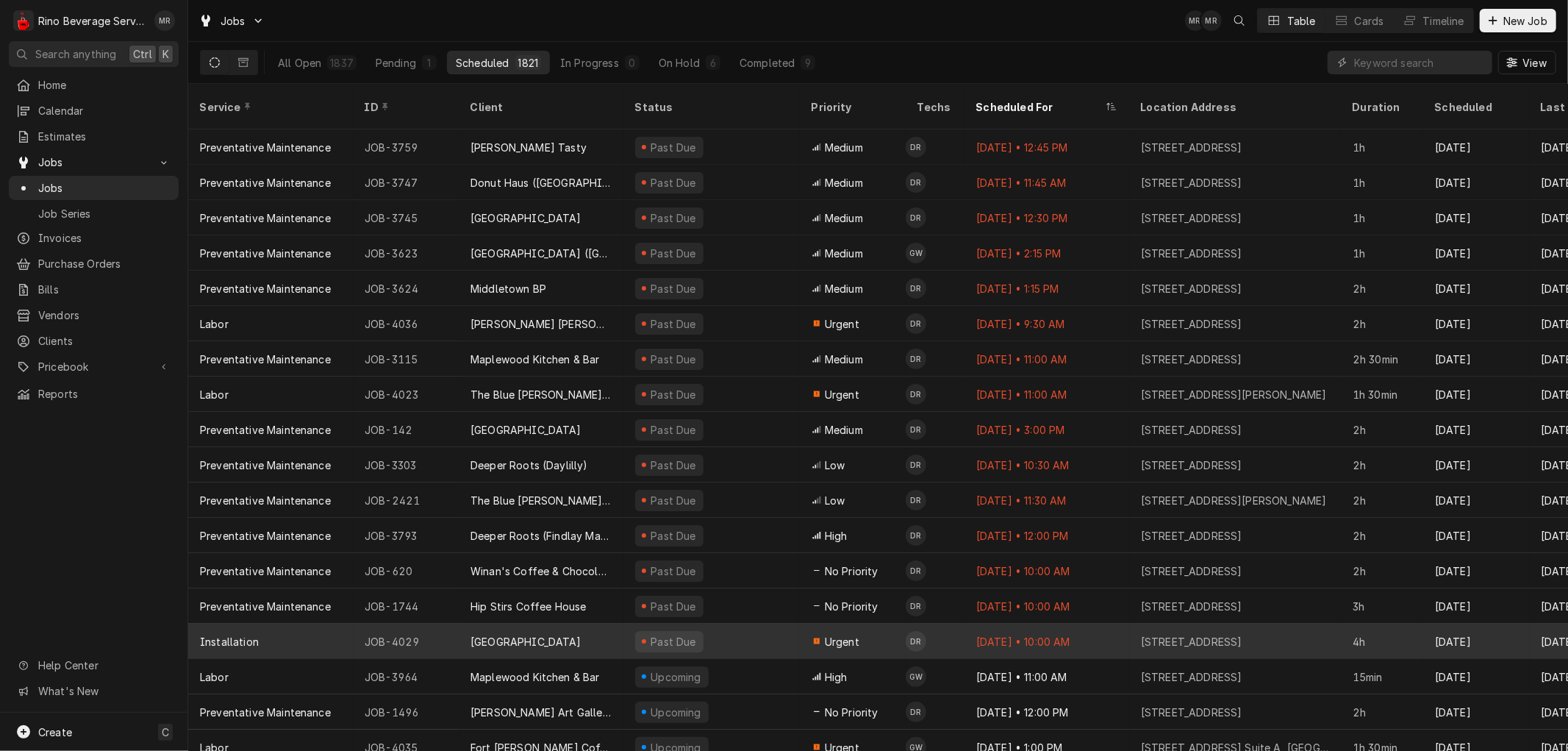
click at [619, 624] on div "[GEOGRAPHIC_DATA]" at bounding box center [541, 641] width 164 height 35
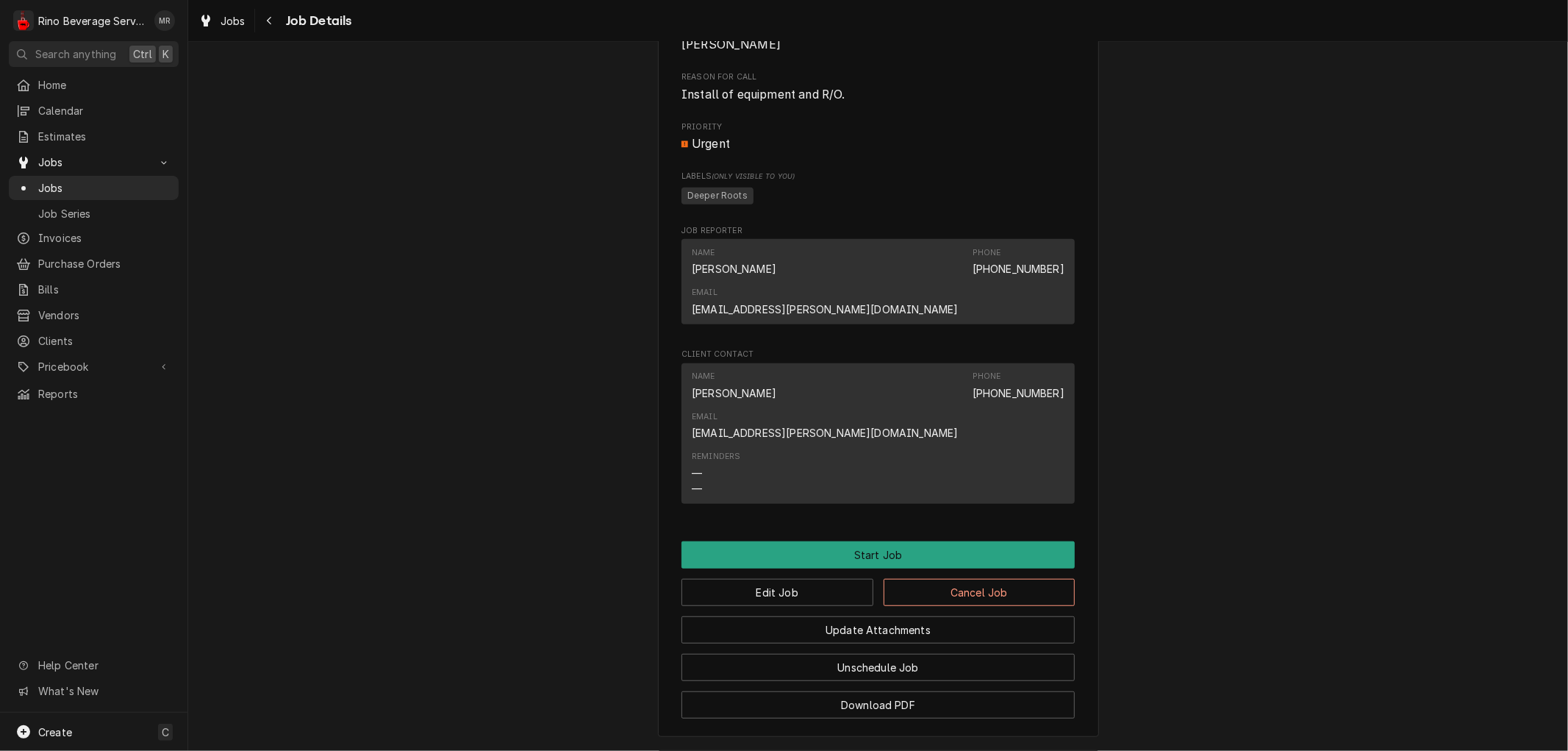
scroll to position [698, 0]
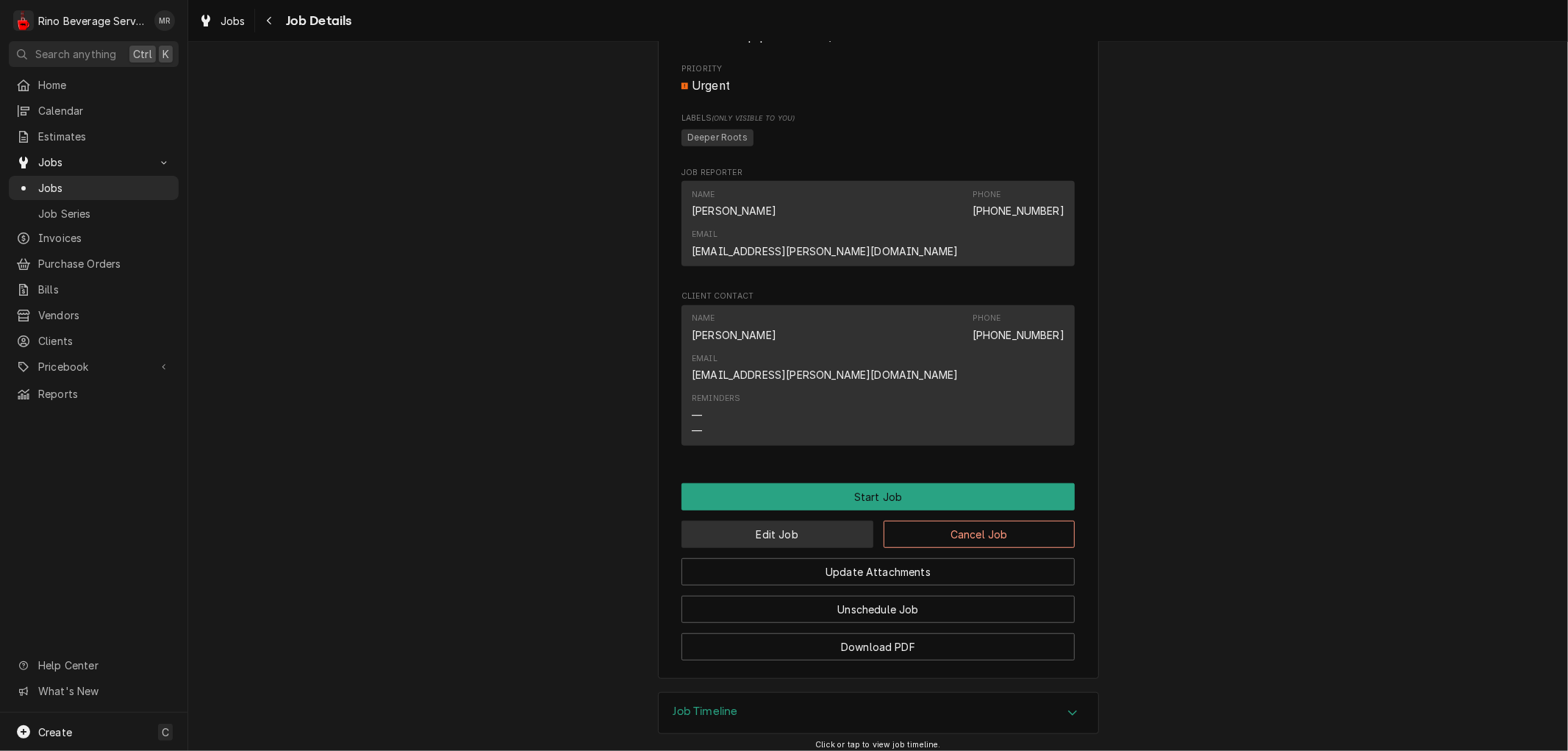
click at [772, 520] on button "Edit Job" at bounding box center [778, 534] width 192 height 27
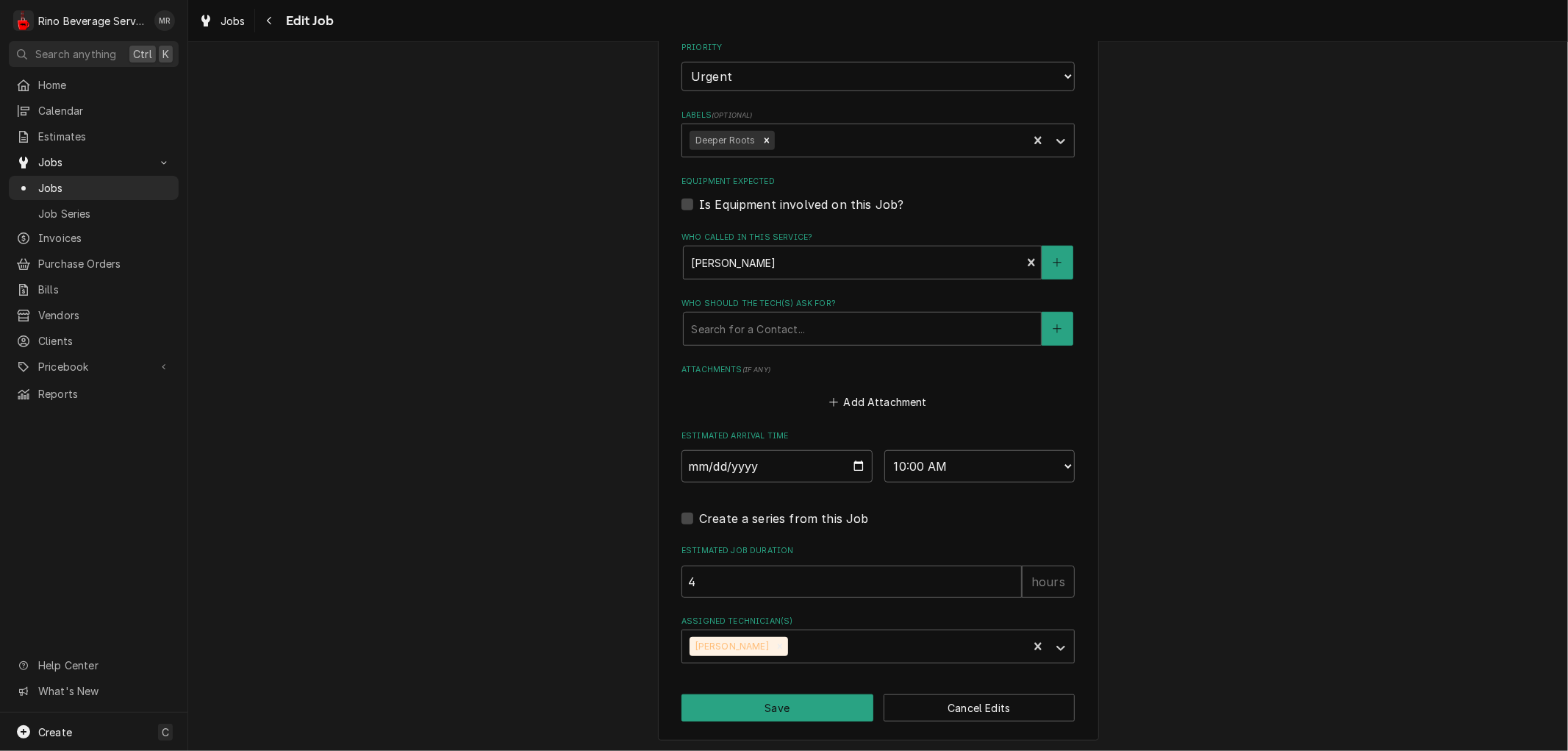
scroll to position [784, 0]
click at [851, 458] on input "[DATE]" at bounding box center [777, 466] width 191 height 33
type textarea "x"
type input "[DATE]"
click at [746, 707] on button "Save" at bounding box center [778, 707] width 192 height 27
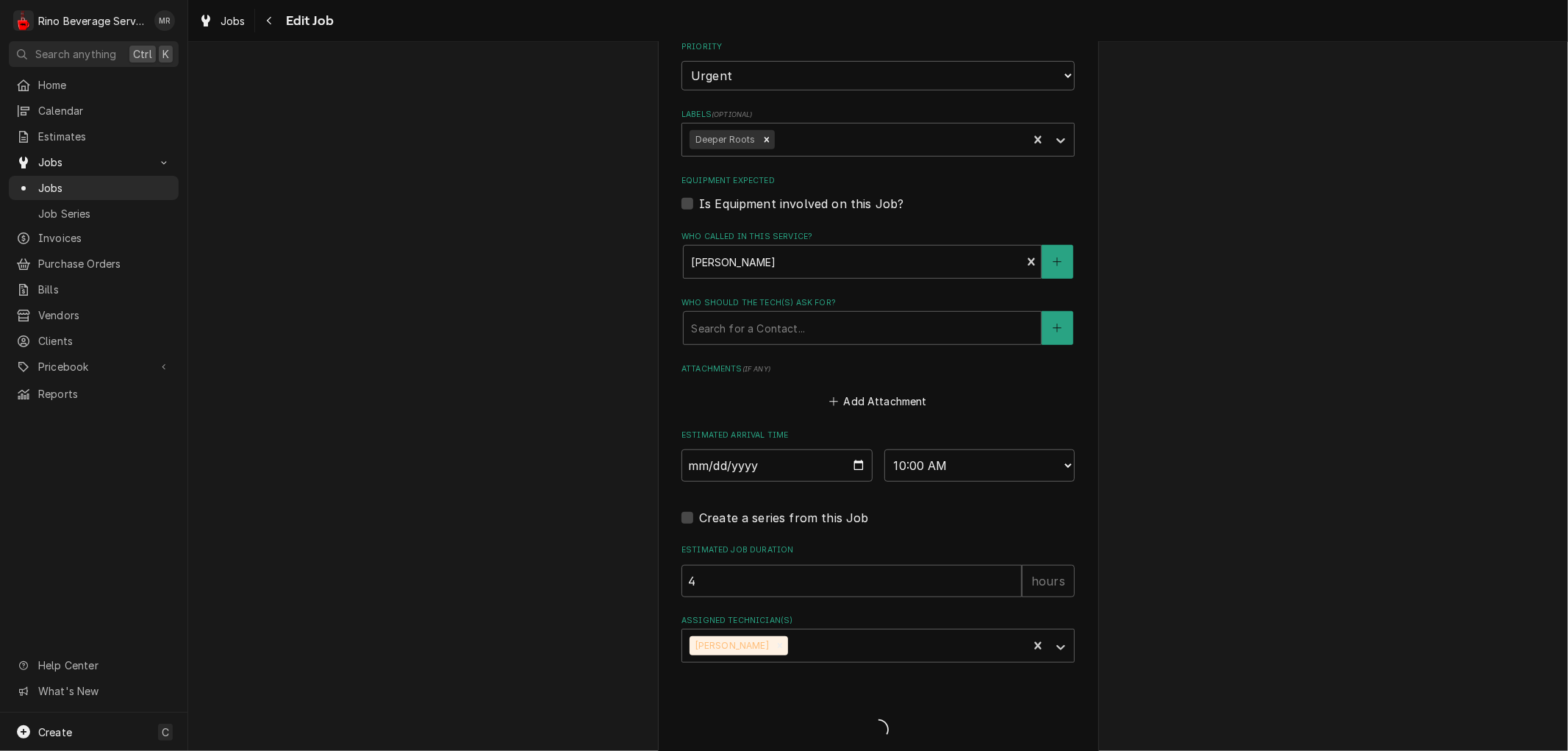
type textarea "x"
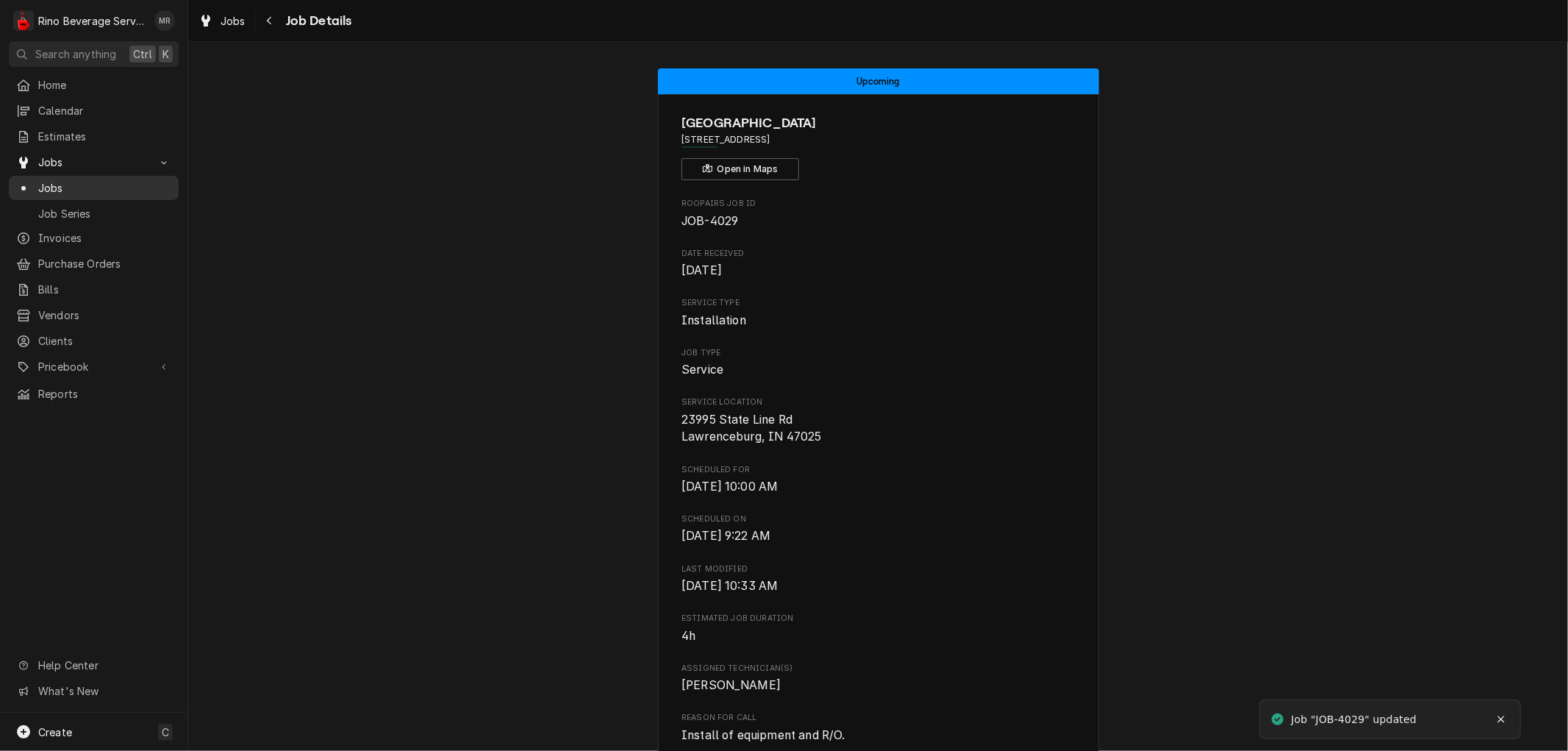
click at [94, 184] on span "Jobs" at bounding box center [104, 188] width 133 height 15
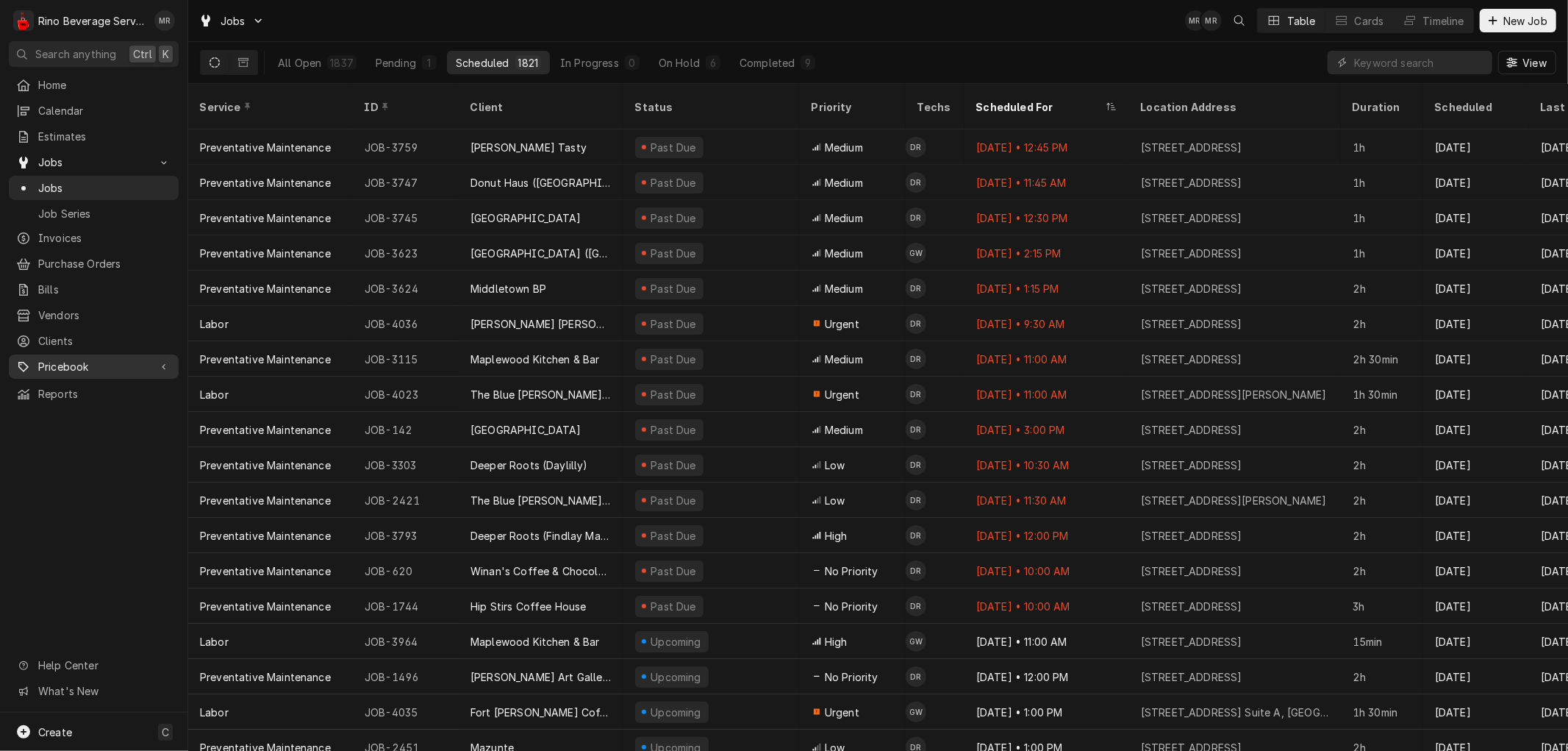
click at [119, 359] on span "Pricebook" at bounding box center [94, 367] width 111 height 15
click at [121, 410] on span "Parts & Materials" at bounding box center [104, 418] width 133 height 15
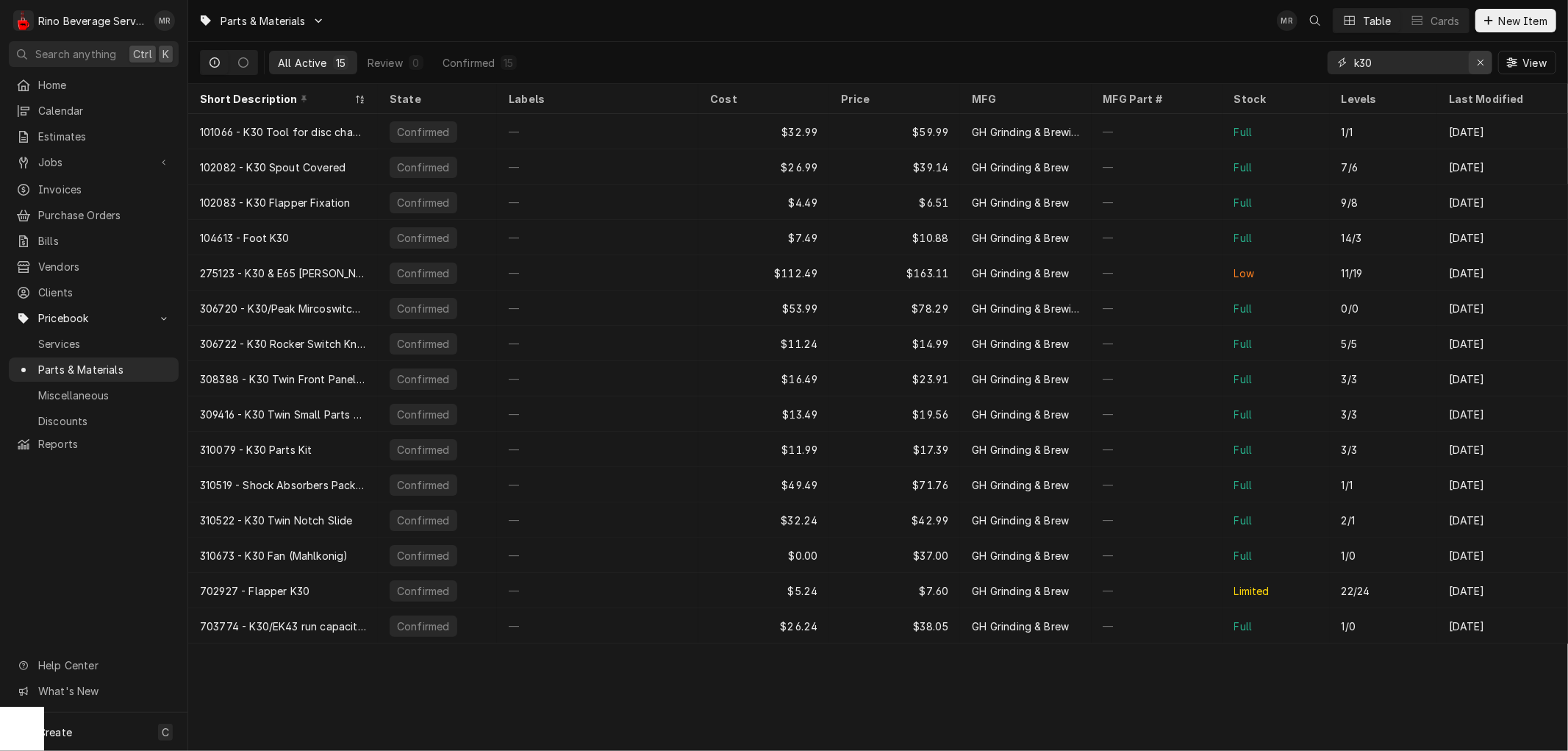
click at [1478, 61] on icon "Erase input" at bounding box center [1481, 62] width 8 height 11
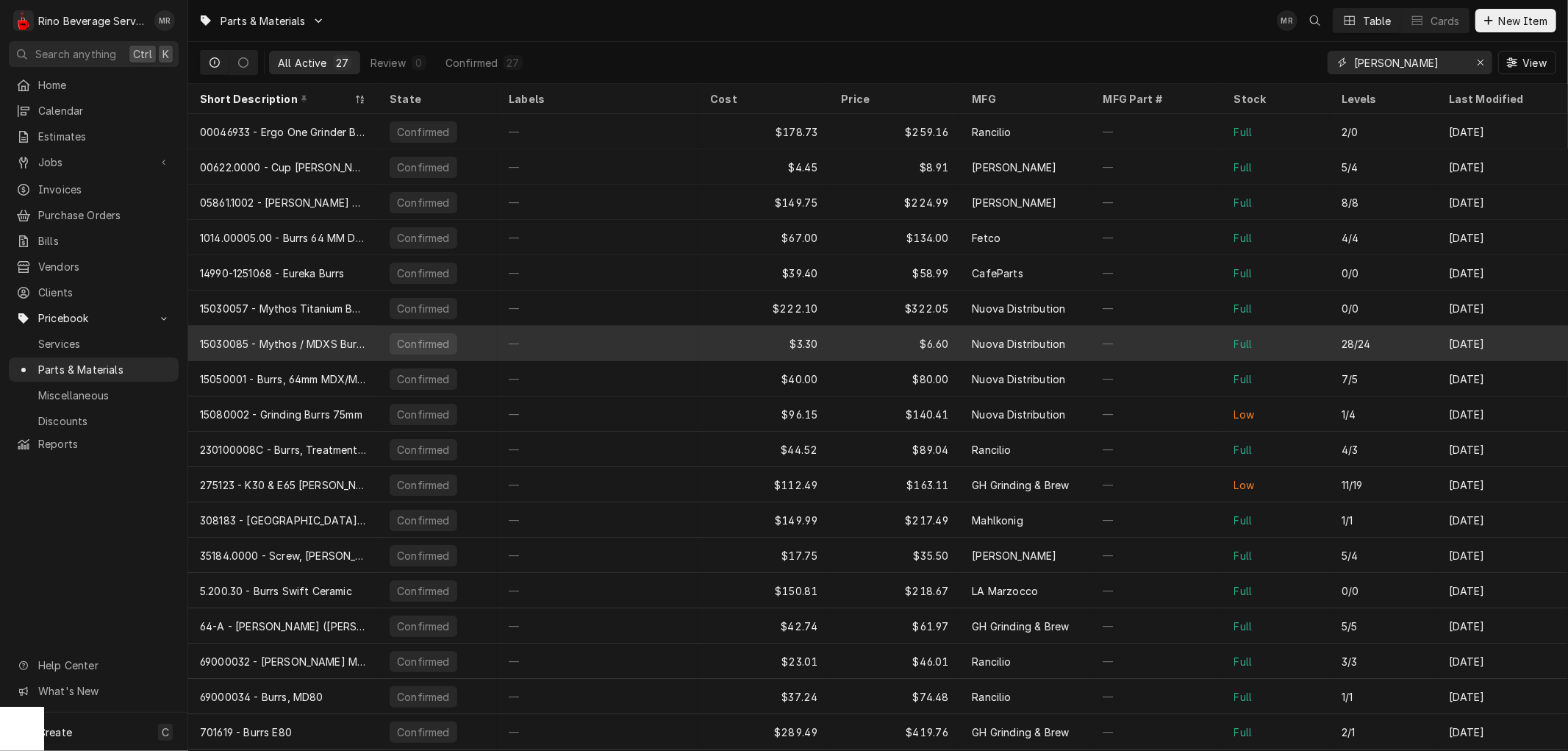
type input "burr"
click at [708, 340] on div "$3.30" at bounding box center [764, 343] width 131 height 35
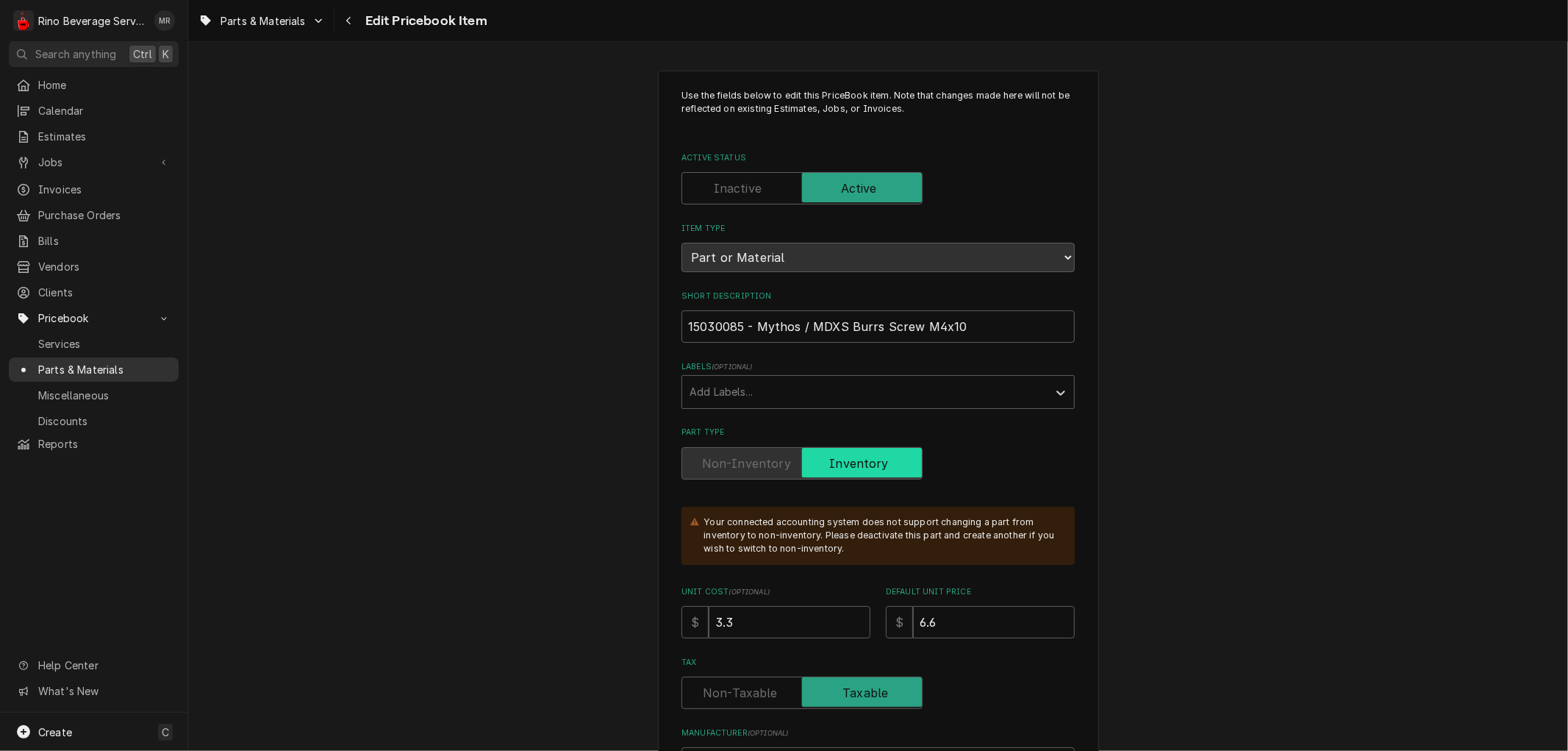
click at [136, 362] on span "Parts & Materials" at bounding box center [104, 370] width 133 height 15
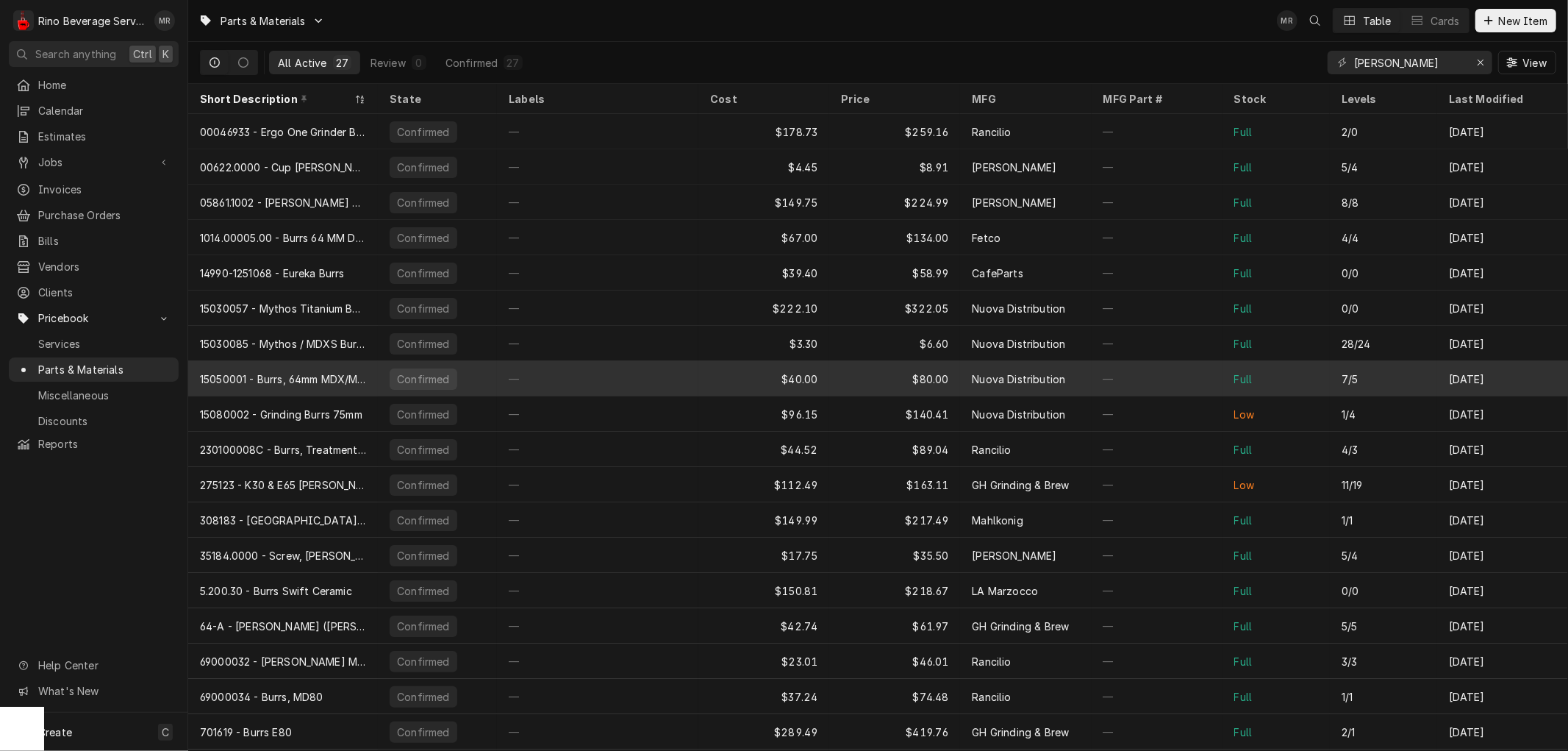
click at [733, 381] on div "$40.00" at bounding box center [764, 379] width 131 height 35
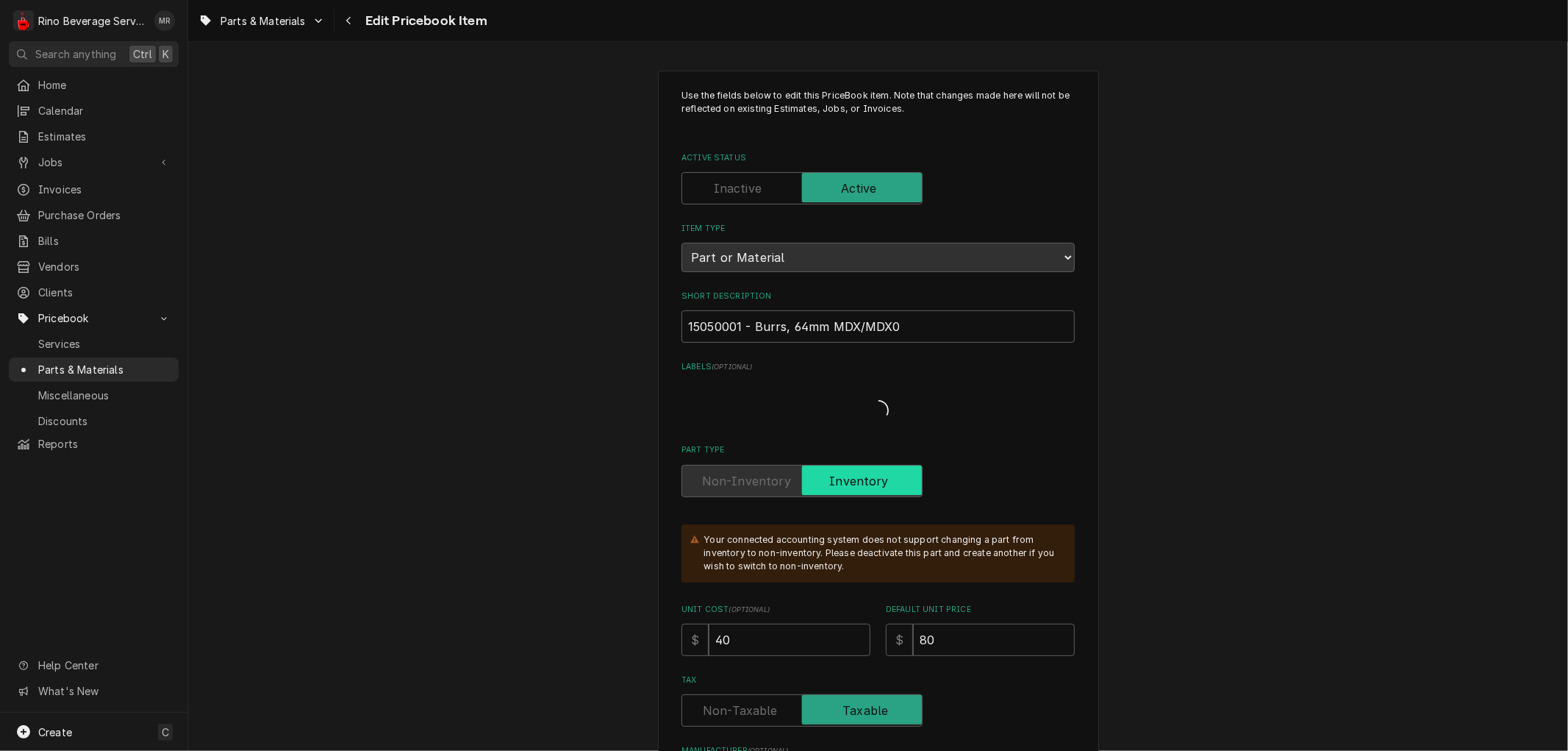
type textarea "x"
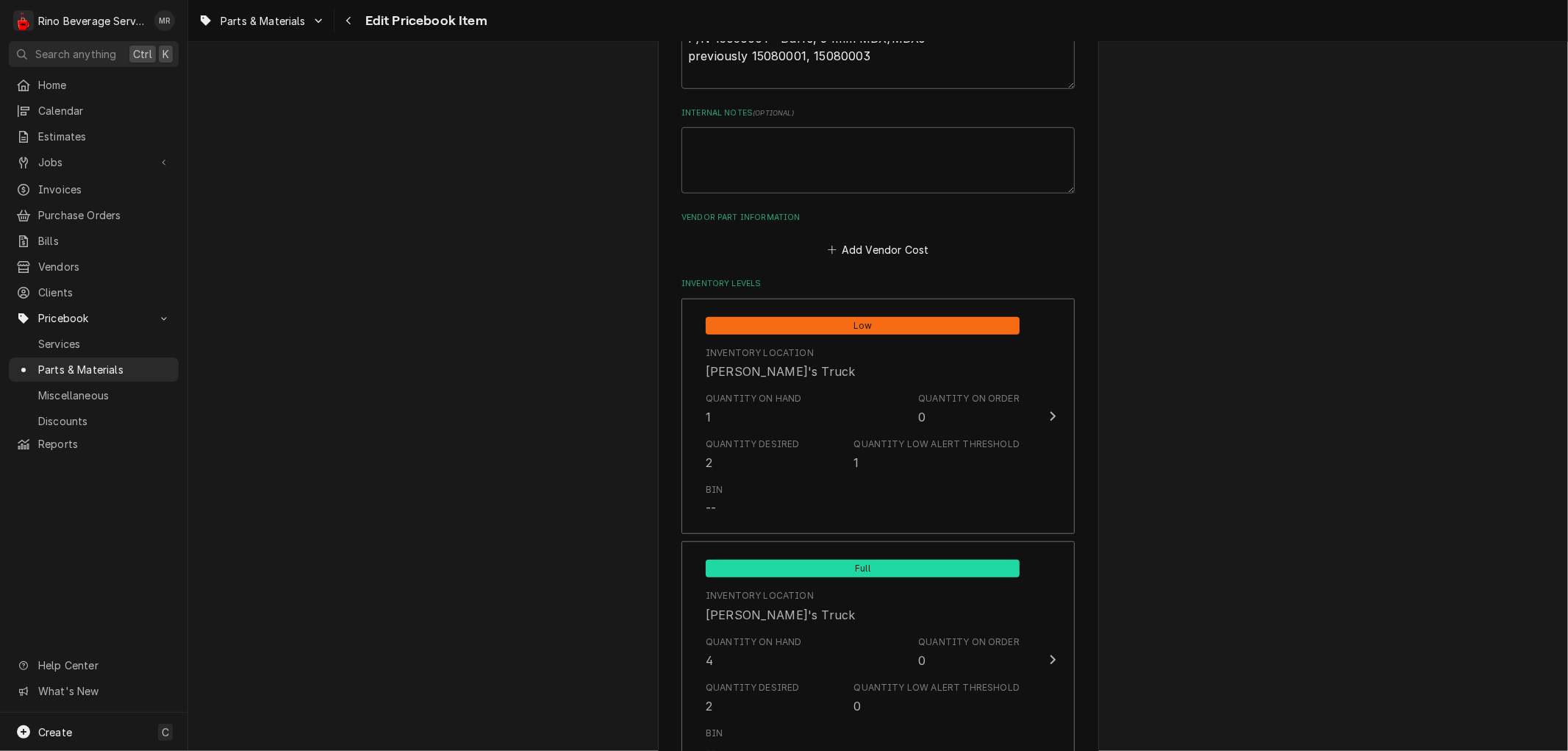
scroll to position [817, 0]
